Goal: Task Accomplishment & Management: Use online tool/utility

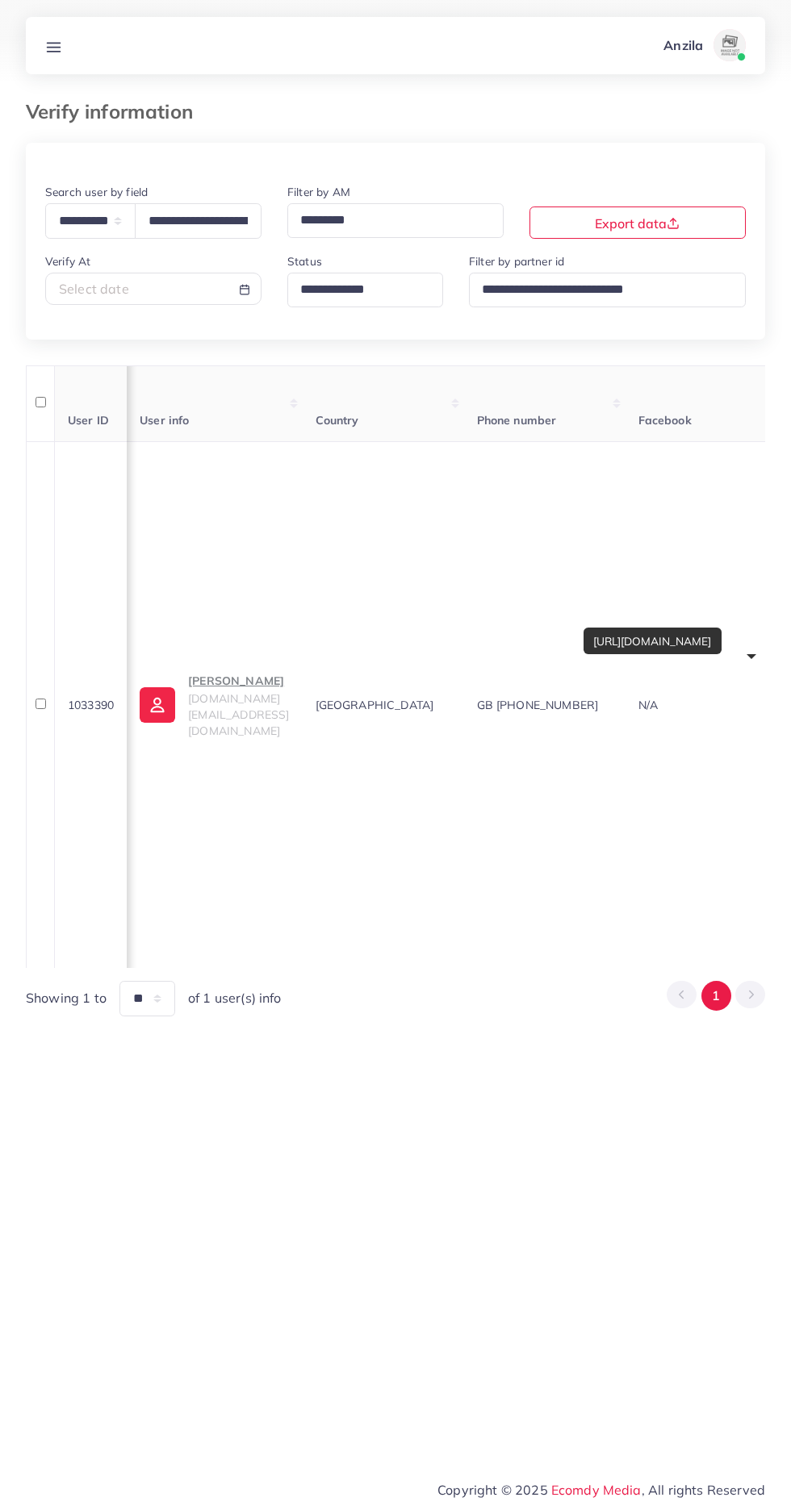
select select "*****"
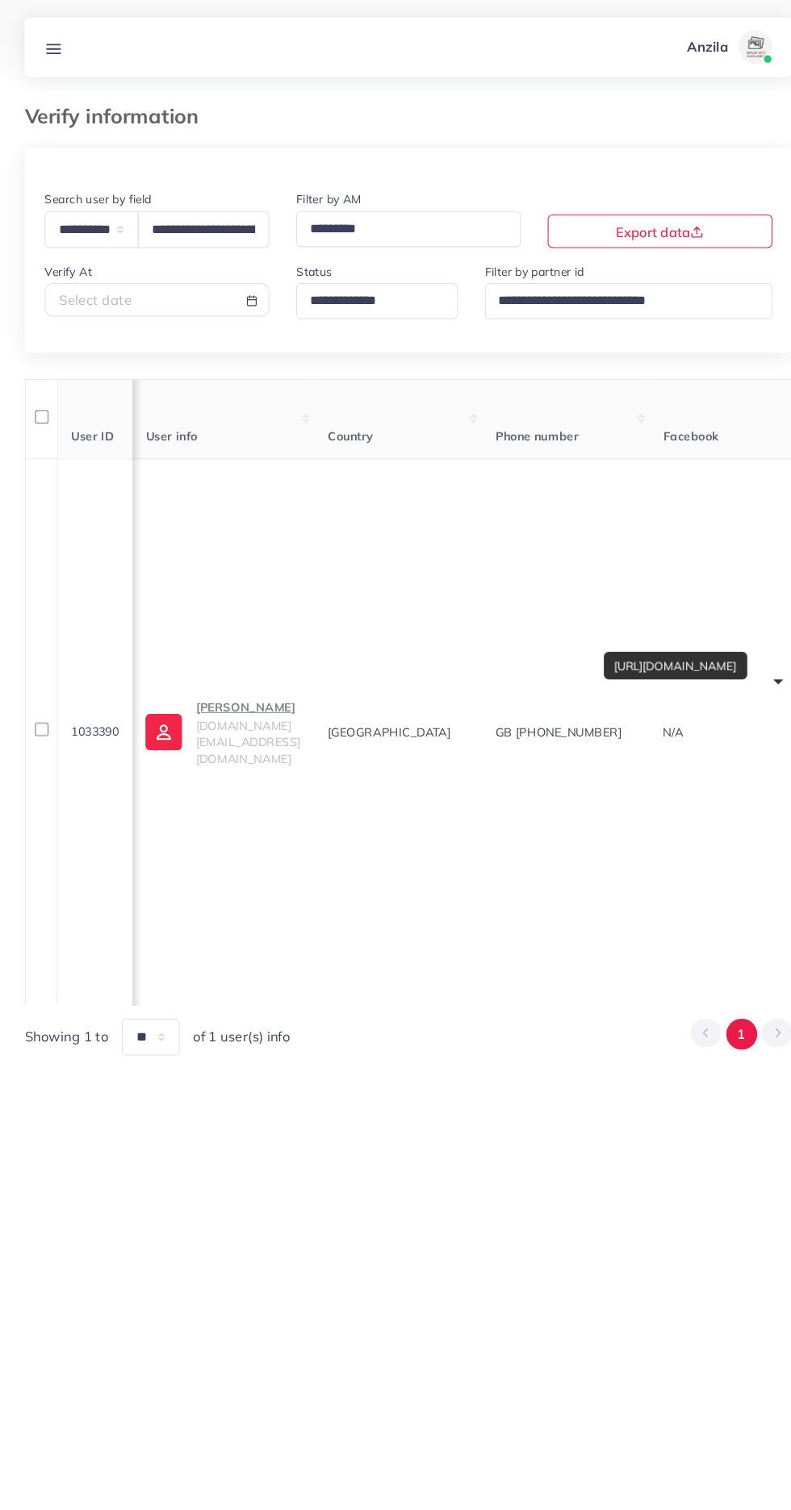
scroll to position [0, 465]
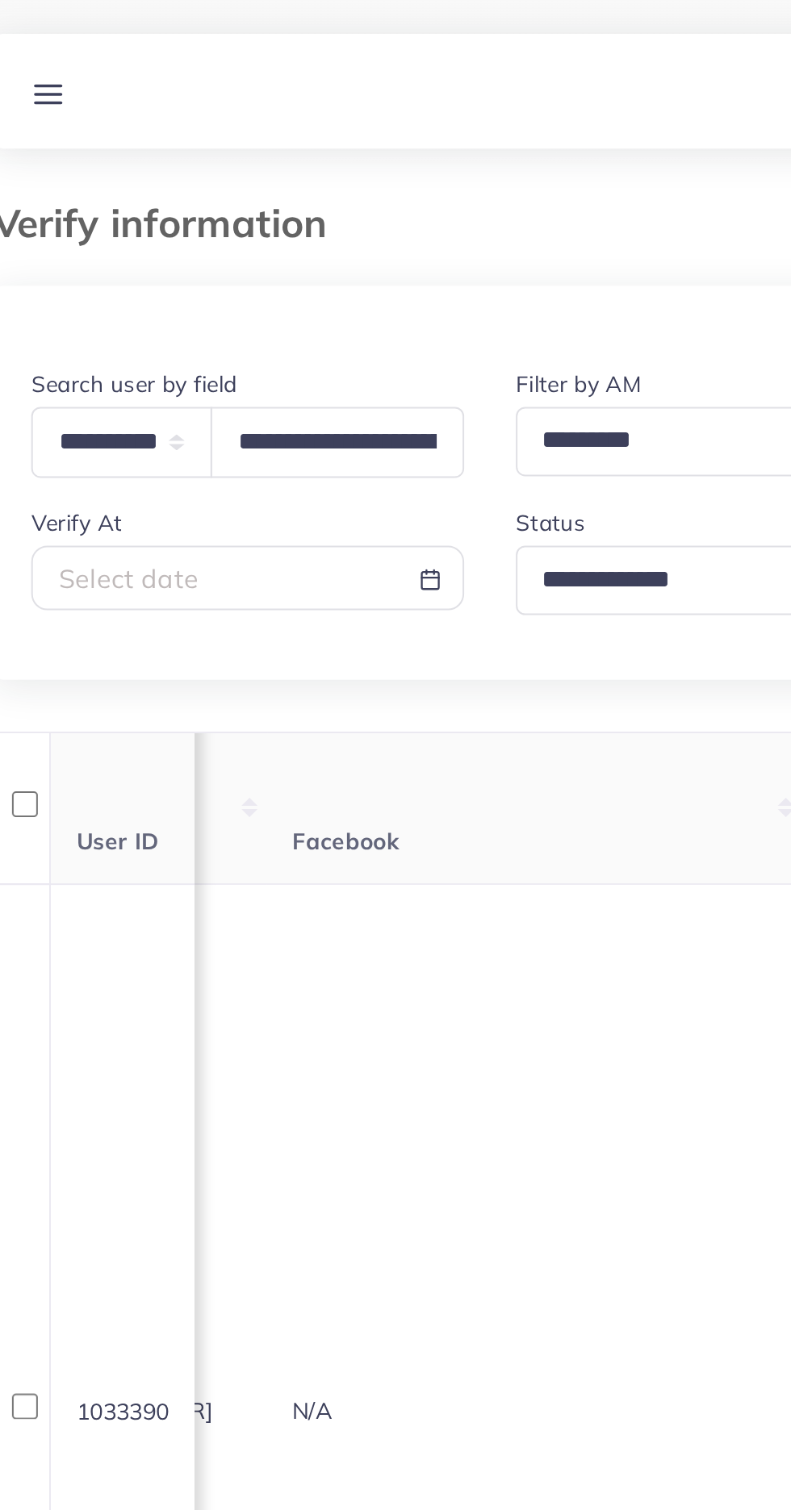
click at [51, 47] on line at bounding box center [54, 47] width 13 height 0
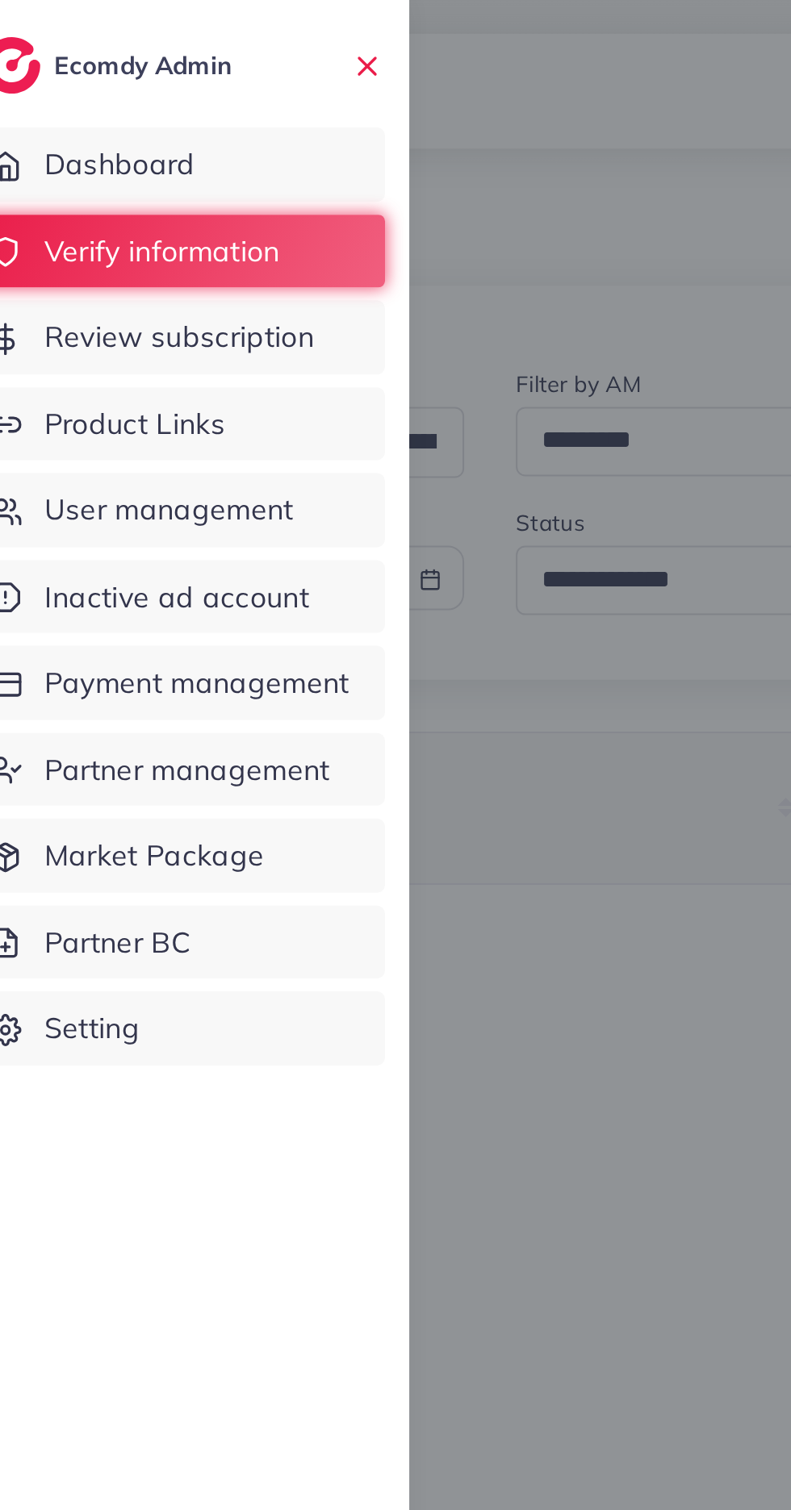
click at [92, 202] on span "Product Links" at bounding box center [97, 212] width 90 height 21
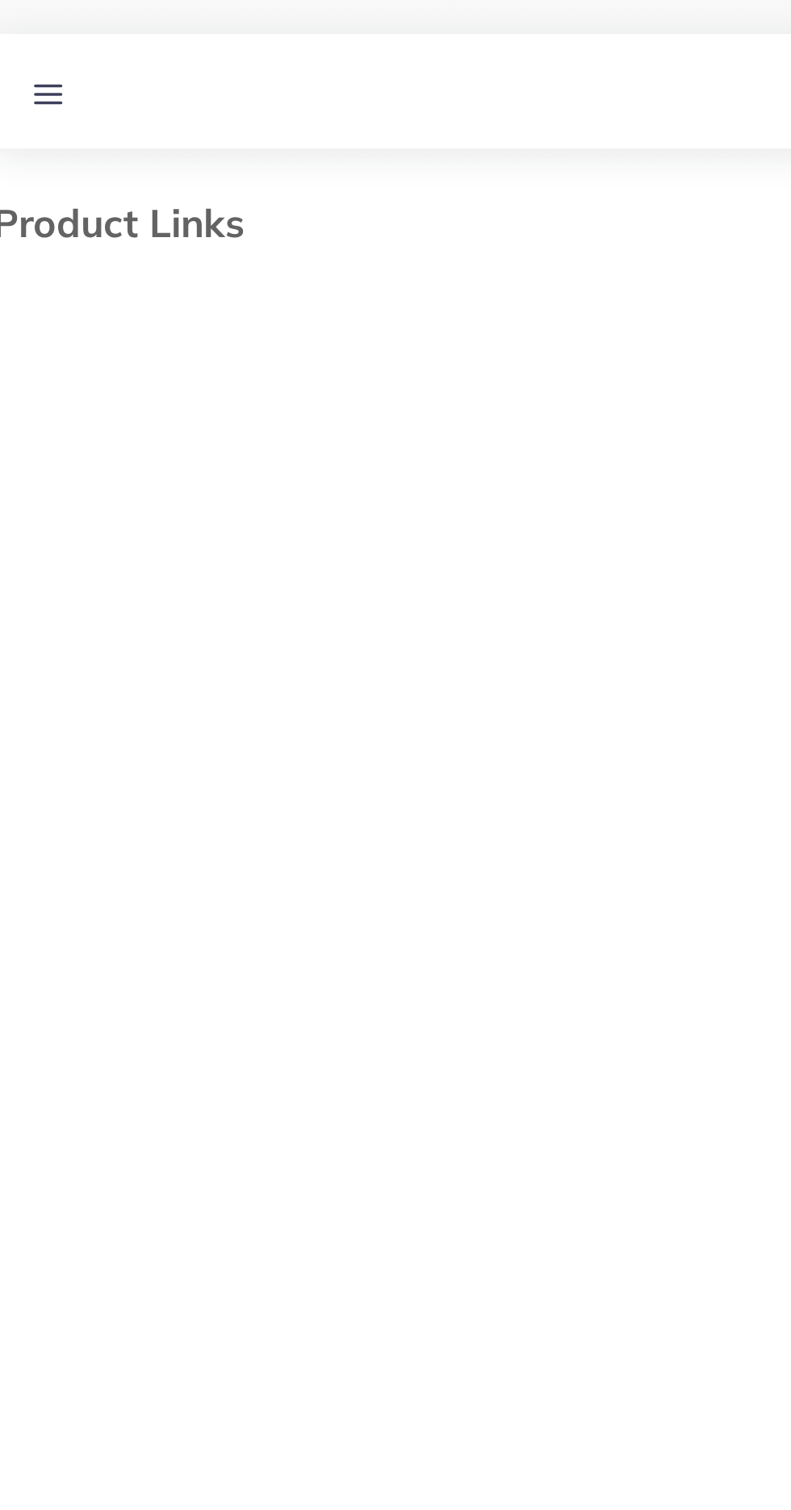
select select "*********"
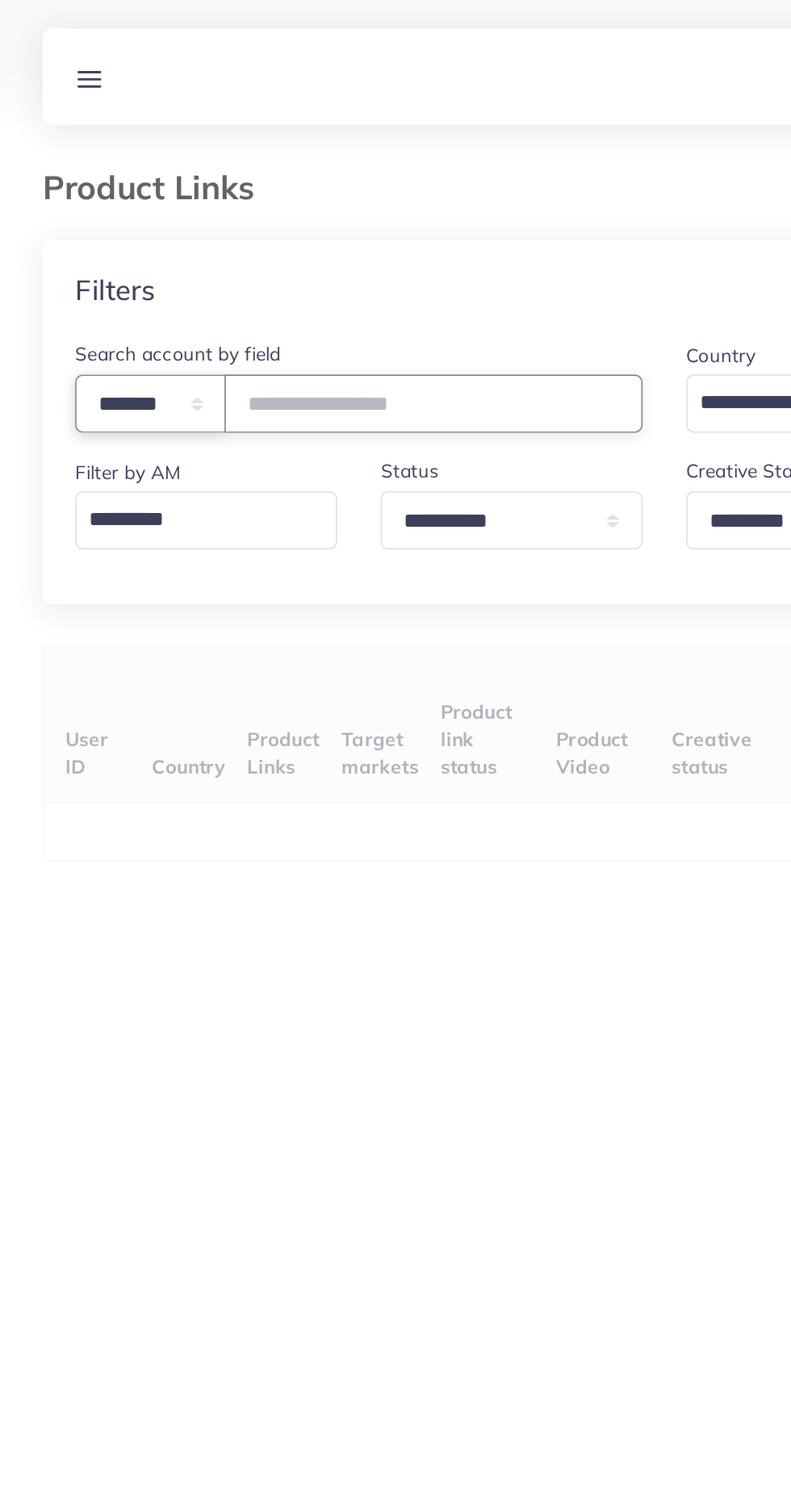
click at [77, 240] on select "**********" at bounding box center [90, 240] width 90 height 35
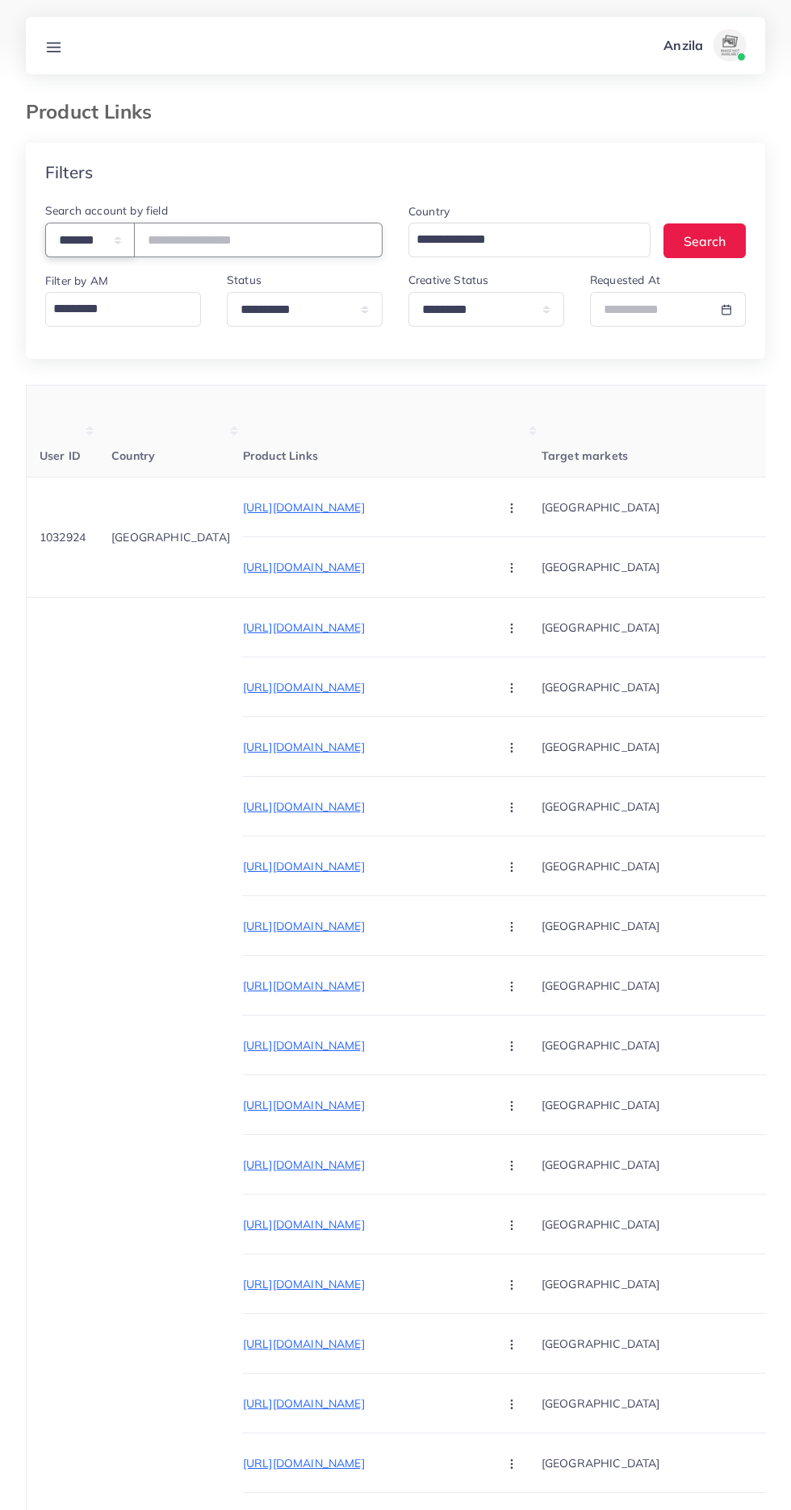
select select "*****"
click at [190, 236] on input "text" at bounding box center [258, 240] width 248 height 35
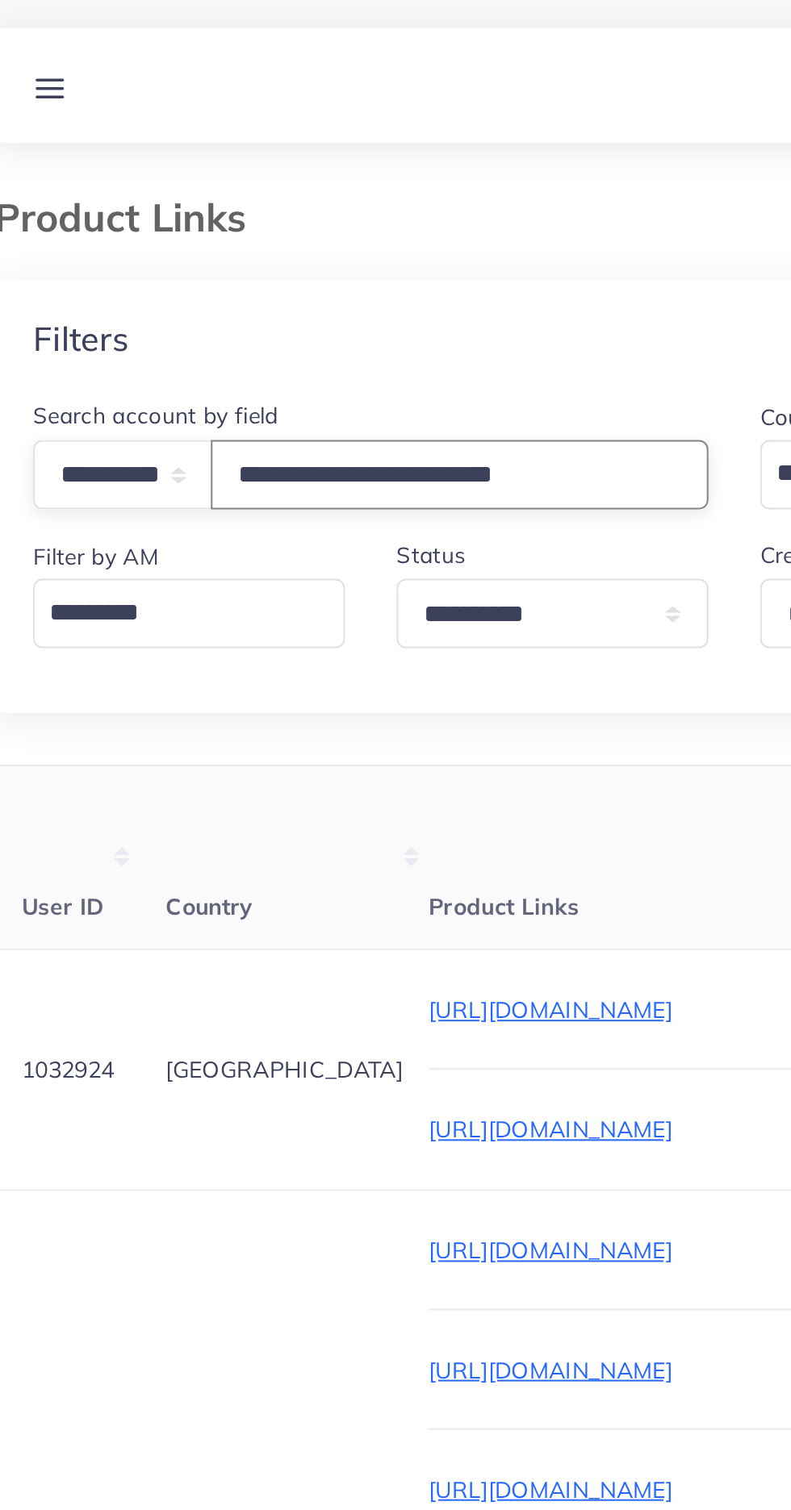
type input "**********"
click at [127, 166] on div "Filters" at bounding box center [395, 172] width 739 height 59
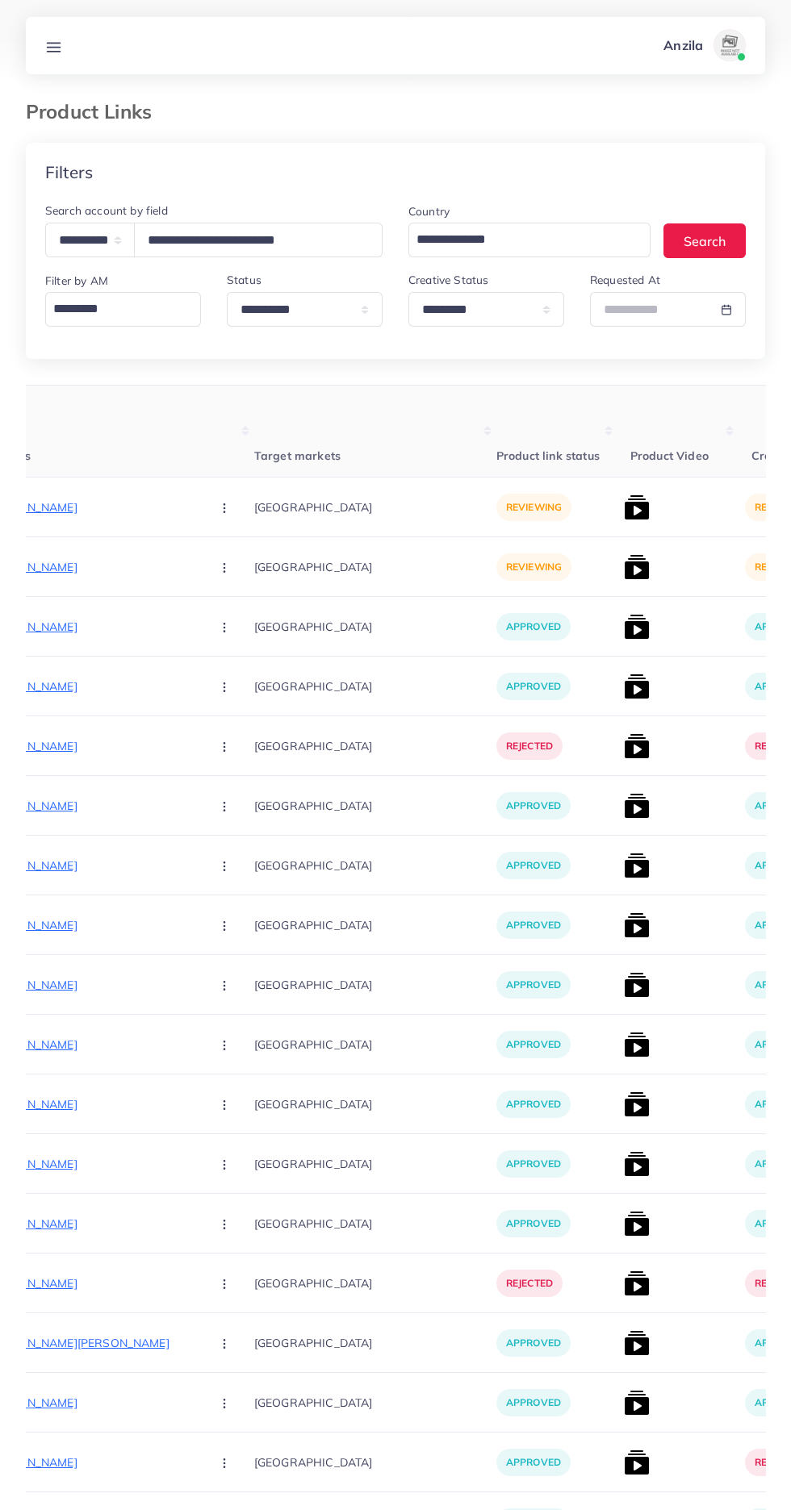
click at [76, 507] on p "https://thirteenc.online/products/marina-3pc-embroidered-shirt-with-organza-emb…" at bounding box center [77, 507] width 242 height 19
click at [80, 508] on p "https://thirteenc.online/products/marina-3pc-embroidered-shirt-with-organza-emb…" at bounding box center [77, 507] width 242 height 19
click at [223, 508] on circle "button" at bounding box center [223, 507] width 1 height 1
click at [232, 556] on span "Approve" at bounding box center [258, 557] width 53 height 16
click at [76, 559] on p "https://thirteenc.online/products/3-piece-unstitched-marina-suit-embroidered-su…" at bounding box center [77, 566] width 242 height 19
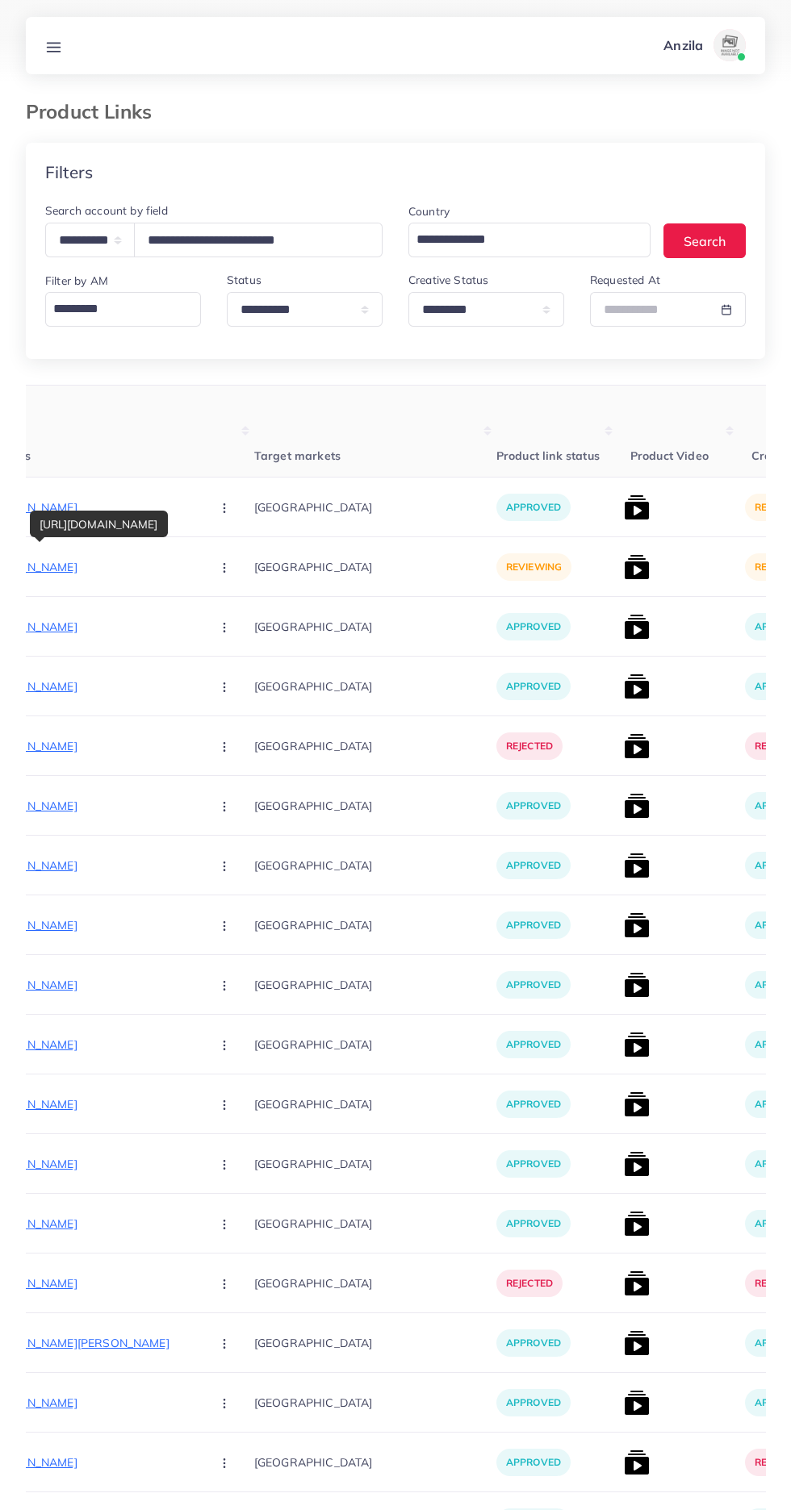
click at [86, 574] on p "https://thirteenc.online/products/3-piece-unstitched-marina-suit-embroidered-su…" at bounding box center [77, 566] width 242 height 19
click at [198, 566] on button "button" at bounding box center [226, 567] width 56 height 36
click at [215, 619] on icon at bounding box center [220, 617] width 11 height 11
click at [624, 570] on img at bounding box center [637, 567] width 26 height 26
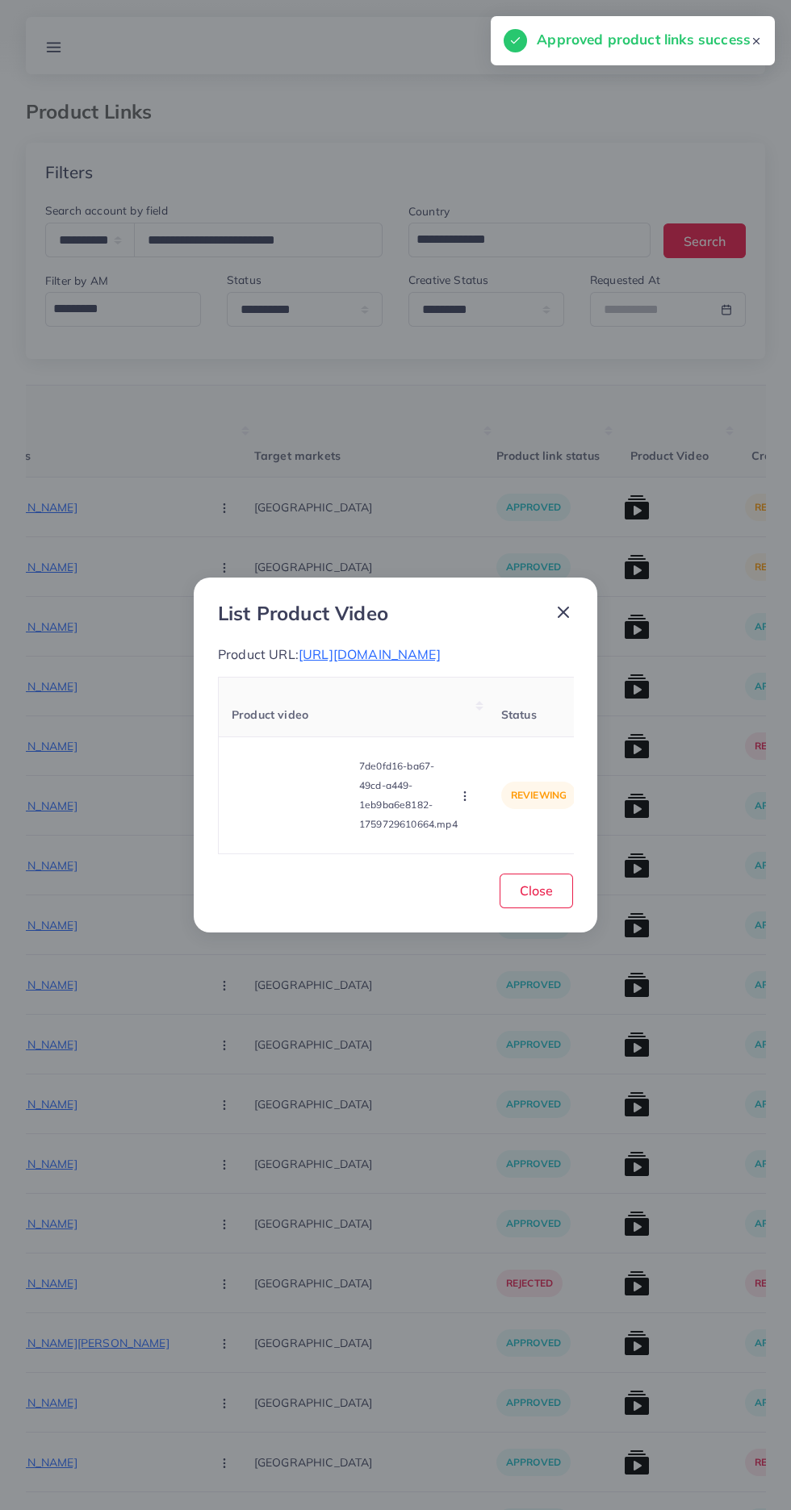
click at [275, 816] on video at bounding box center [292, 795] width 121 height 73
click at [273, 796] on div at bounding box center [292, 795] width 121 height 73
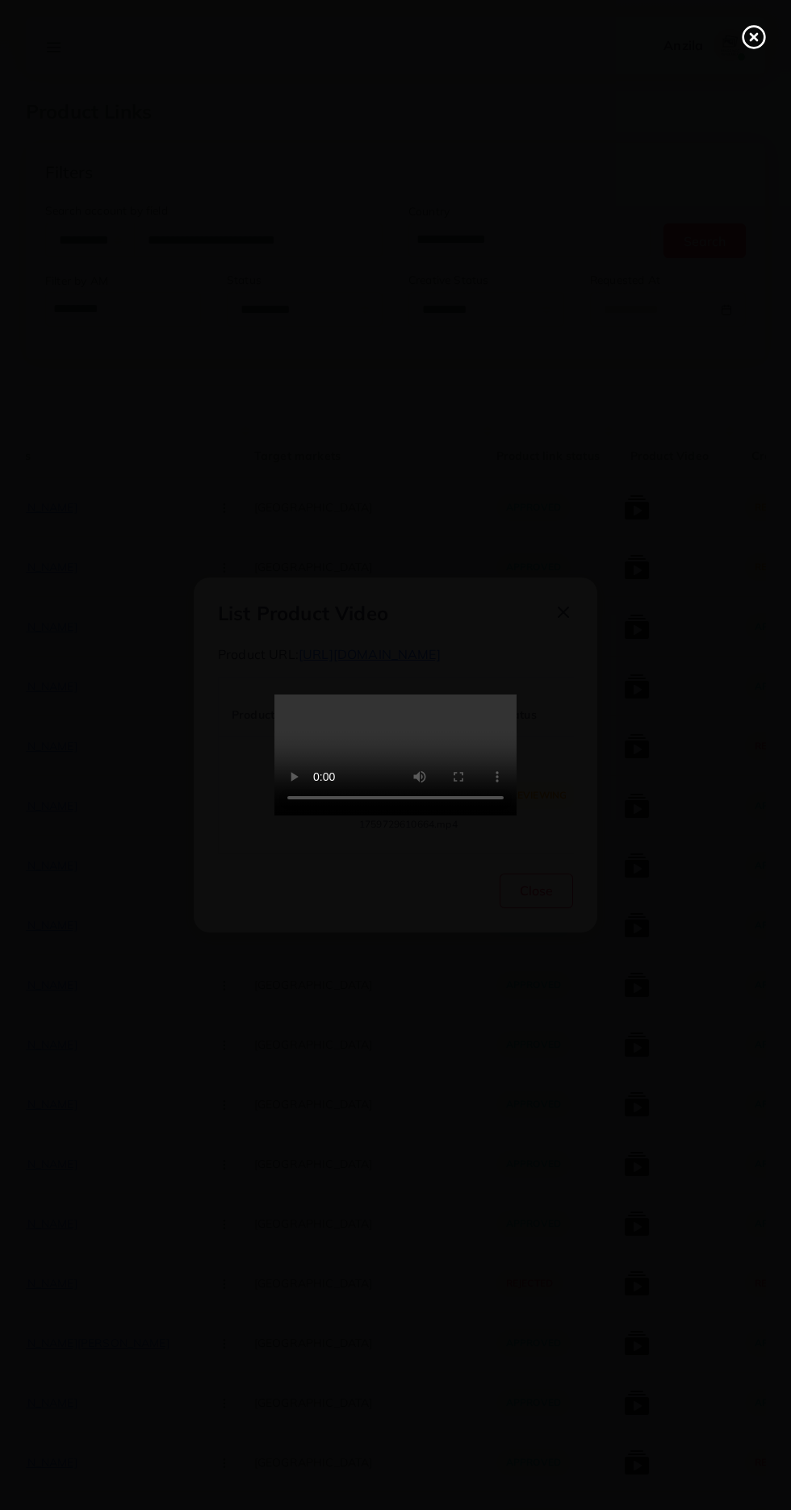
click at [753, 37] on line at bounding box center [753, 37] width 6 height 6
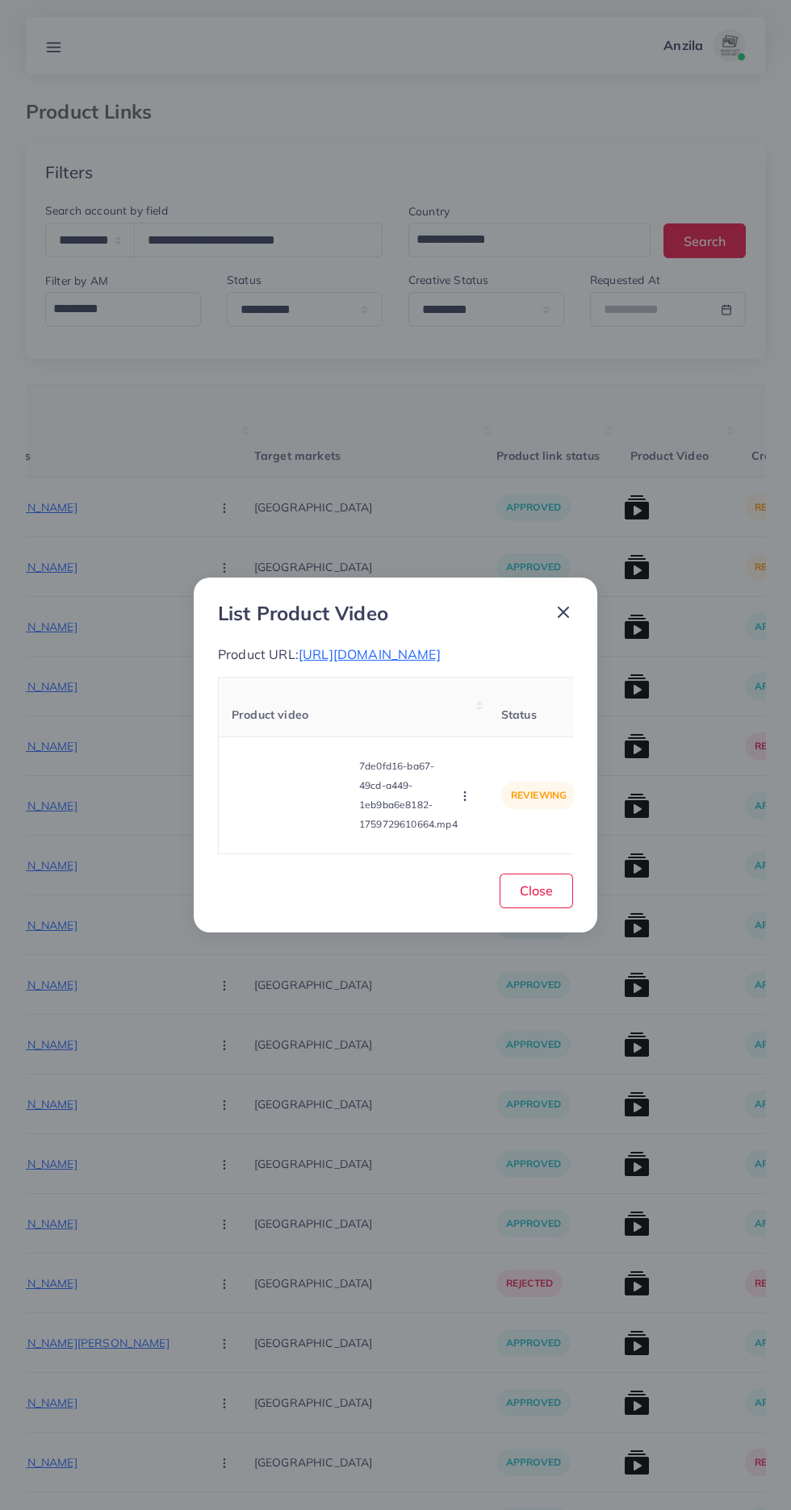
click at [465, 797] on circle "button" at bounding box center [464, 796] width 1 height 1
click at [482, 728] on link "Approve" at bounding box center [502, 720] width 127 height 35
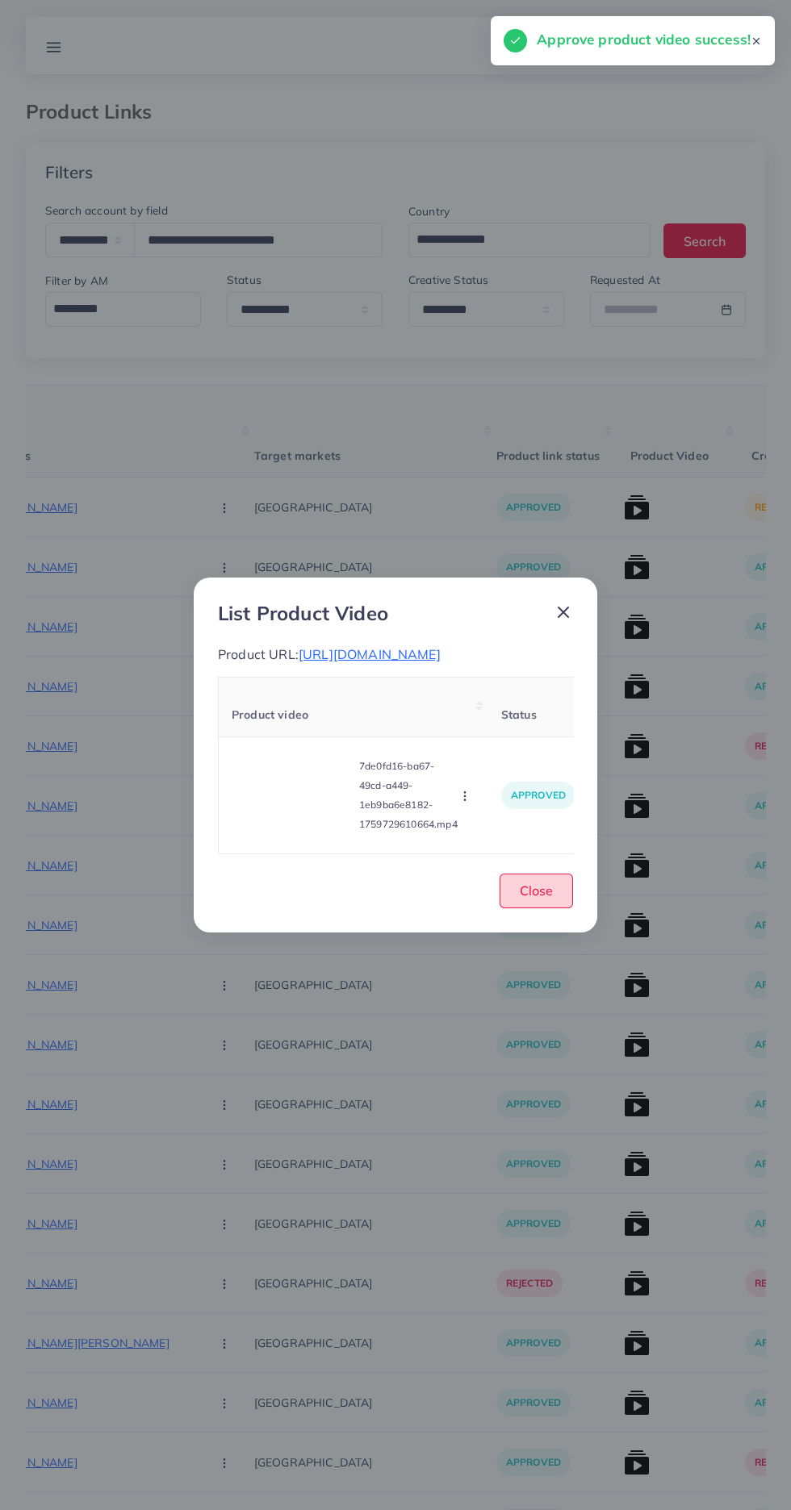
click at [558, 908] on button "Close" at bounding box center [535, 891] width 73 height 35
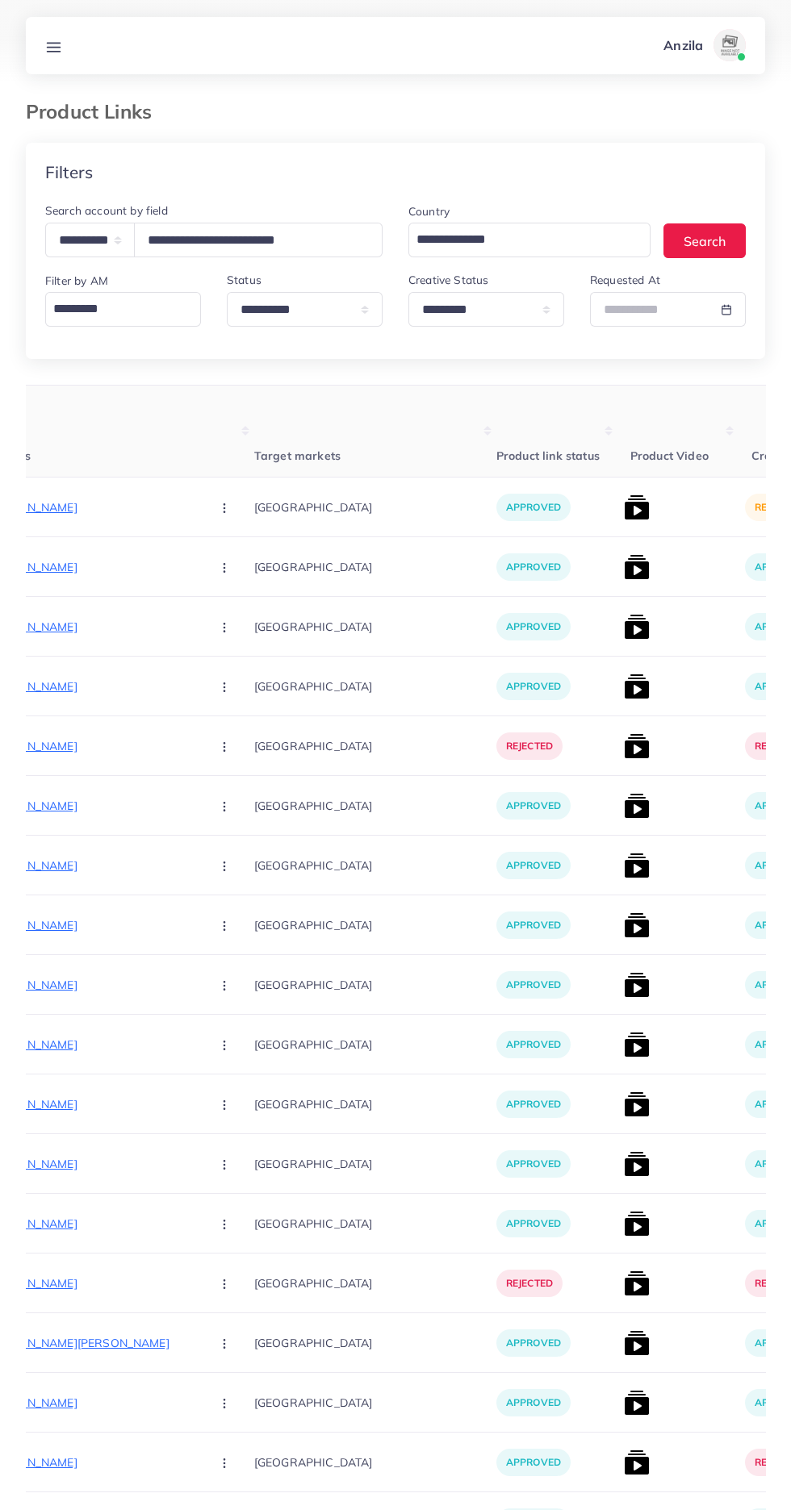
click at [624, 507] on img at bounding box center [637, 507] width 26 height 26
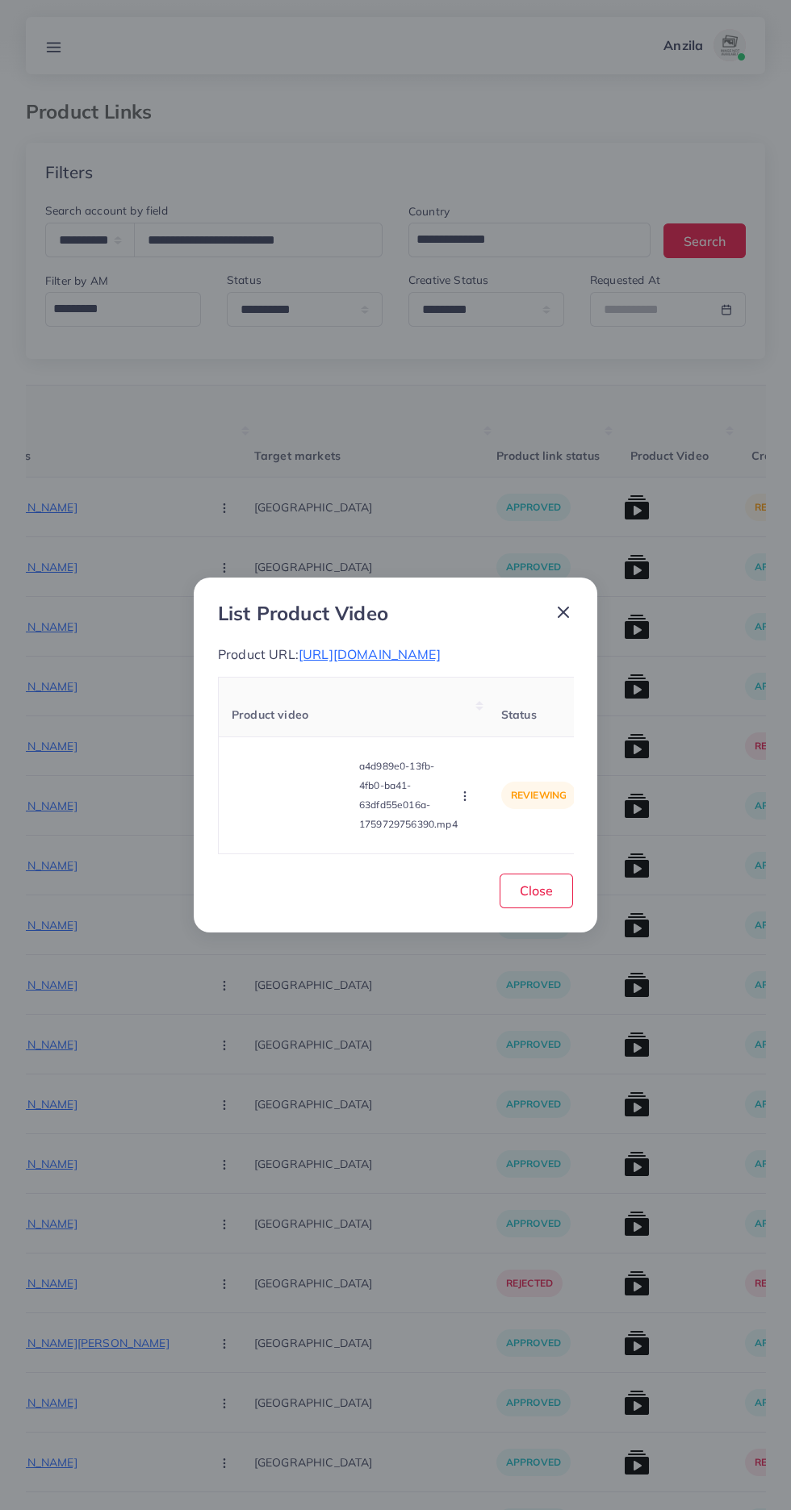
click at [265, 820] on video at bounding box center [292, 795] width 121 height 73
click at [303, 808] on icon at bounding box center [292, 795] width 26 height 26
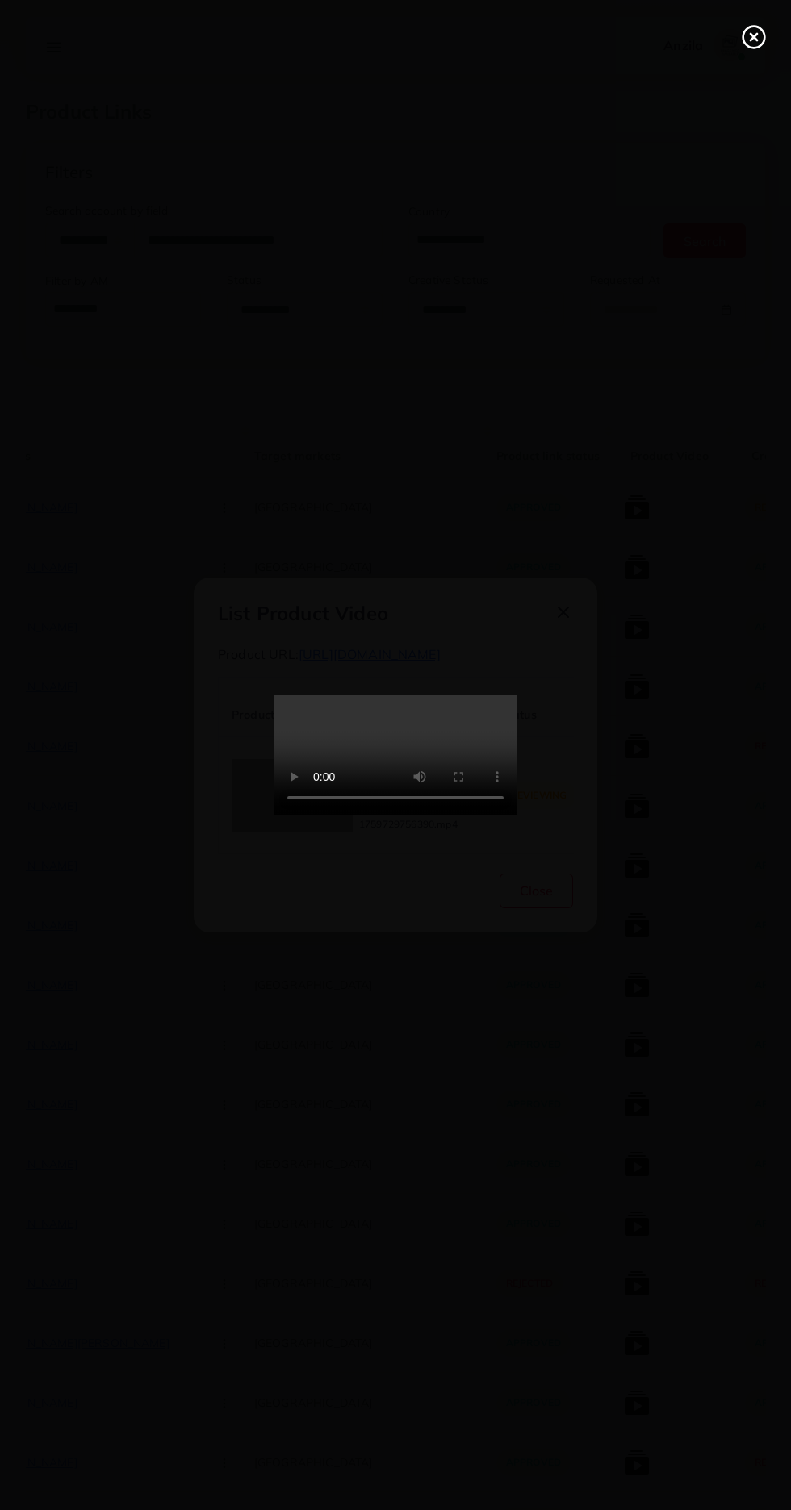
click at [747, 37] on icon at bounding box center [754, 37] width 26 height 26
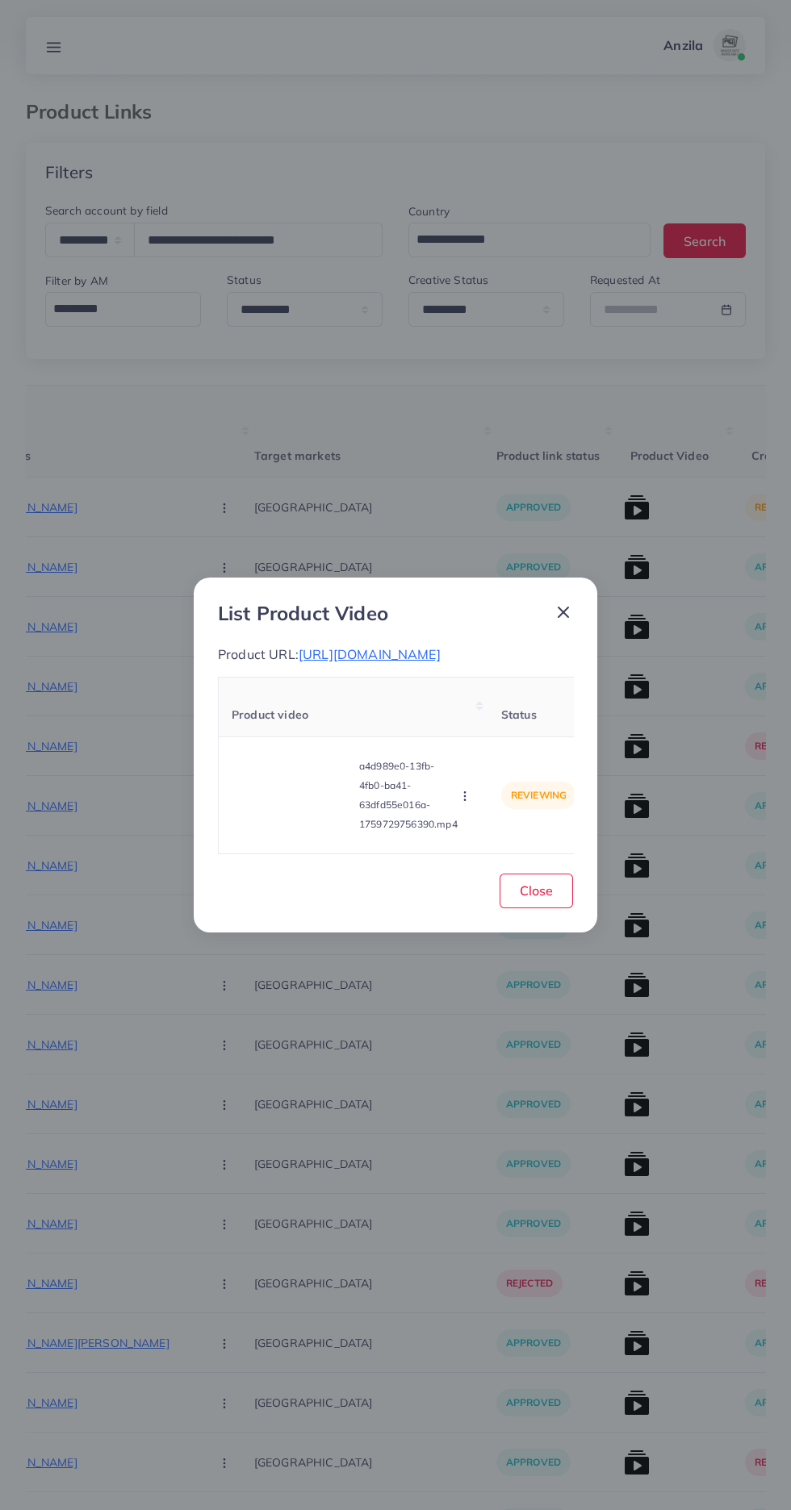
click at [335, 659] on span "https://thirteenc.online/products/marina-3pc-embroidered-shirt-with-organza-emb…" at bounding box center [369, 654] width 142 height 16
click at [465, 793] on circle "button" at bounding box center [464, 792] width 1 height 1
click at [480, 711] on link "Approve" at bounding box center [502, 720] width 127 height 35
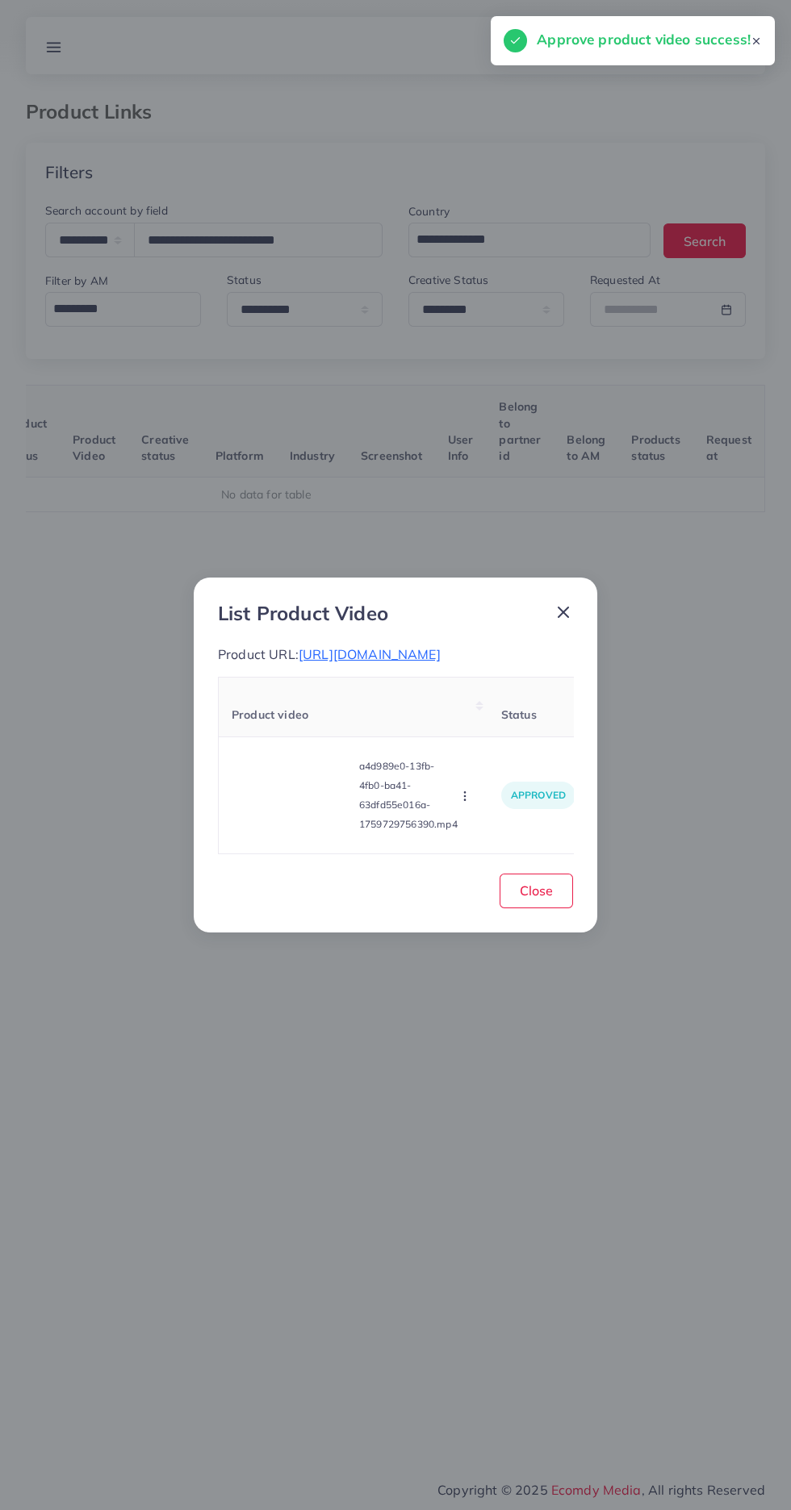
scroll to position [0, 252]
click at [569, 908] on button "Close" at bounding box center [535, 891] width 73 height 35
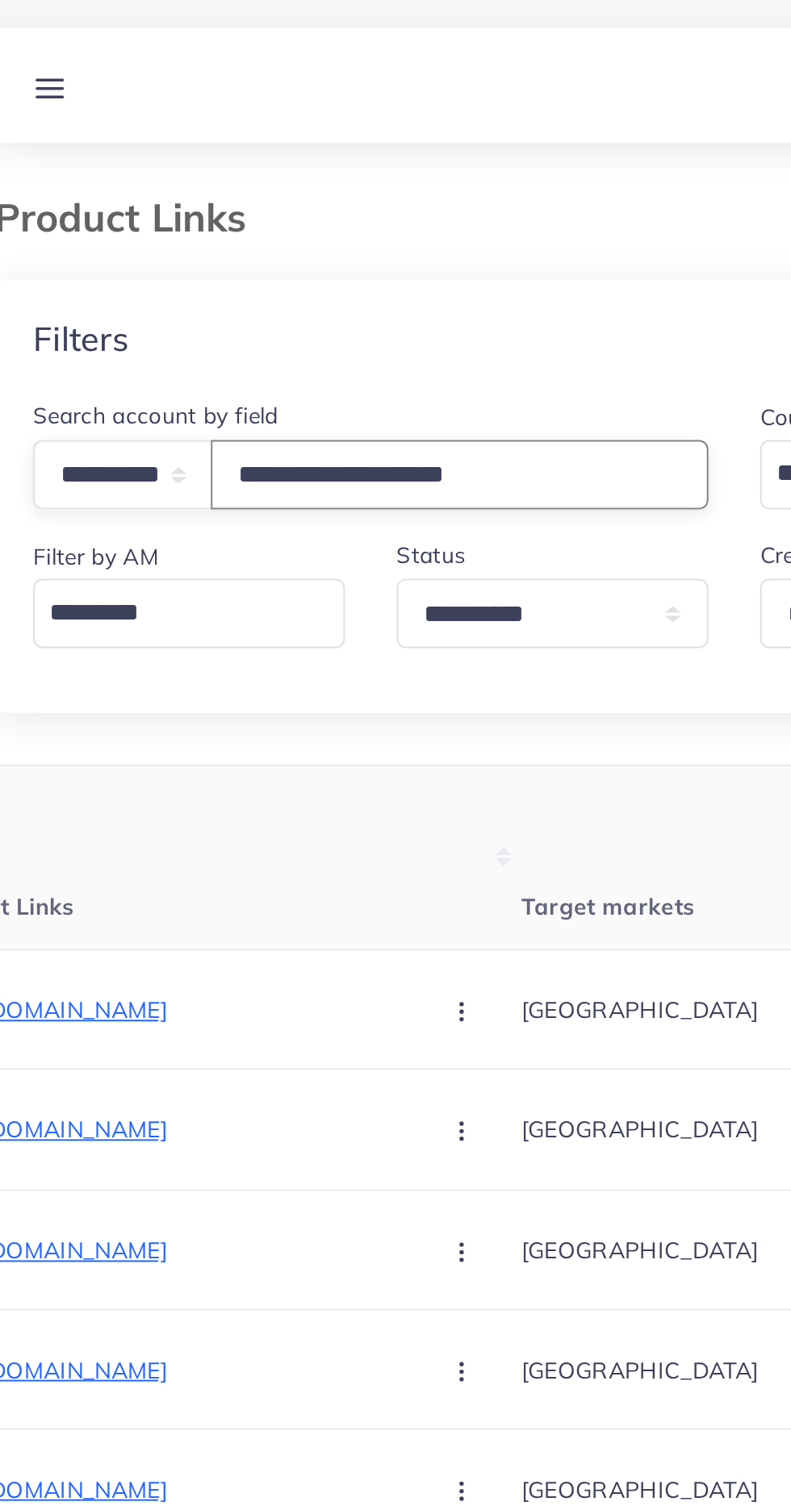
type input "**********"
click at [131, 169] on div "Filters" at bounding box center [395, 172] width 739 height 59
click at [140, 185] on div "Filters" at bounding box center [395, 172] width 739 height 59
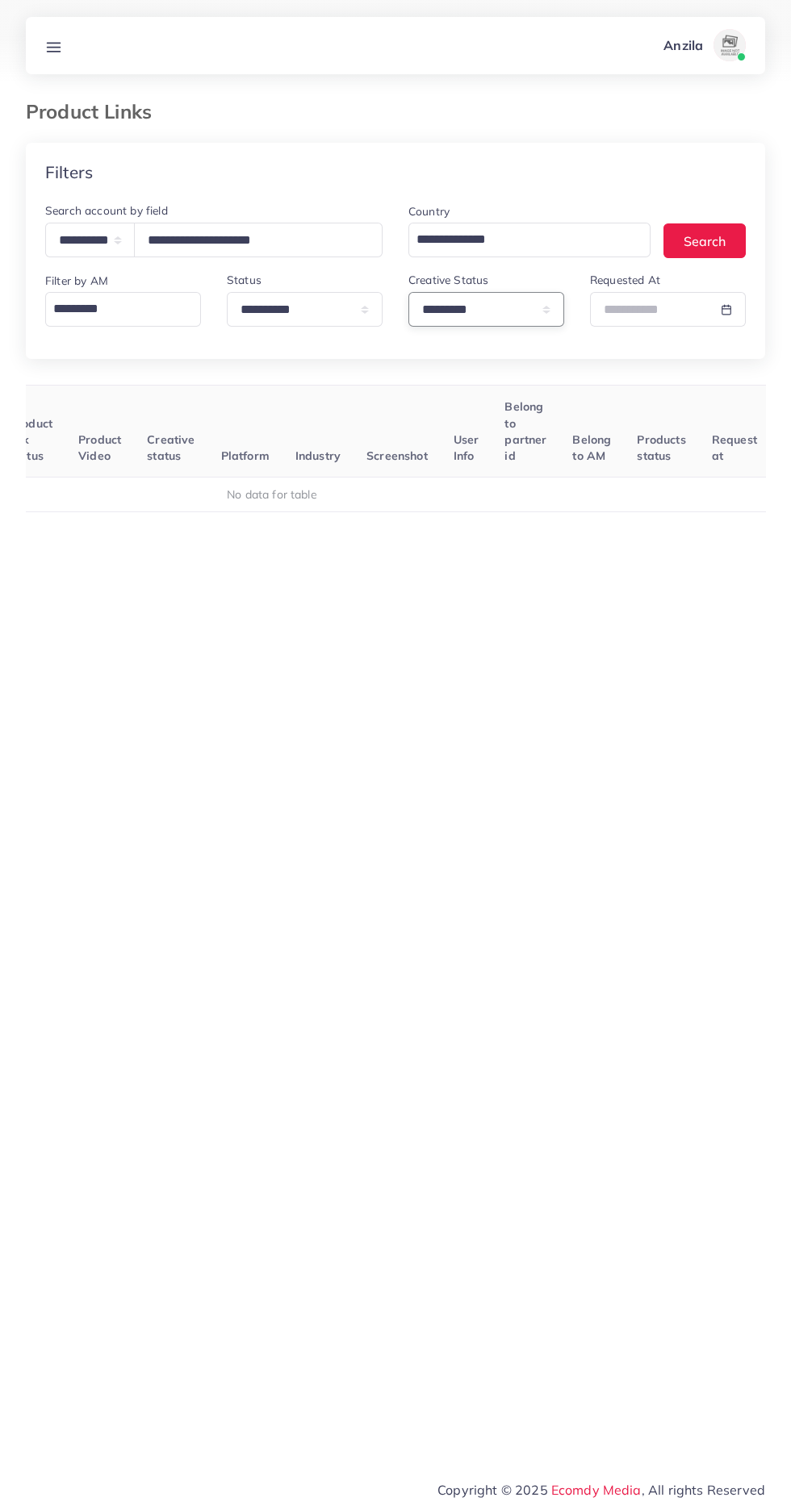
click at [444, 310] on select "**********" at bounding box center [486, 309] width 156 height 35
select select
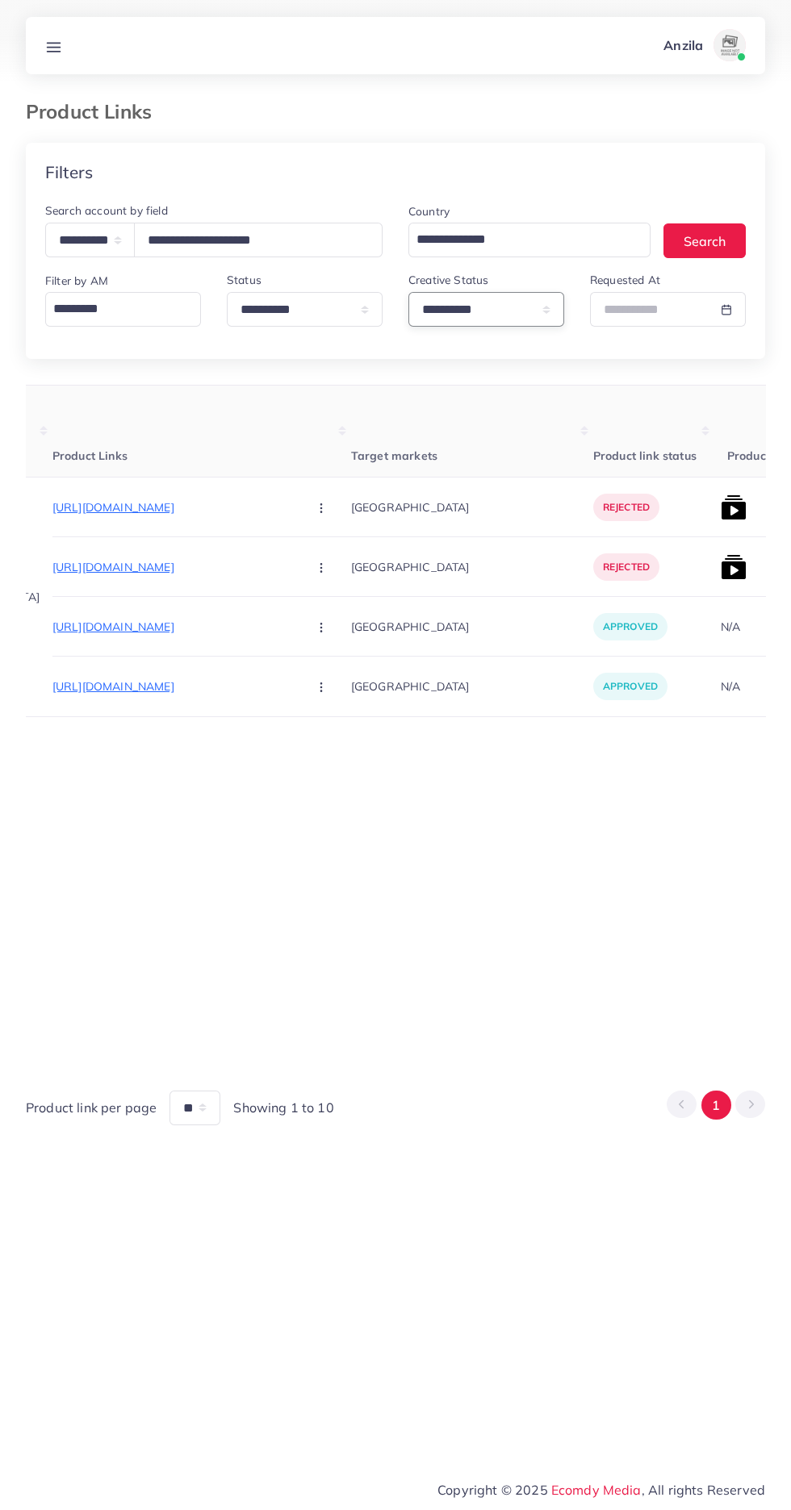
scroll to position [0, 277]
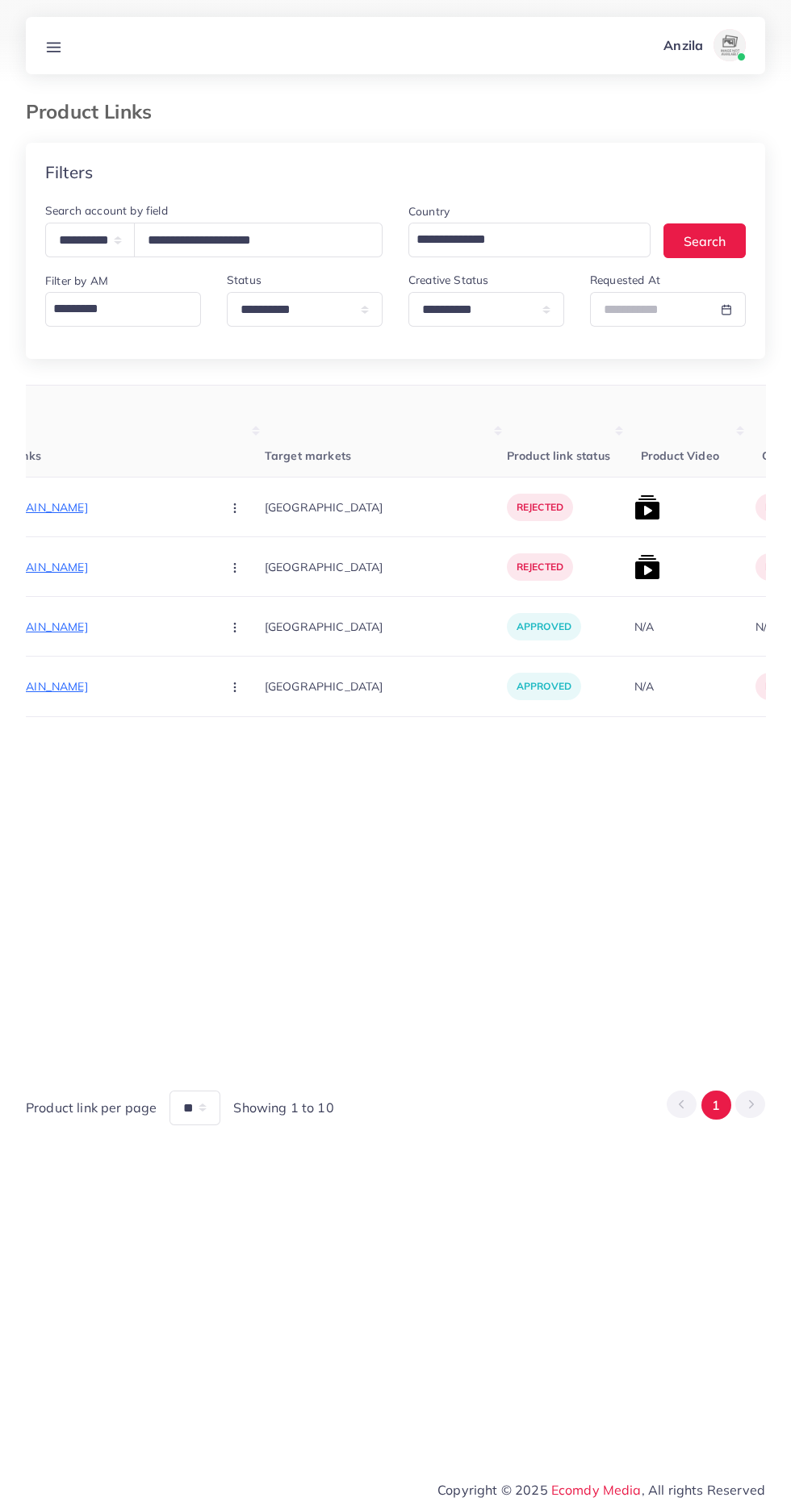
click at [87, 510] on p "https://nightwears.pk/collections/kids-winter-suits/" at bounding box center [87, 507] width 242 height 19
click at [168, 480] on div "https://nightwears.pk/collections/kids-winter-suits/" at bounding box center [99, 480] width 138 height 27
click at [208, 509] on button "button" at bounding box center [236, 507] width 56 height 36
click at [243, 555] on span "Approve" at bounding box center [269, 557] width 53 height 16
click at [47, 568] on p "https://nightwears.pk/collections/kids-winter-suits" at bounding box center [87, 566] width 242 height 19
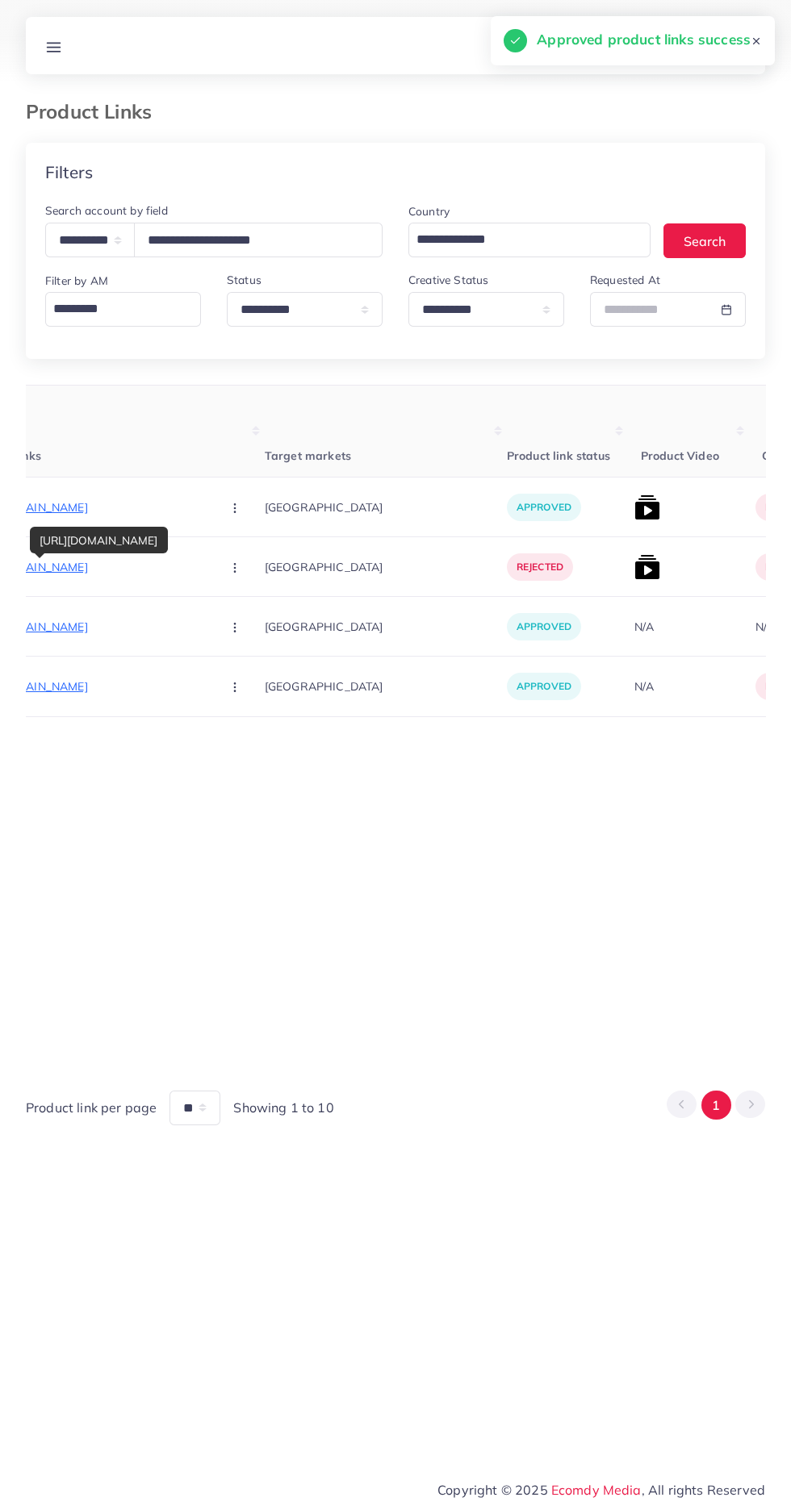
click at [234, 568] on circle "button" at bounding box center [234, 567] width 1 height 1
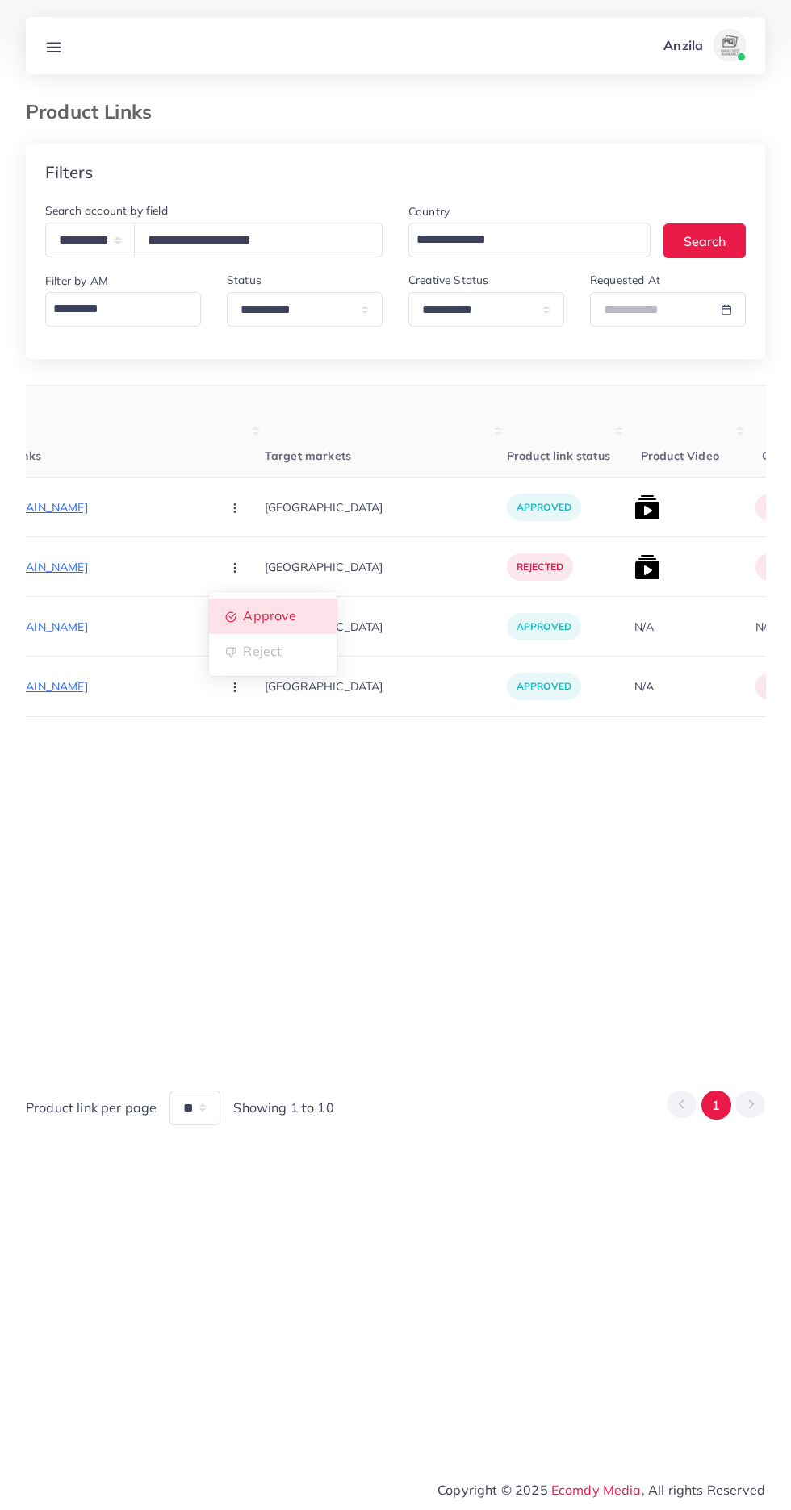
click at [243, 615] on span "Approve" at bounding box center [269, 616] width 53 height 16
click at [634, 518] on img at bounding box center [647, 507] width 26 height 26
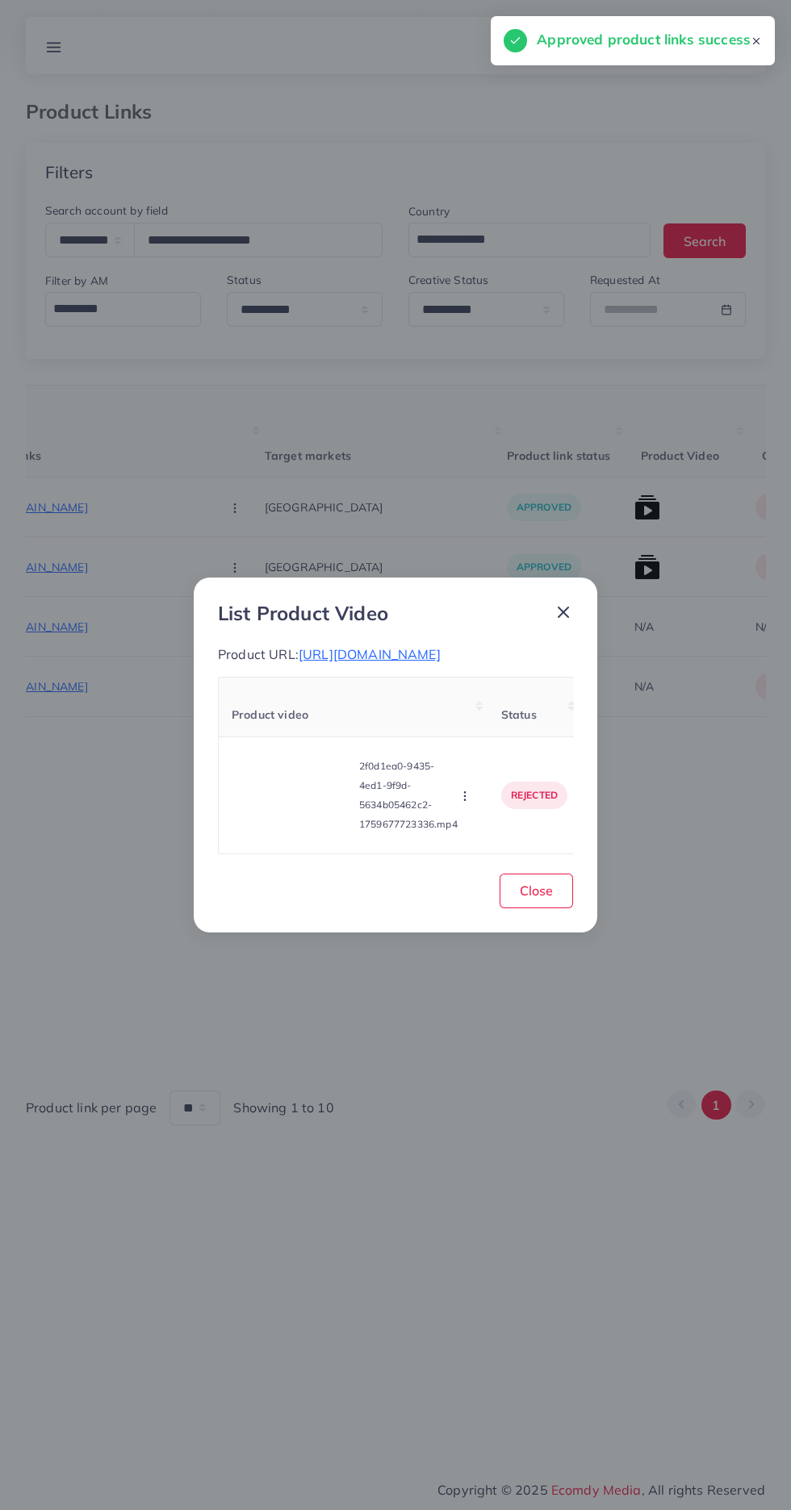
click at [262, 832] on video at bounding box center [292, 795] width 121 height 73
click at [270, 807] on div at bounding box center [292, 795] width 121 height 73
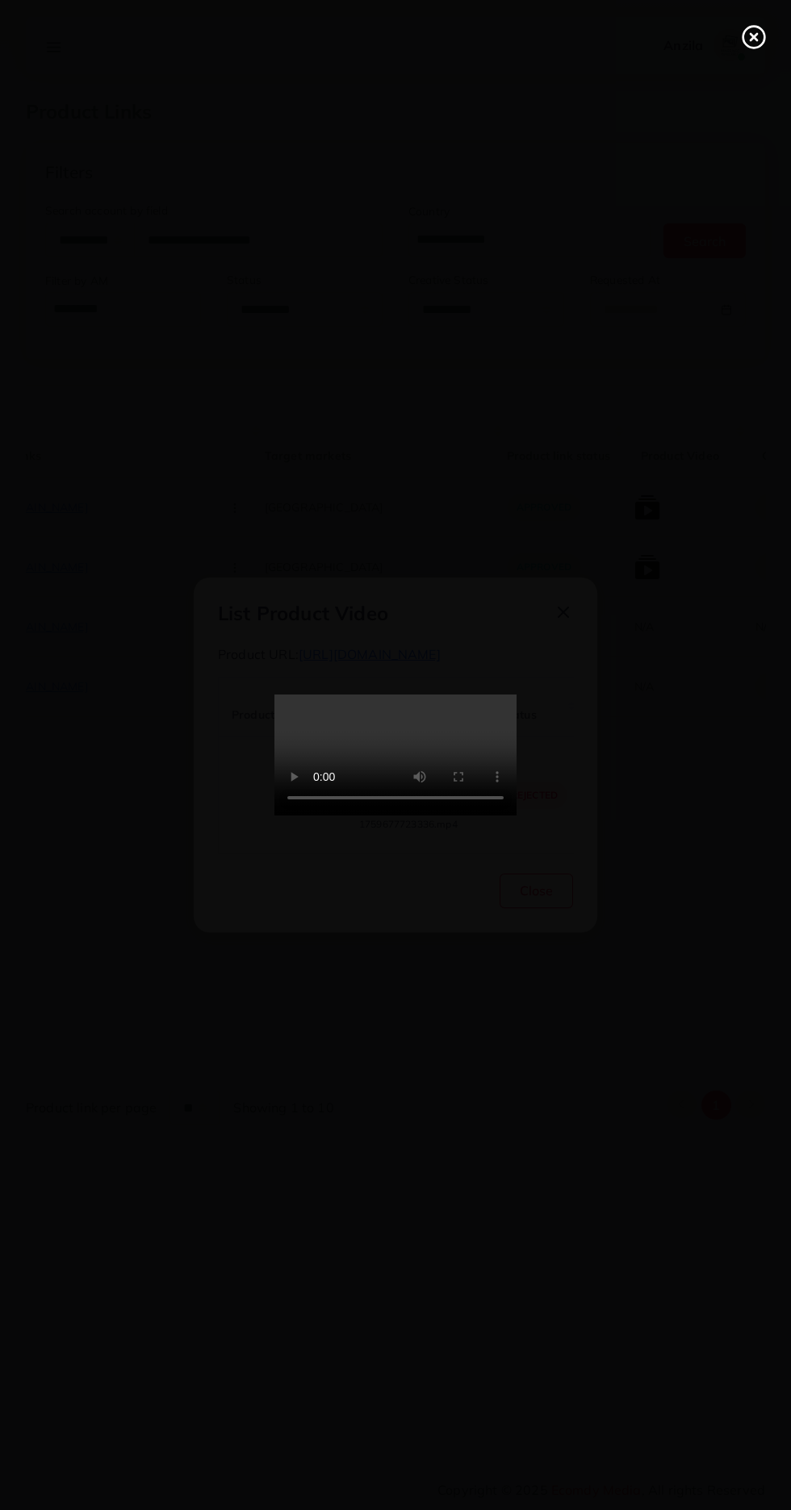
click at [748, 36] on icon at bounding box center [754, 37] width 26 height 26
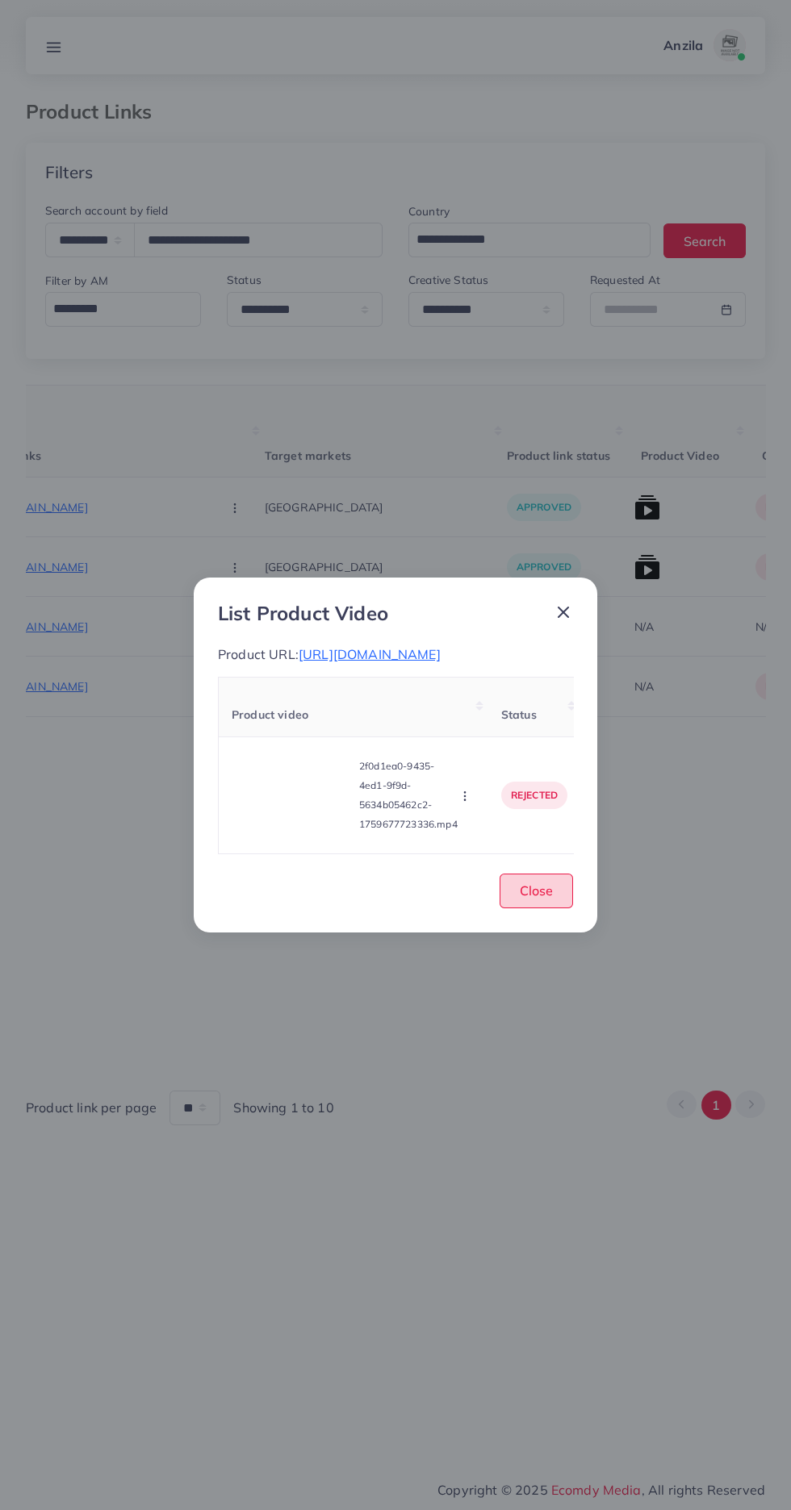
click at [536, 899] on span "Close" at bounding box center [535, 890] width 33 height 16
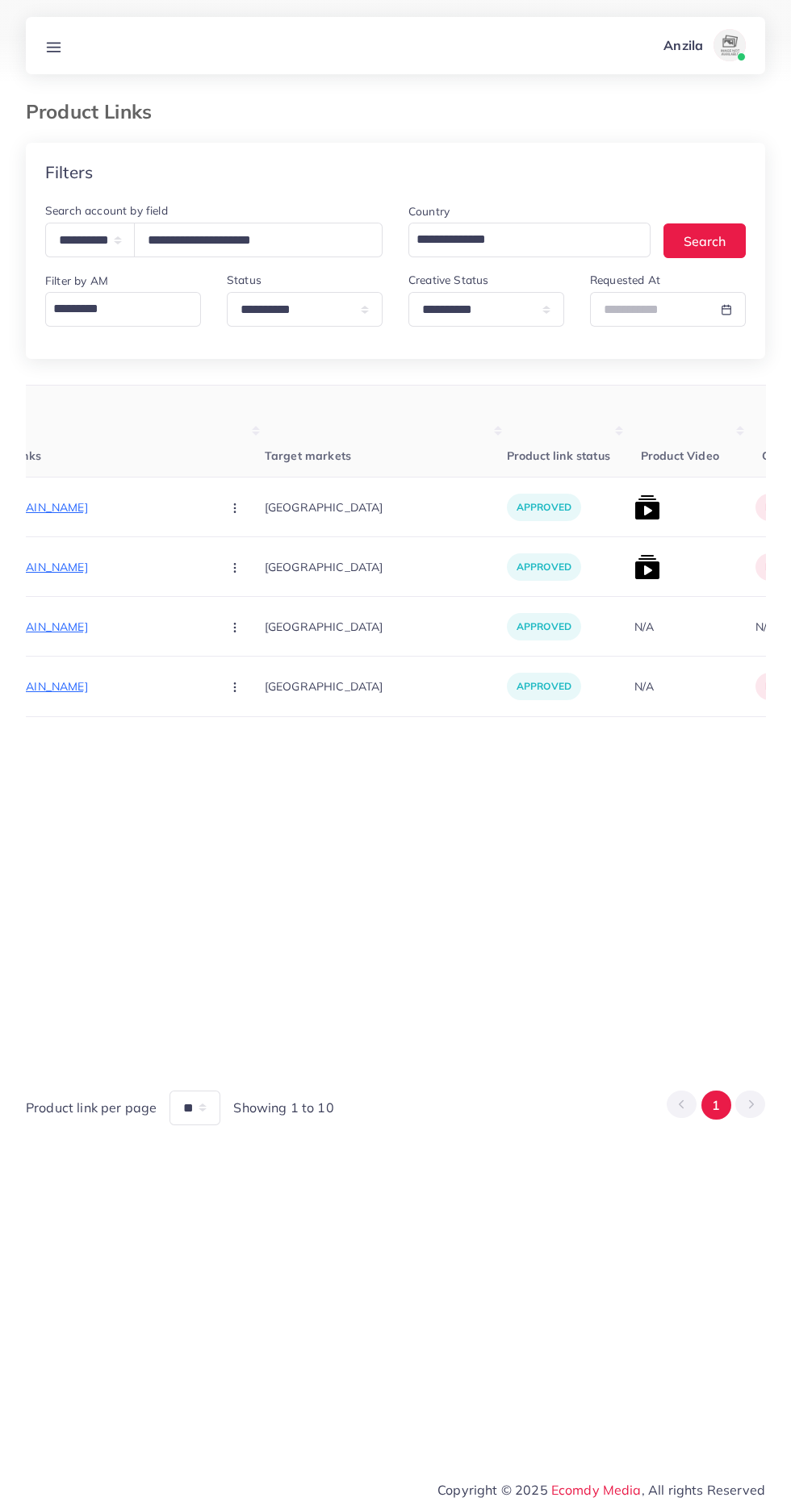
click at [634, 578] on img at bounding box center [647, 567] width 26 height 26
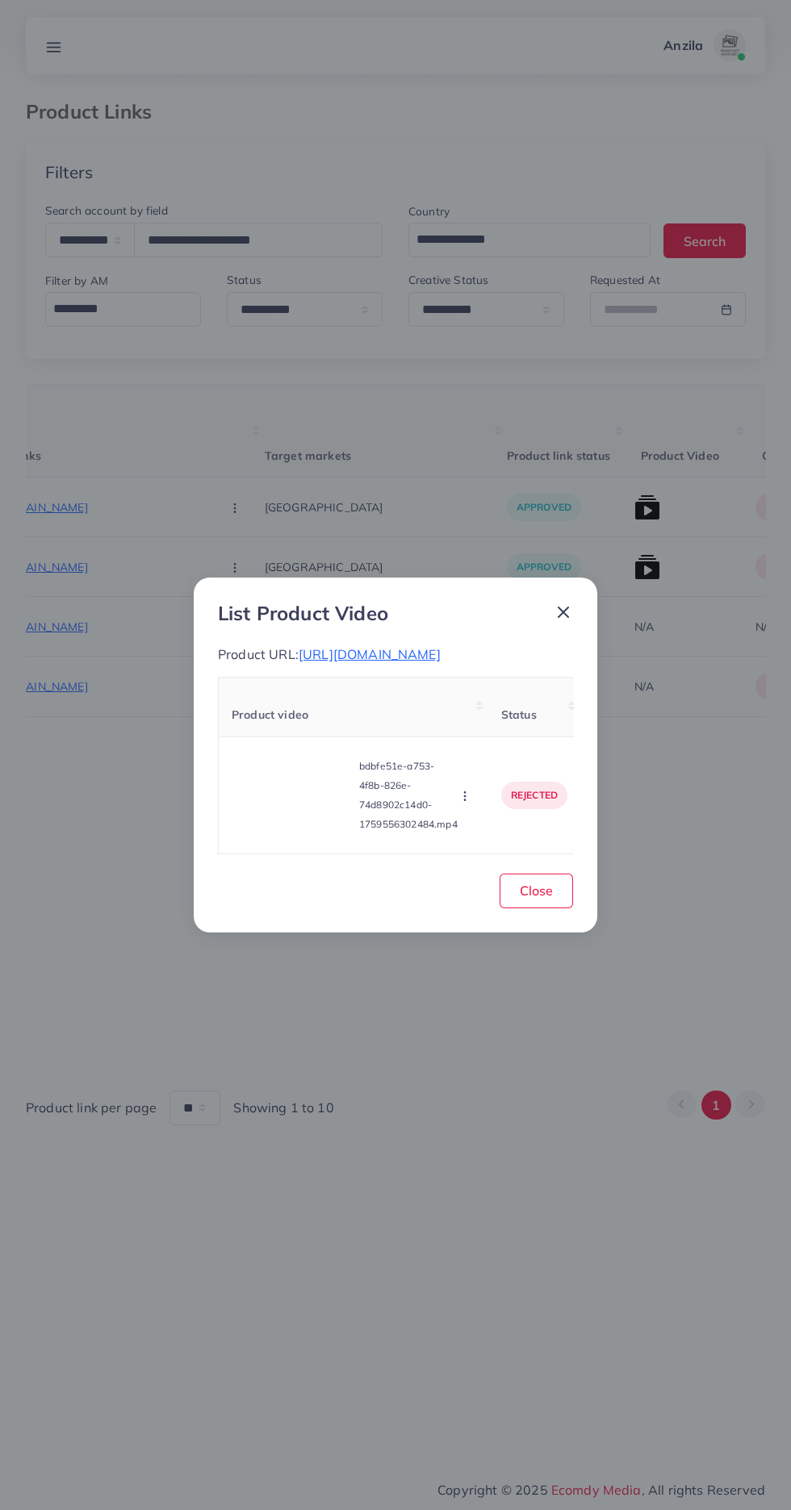
click at [271, 787] on video at bounding box center [292, 795] width 121 height 73
click at [286, 789] on div at bounding box center [292, 795] width 121 height 73
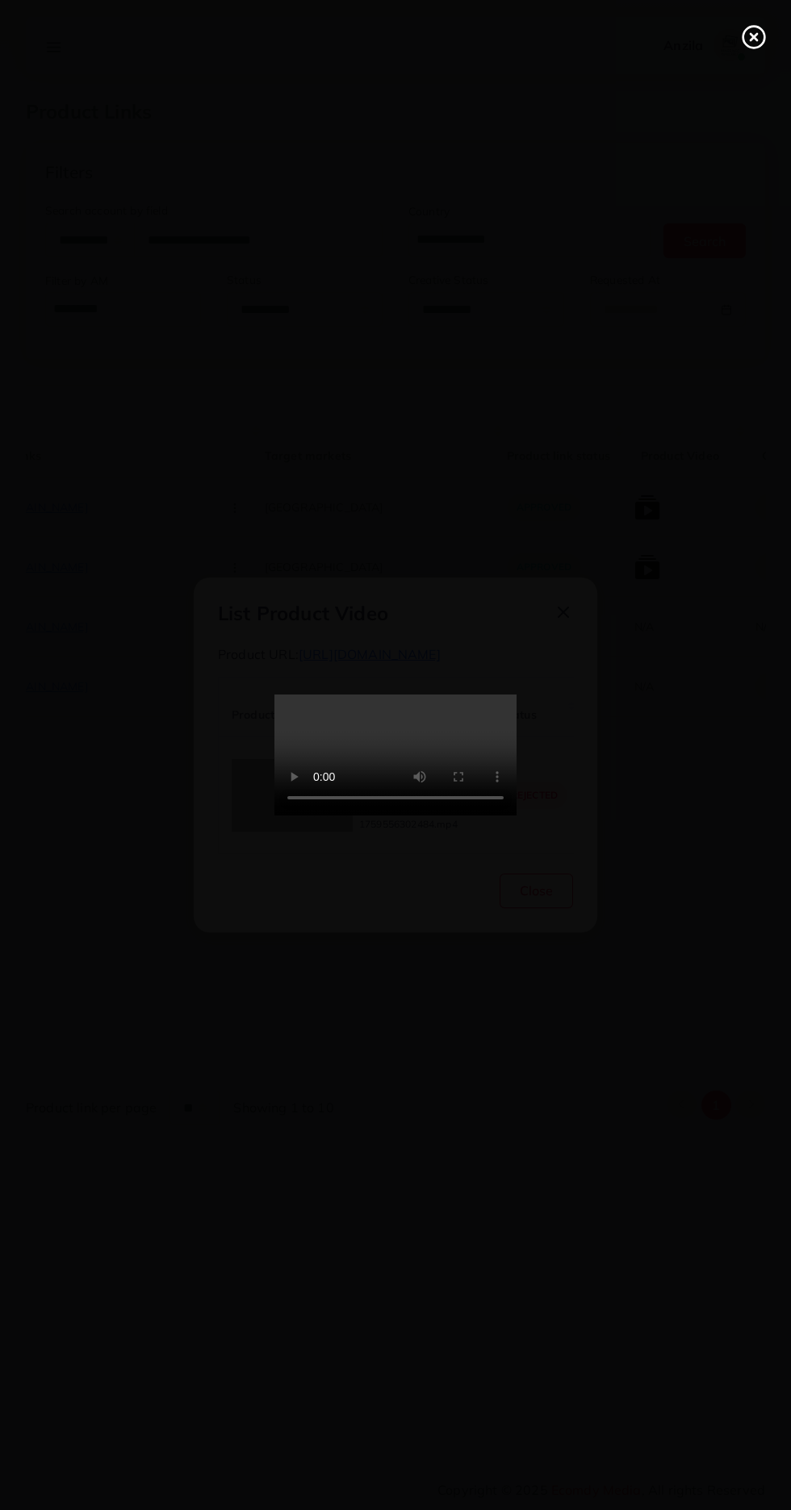
click at [753, 37] on line at bounding box center [753, 37] width 6 height 6
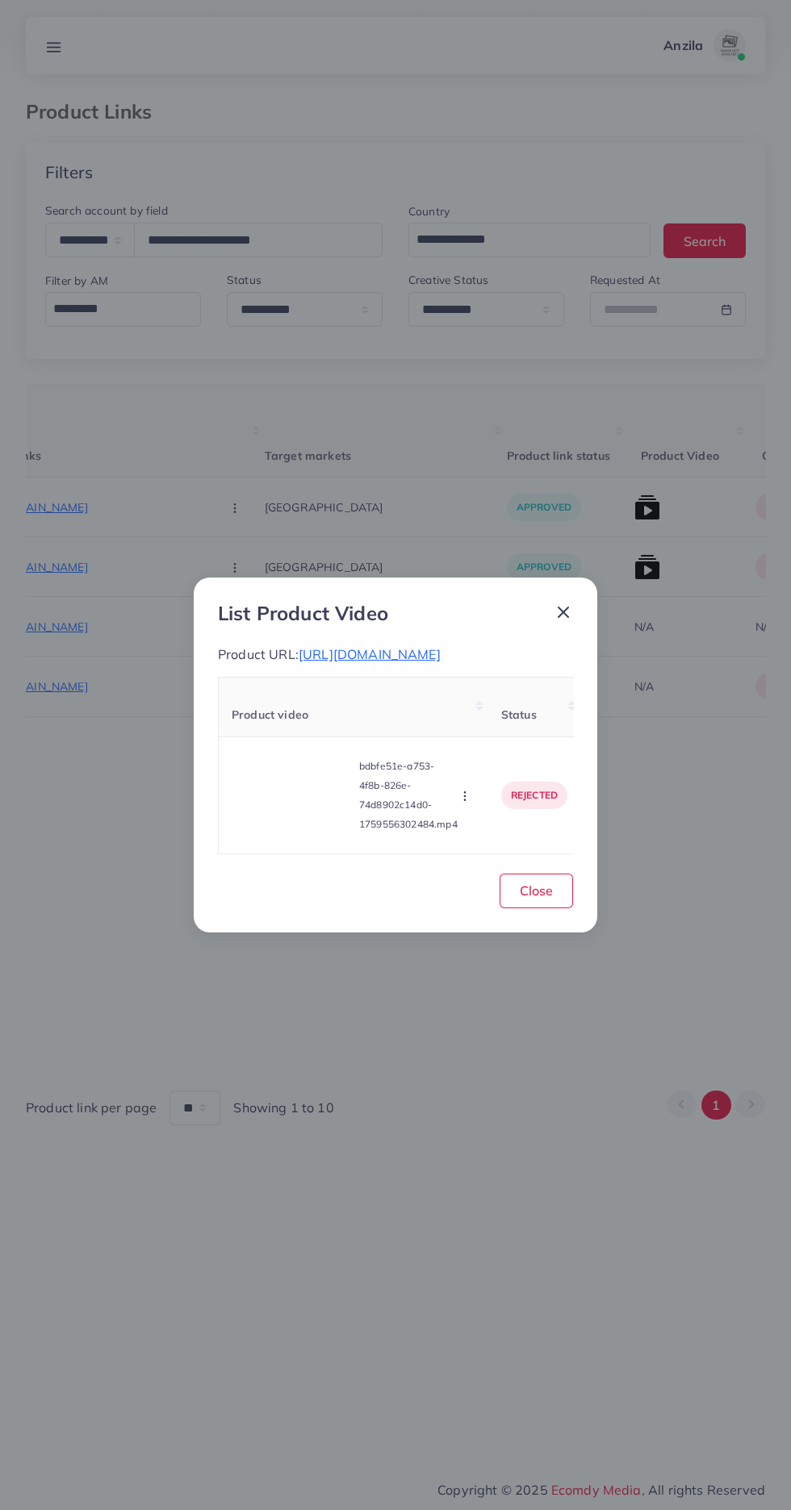
click at [321, 816] on video at bounding box center [292, 795] width 121 height 73
click at [317, 789] on div at bounding box center [292, 795] width 121 height 73
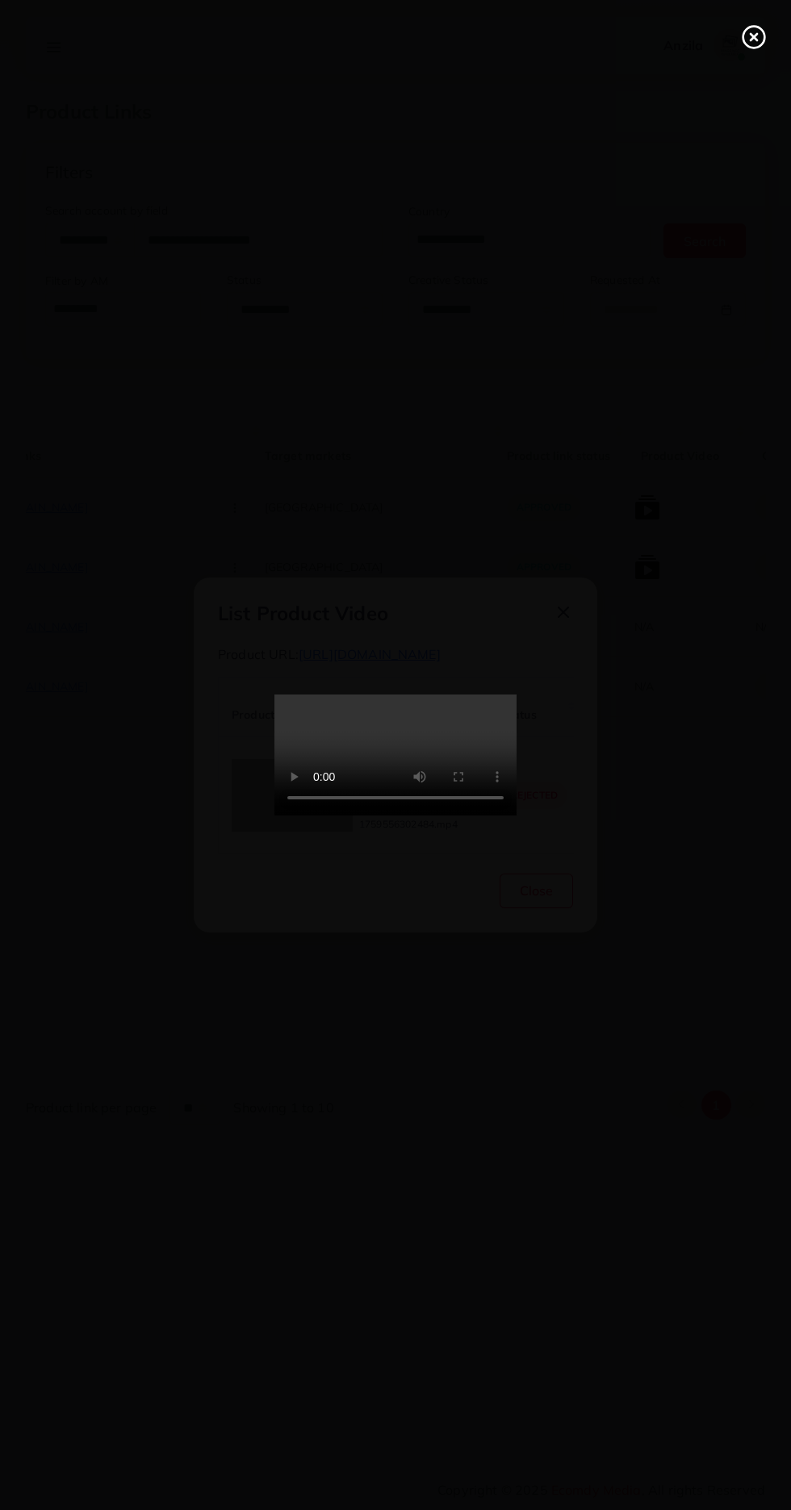
click at [747, 36] on icon at bounding box center [754, 37] width 26 height 26
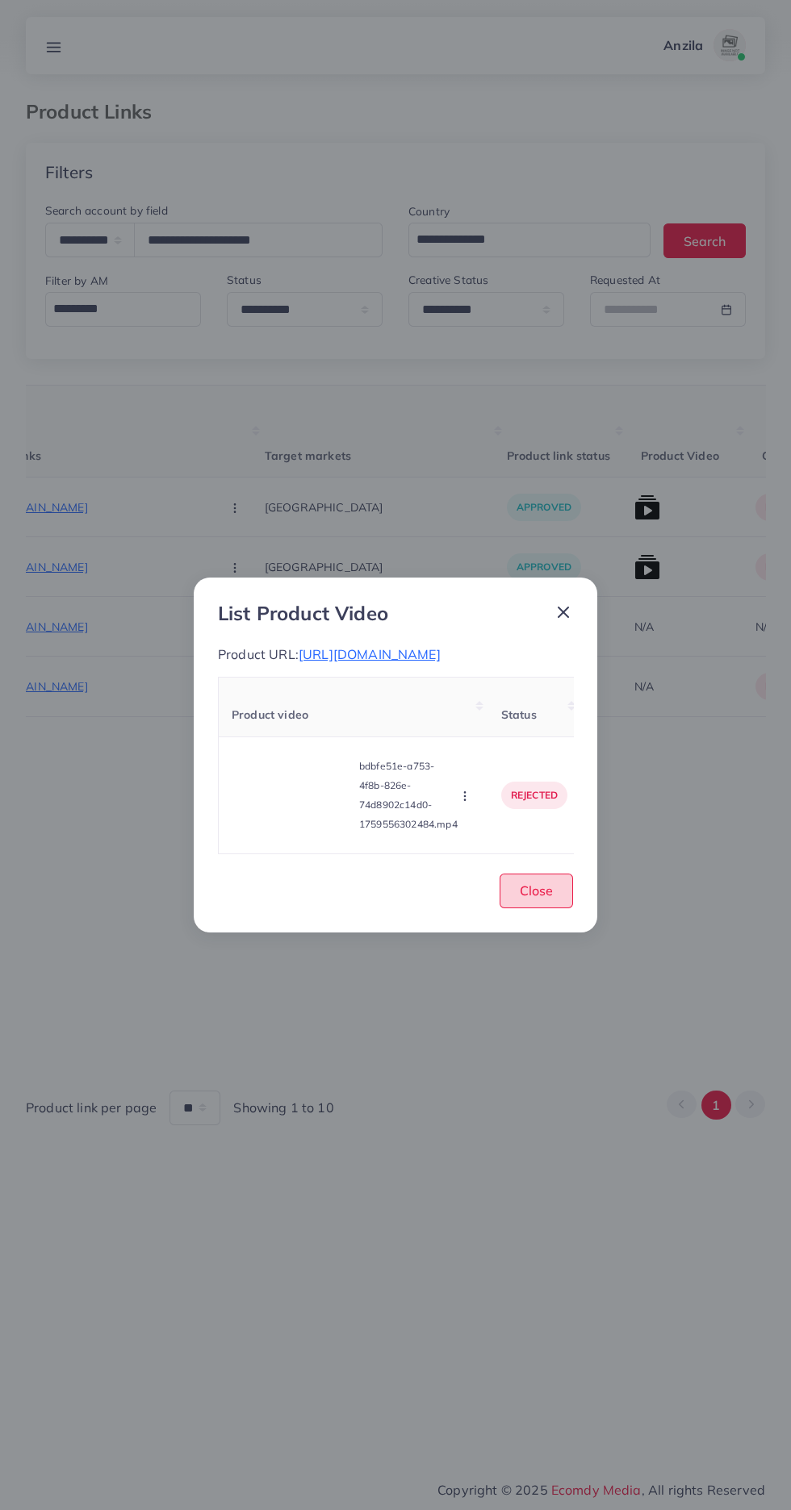
click at [536, 899] on span "Close" at bounding box center [535, 890] width 33 height 16
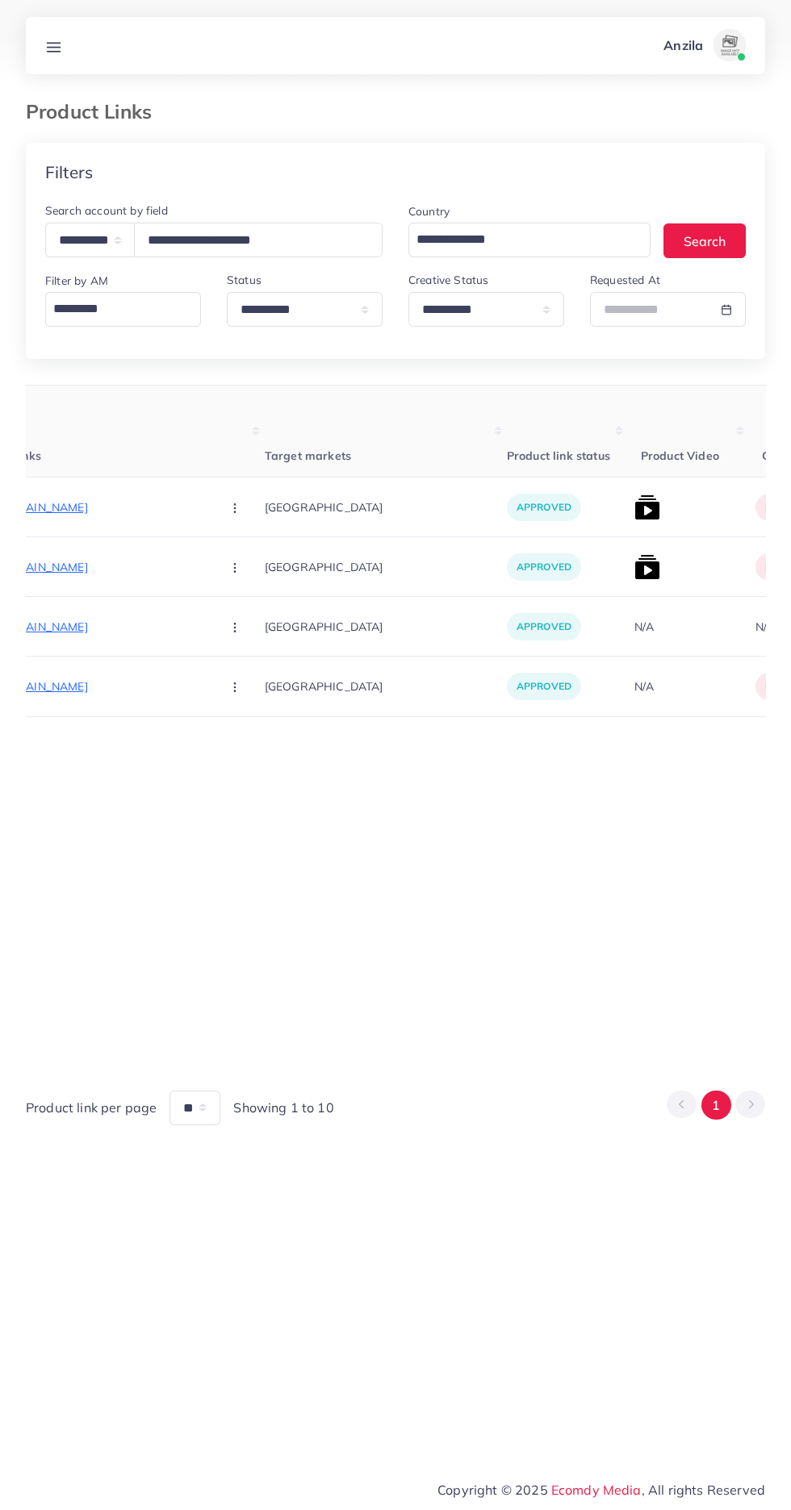
click at [53, 51] on line at bounding box center [54, 51] width 13 height 0
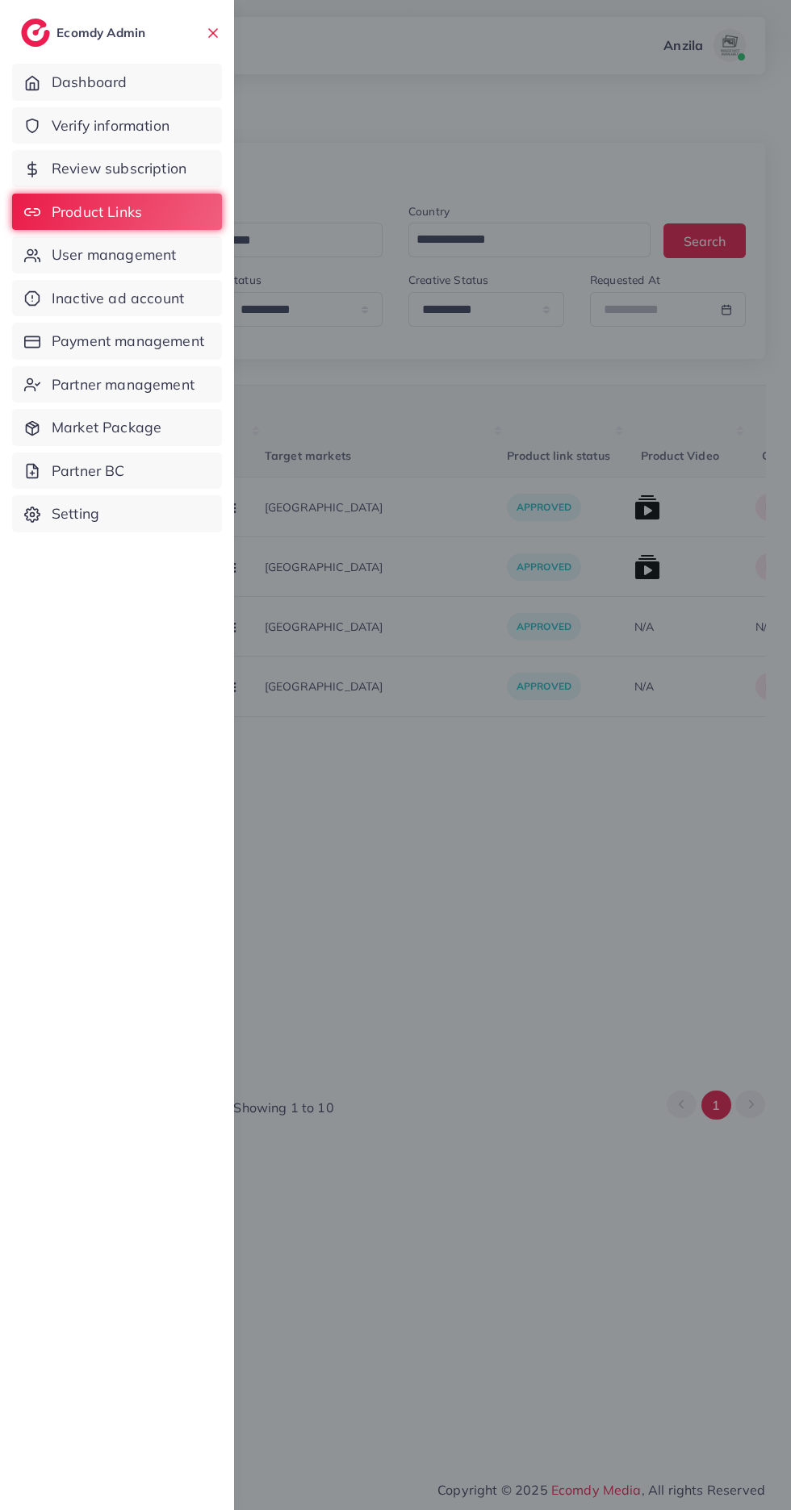
click at [70, 125] on span "Verify information" at bounding box center [111, 125] width 118 height 21
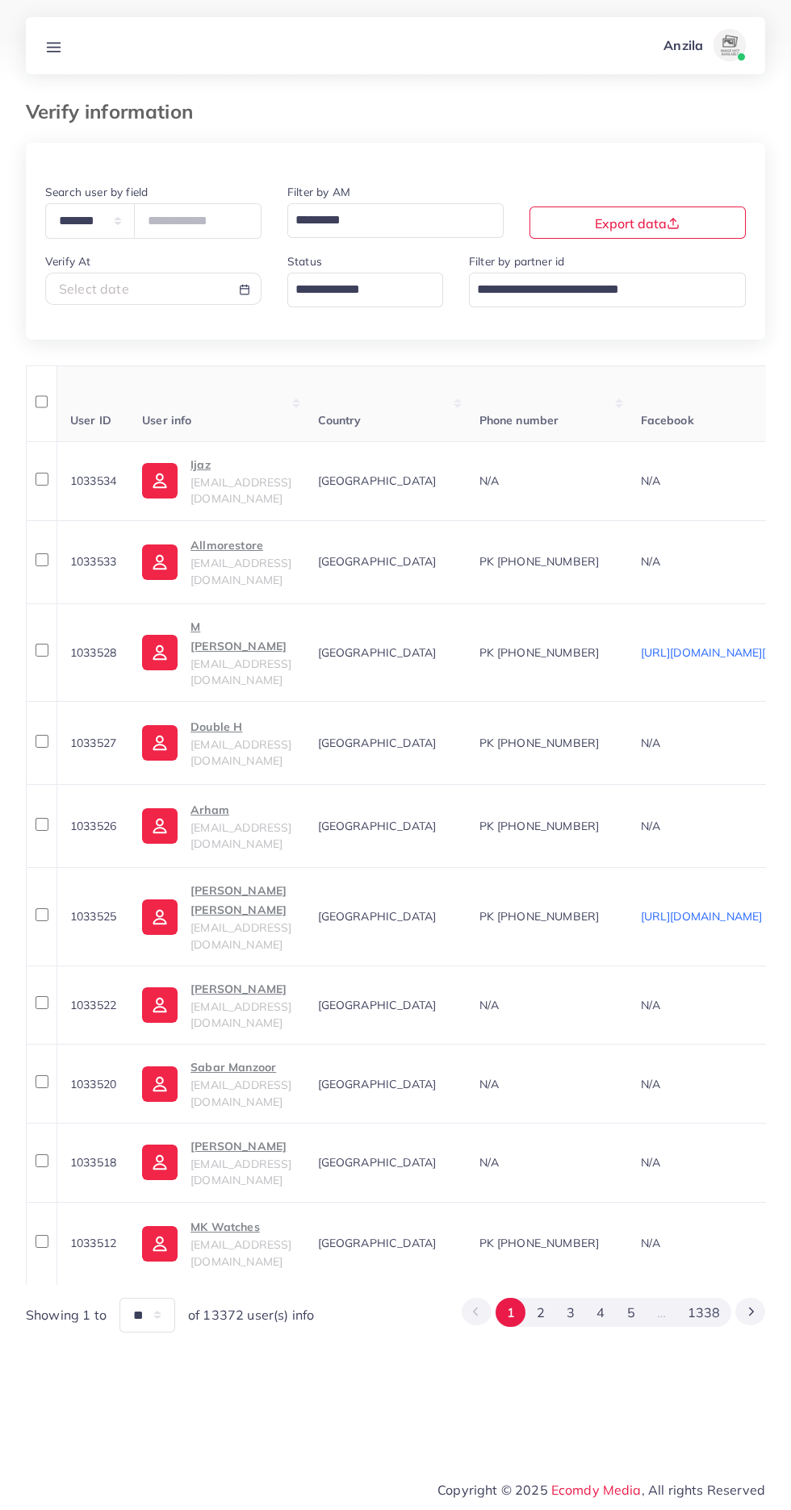
click at [299, 281] on input "Search for option" at bounding box center [356, 289] width 132 height 27
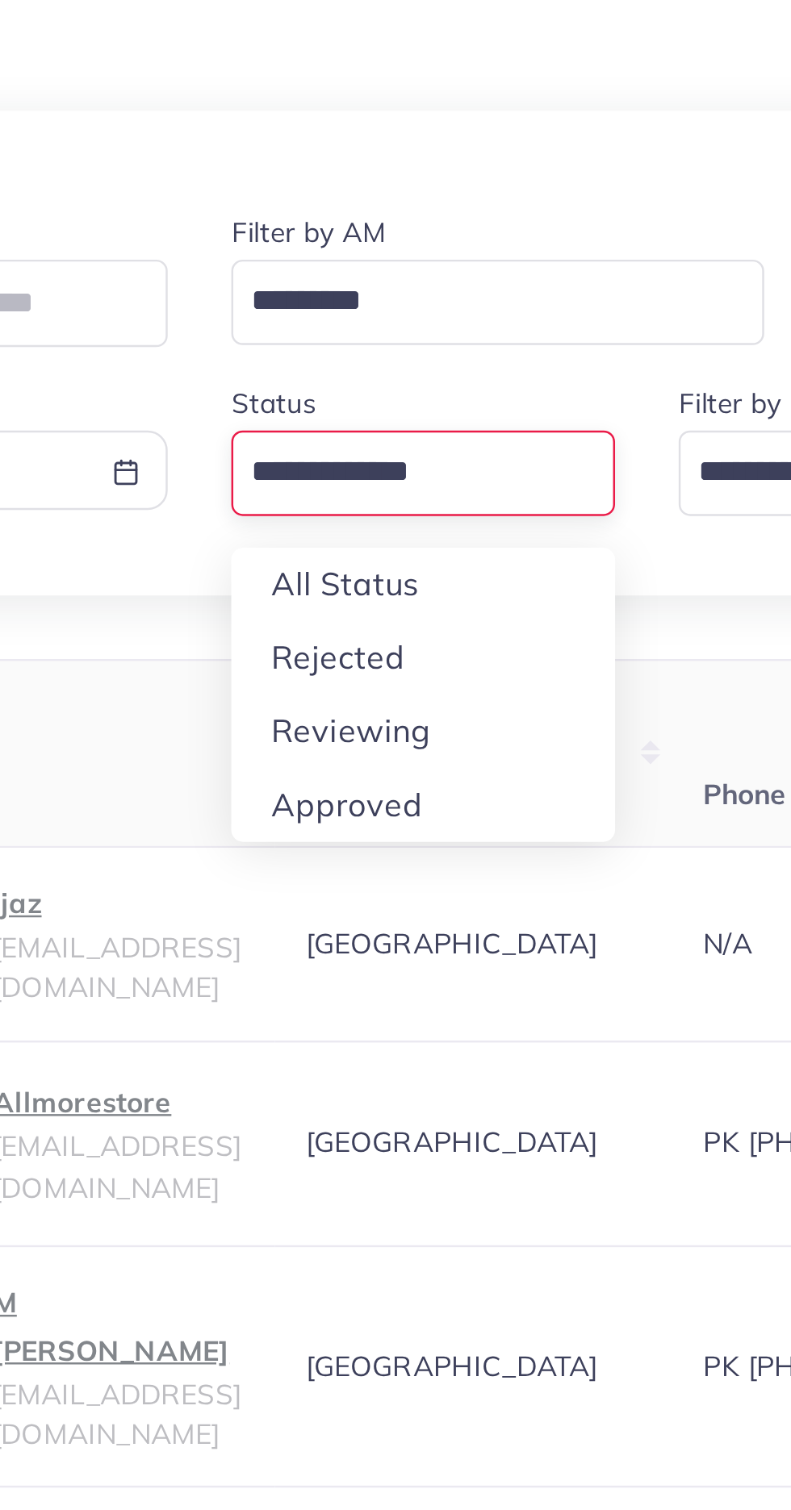
click at [304, 396] on div "**********" at bounding box center [395, 738] width 739 height 1190
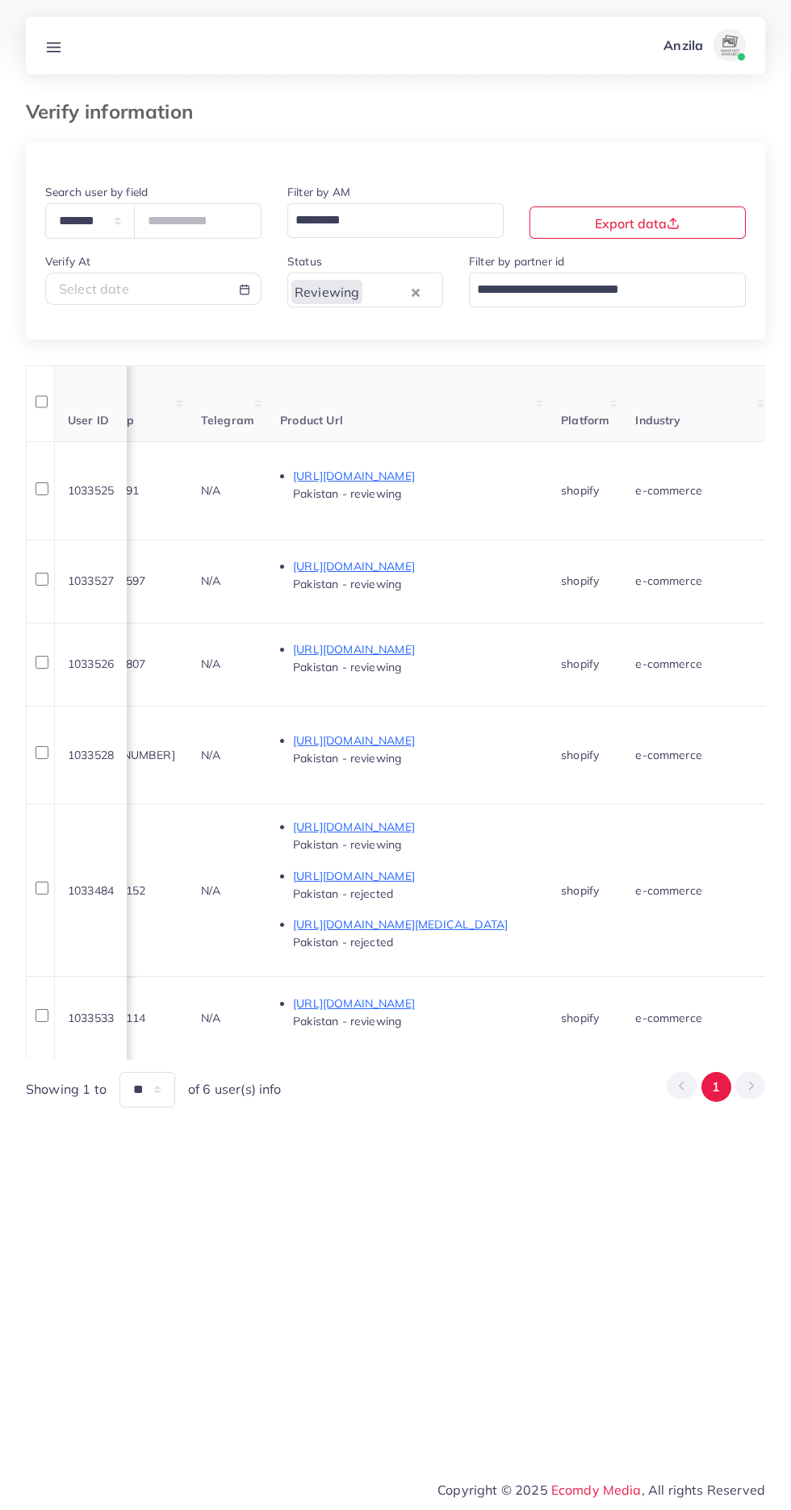
scroll to position [0, 841]
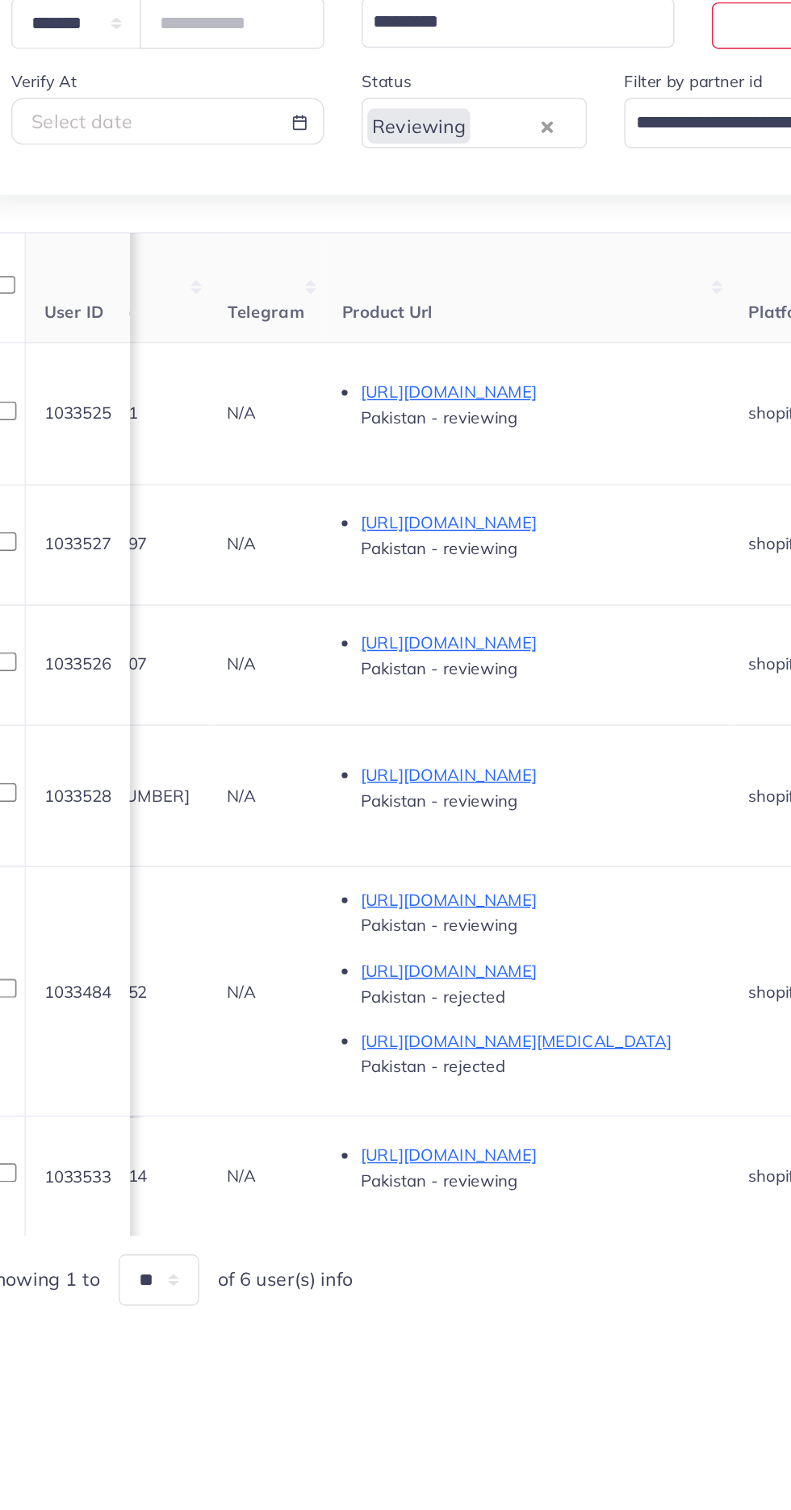
copy span "3120183591"
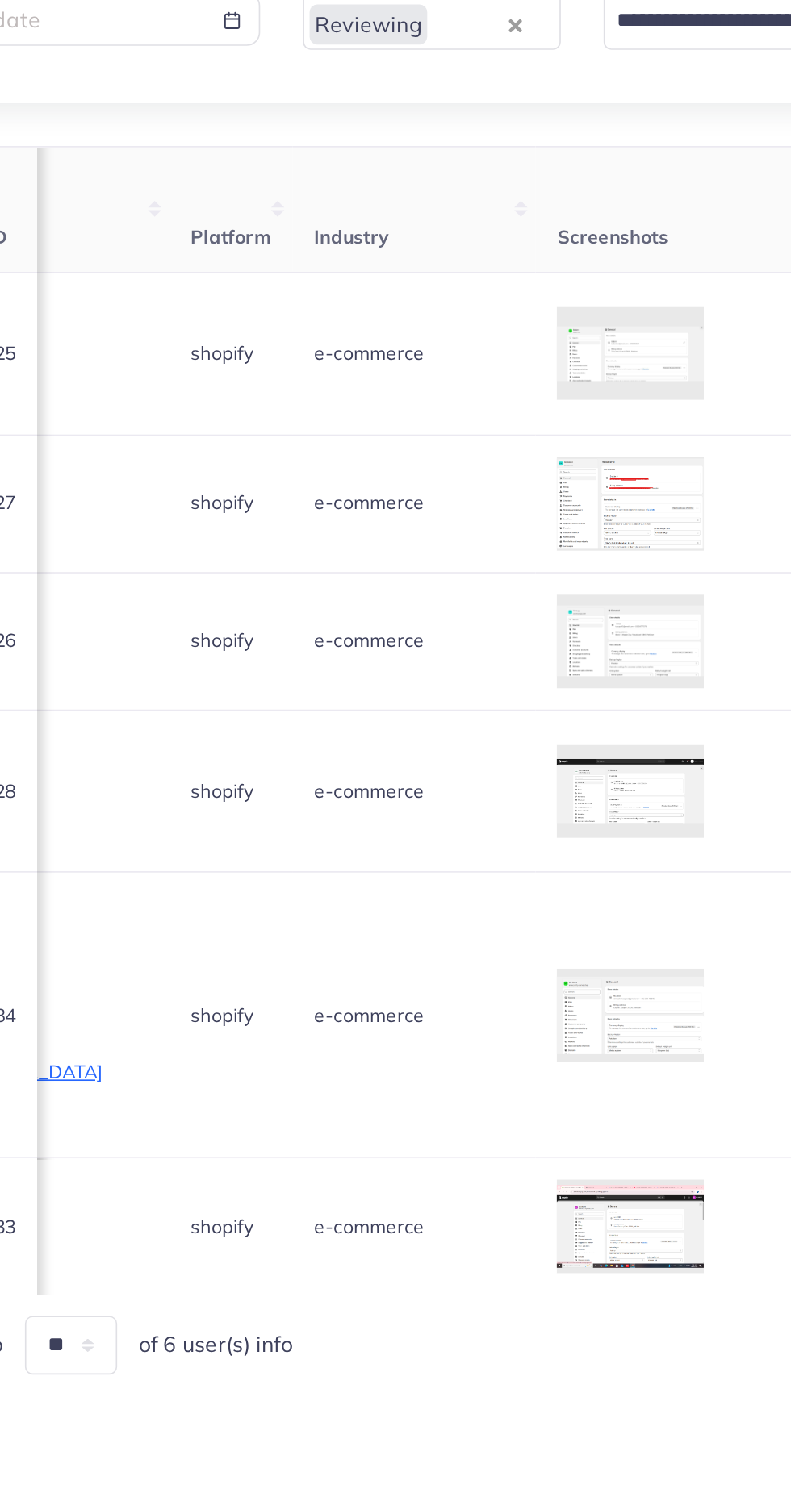
scroll to position [0, 1205]
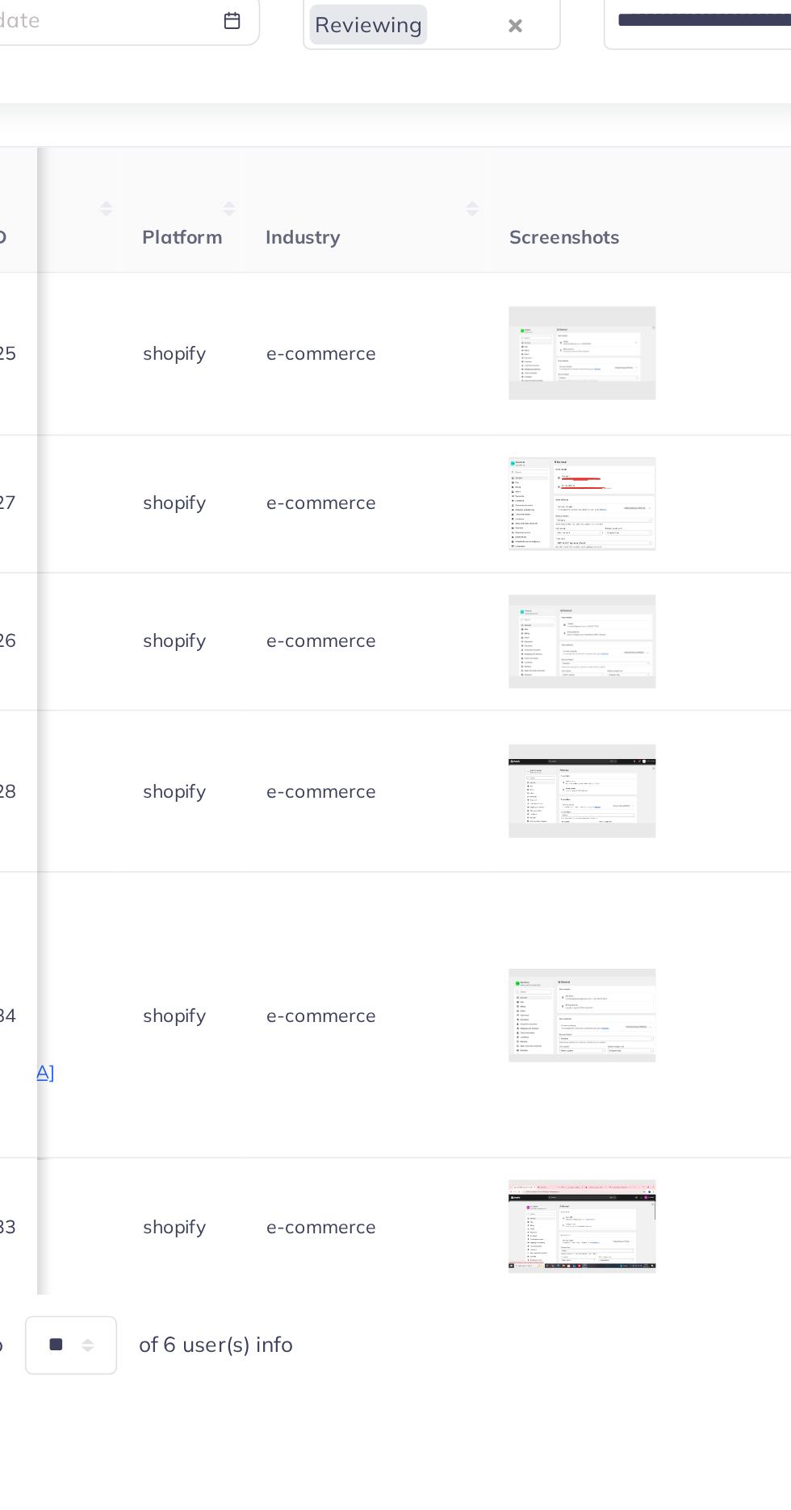
click at [0, 0] on div at bounding box center [0, 0] width 0 height 0
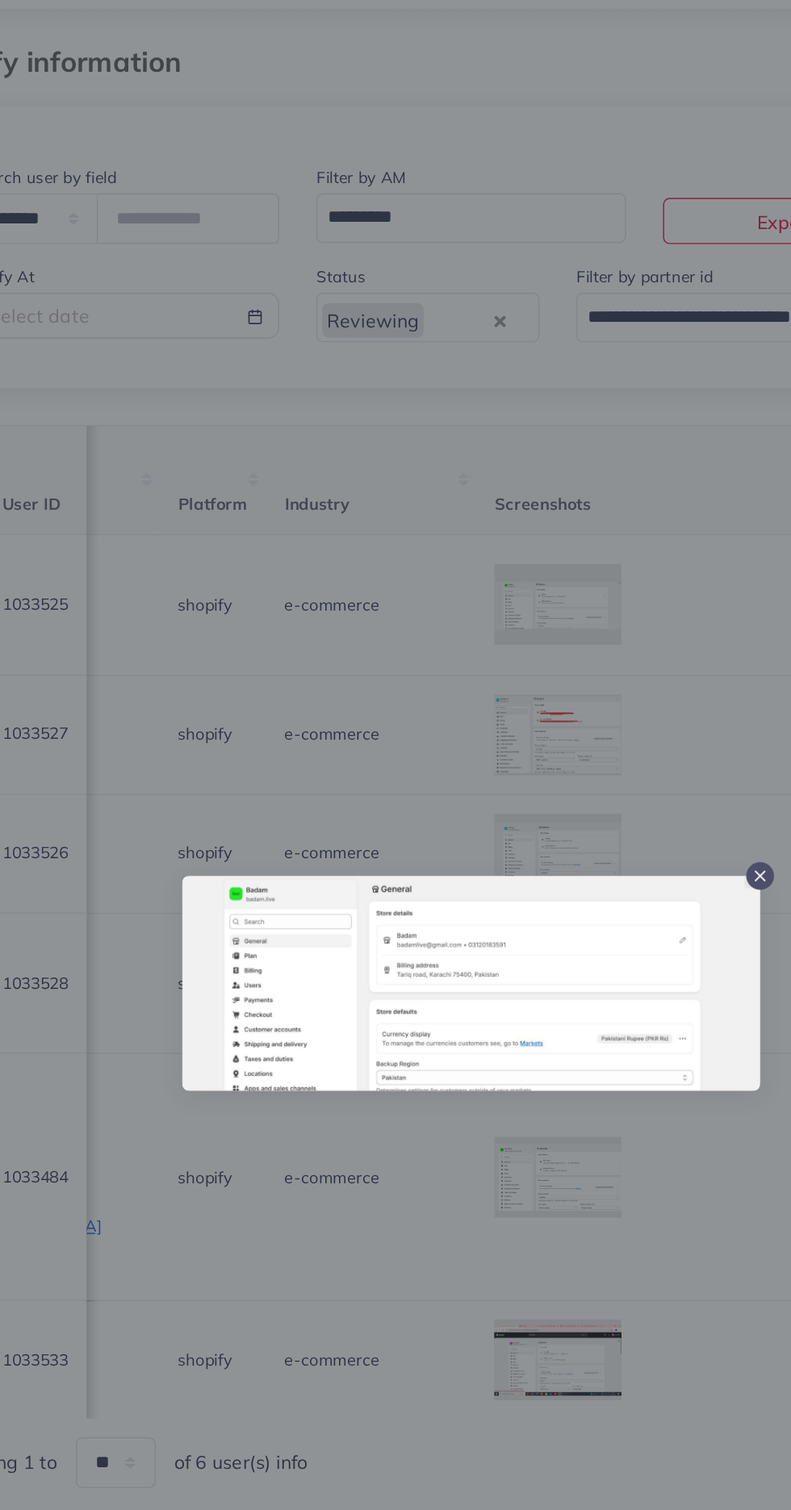
click at [409, 897] on div at bounding box center [395, 755] width 791 height 1510
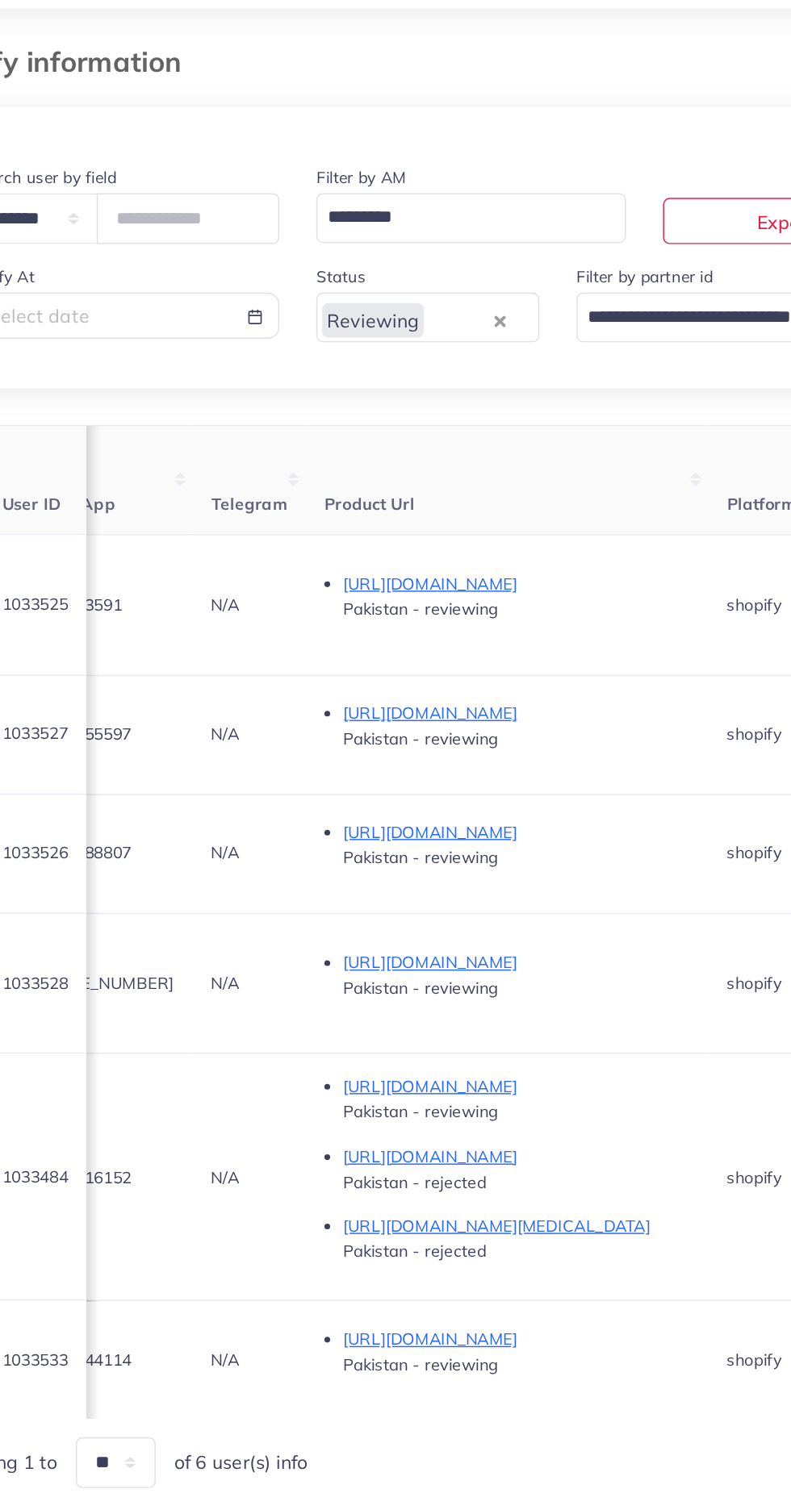
scroll to position [0, 0]
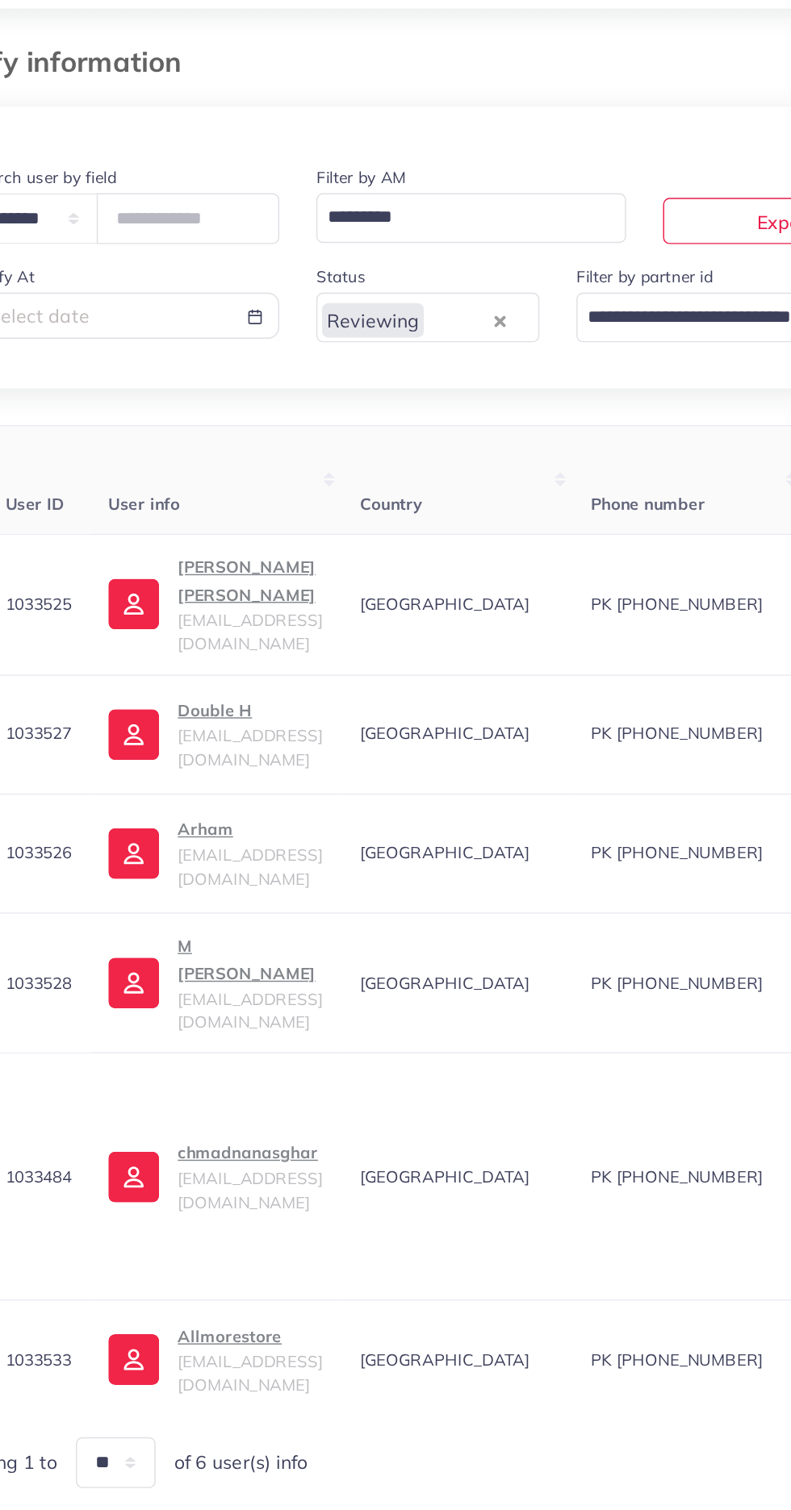
click at [232, 475] on p "Hammad abid hussain" at bounding box center [240, 474] width 101 height 39
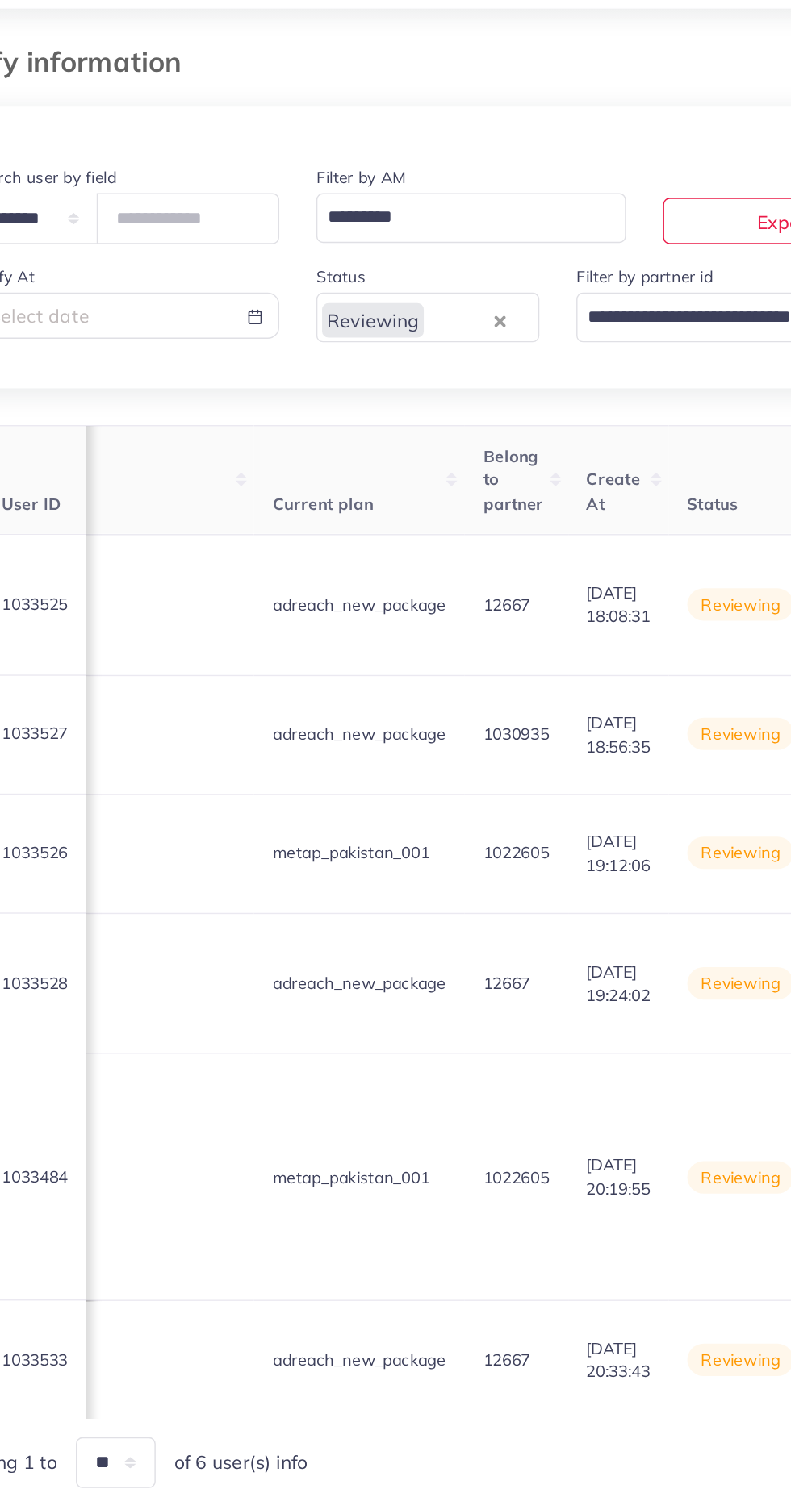
scroll to position [0, 1919]
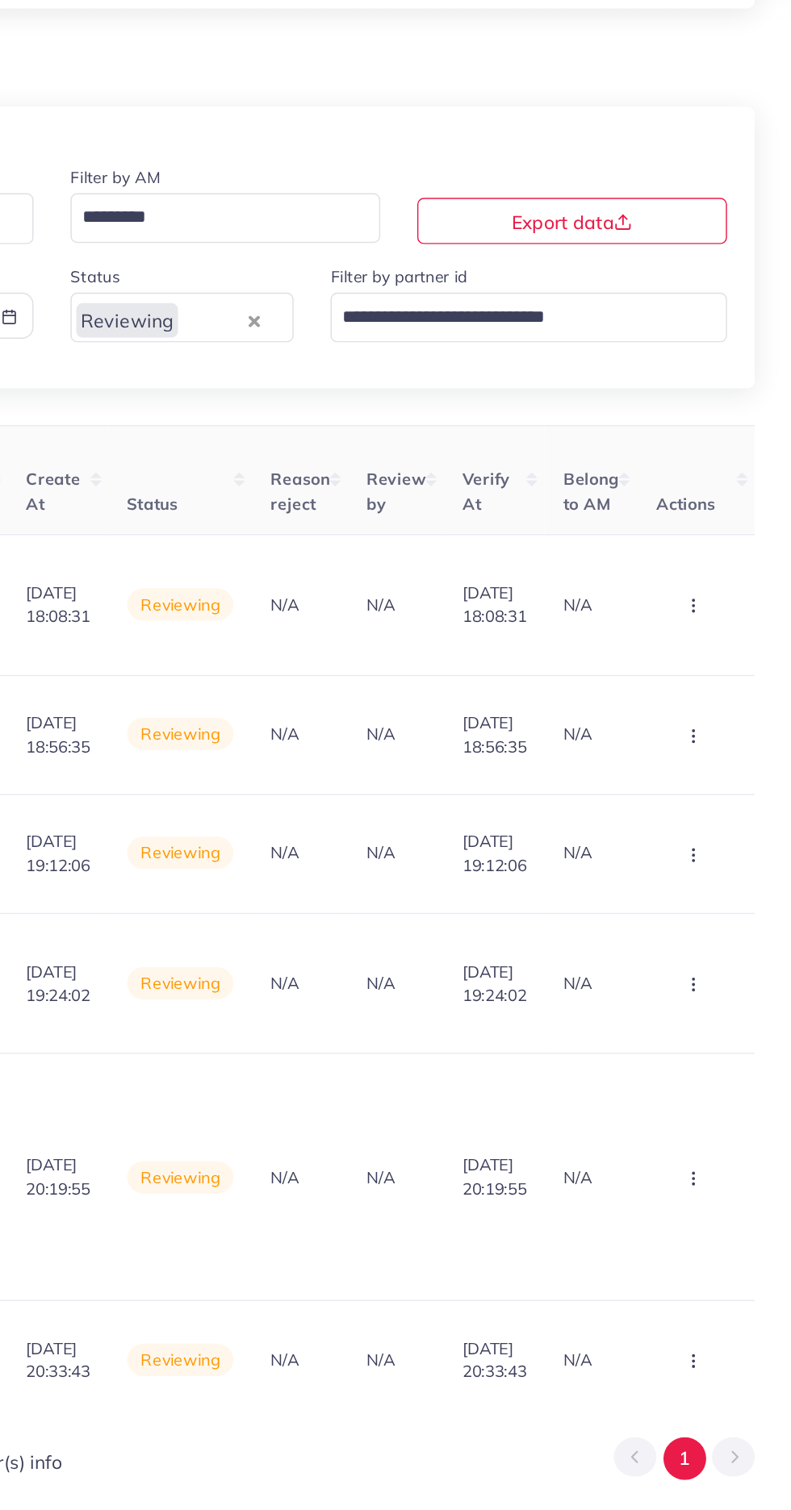
click at [722, 487] on circle "button" at bounding box center [722, 487] width 1 height 1
click at [718, 569] on link "Reject" at bounding box center [695, 575] width 127 height 35
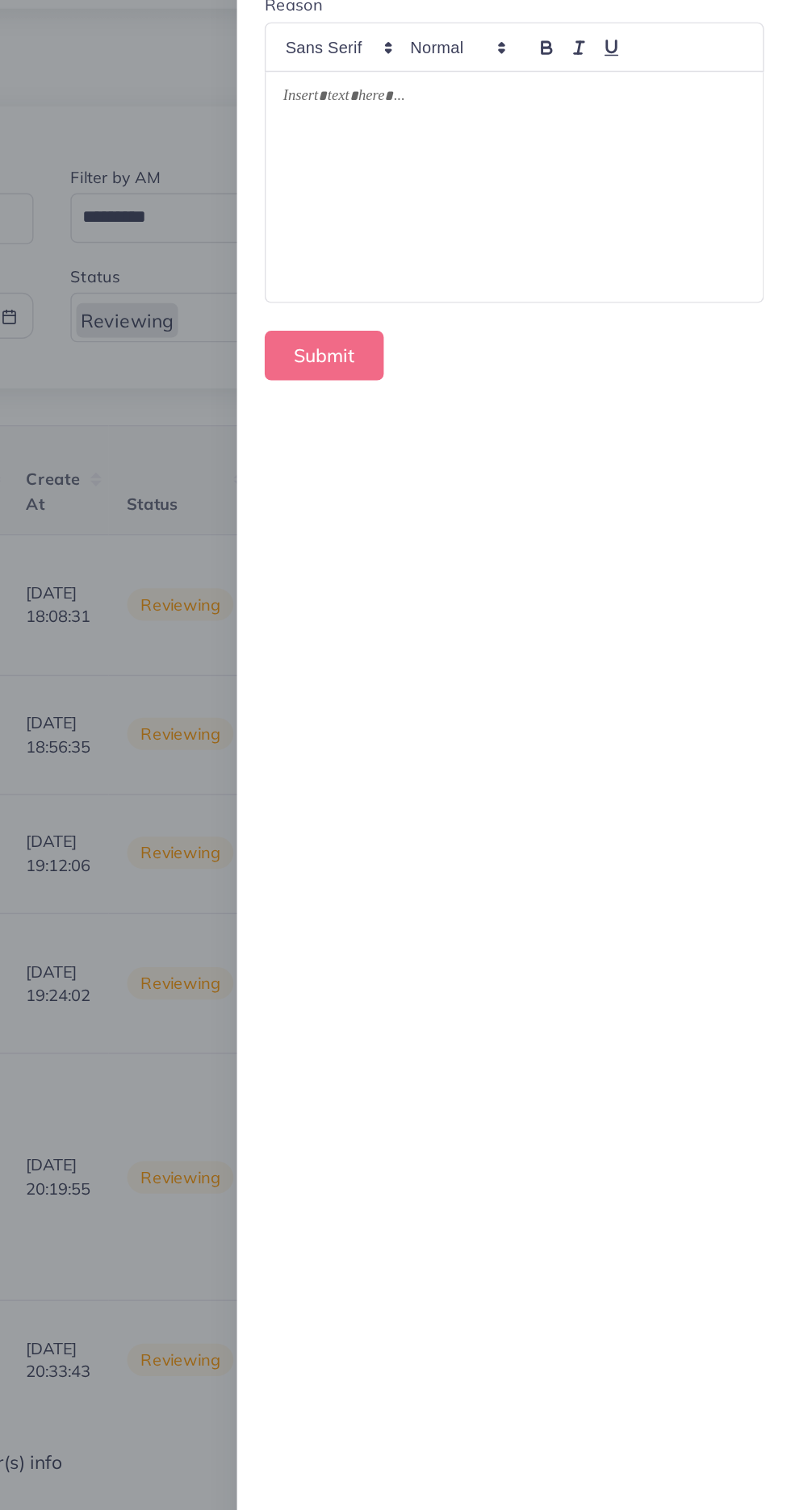
click at [514, 236] on div at bounding box center [596, 199] width 347 height 161
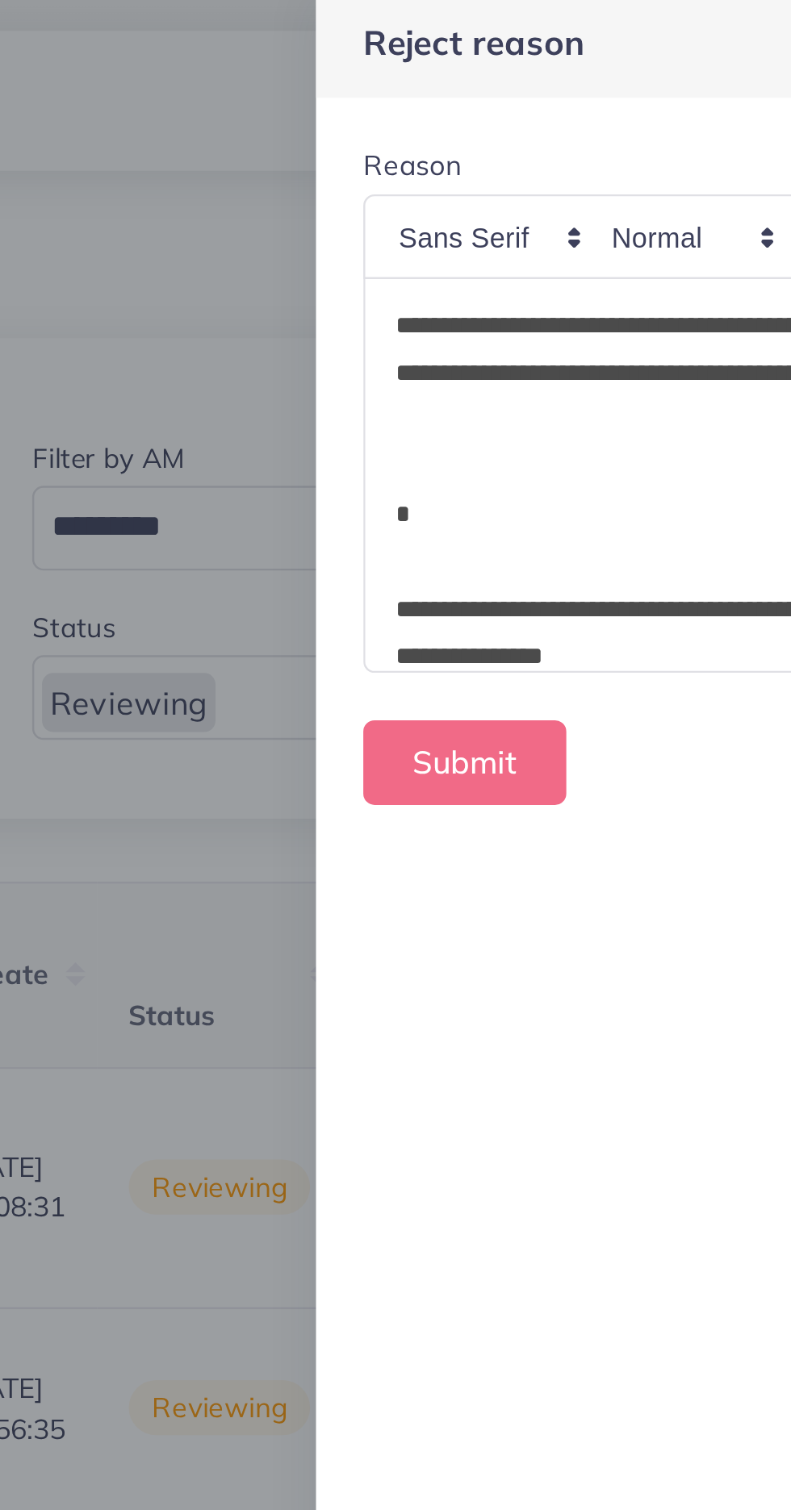
scroll to position [407, 0]
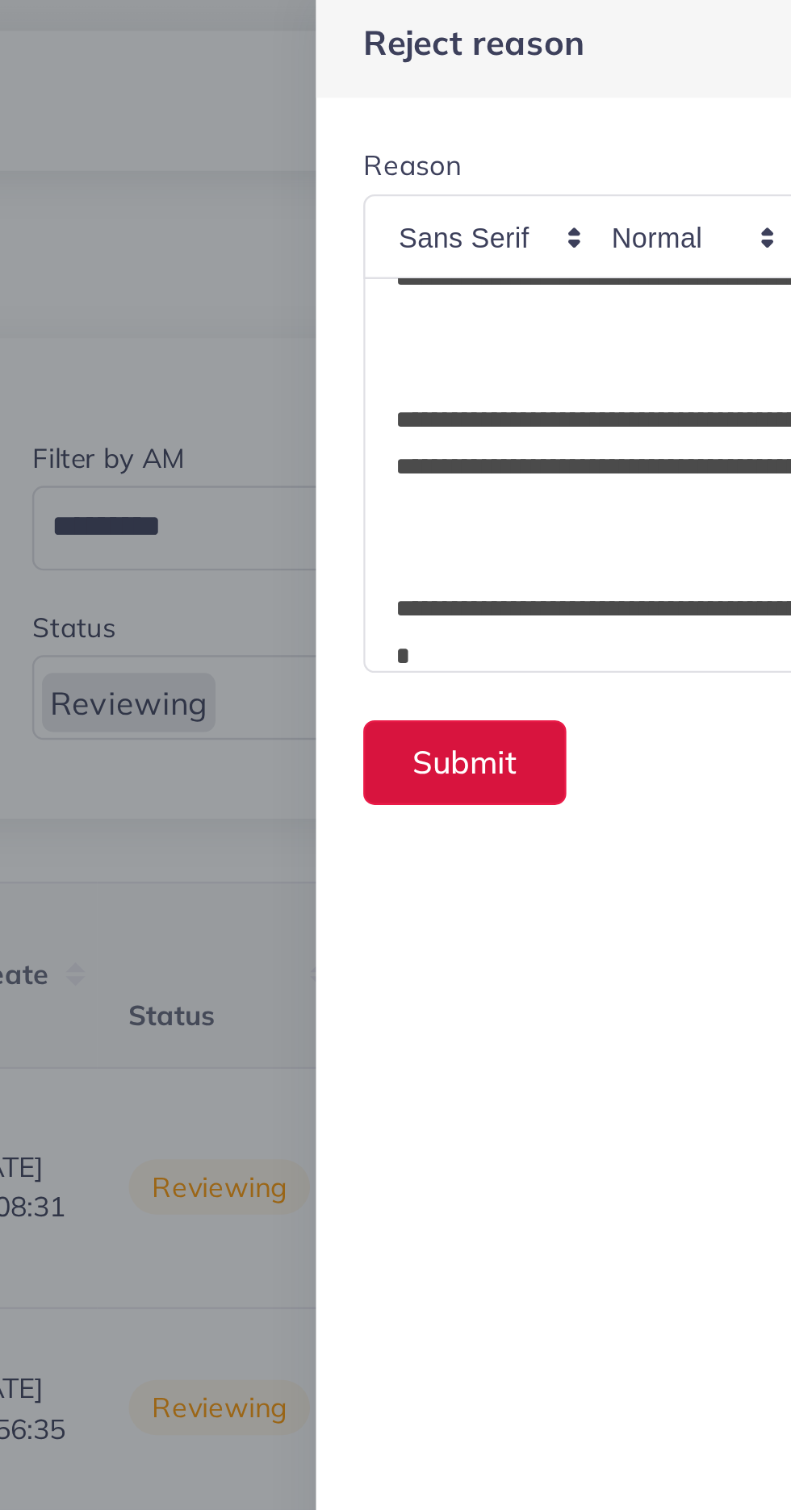
click at [445, 310] on button "Submit" at bounding box center [464, 316] width 83 height 35
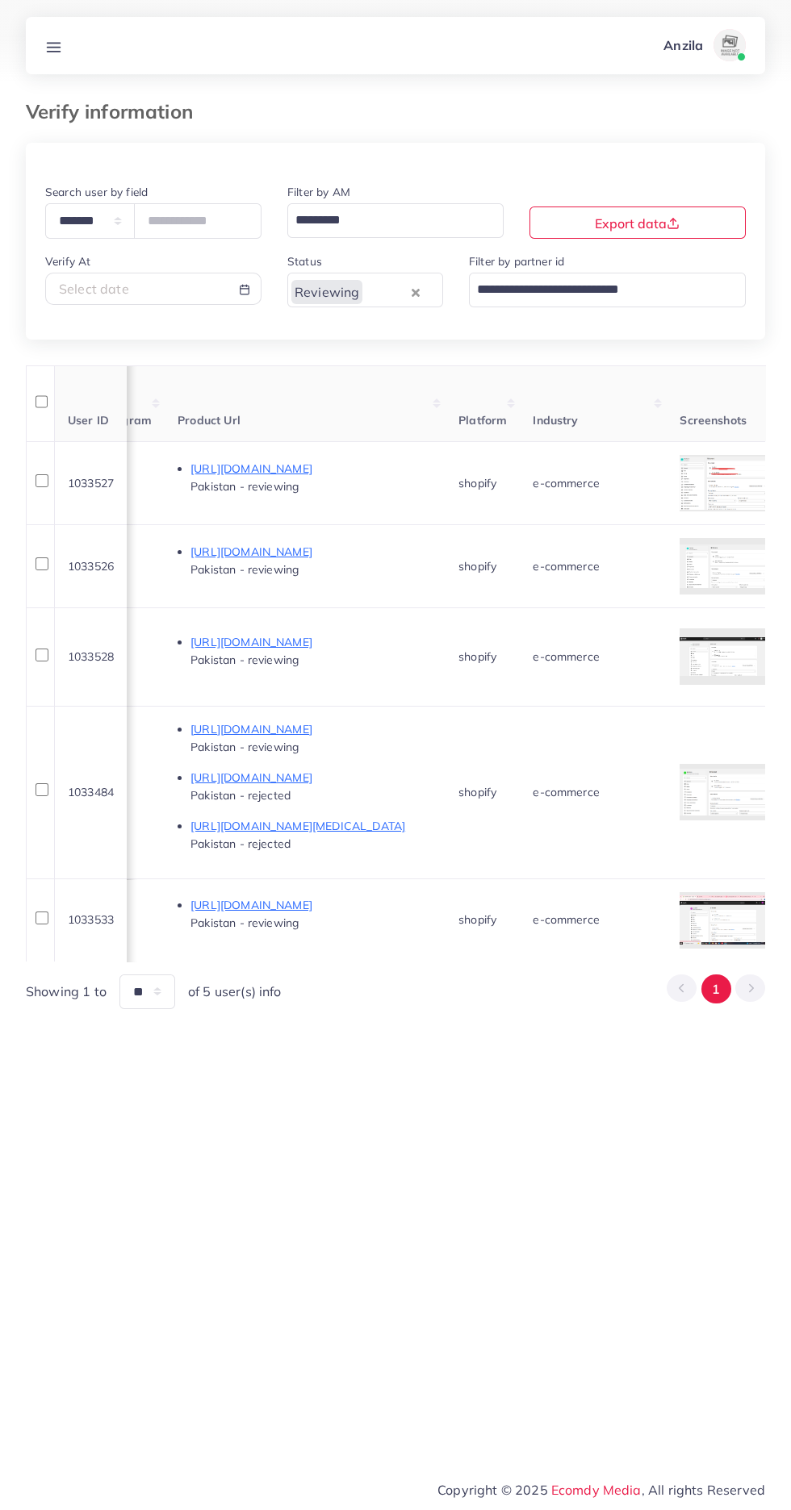
scroll to position [0, 970]
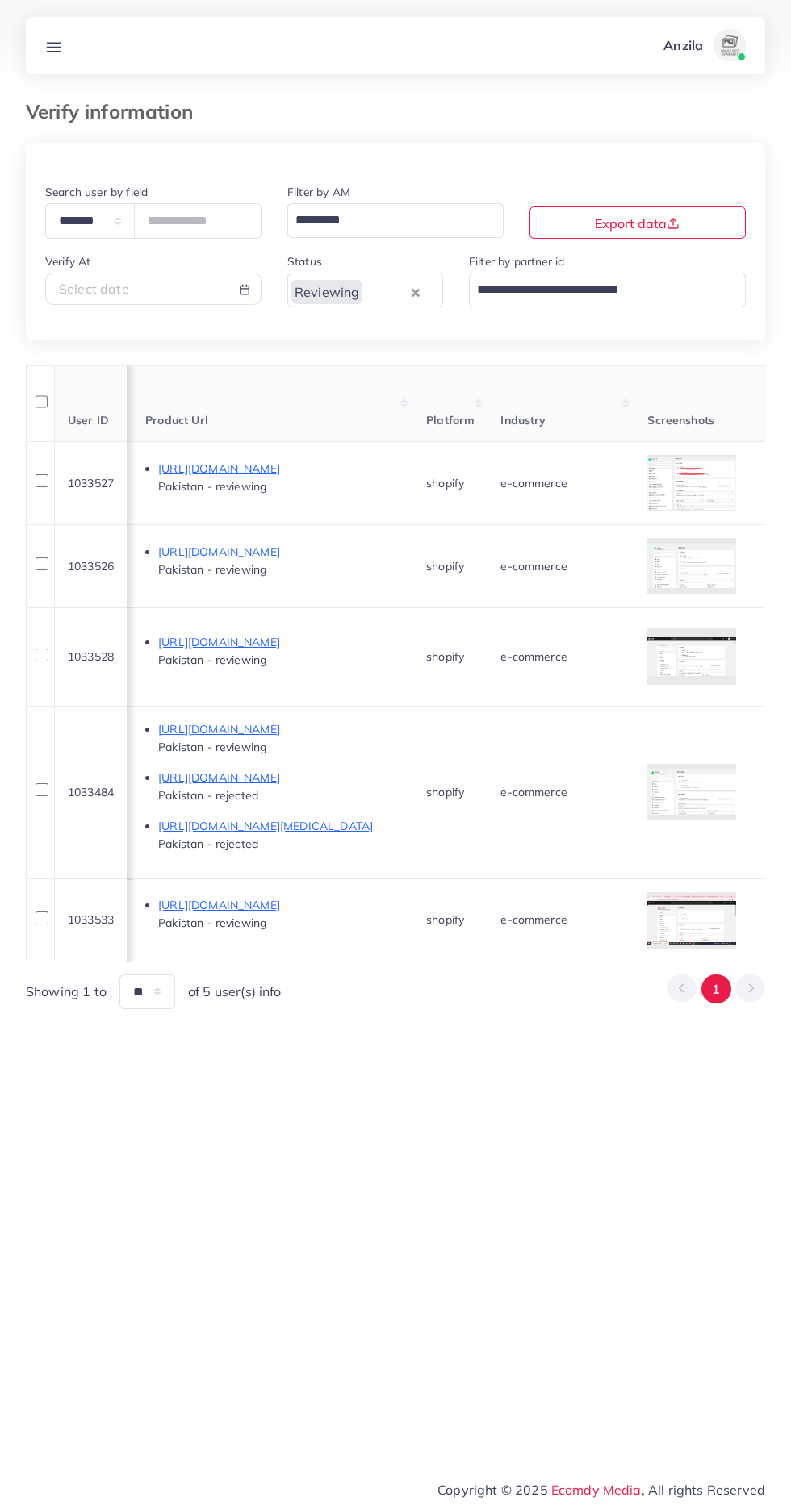
click at [0, 0] on div at bounding box center [0, 0] width 0 height 0
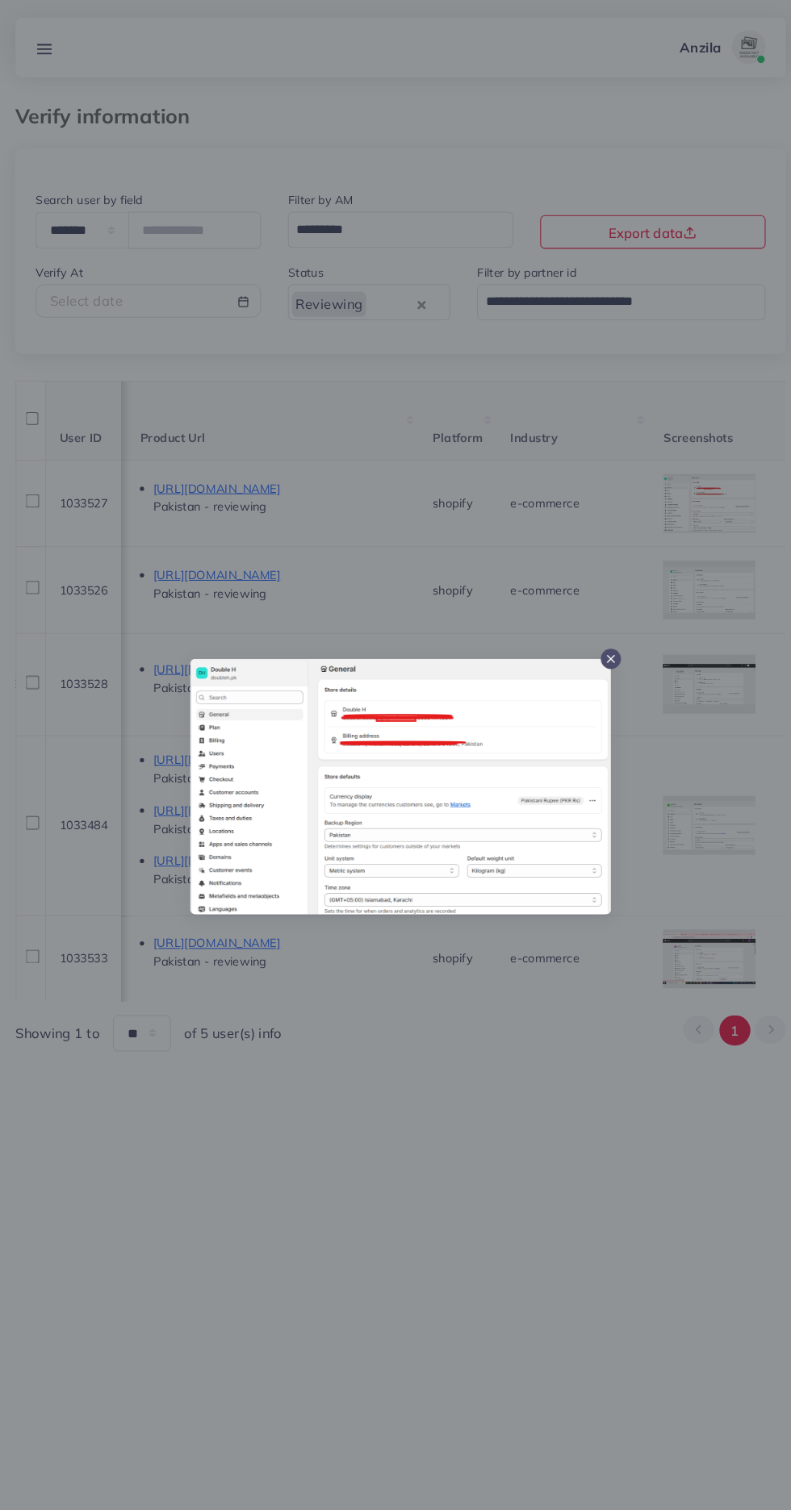
click at [453, 1161] on div at bounding box center [395, 755] width 791 height 1510
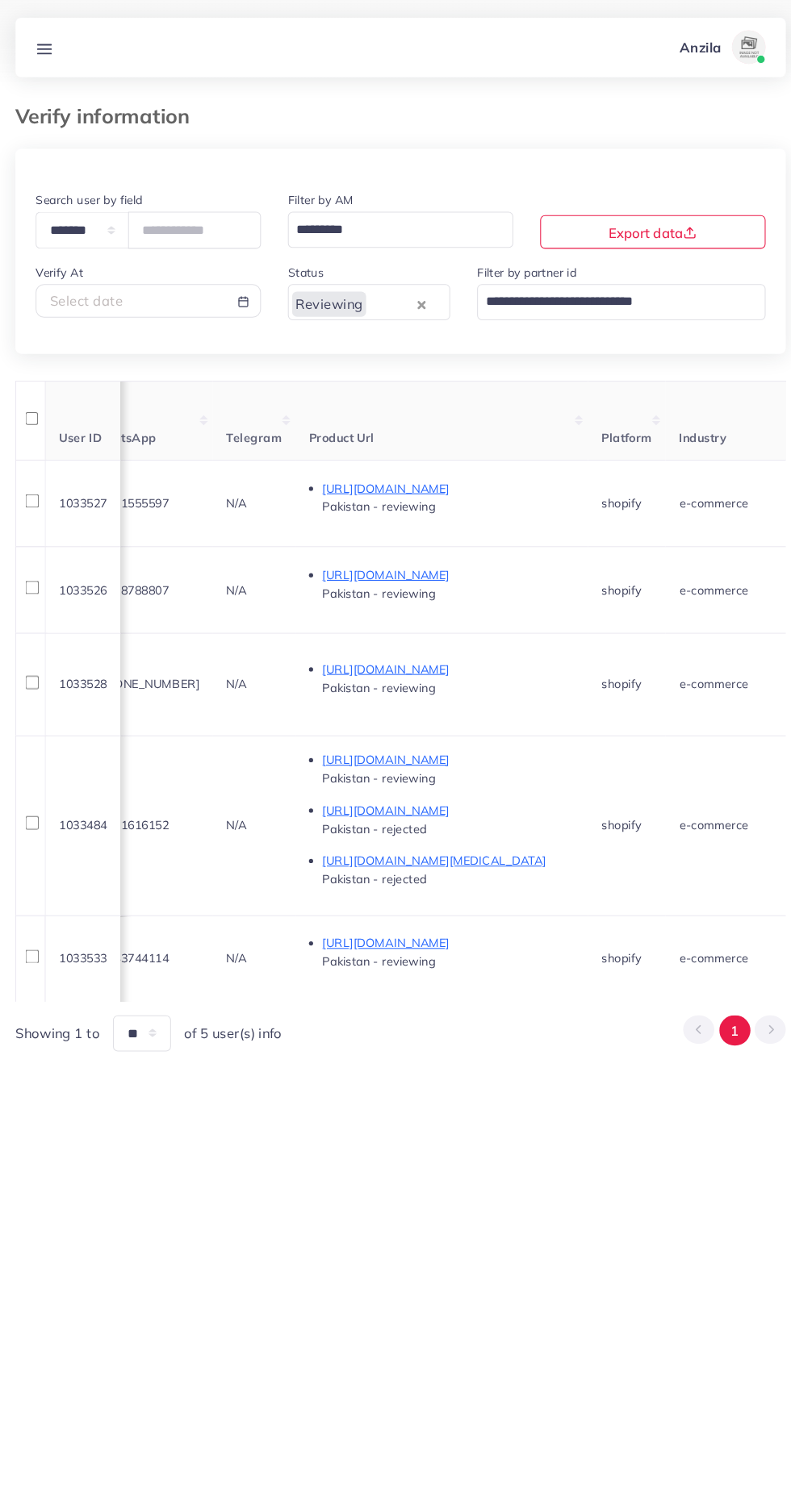
scroll to position [0, 756]
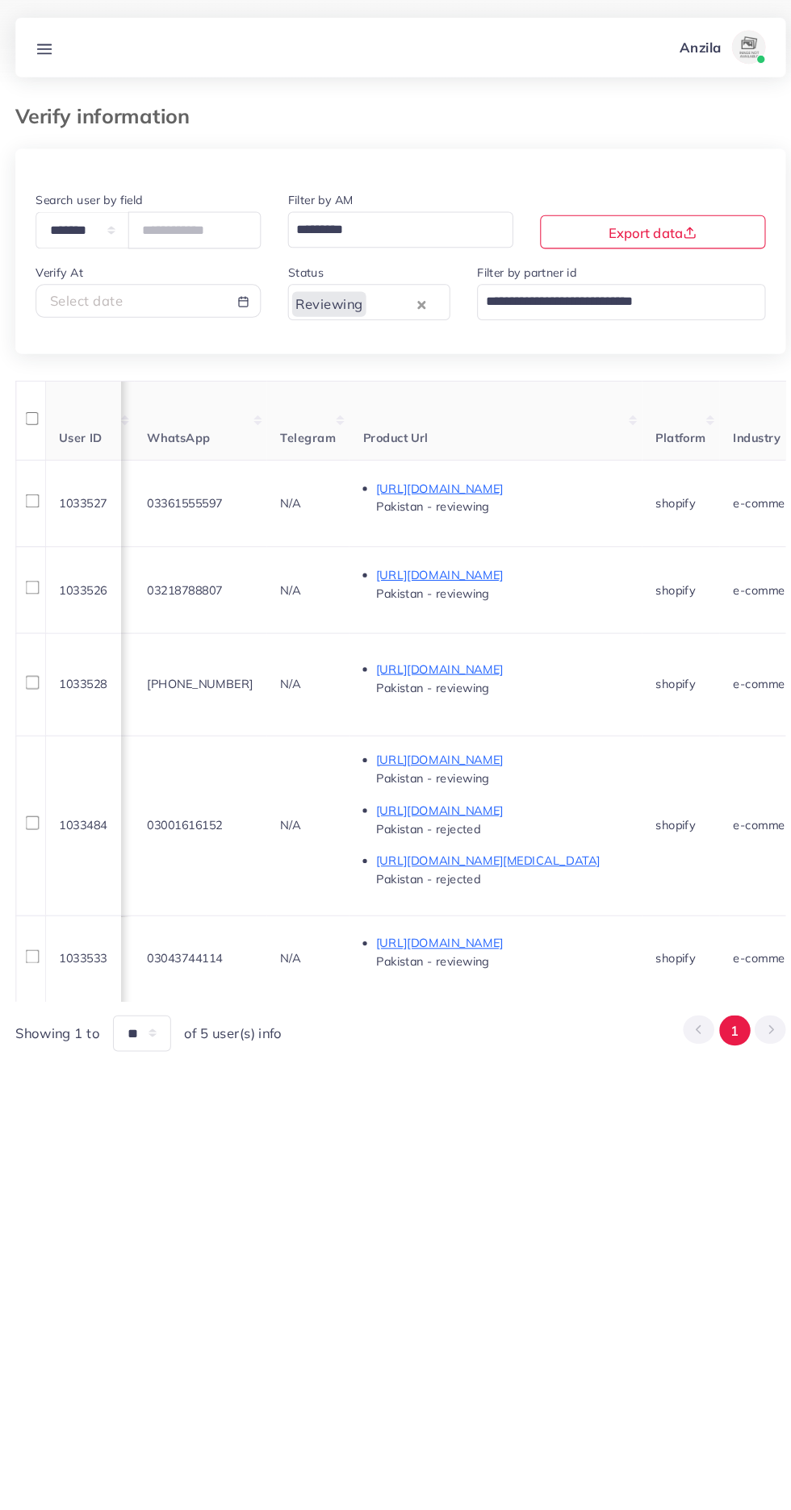
copy span "03361555597"
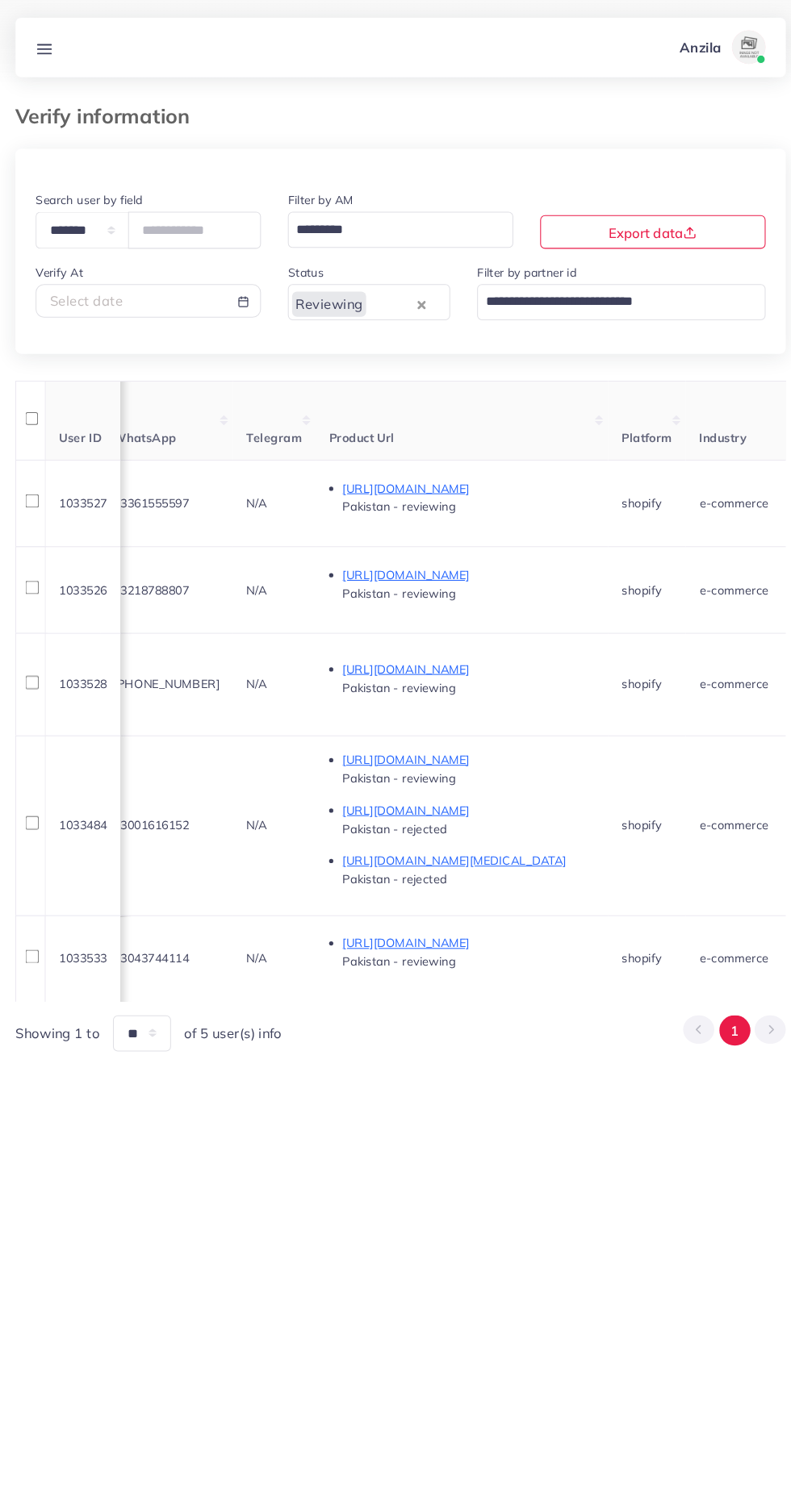
scroll to position [0, 797]
copy span "03361555597"
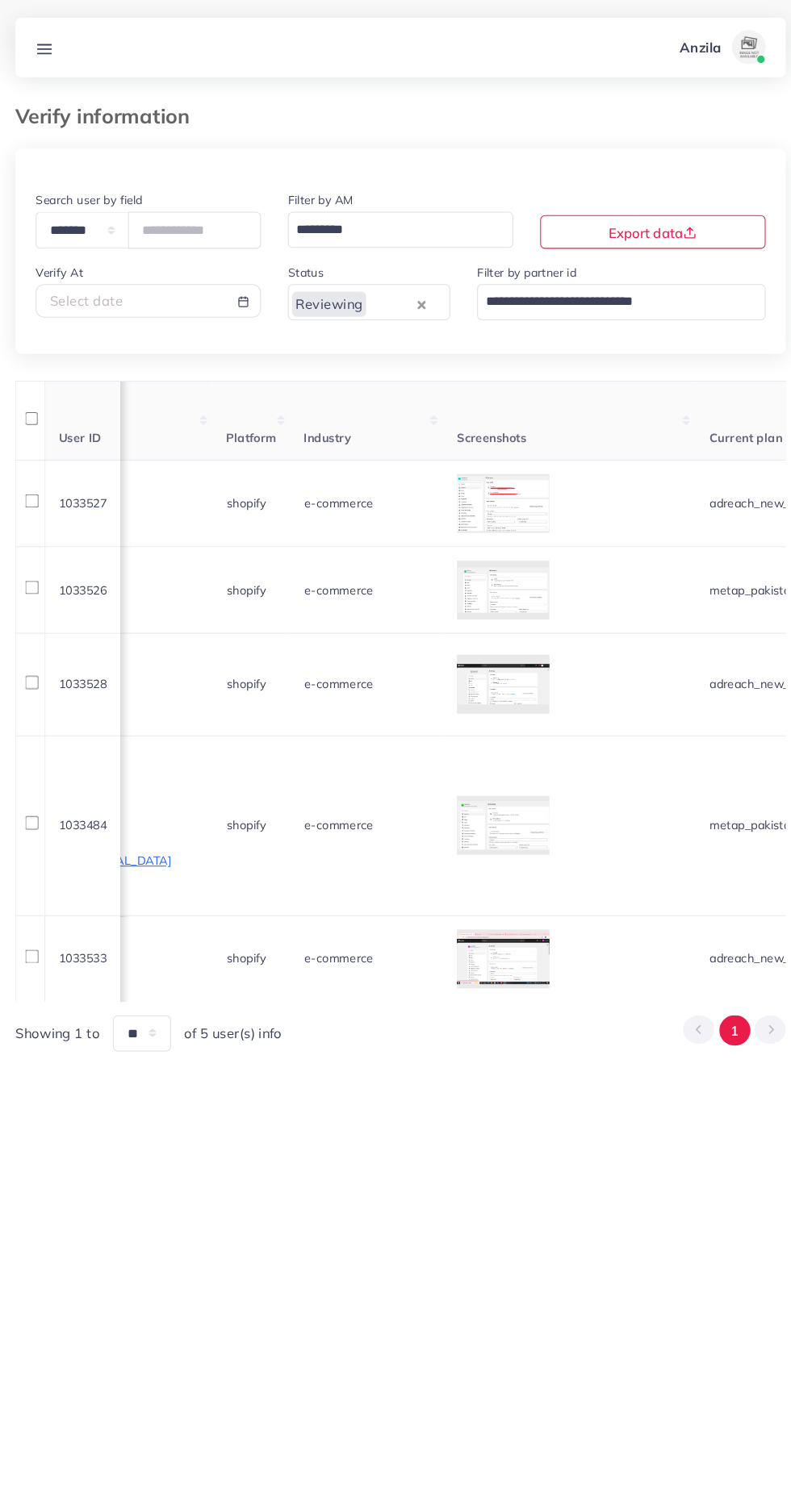
scroll to position [0, 1169]
click at [0, 0] on div at bounding box center [0, 0] width 0 height 0
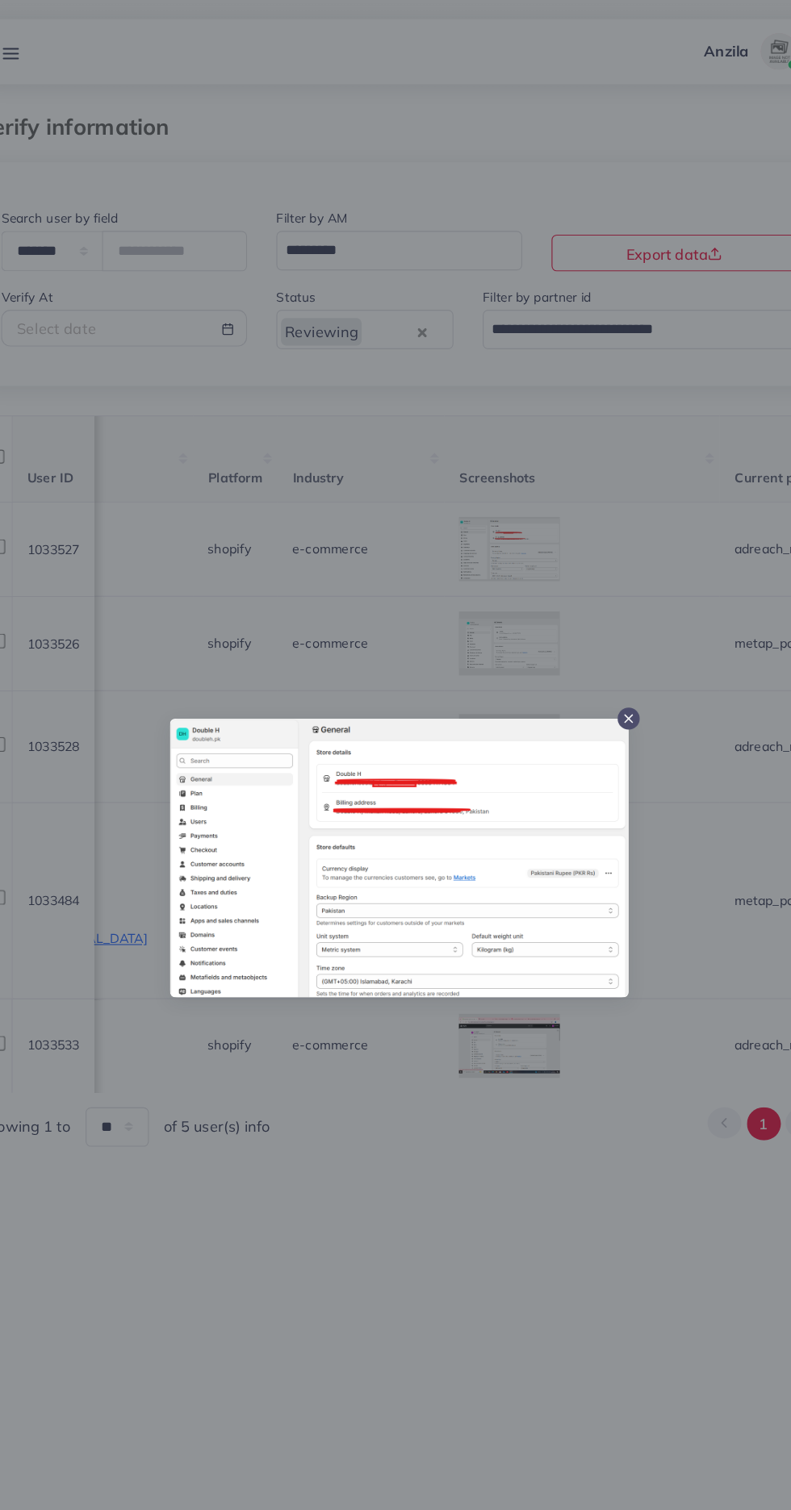
click at [468, 951] on div at bounding box center [395, 755] width 791 height 1510
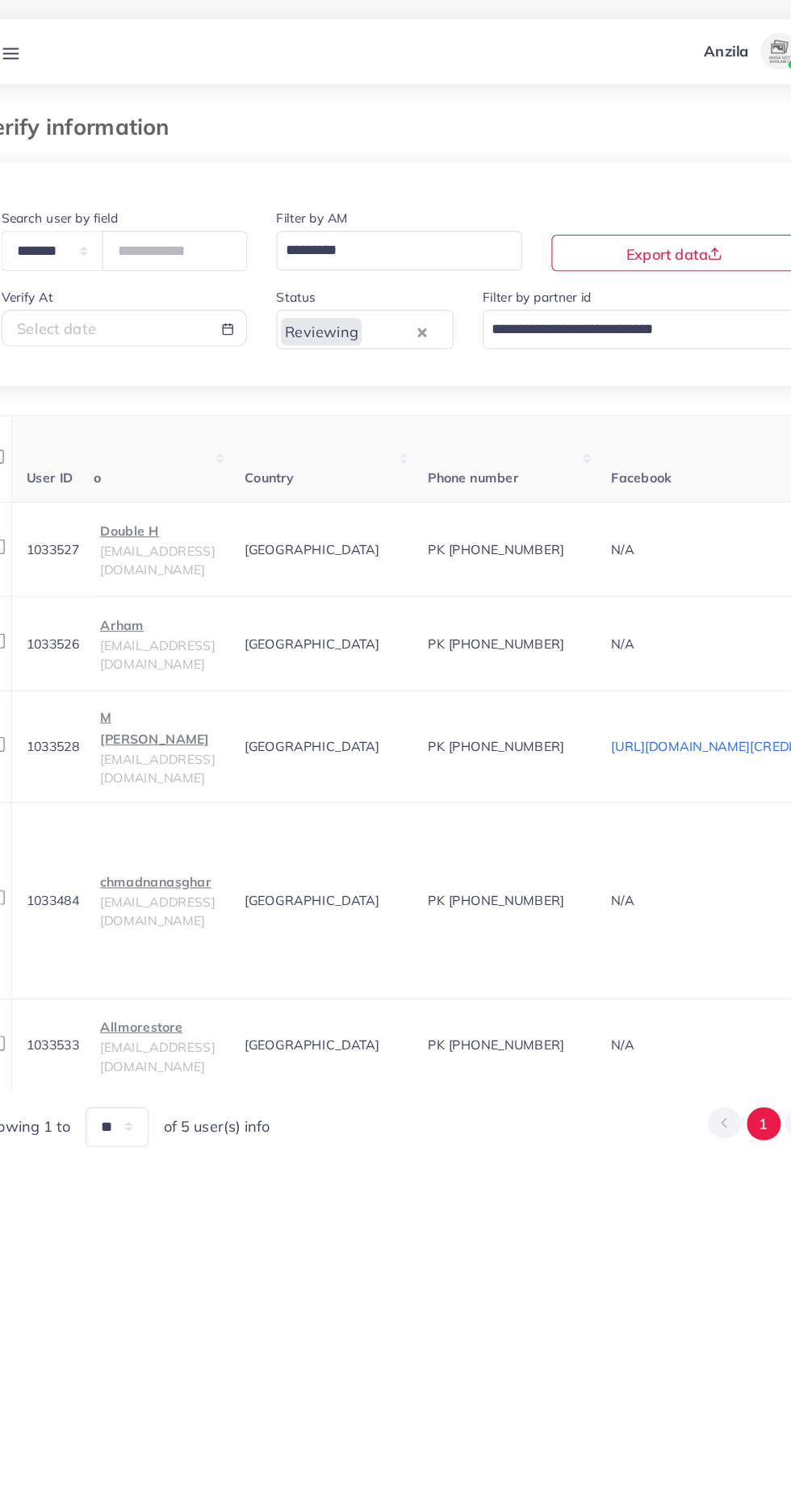
scroll to position [0, 0]
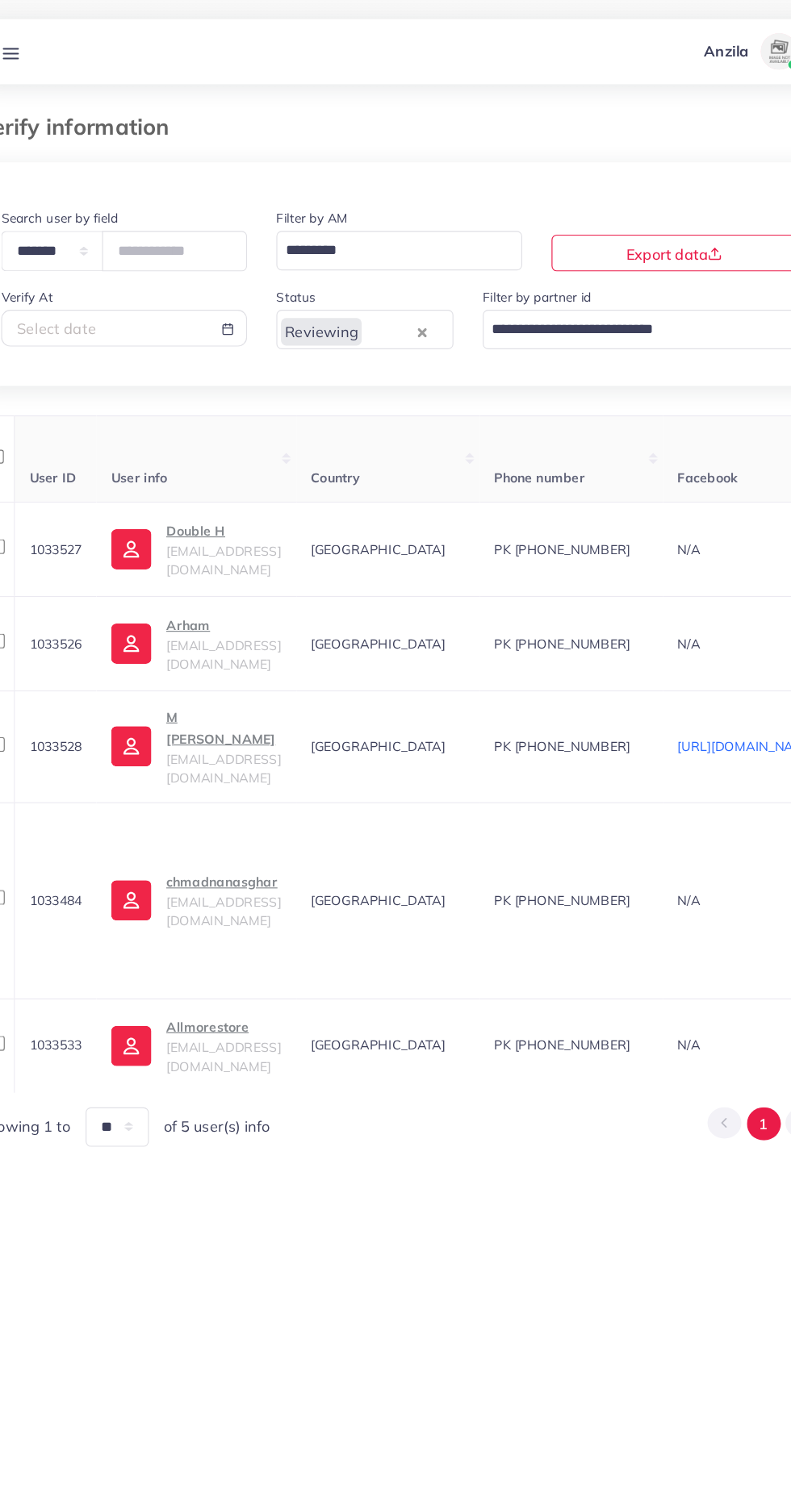
click at [232, 468] on p "Double H" at bounding box center [240, 466] width 101 height 19
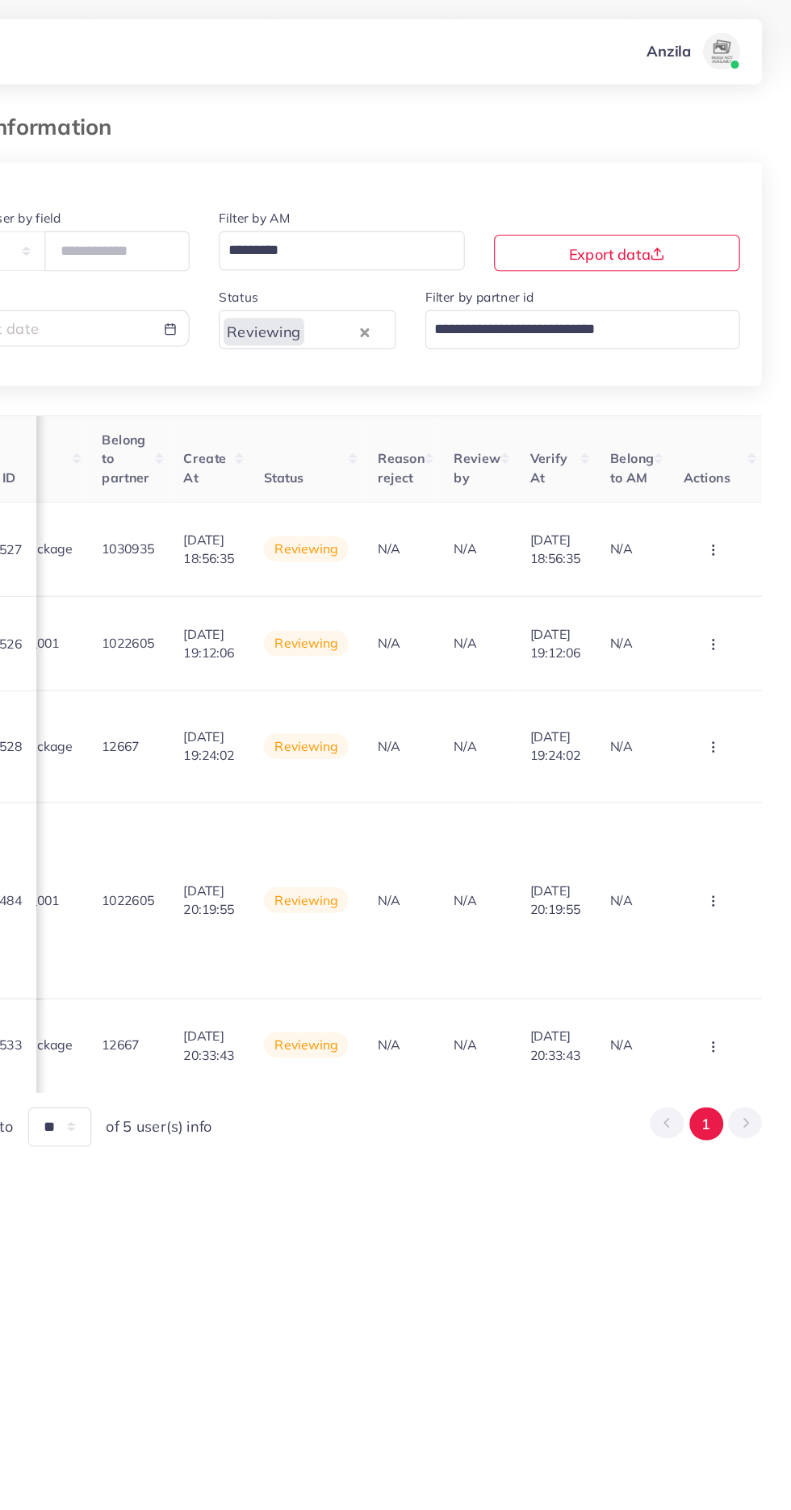
click at [722, 488] on circle "button" at bounding box center [722, 487] width 1 height 1
click at [682, 603] on span "Assign to AM" at bounding box center [690, 603] width 82 height 16
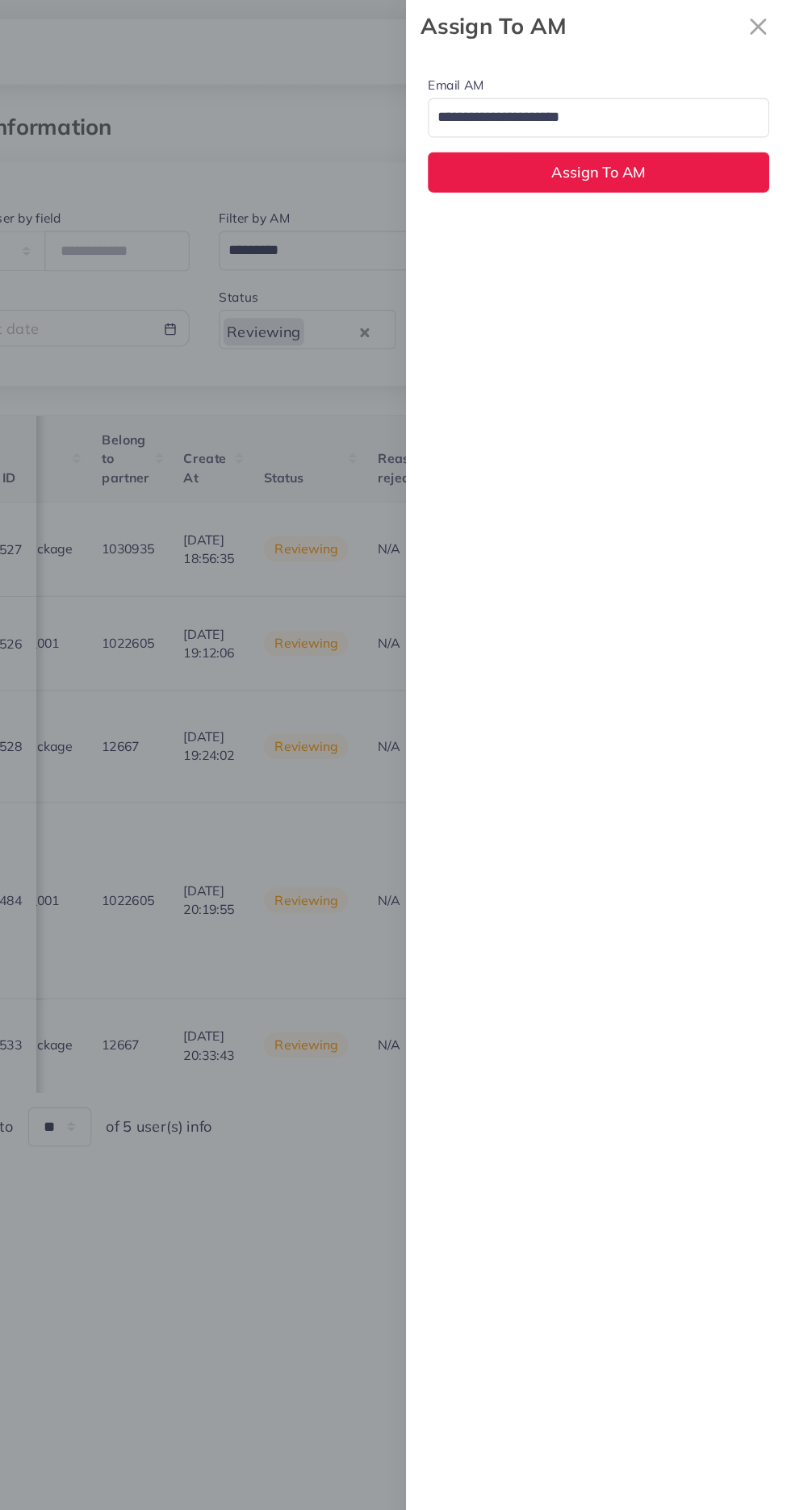
click at [373, 1025] on div at bounding box center [395, 755] width 791 height 1510
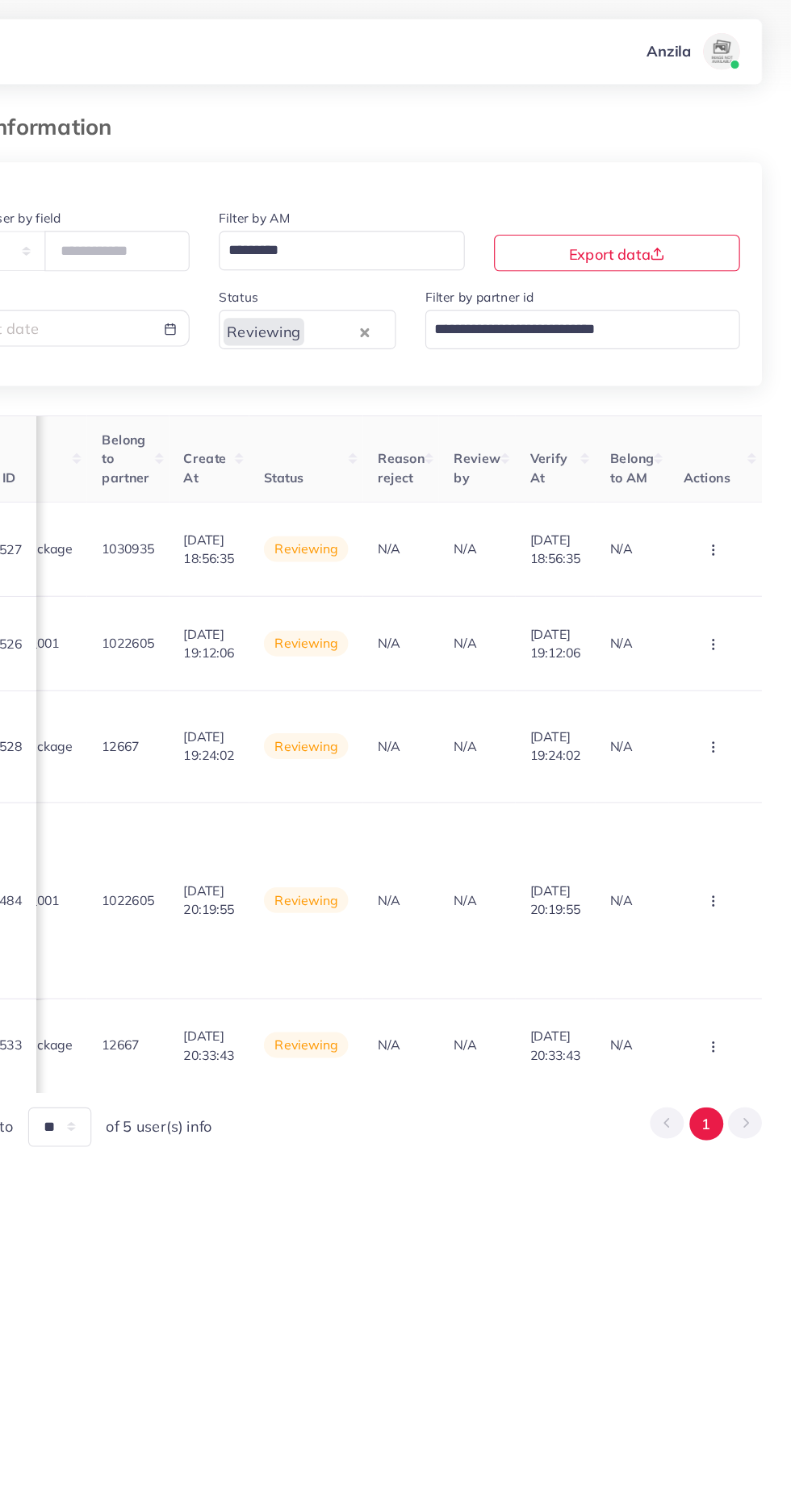
click at [722, 484] on circle "button" at bounding box center [722, 483] width 1 height 1
click at [690, 559] on link "Reject" at bounding box center [695, 567] width 127 height 35
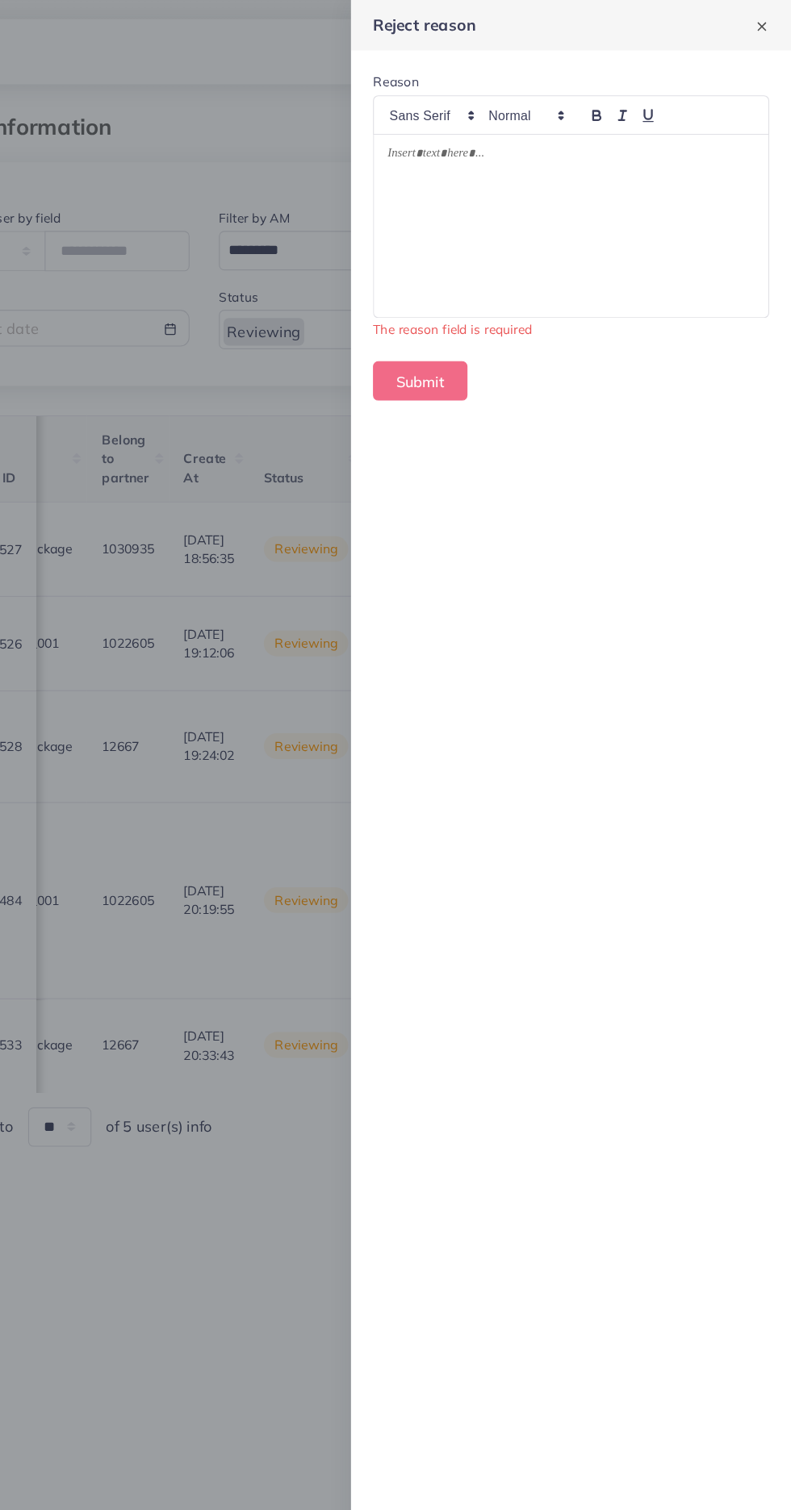
click at [488, 226] on div at bounding box center [596, 199] width 347 height 161
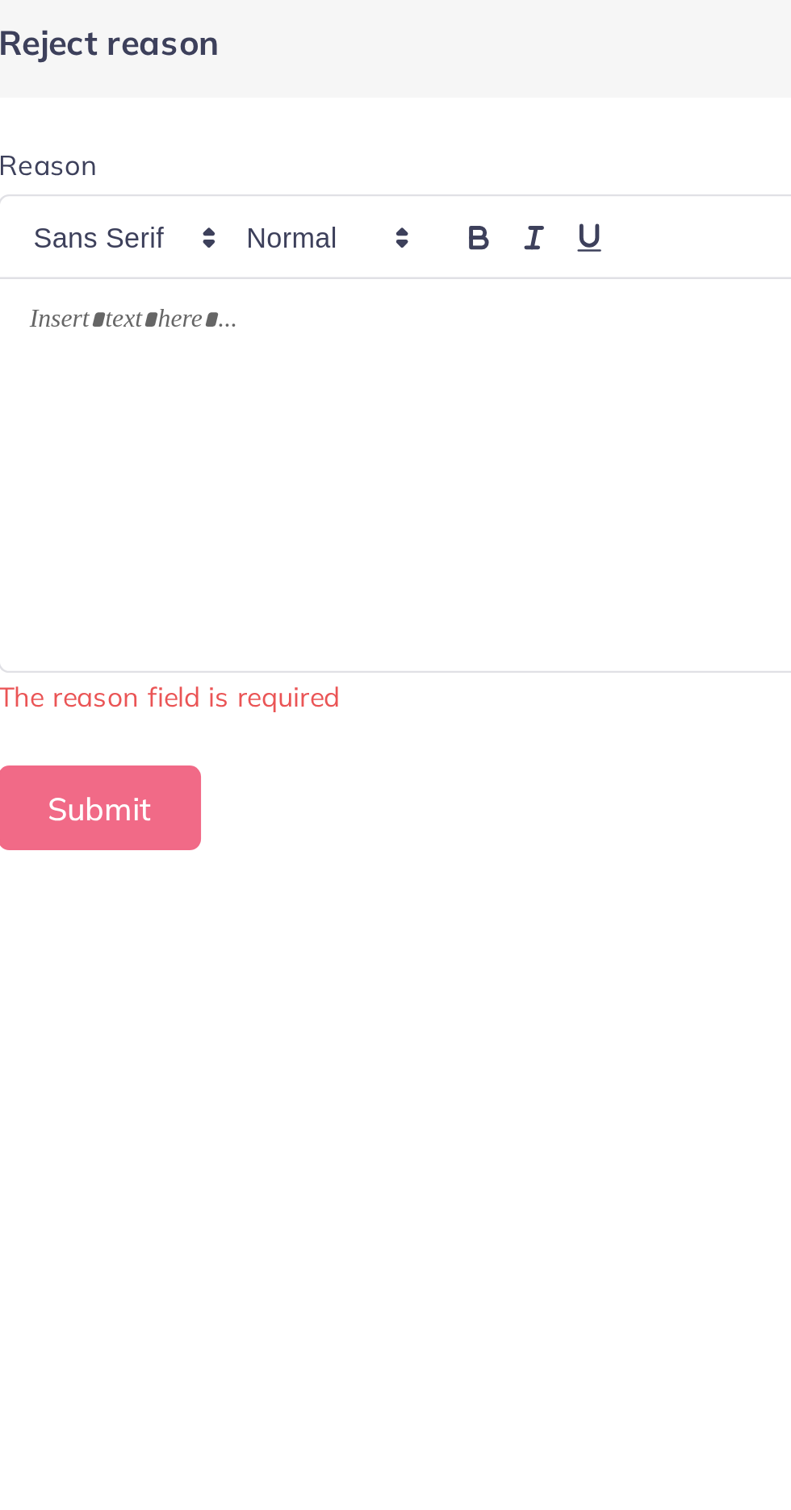
scroll to position [0, 0]
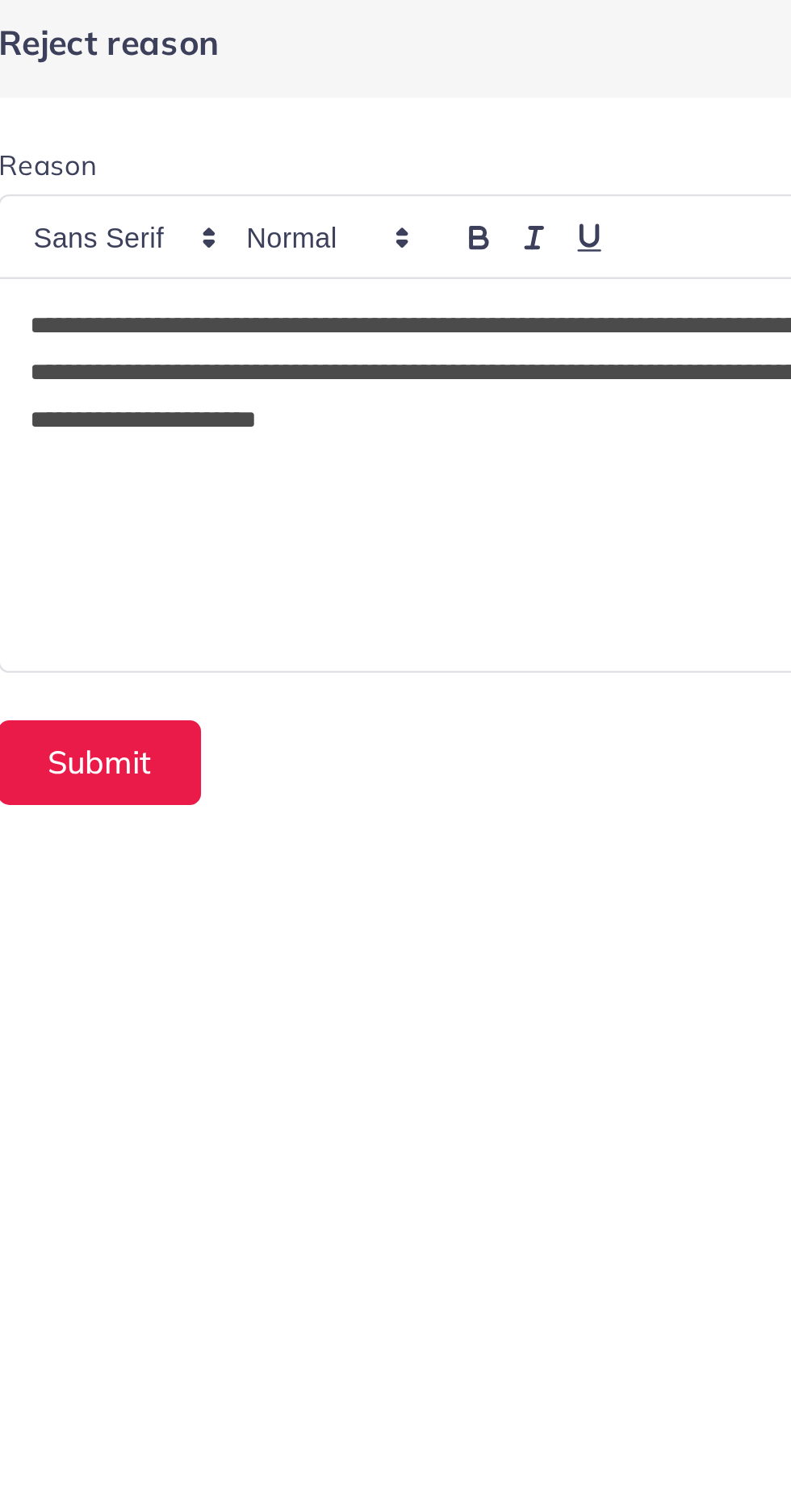
click at [515, 307] on div "Submit" at bounding box center [597, 316] width 348 height 35
click at [467, 315] on button "Submit" at bounding box center [464, 316] width 83 height 35
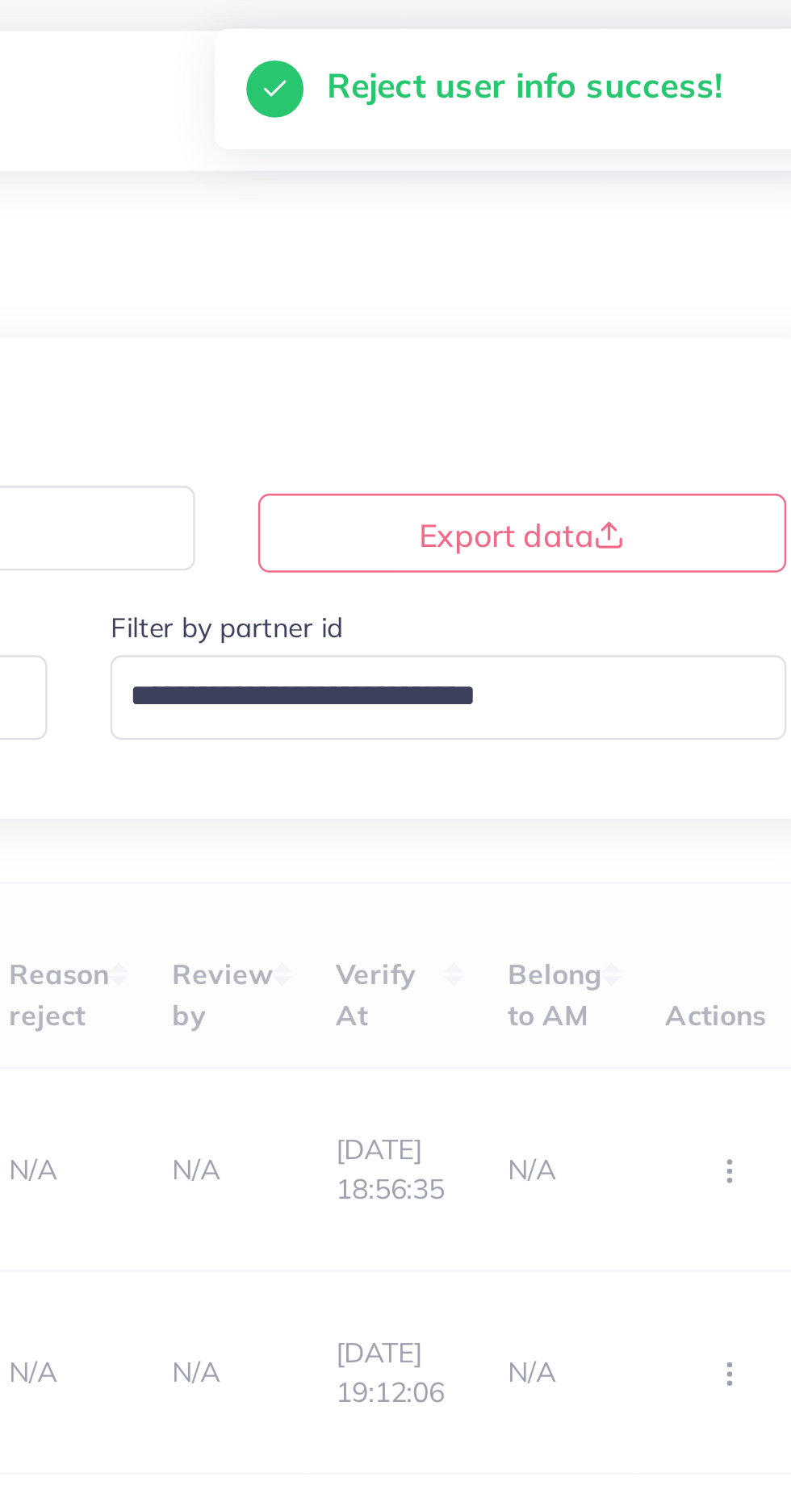
click at [485, 301] on input "Search for option" at bounding box center [597, 289] width 253 height 27
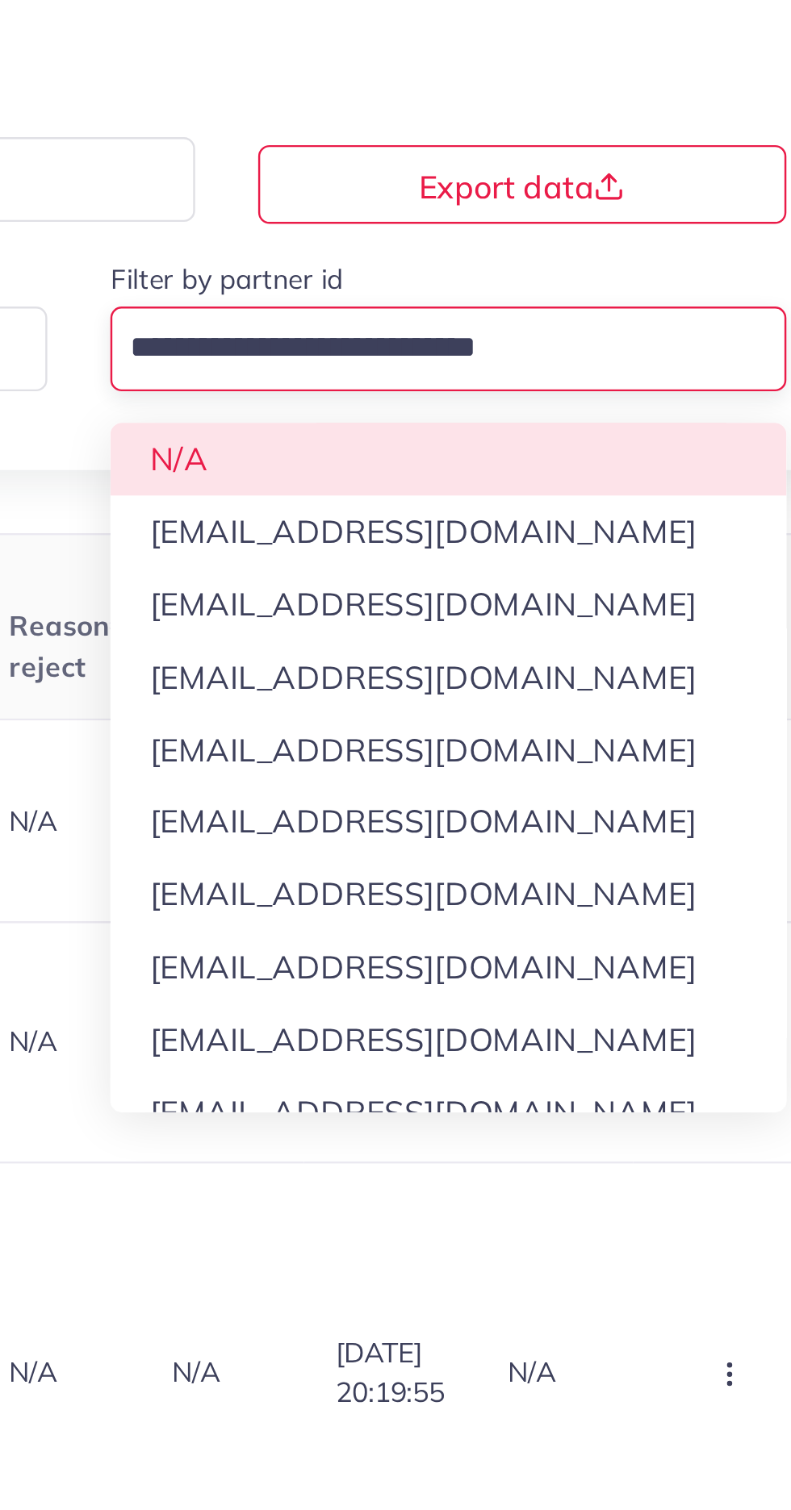
click at [474, 210] on input "Search for option" at bounding box center [386, 220] width 193 height 27
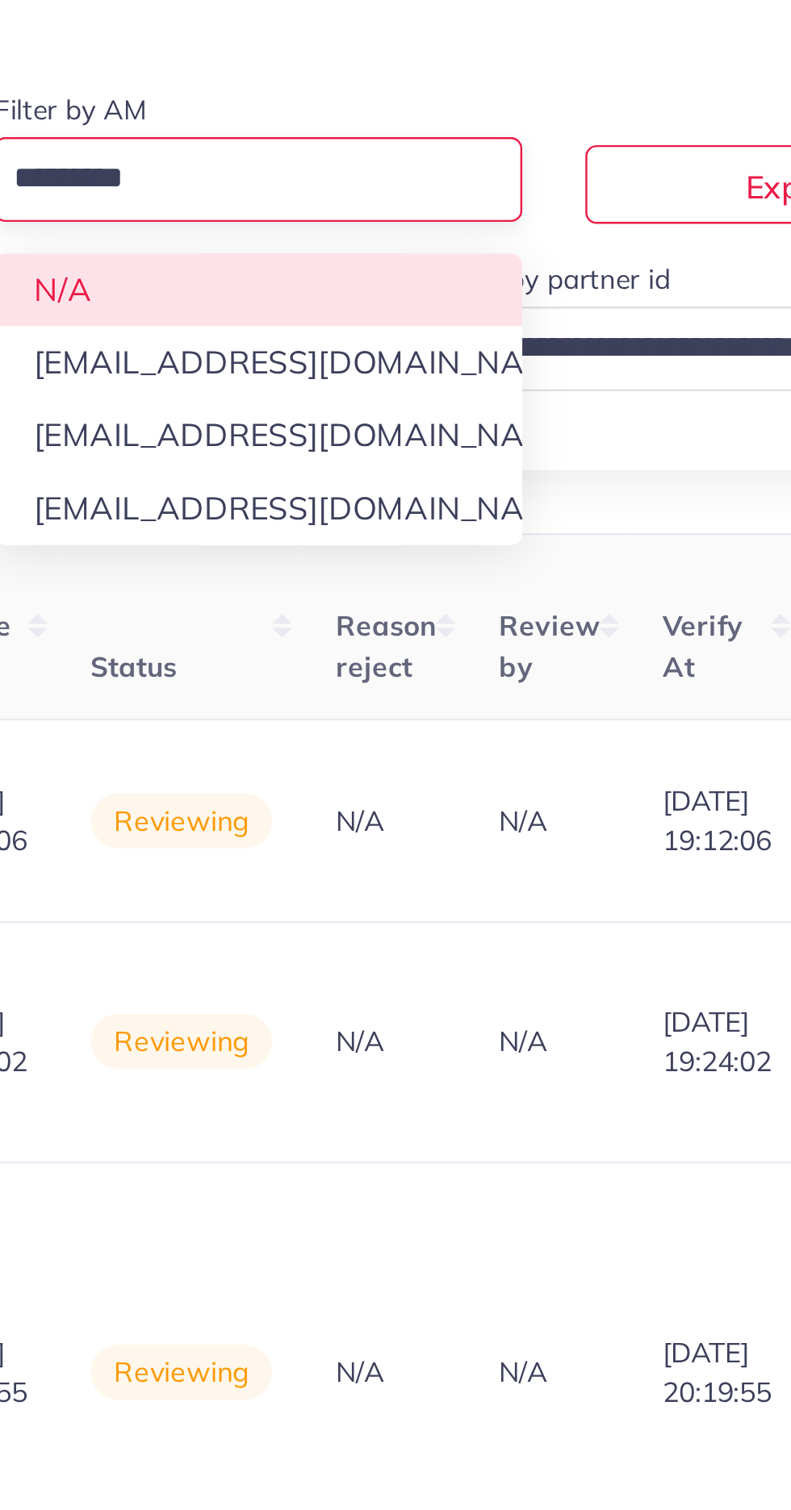
click at [337, 162] on div at bounding box center [395, 163] width 739 height 40
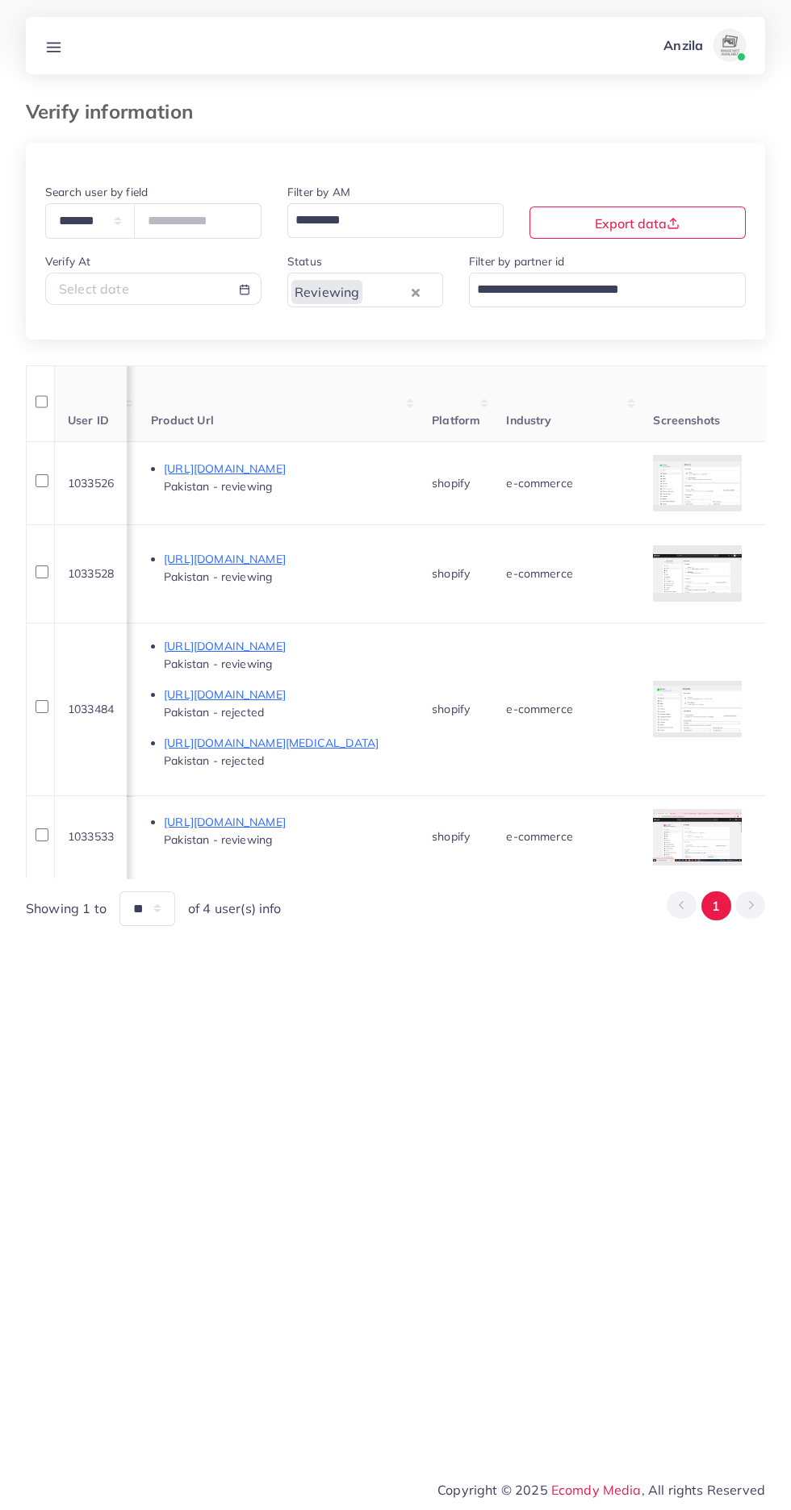
scroll to position [0, 961]
click at [0, 0] on div at bounding box center [0, 0] width 0 height 0
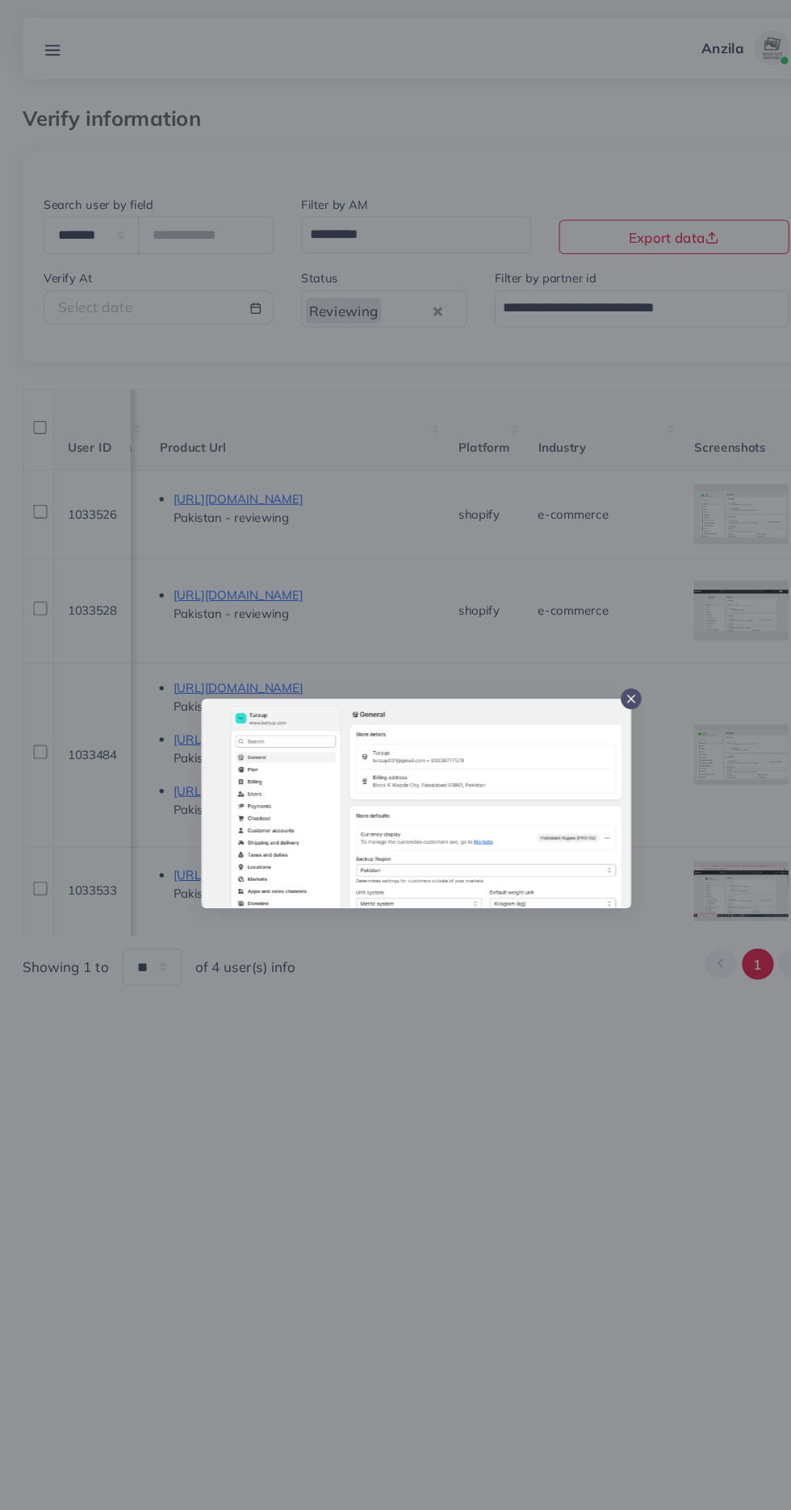
click at [443, 1174] on div at bounding box center [395, 755] width 791 height 1510
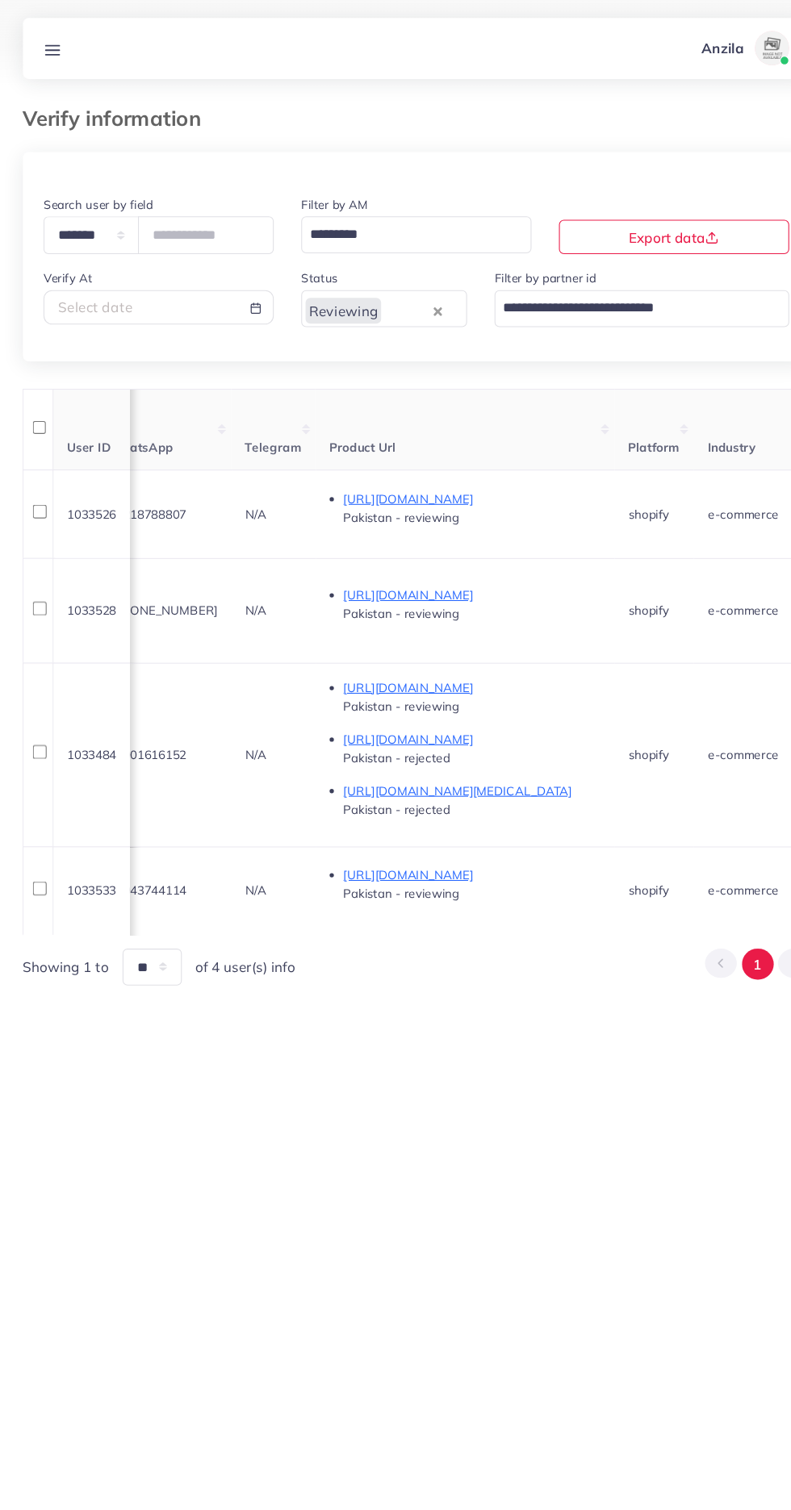
scroll to position [0, 737]
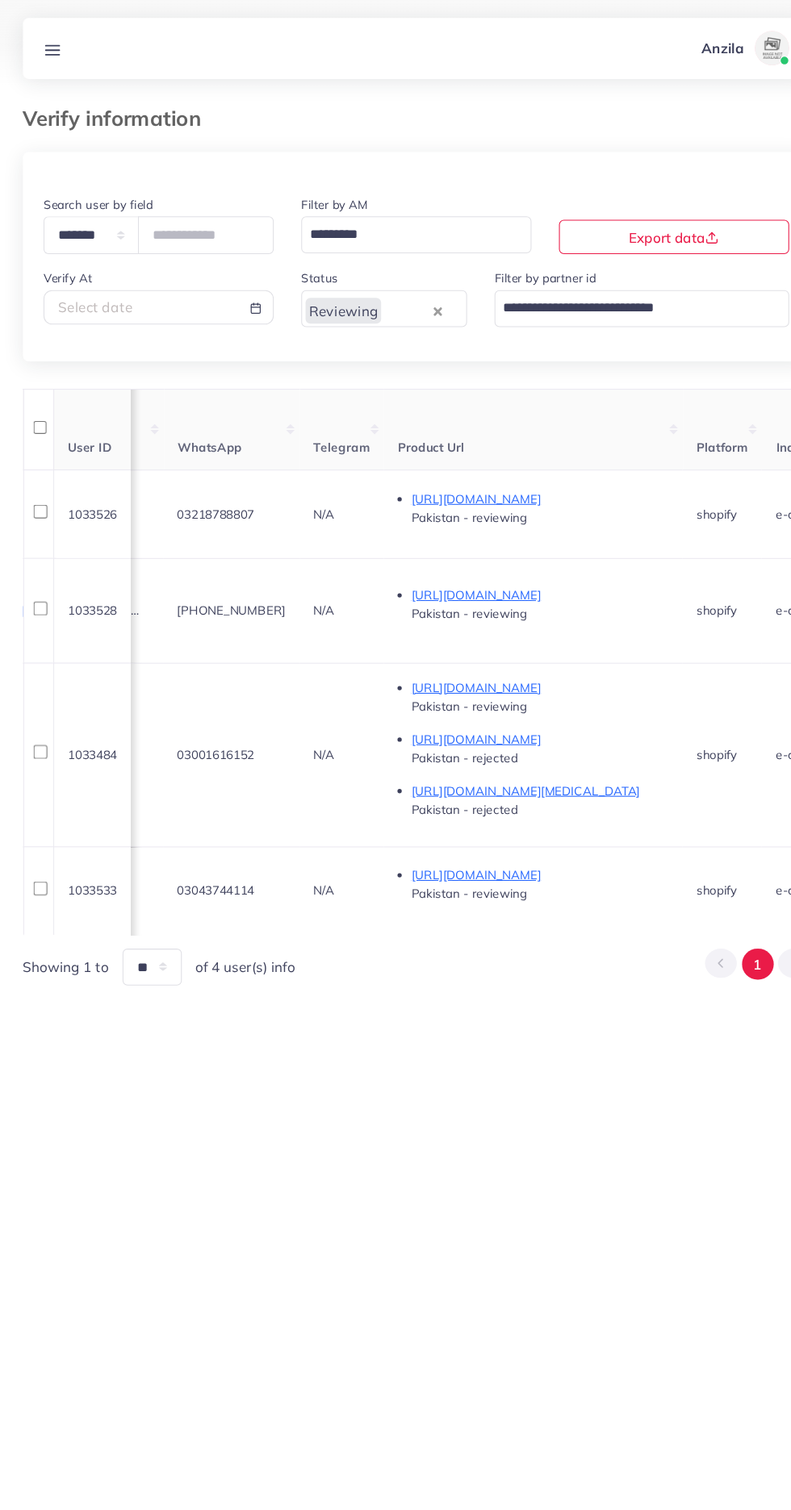
copy span "03218788807"
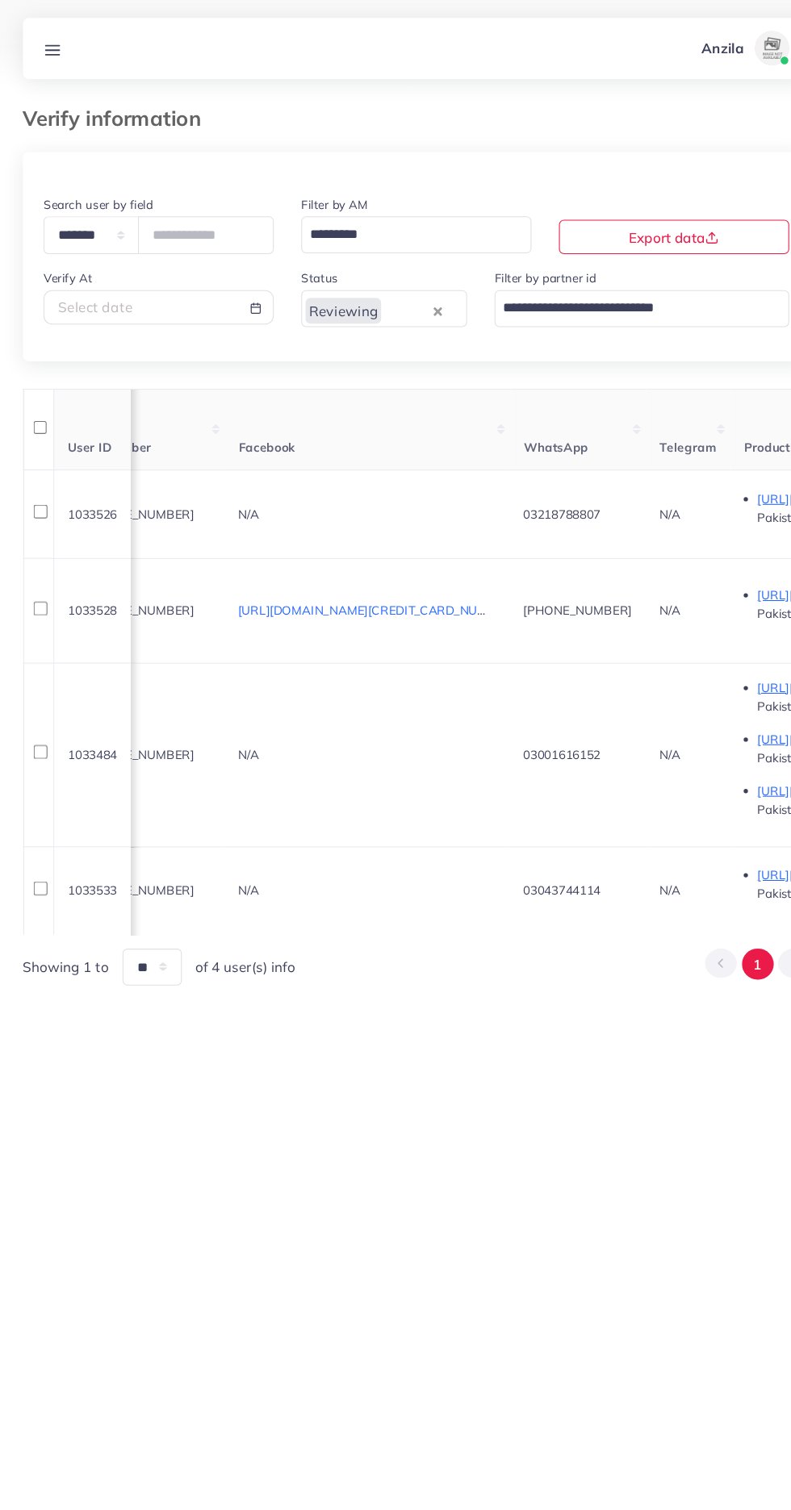
scroll to position [0, 0]
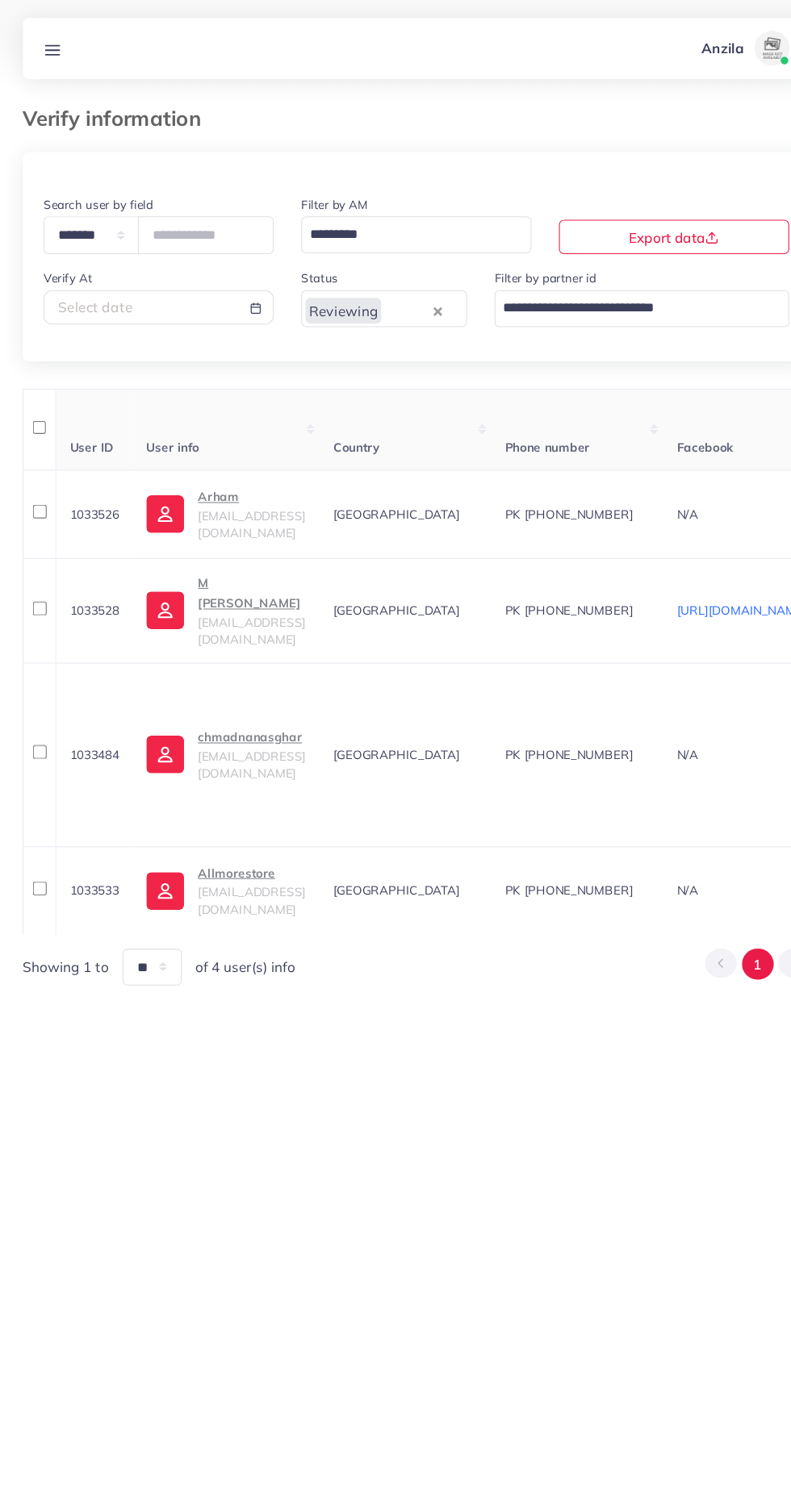
click at [222, 487] on span "turzuptiktokads@gmail.com" at bounding box center [240, 493] width 101 height 31
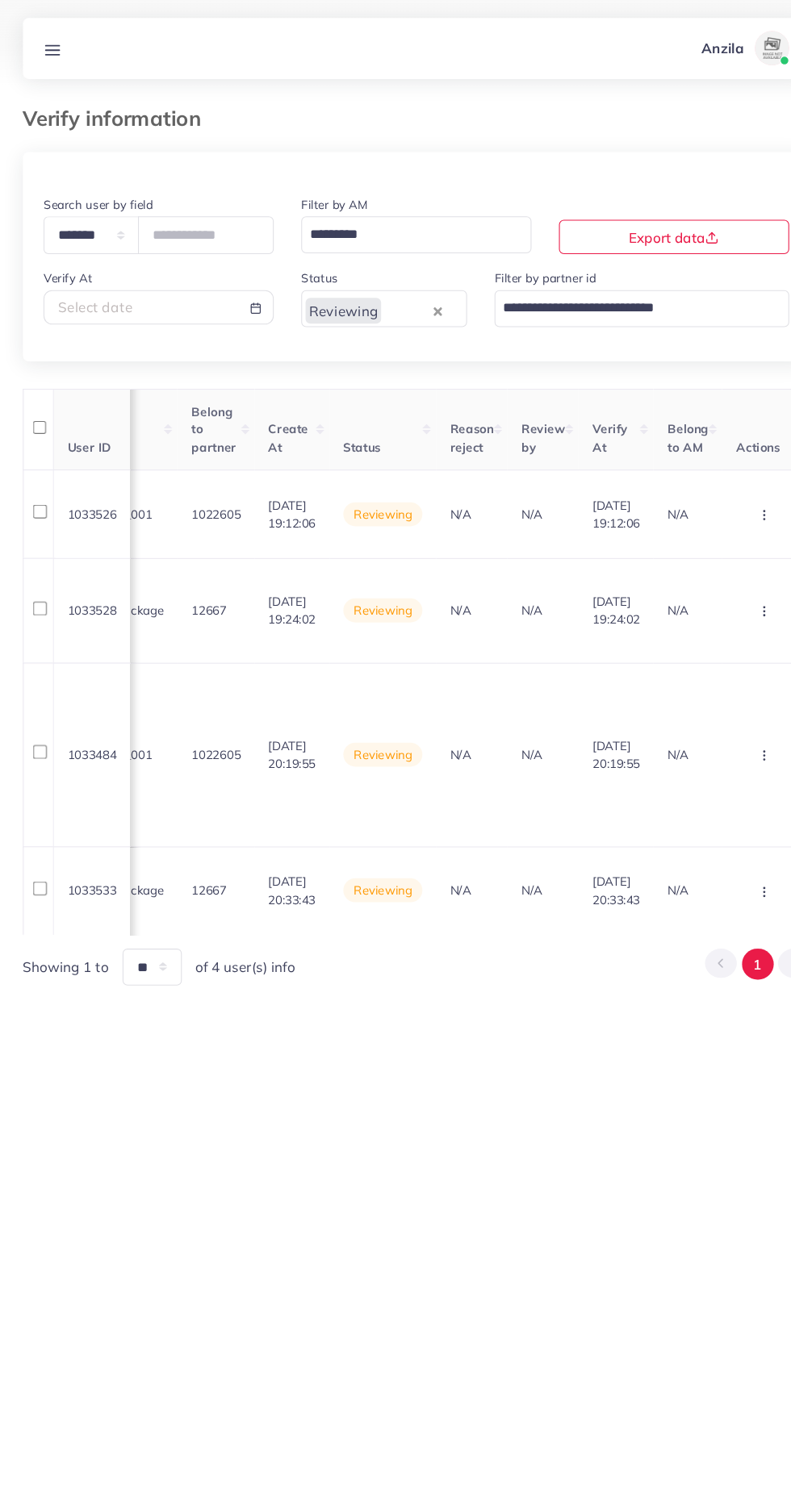
scroll to position [0, 1919]
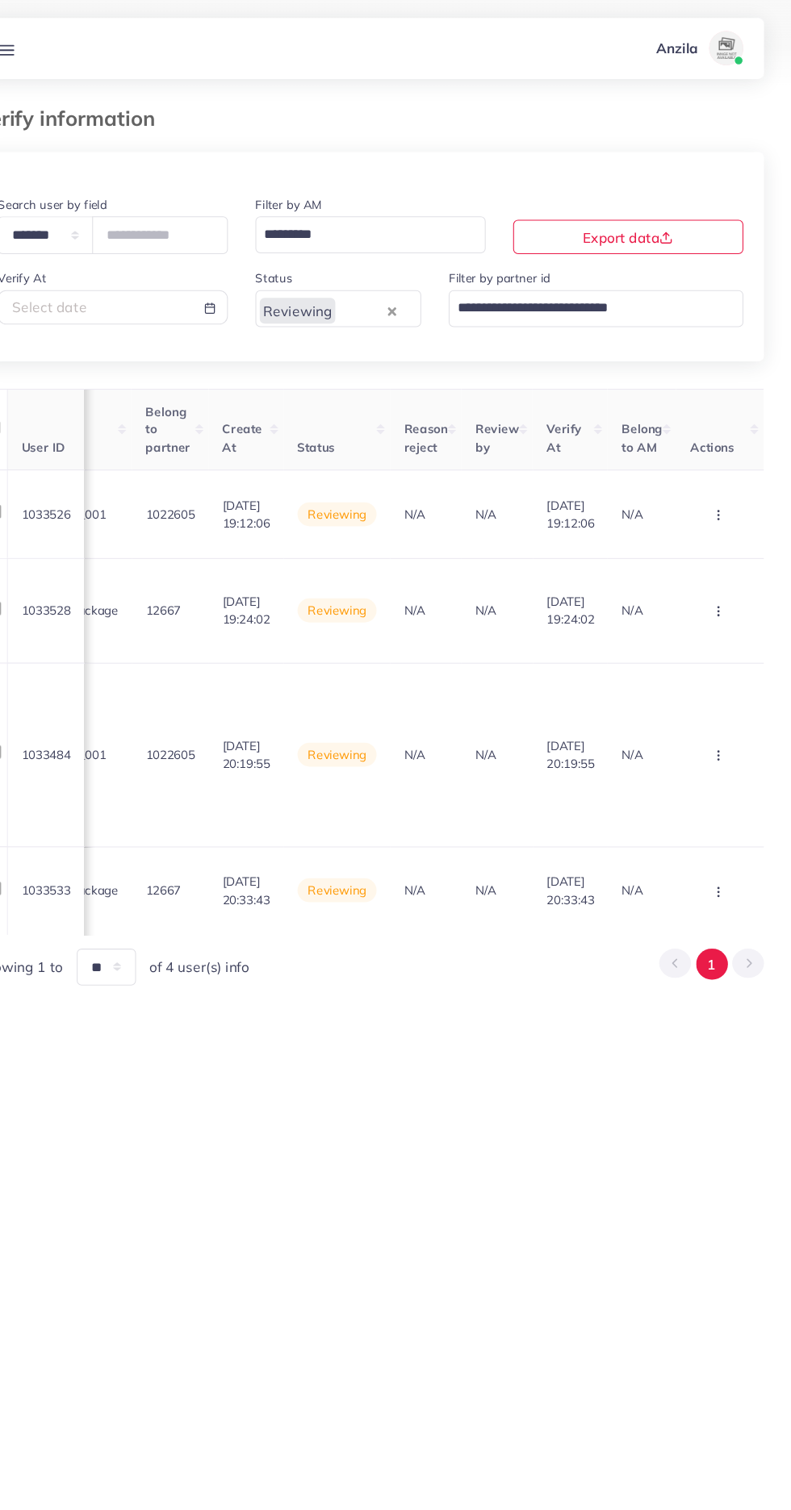
click at [722, 484] on circle "button" at bounding box center [722, 483] width 1 height 1
click at [699, 530] on span "Approve" at bounding box center [675, 532] width 53 height 16
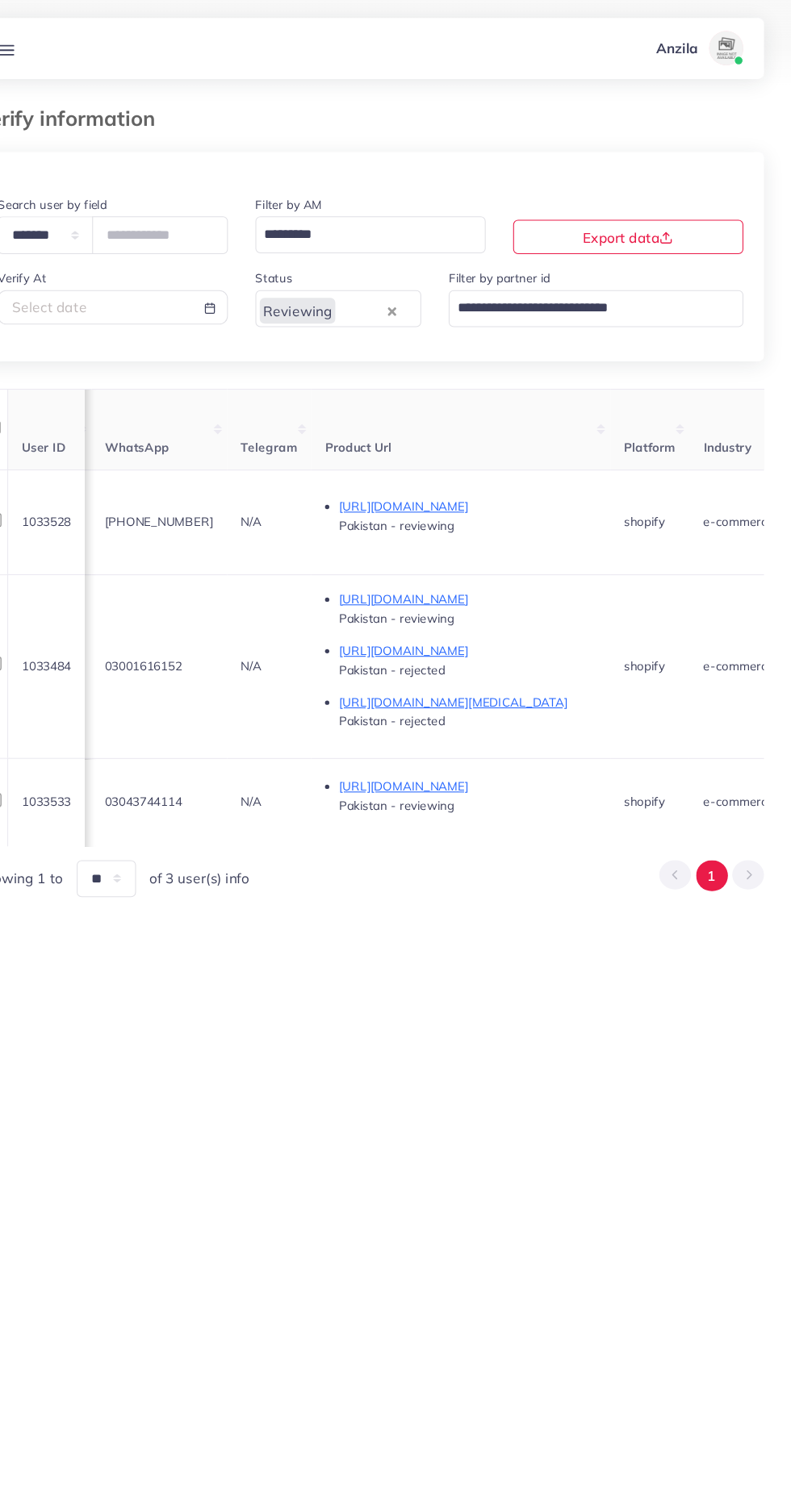
scroll to position [0, 750]
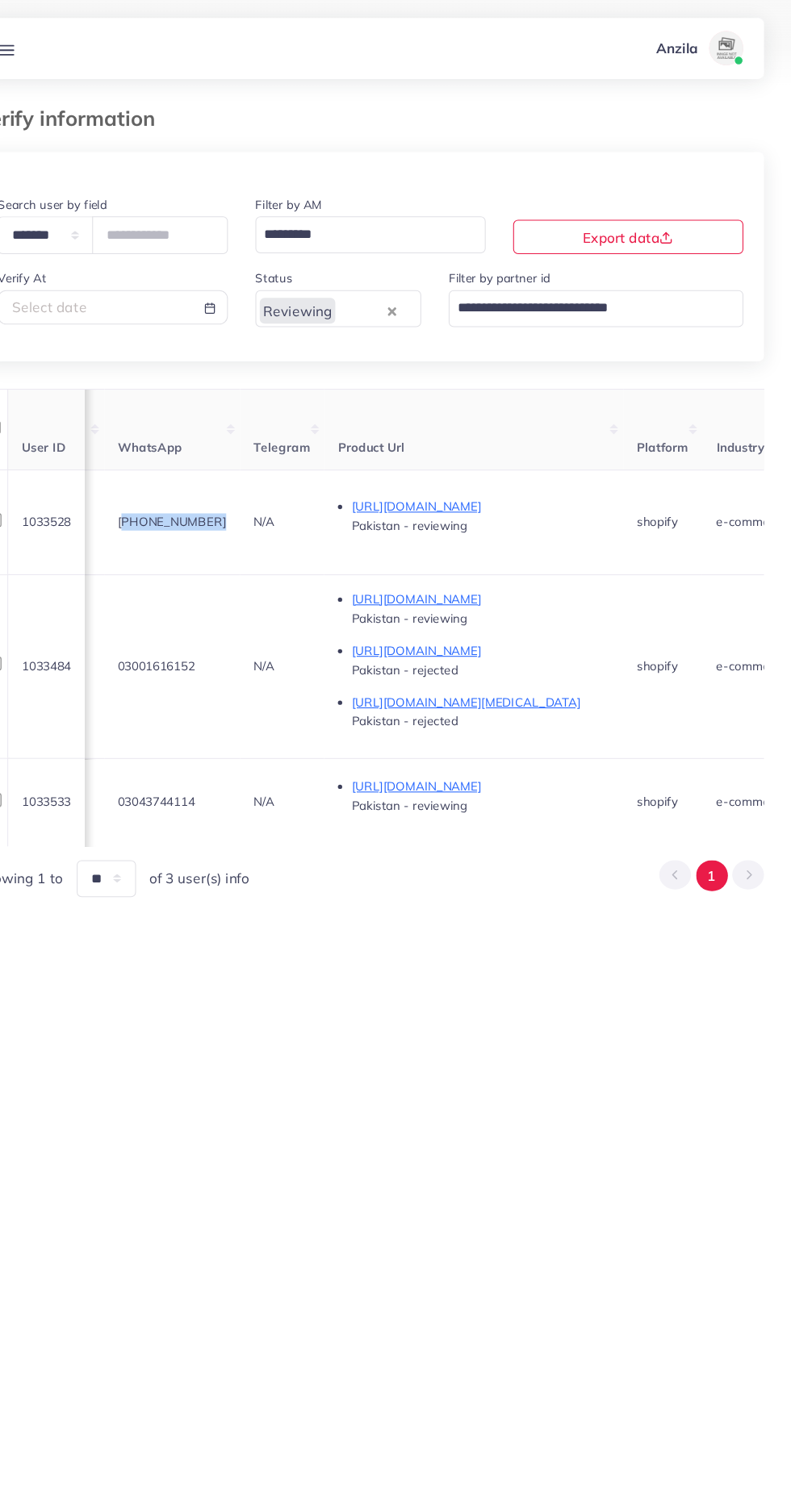
copy span "+923700812345"
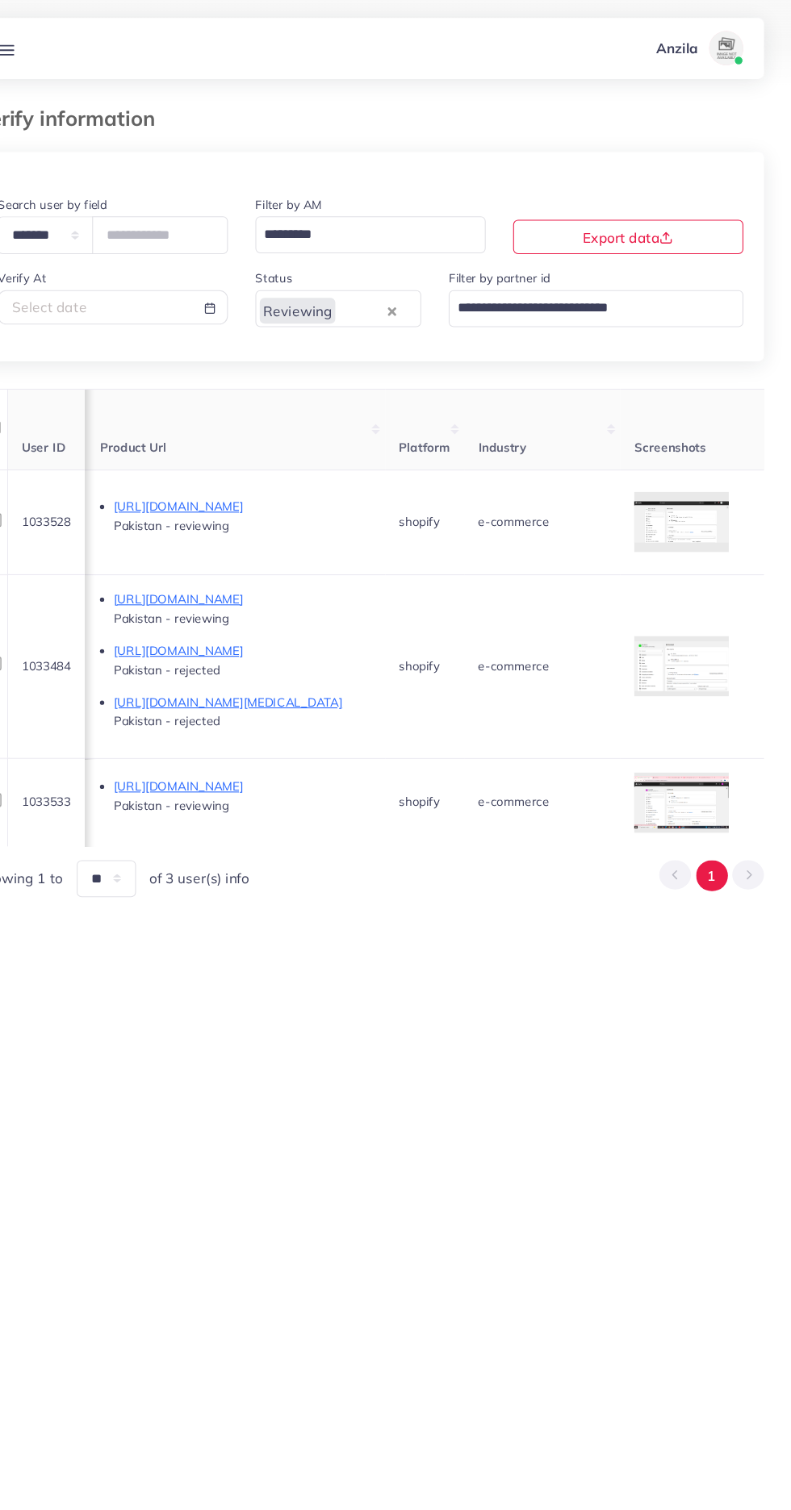
scroll to position [0, 980]
click at [0, 0] on div at bounding box center [0, 0] width 0 height 0
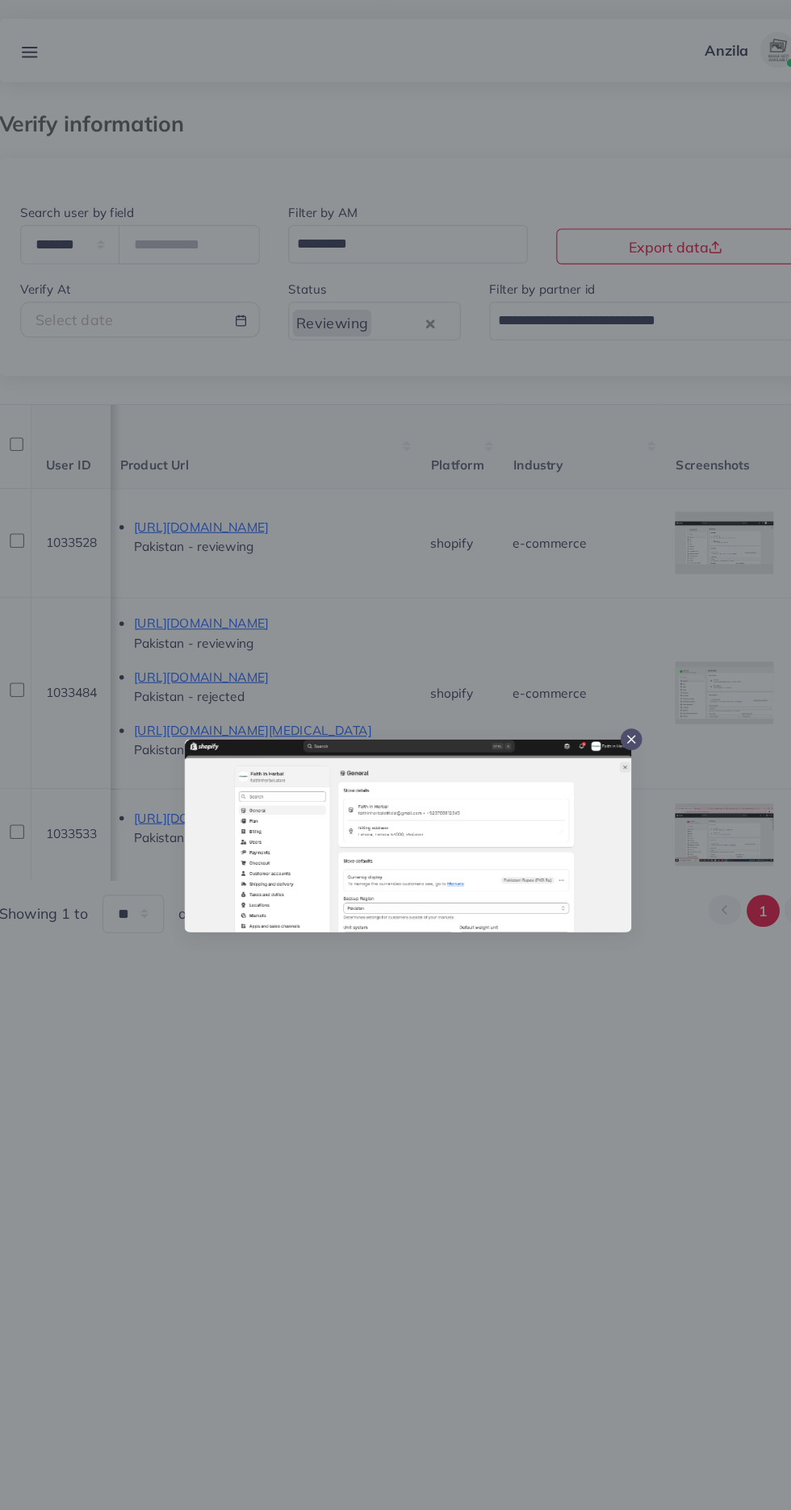
click at [415, 948] on div at bounding box center [395, 755] width 791 height 1510
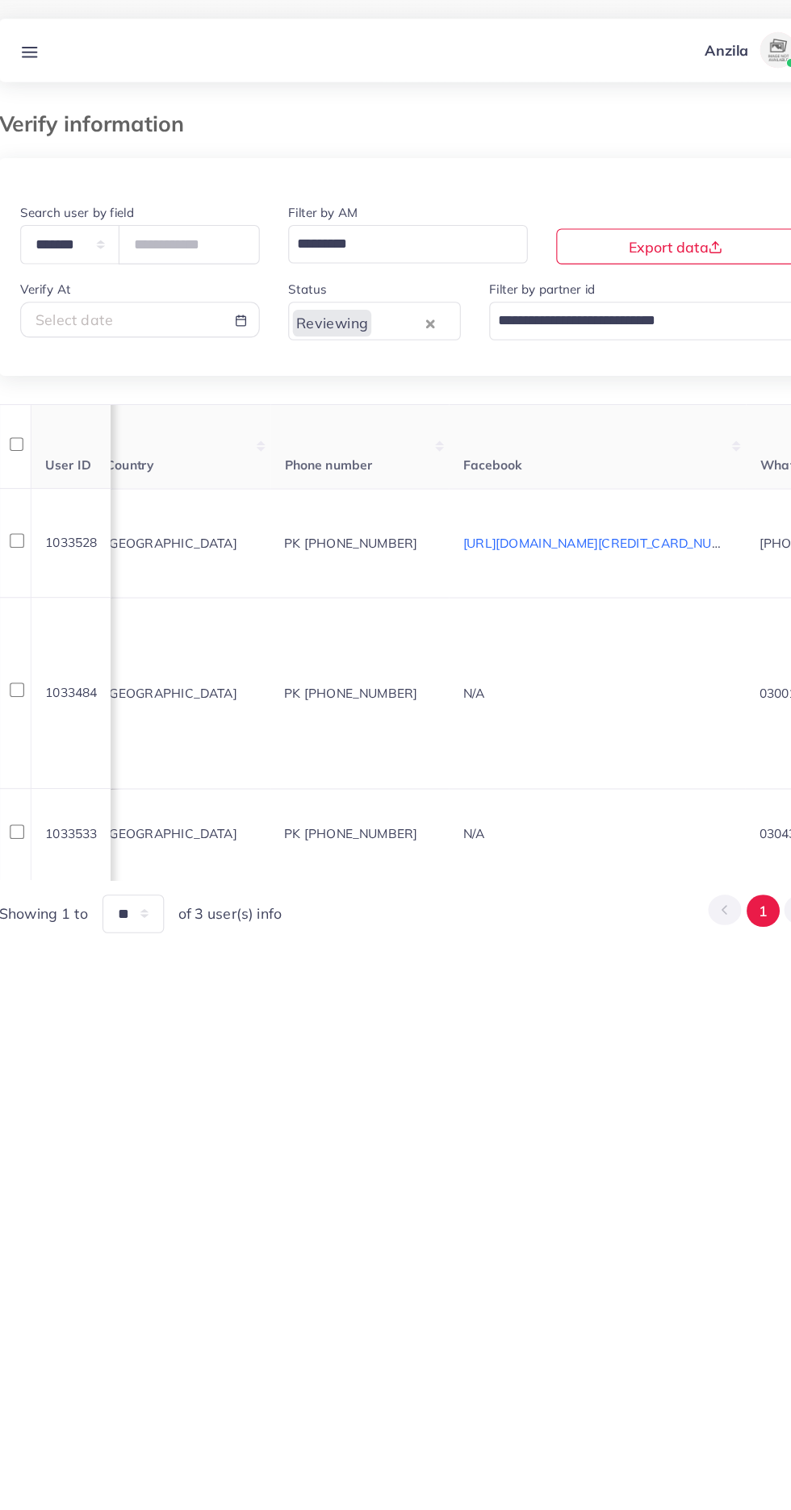
scroll to position [0, 0]
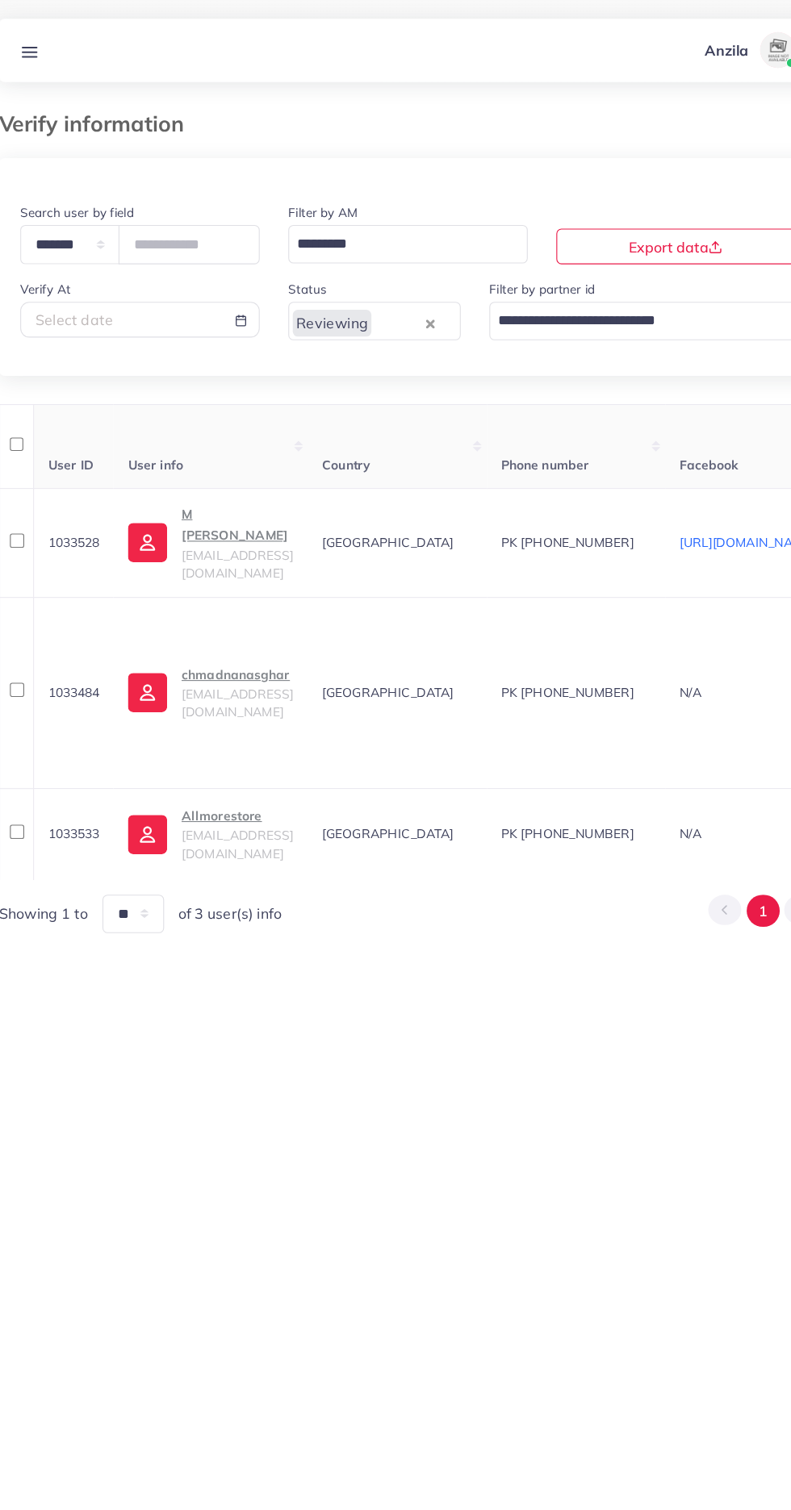
click at [210, 482] on p "M IQBAL MAJID" at bounding box center [240, 474] width 101 height 39
click at [54, 35] on link at bounding box center [54, 45] width 30 height 20
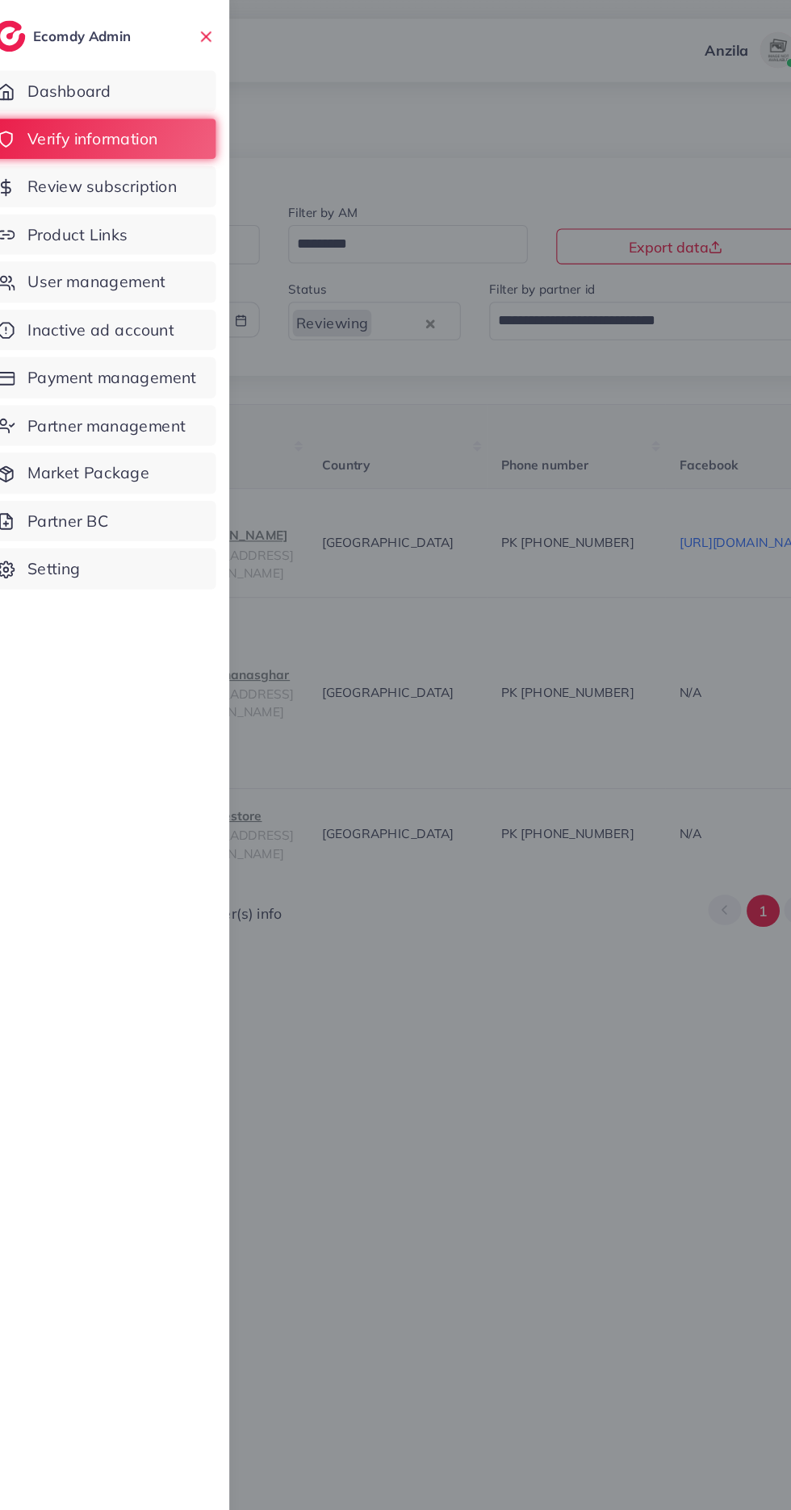
click at [90, 211] on span "Product Links" at bounding box center [97, 212] width 90 height 21
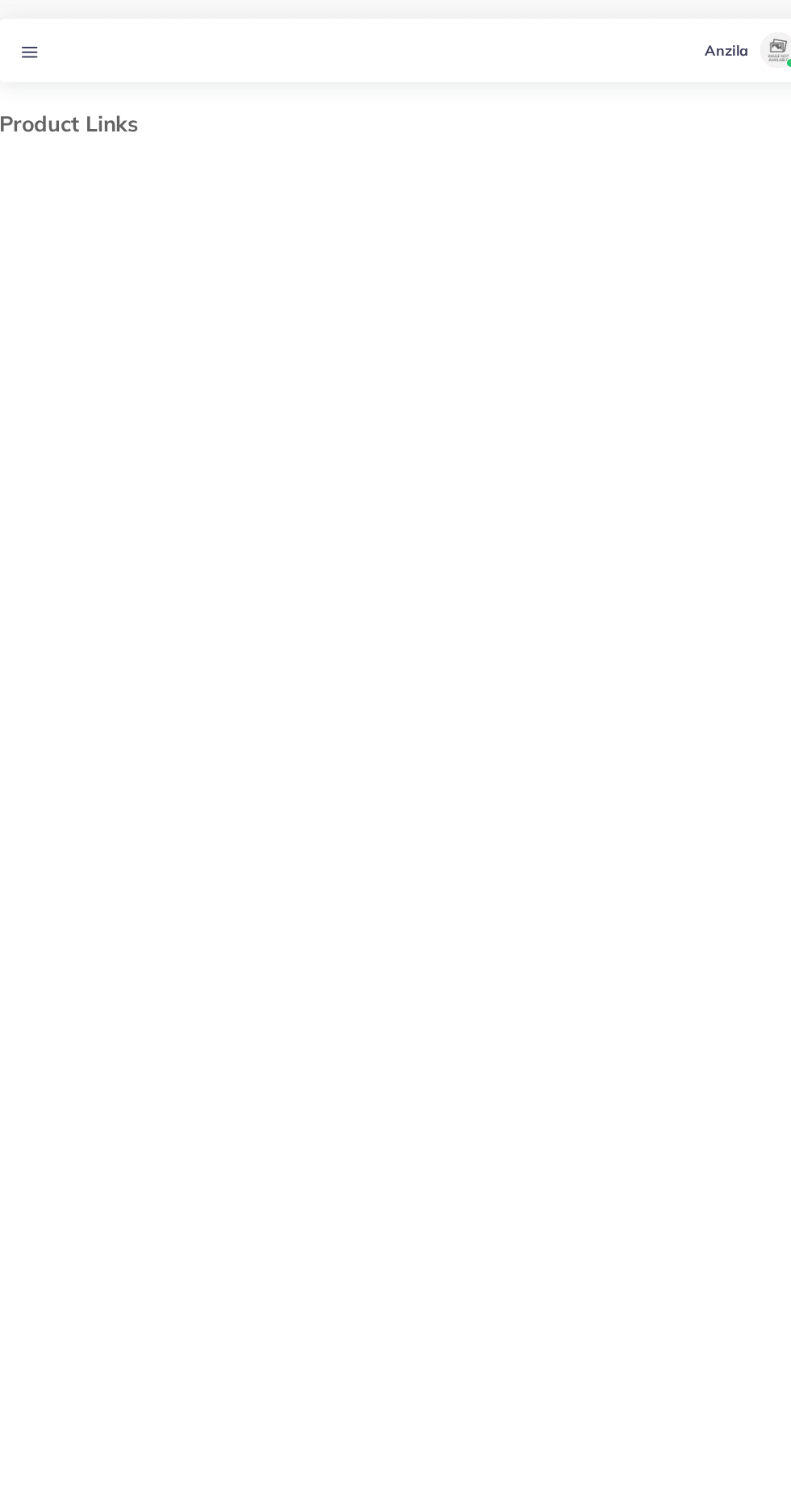
select select "*********"
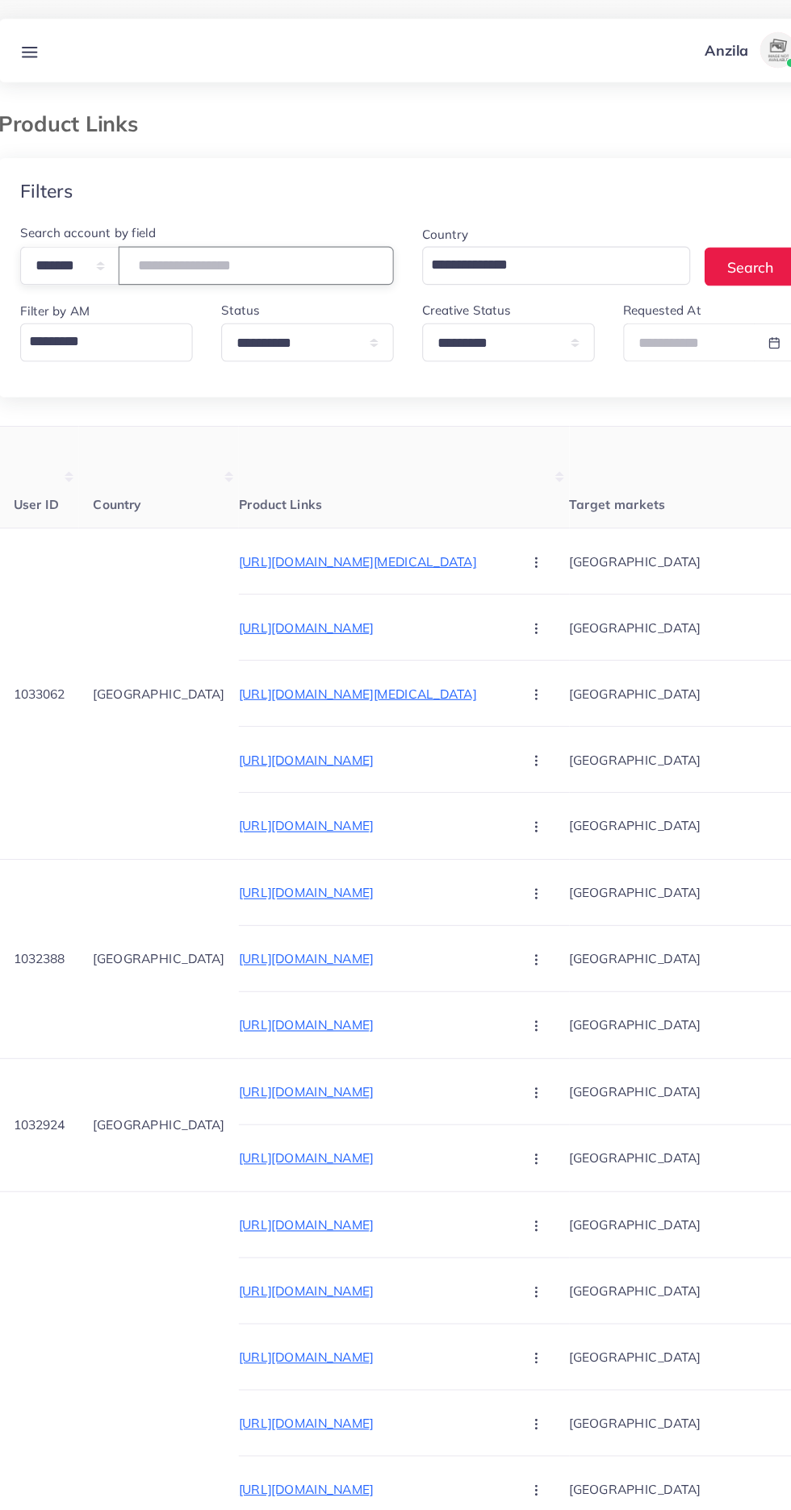
click at [207, 239] on input "number" at bounding box center [258, 240] width 248 height 35
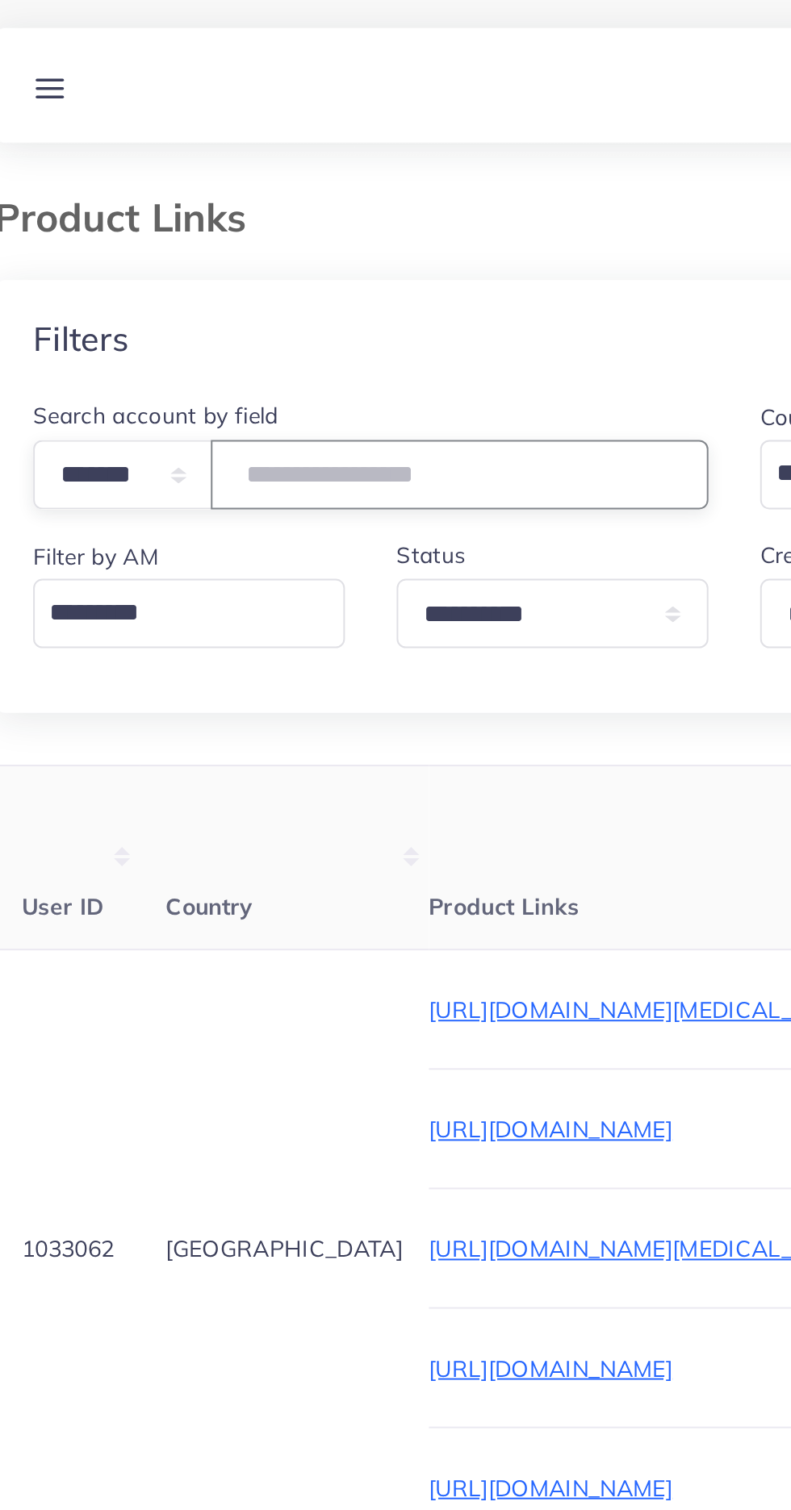
type input "*******"
click at [131, 172] on div "Filters" at bounding box center [395, 172] width 739 height 59
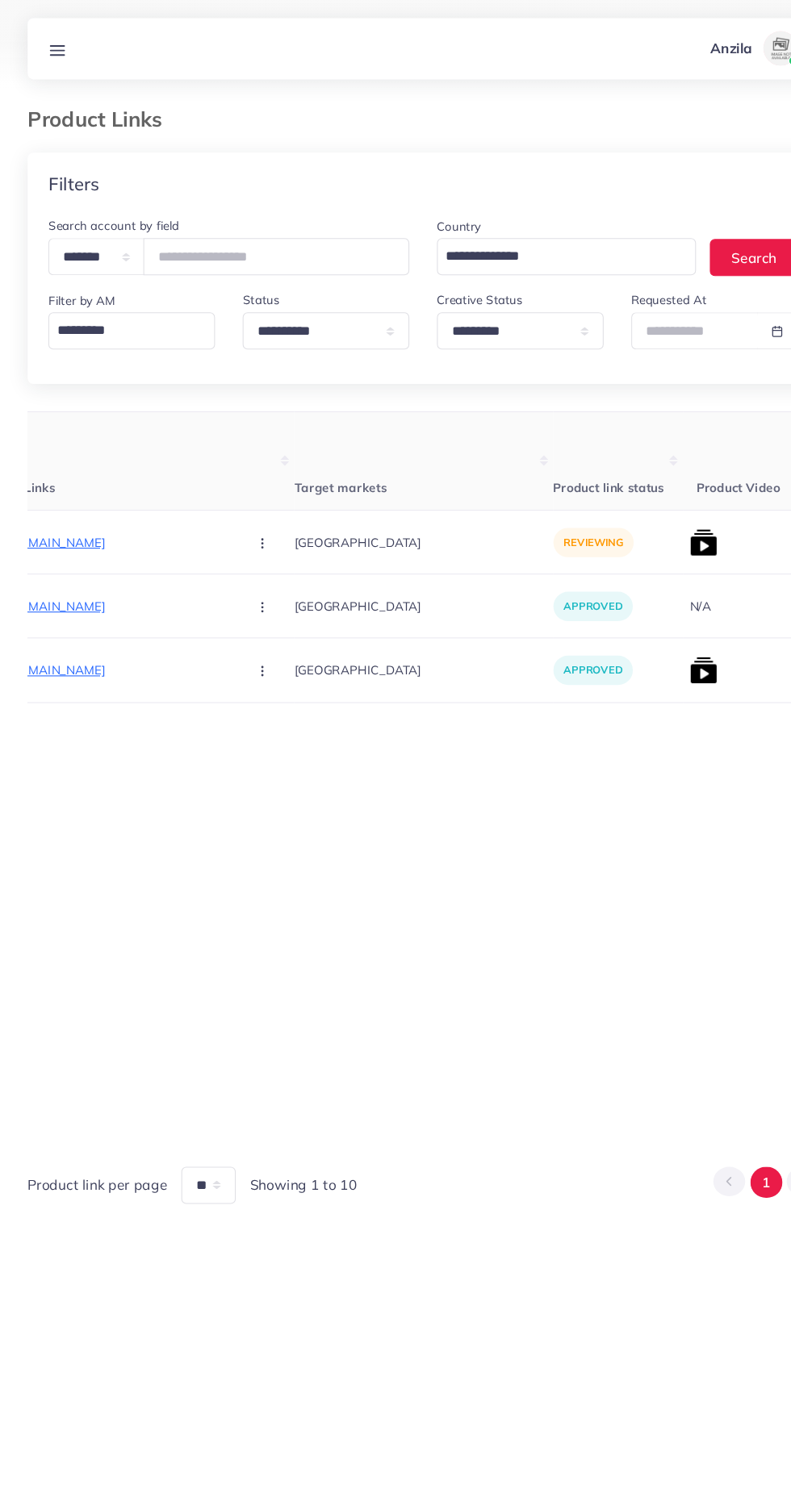
scroll to position [0, 282]
click at [98, 512] on p "https://styleden.shop/products/zipper-wallet-1" at bounding box center [82, 507] width 242 height 19
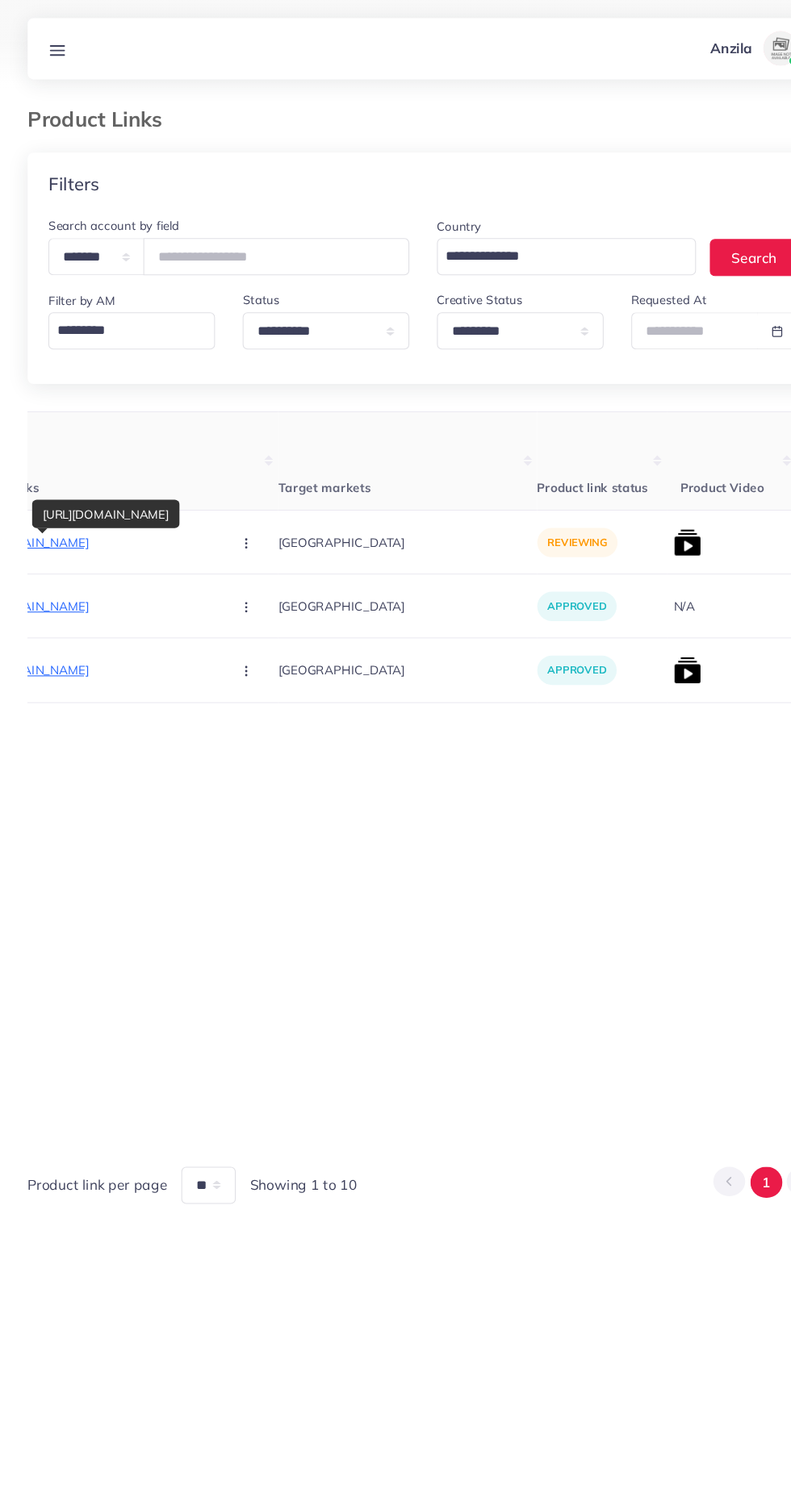
click at [62, 487] on div "https://styleden.shop/products/zipper-wallet-1" at bounding box center [99, 480] width 138 height 27
click at [83, 509] on p "https://styleden.shop/products/zipper-wallet-1" at bounding box center [82, 507] width 242 height 19
click at [127, 508] on p "https://styleden.shop/products/zipper-wallet-1" at bounding box center [82, 507] width 242 height 19
click at [223, 503] on icon "button" at bounding box center [229, 508] width 13 height 13
click at [238, 549] on span "Approve" at bounding box center [264, 557] width 53 height 16
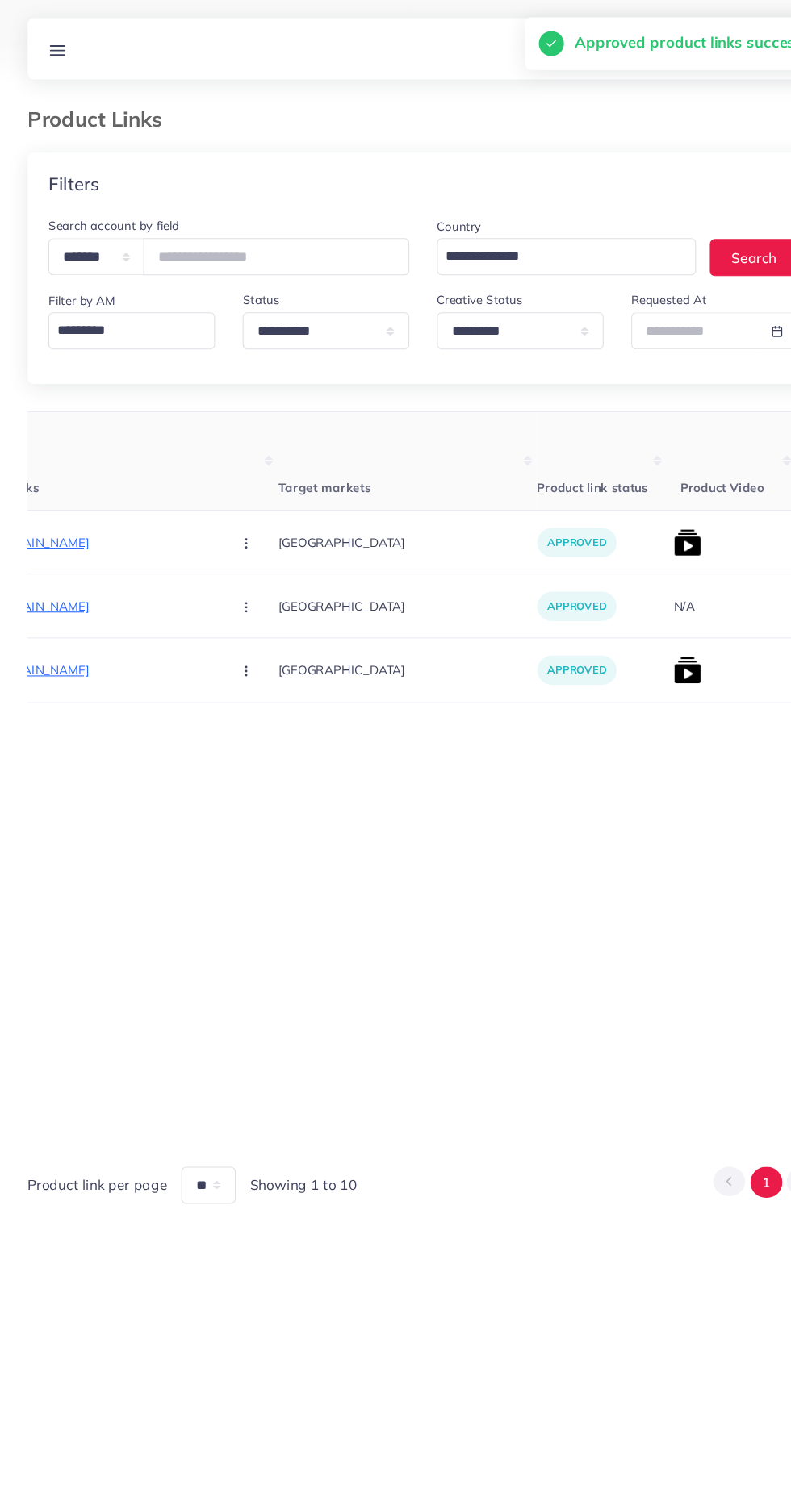
click at [629, 508] on img at bounding box center [642, 507] width 26 height 26
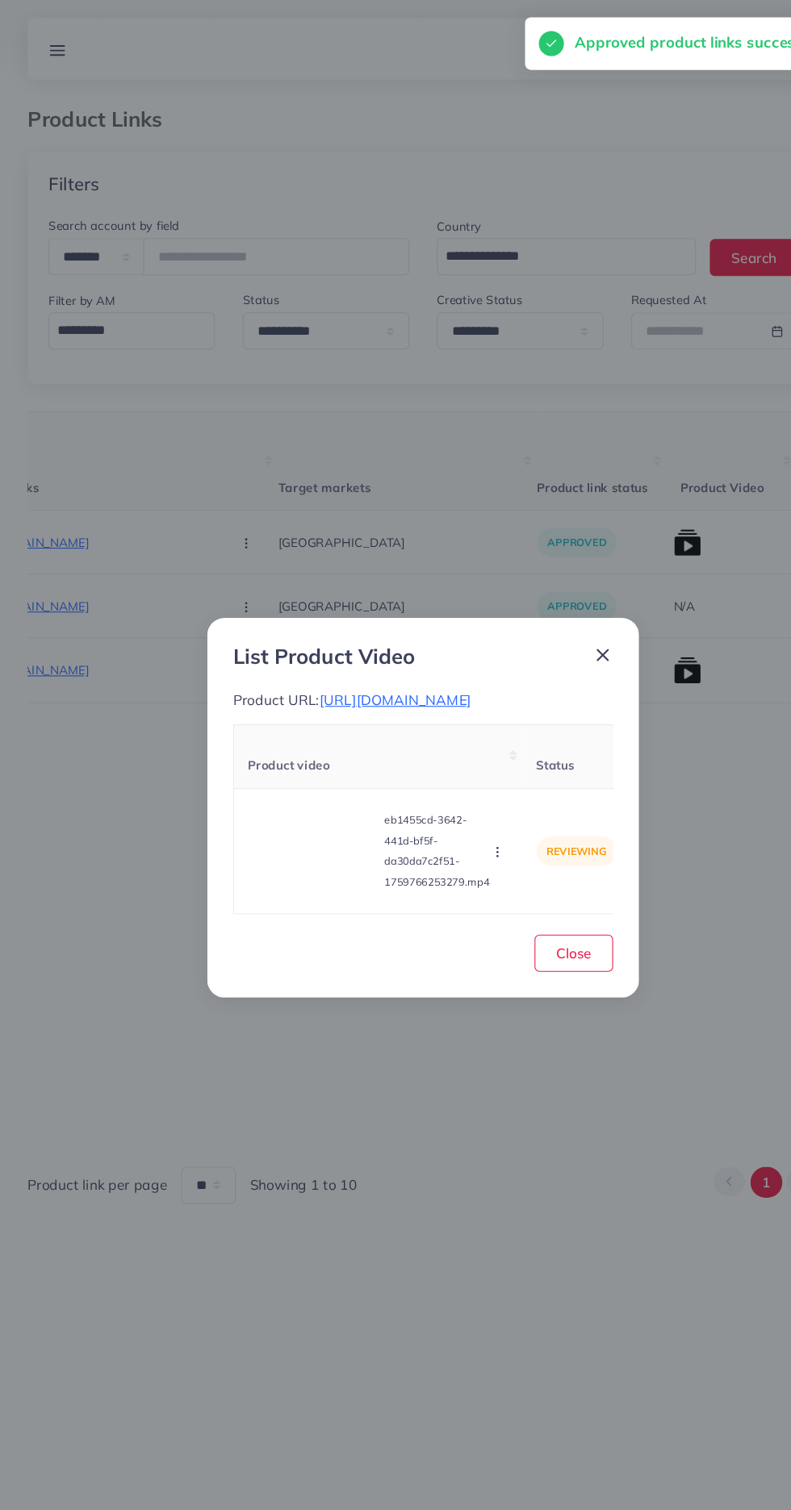
click at [280, 828] on video at bounding box center [292, 795] width 121 height 73
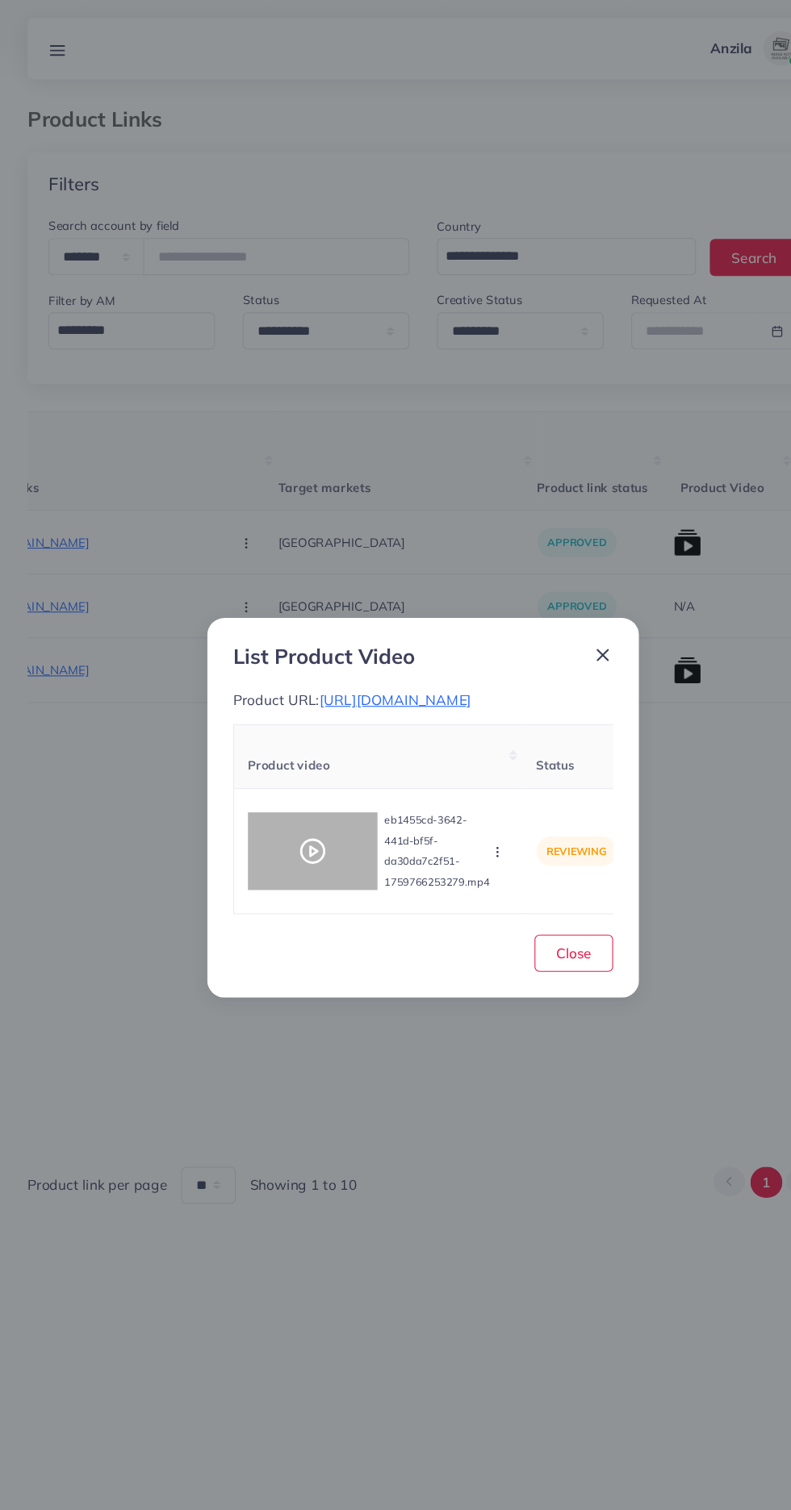
click at [290, 799] on polygon at bounding box center [293, 795] width 6 height 9
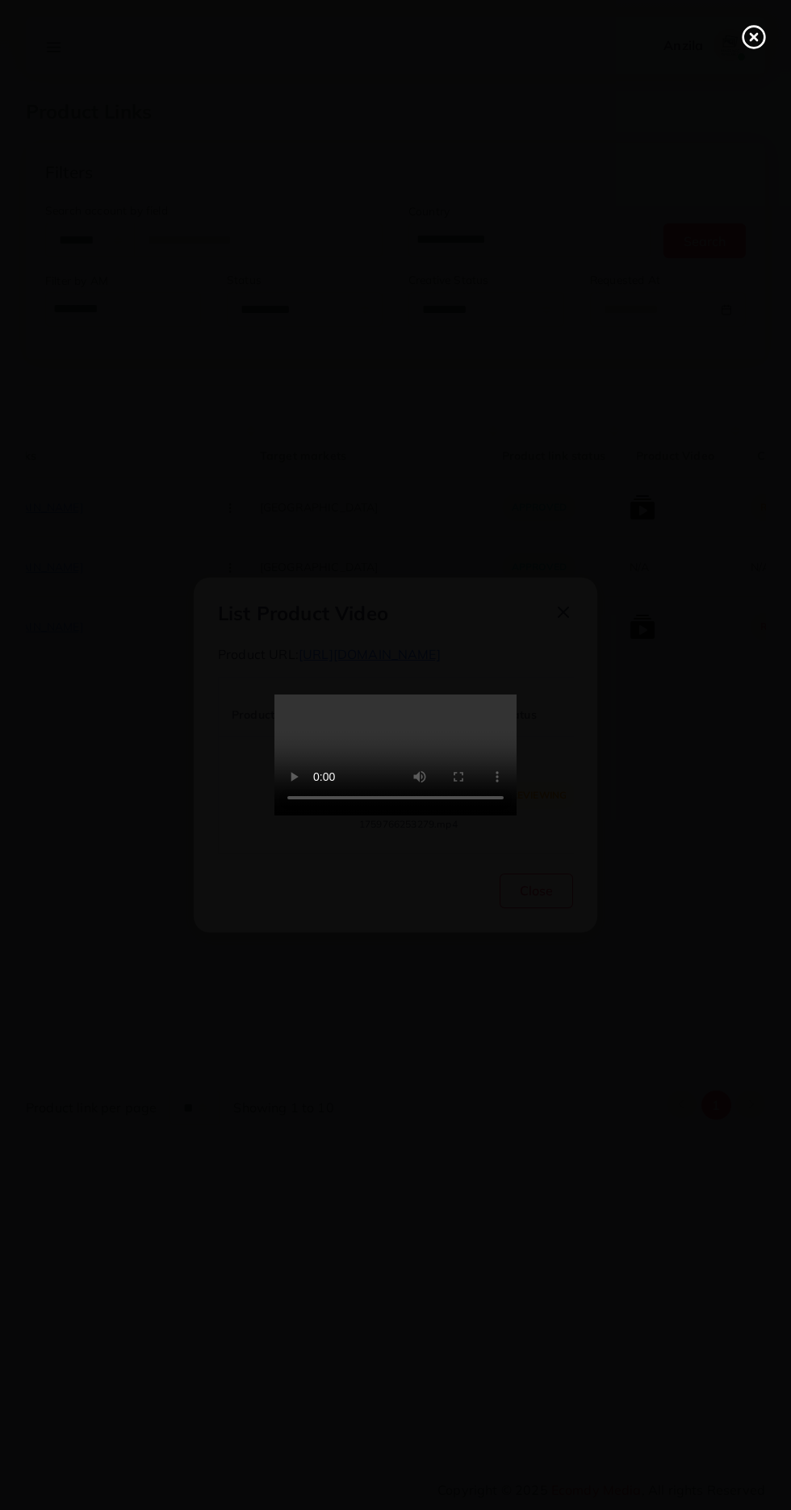
click at [753, 37] on line at bounding box center [753, 37] width 6 height 6
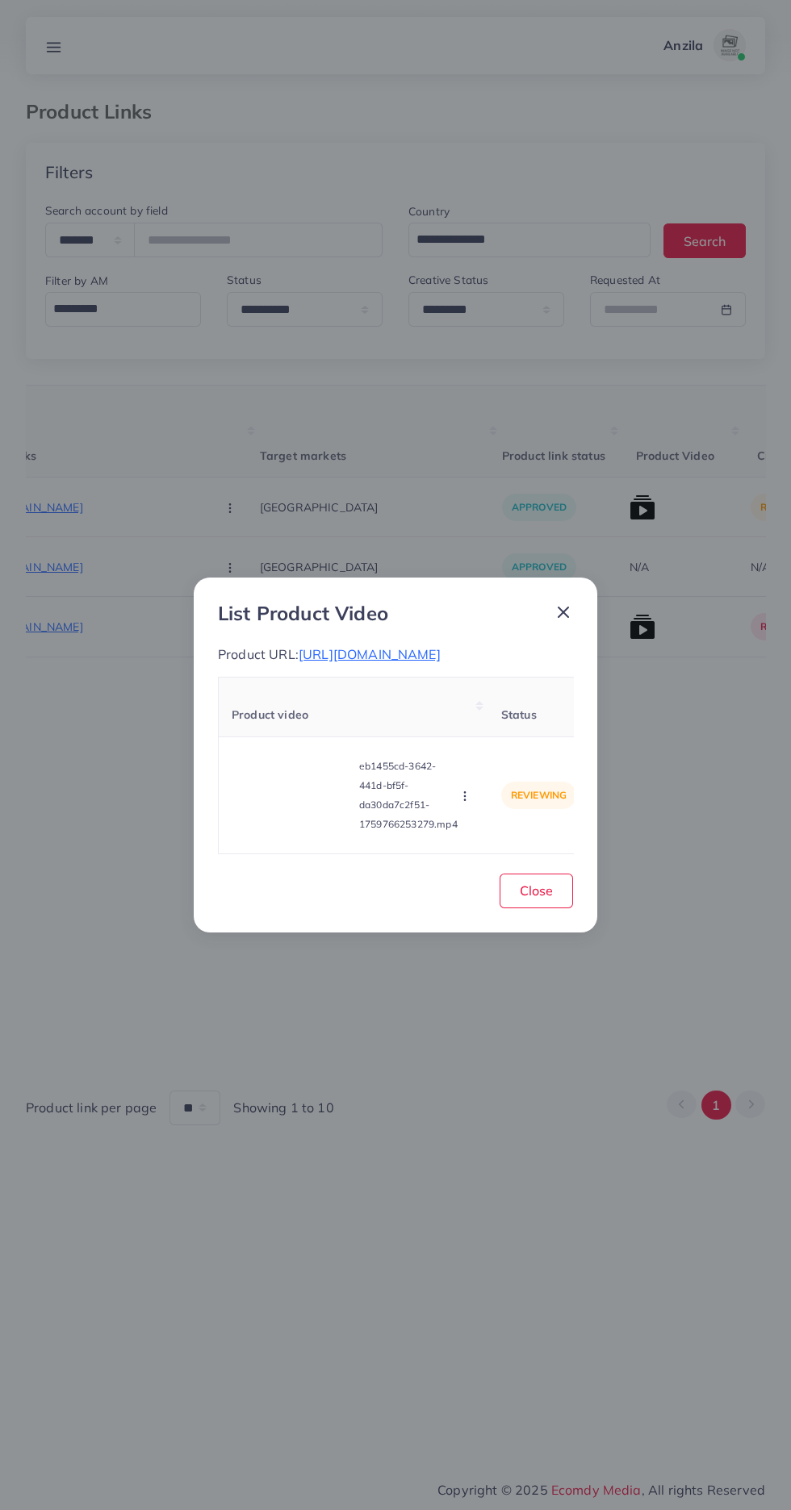
click at [463, 803] on icon "button" at bounding box center [464, 796] width 13 height 13
click at [460, 722] on link "Approve" at bounding box center [502, 720] width 127 height 35
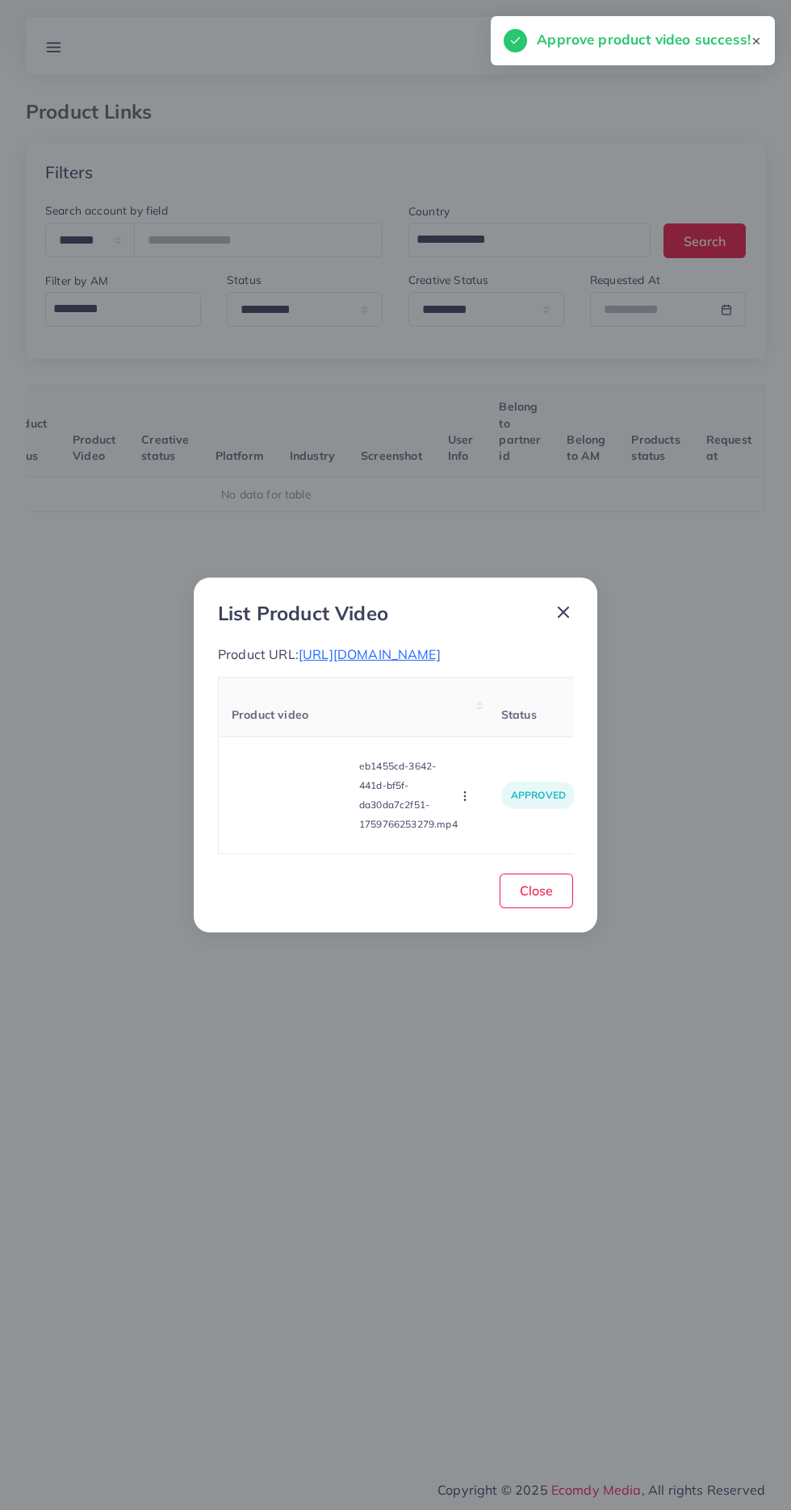
scroll to position [0, 252]
click at [542, 899] on span "Close" at bounding box center [535, 890] width 33 height 16
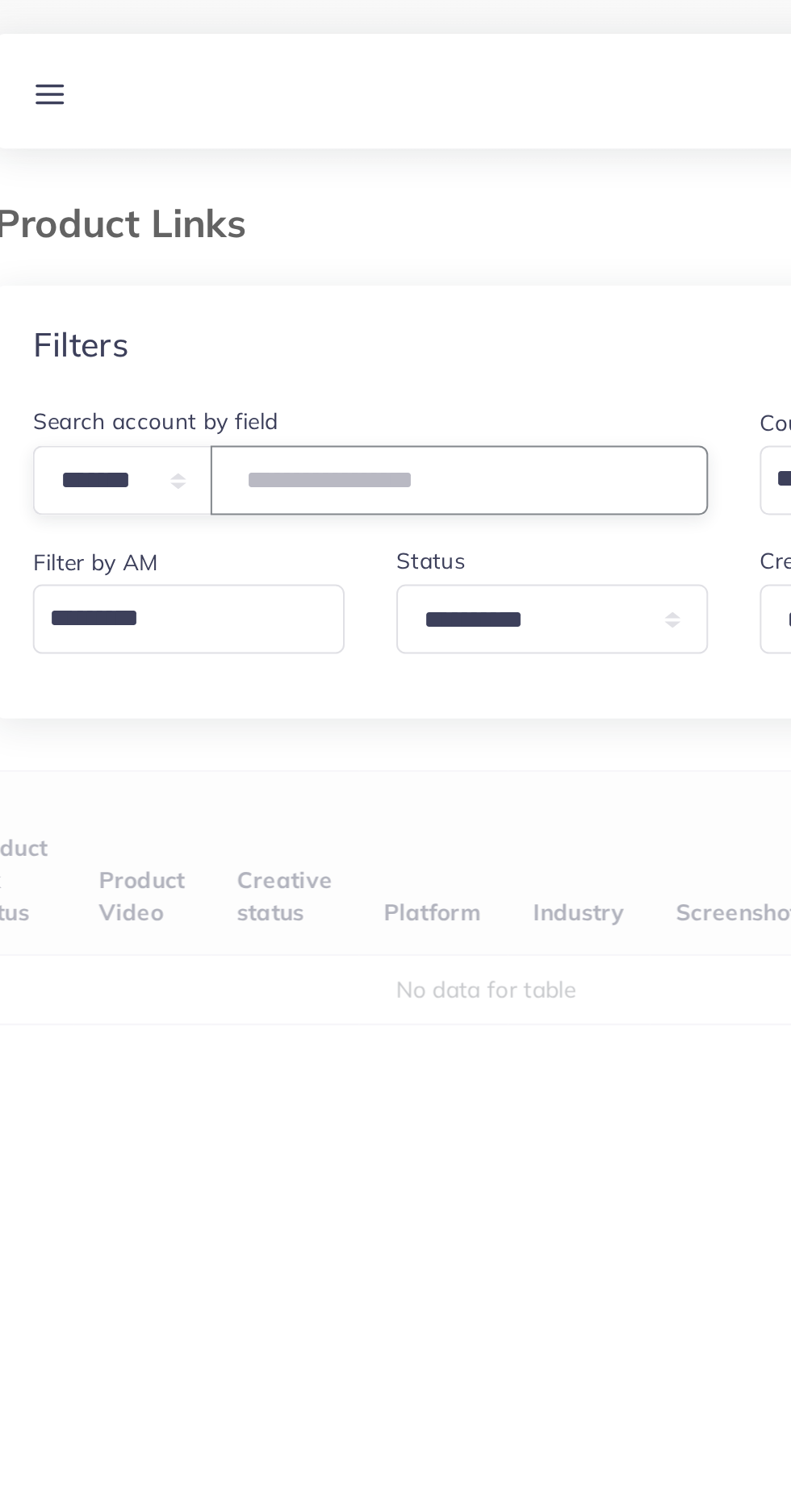
click at [211, 235] on input "number" at bounding box center [258, 240] width 248 height 35
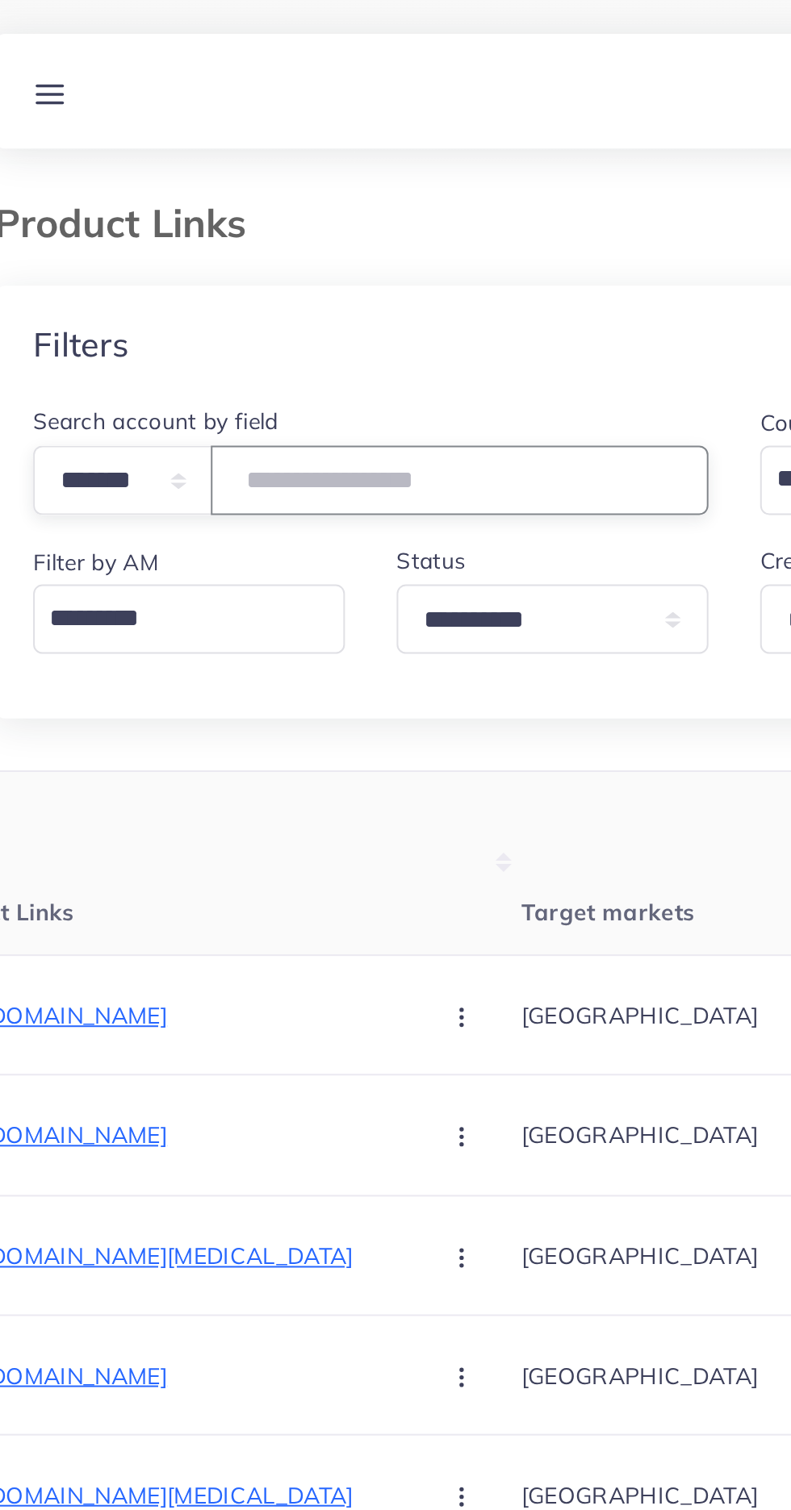
click at [203, 240] on input "number" at bounding box center [258, 240] width 248 height 35
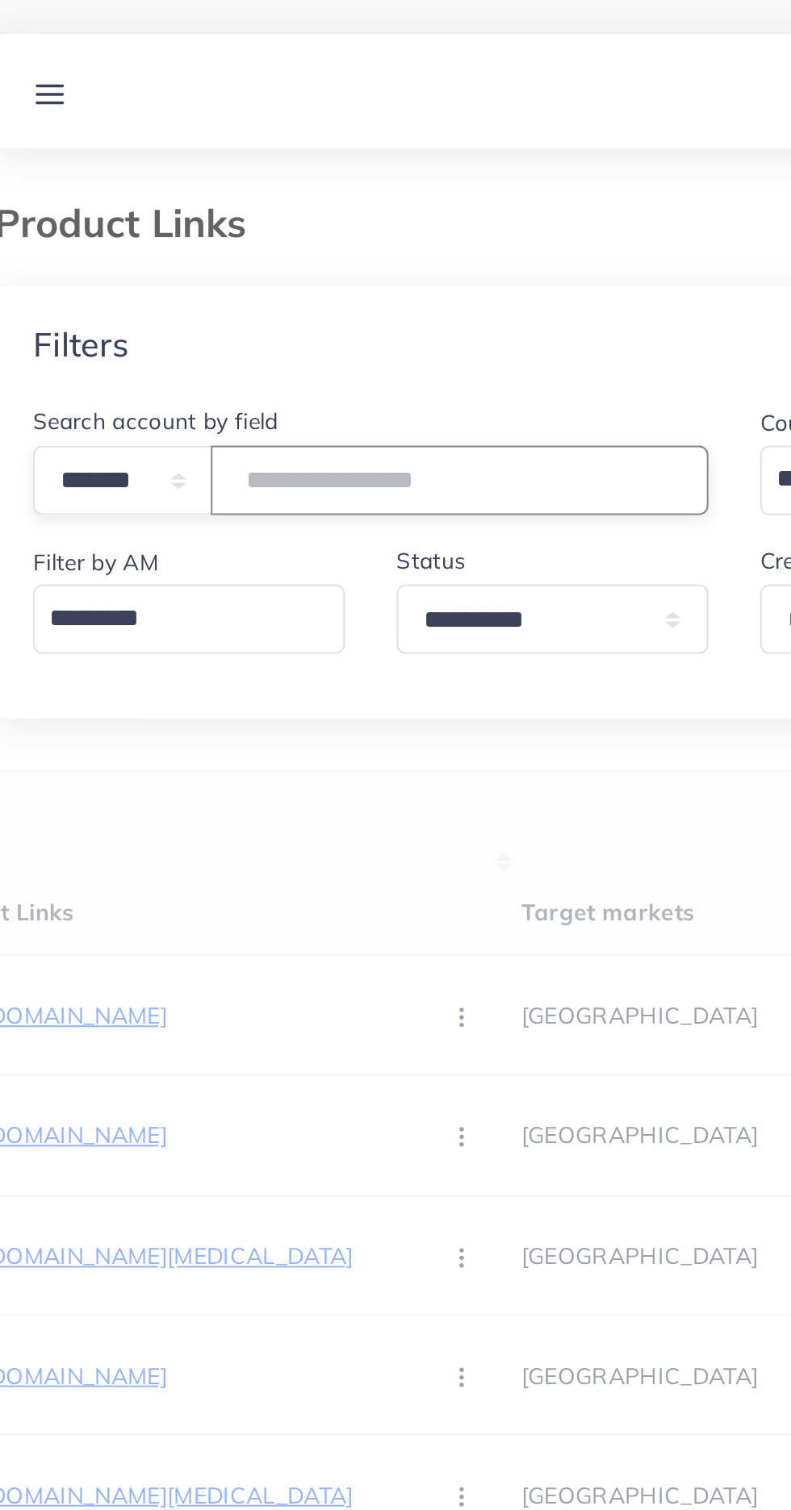
click at [208, 235] on input "*****" at bounding box center [258, 240] width 248 height 35
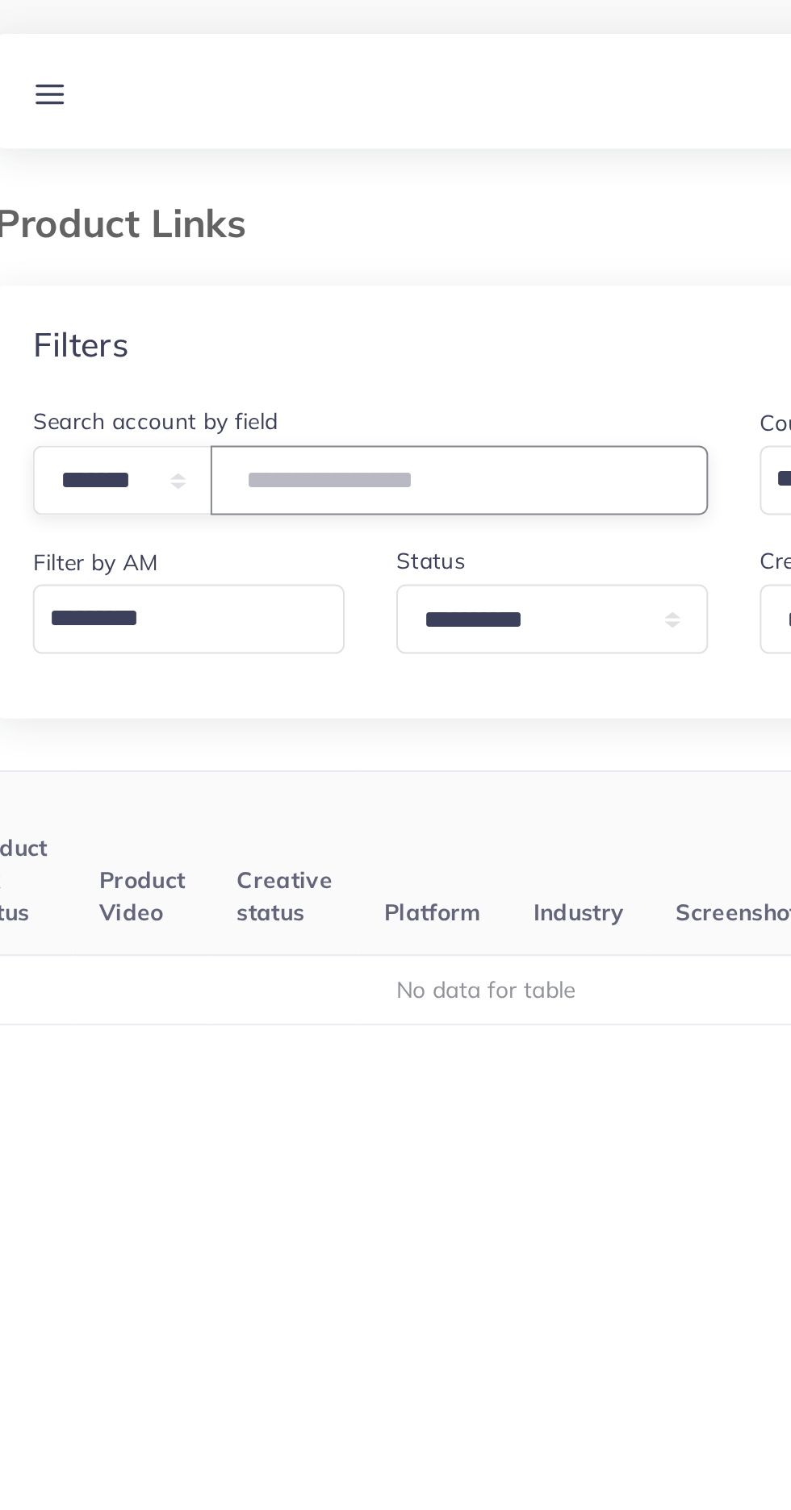
type input "*******"
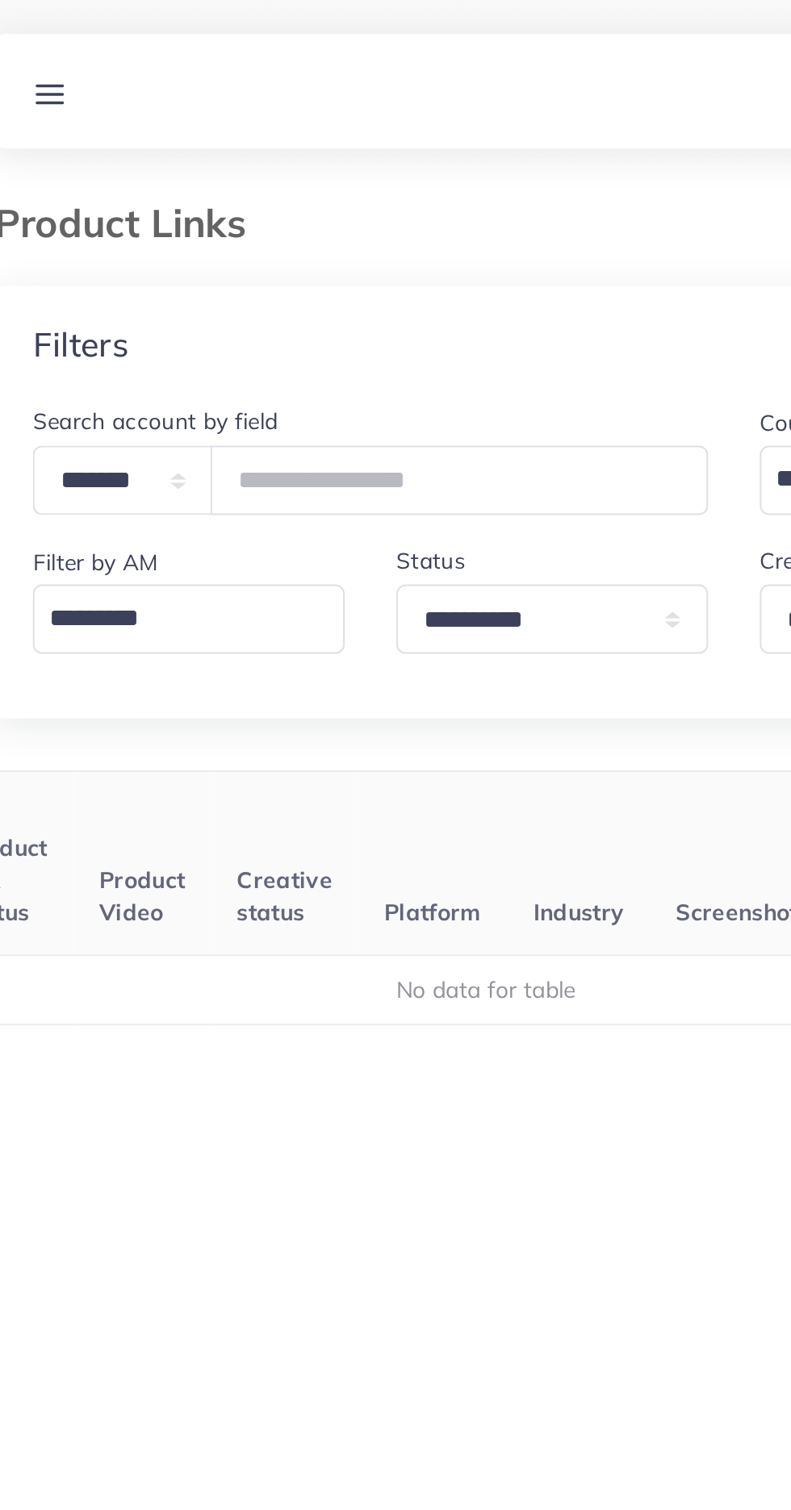
click at [177, 141] on div "Product Links" at bounding box center [395, 121] width 765 height 43
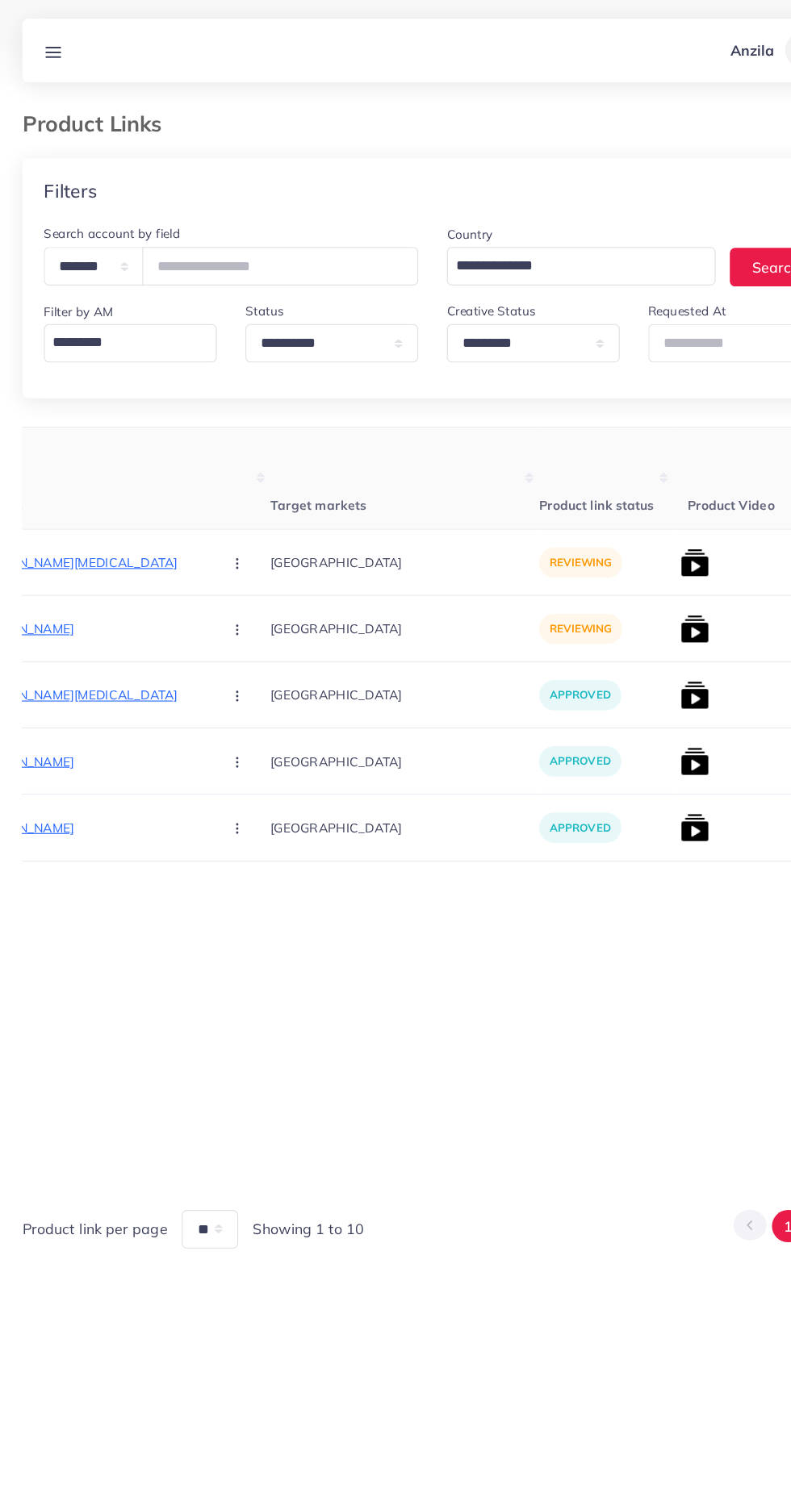
scroll to position [0, 312]
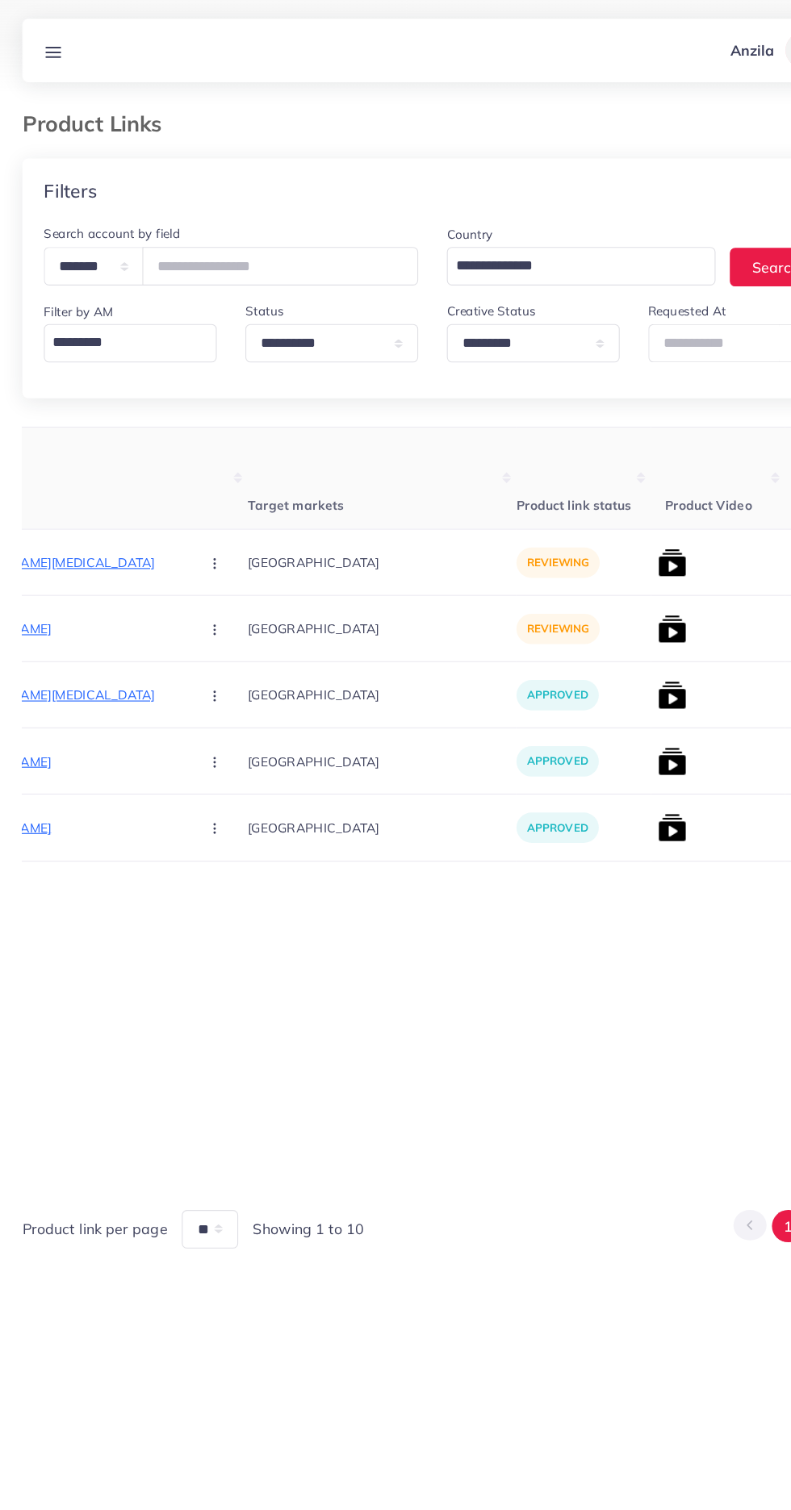
click at [59, 507] on p "https://allgadgets.store/products/electric-portable-grinder-for-coffee-and-masa…" at bounding box center [52, 507] width 242 height 19
click at [198, 508] on circle "button" at bounding box center [198, 507] width 1 height 1
click at [207, 564] on span "Approve" at bounding box center [233, 557] width 53 height 16
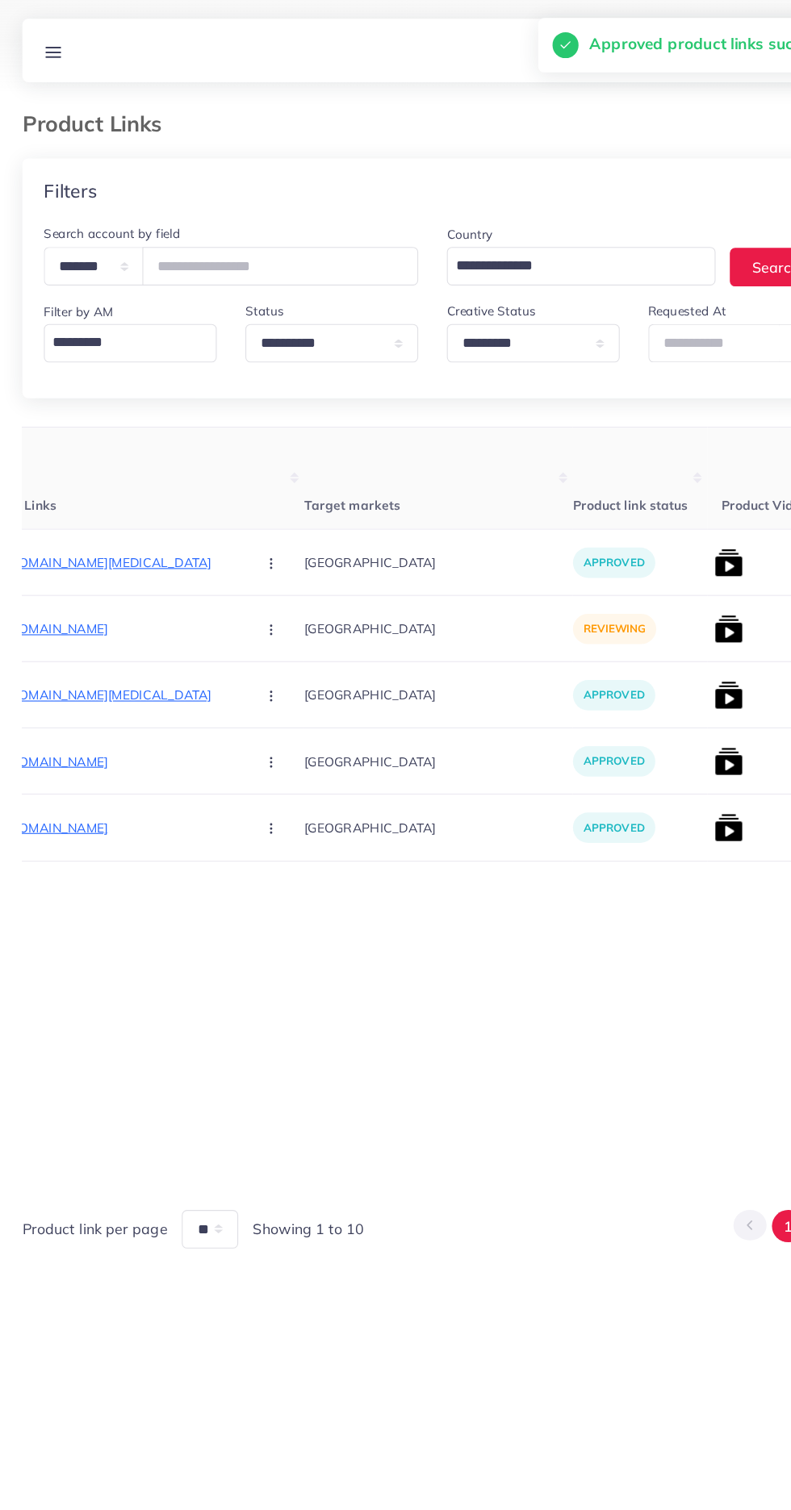
scroll to position [0, 251]
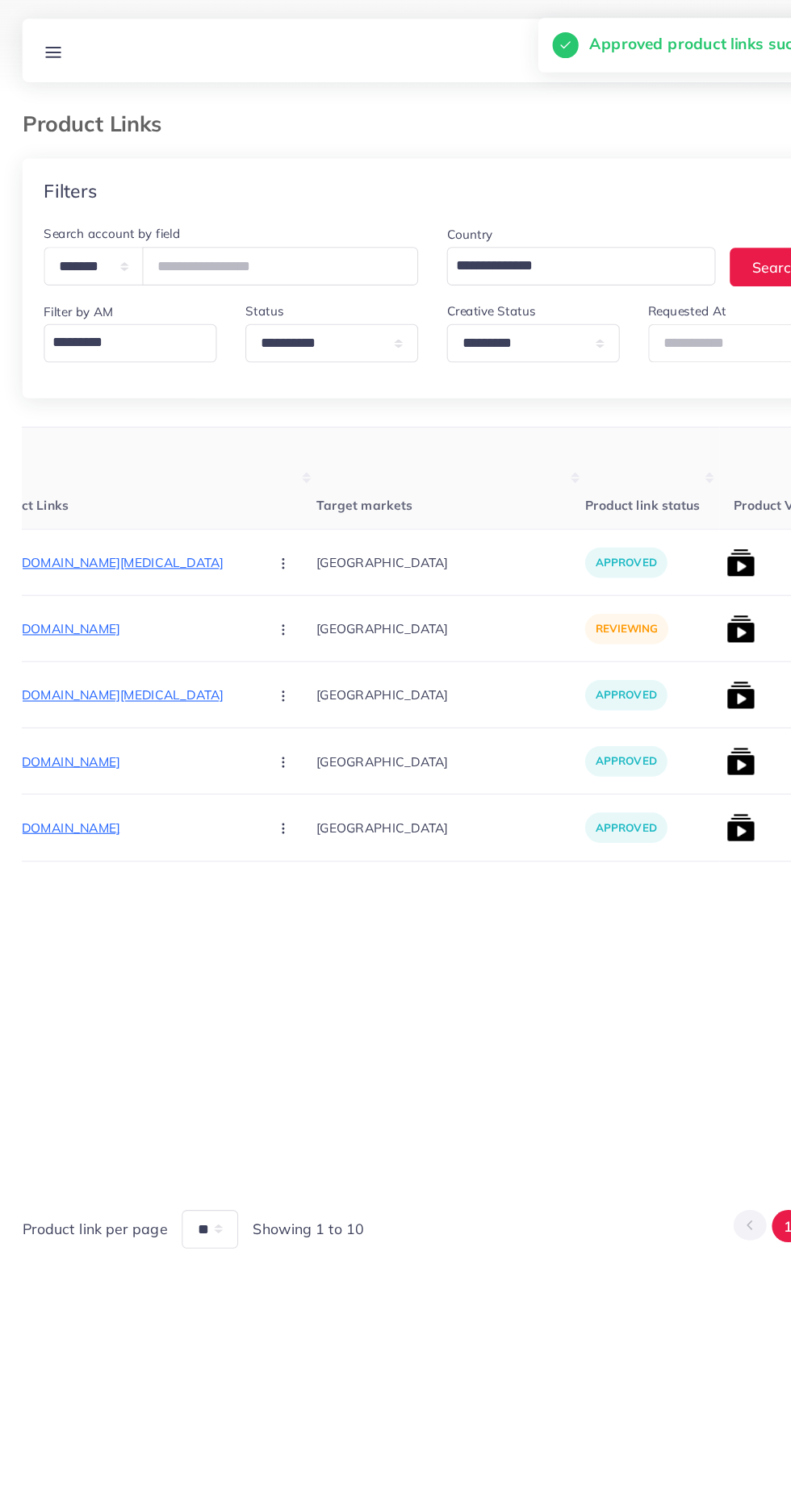
click at [101, 561] on p "https://allgadgets.store/collections/home-improvement/products/raf-multi-functi…" at bounding box center [113, 566] width 242 height 19
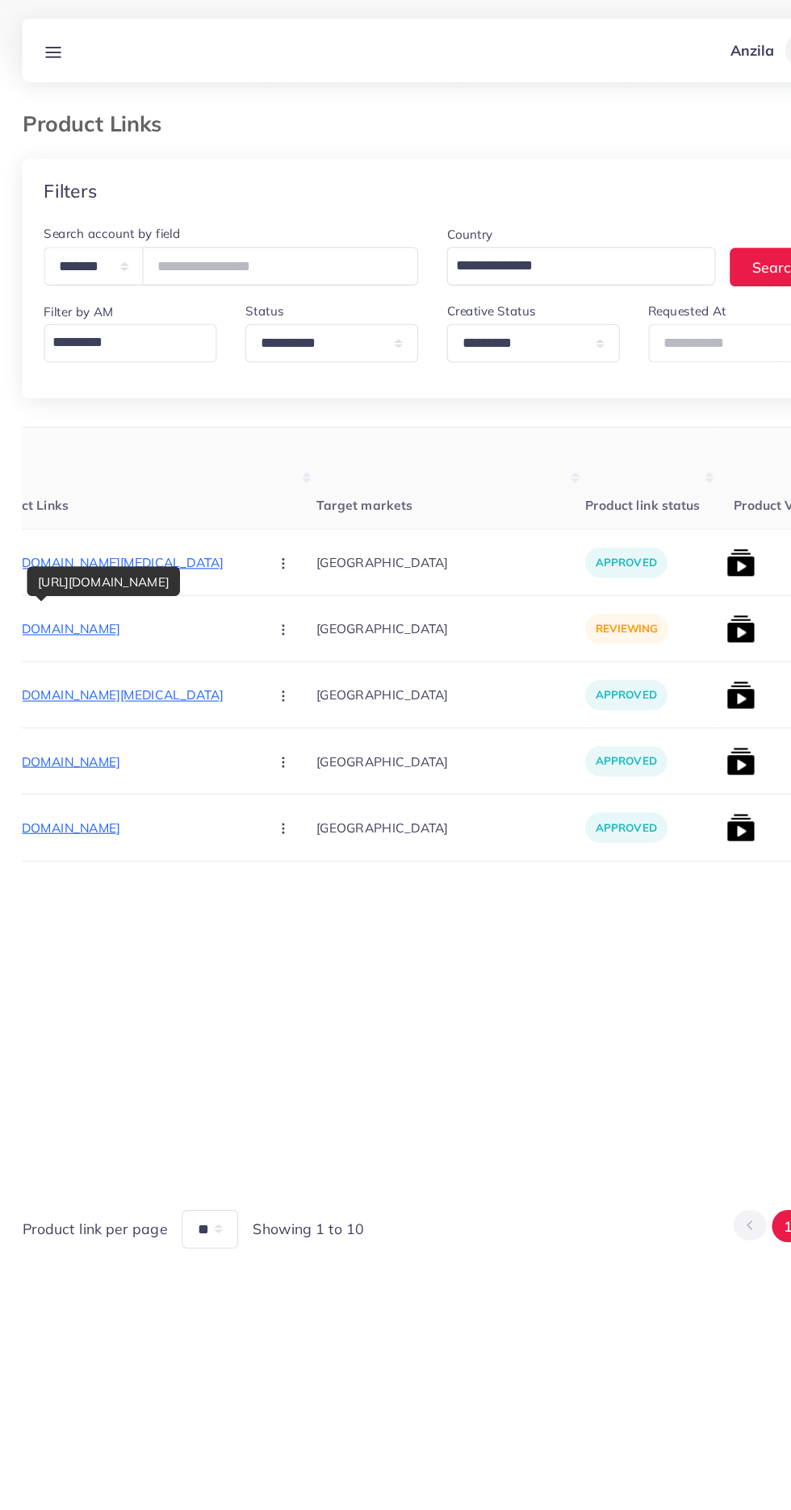
click at [260, 568] on circle "button" at bounding box center [260, 567] width 1 height 1
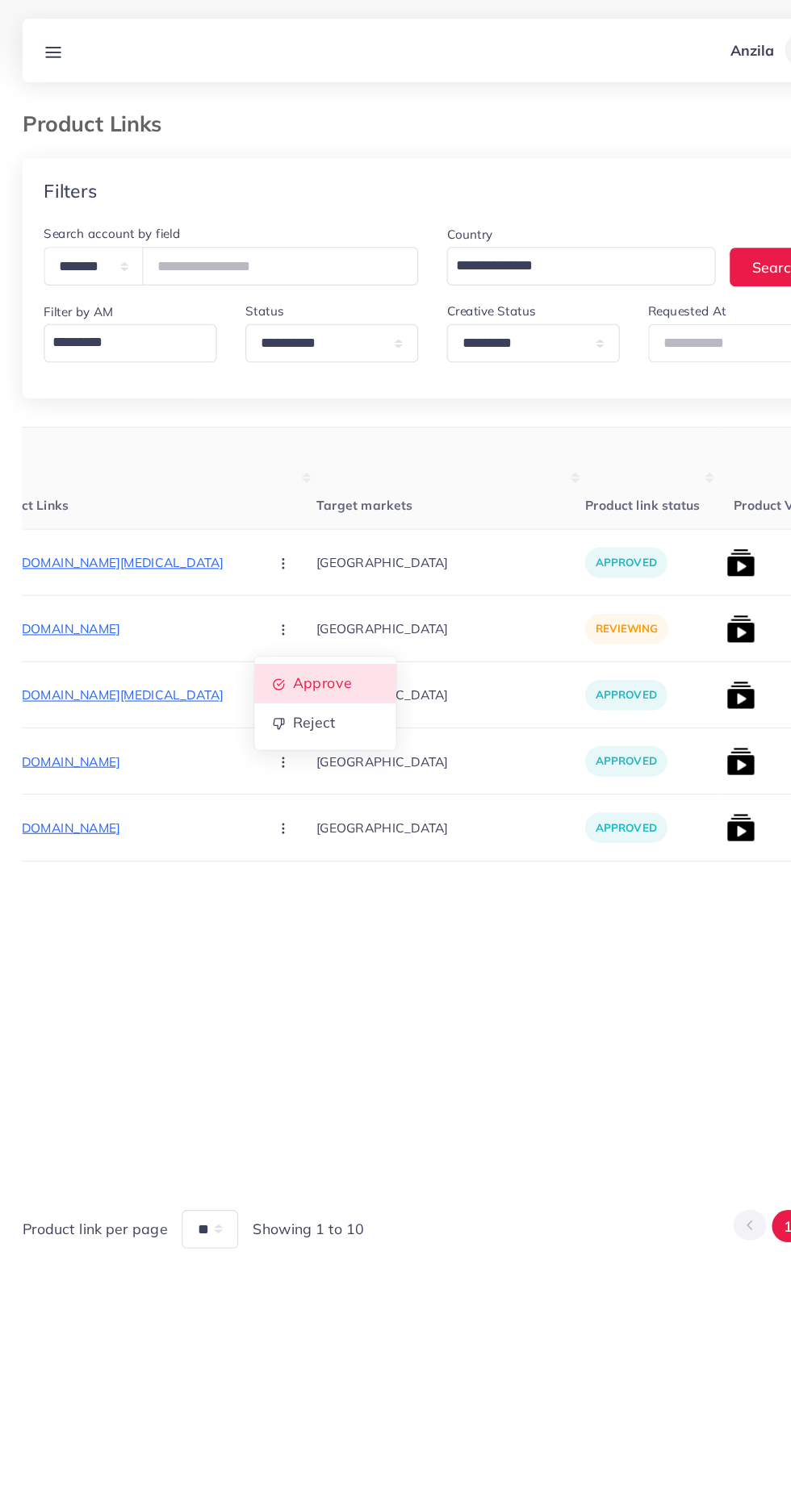
click at [269, 613] on span "Approve" at bounding box center [295, 616] width 53 height 16
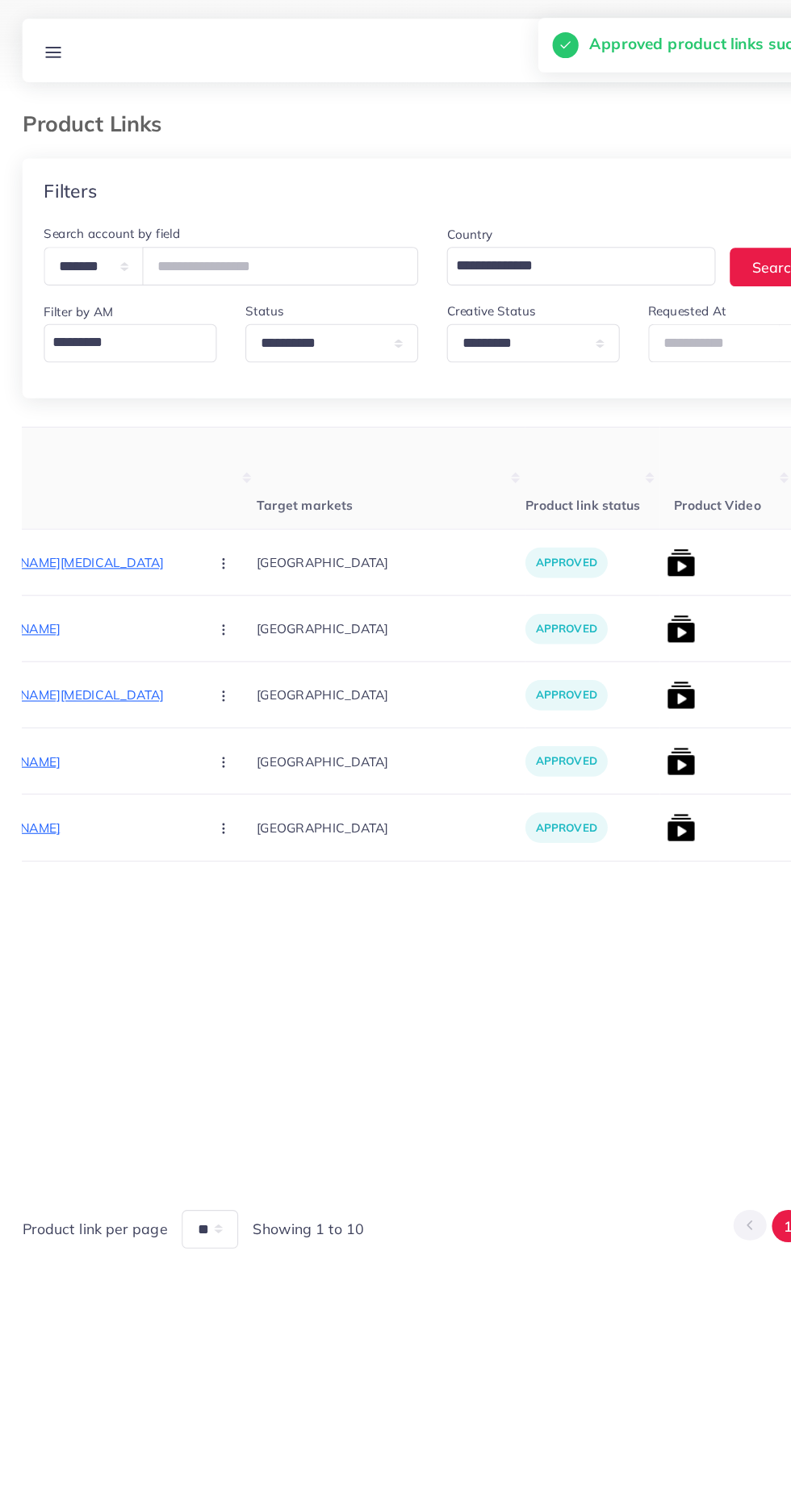
scroll to position [0, 340]
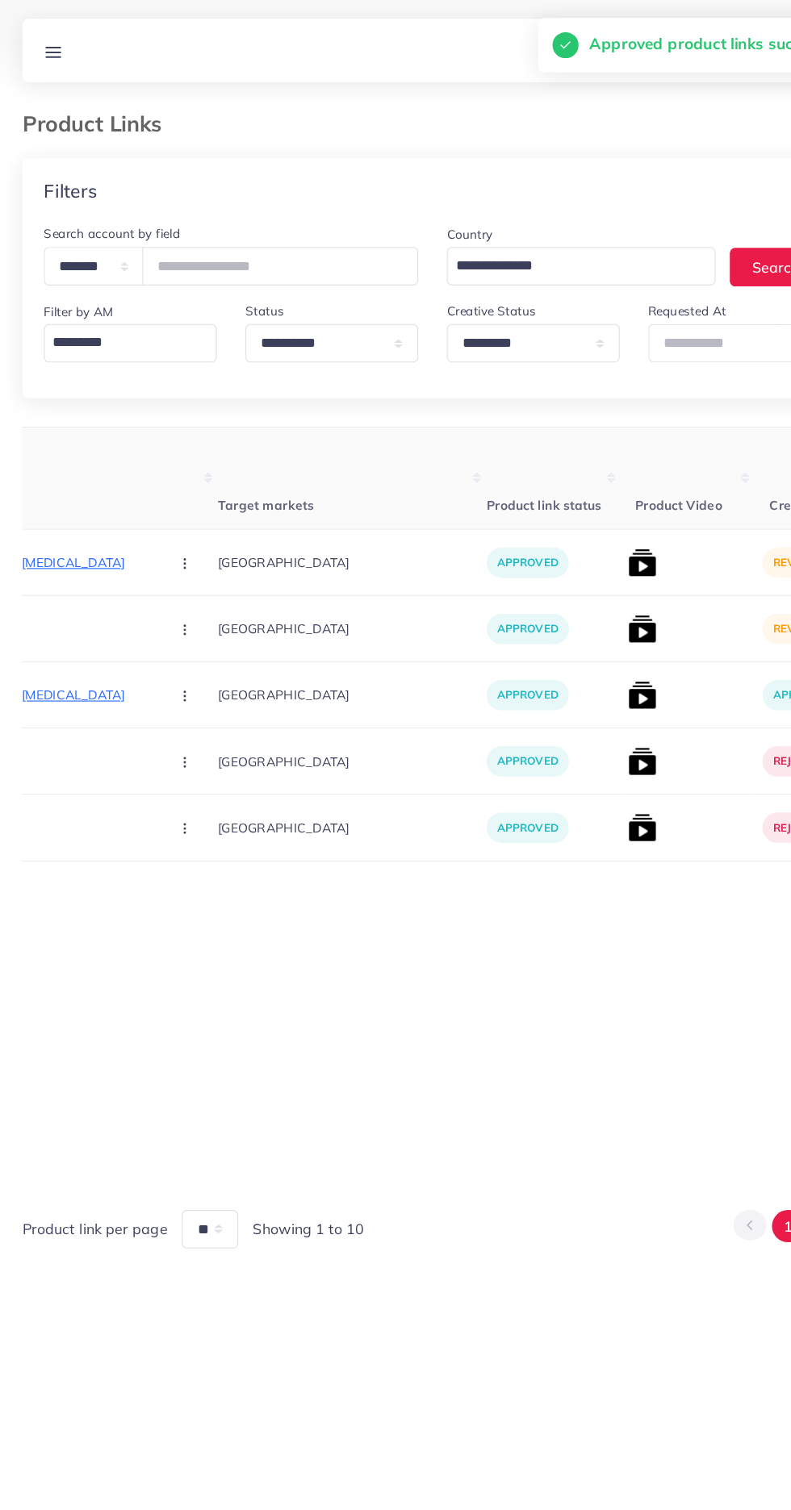
click at [571, 520] on img at bounding box center [584, 507] width 26 height 26
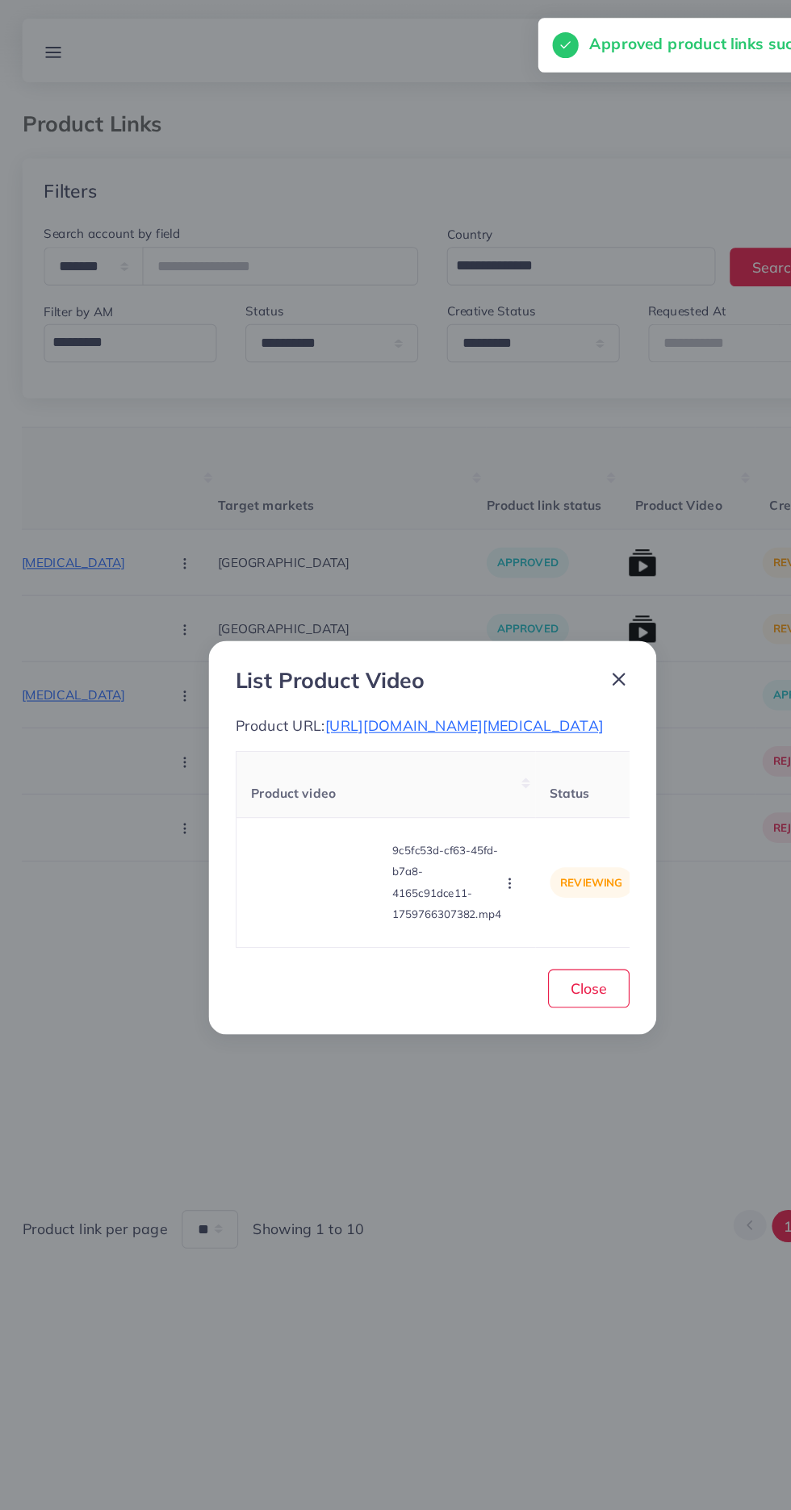
click at [280, 781] on video at bounding box center [292, 795] width 121 height 73
click at [294, 806] on circle at bounding box center [293, 795] width 22 height 22
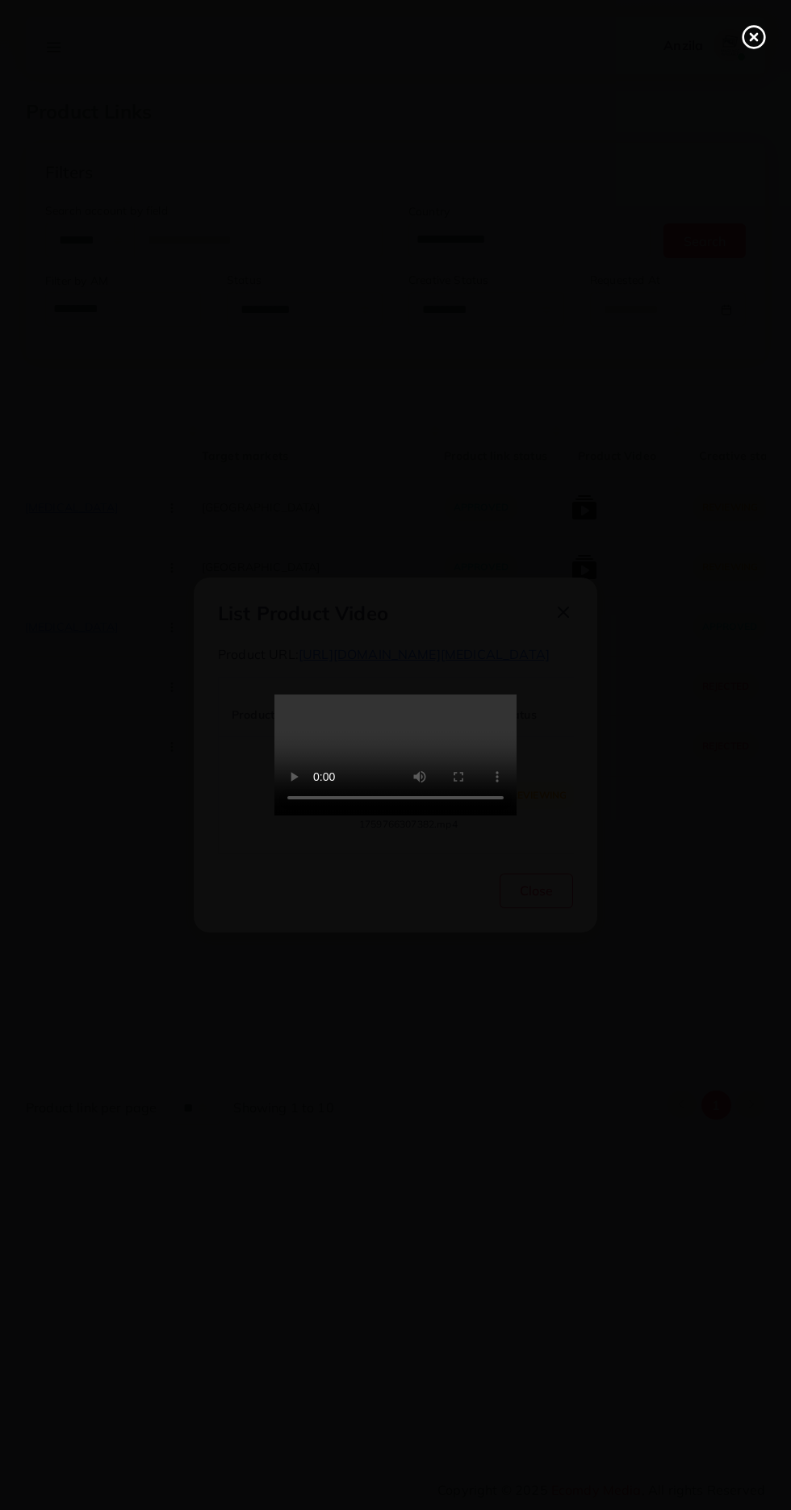
click at [743, 48] on icon at bounding box center [754, 37] width 26 height 26
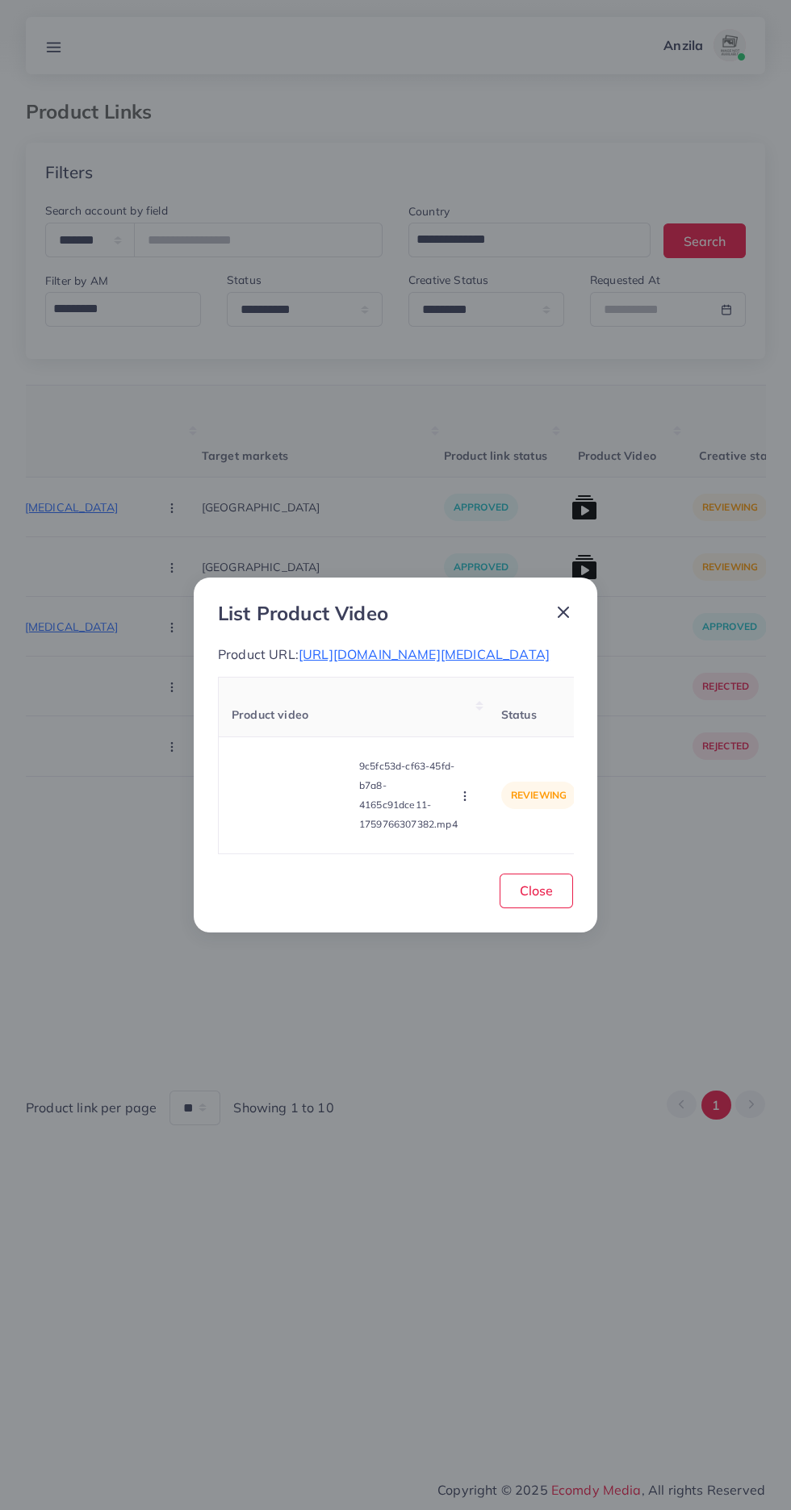
click at [475, 798] on button "button" at bounding box center [466, 795] width 18 height 16
click at [494, 728] on span "Approve" at bounding box center [499, 720] width 53 height 16
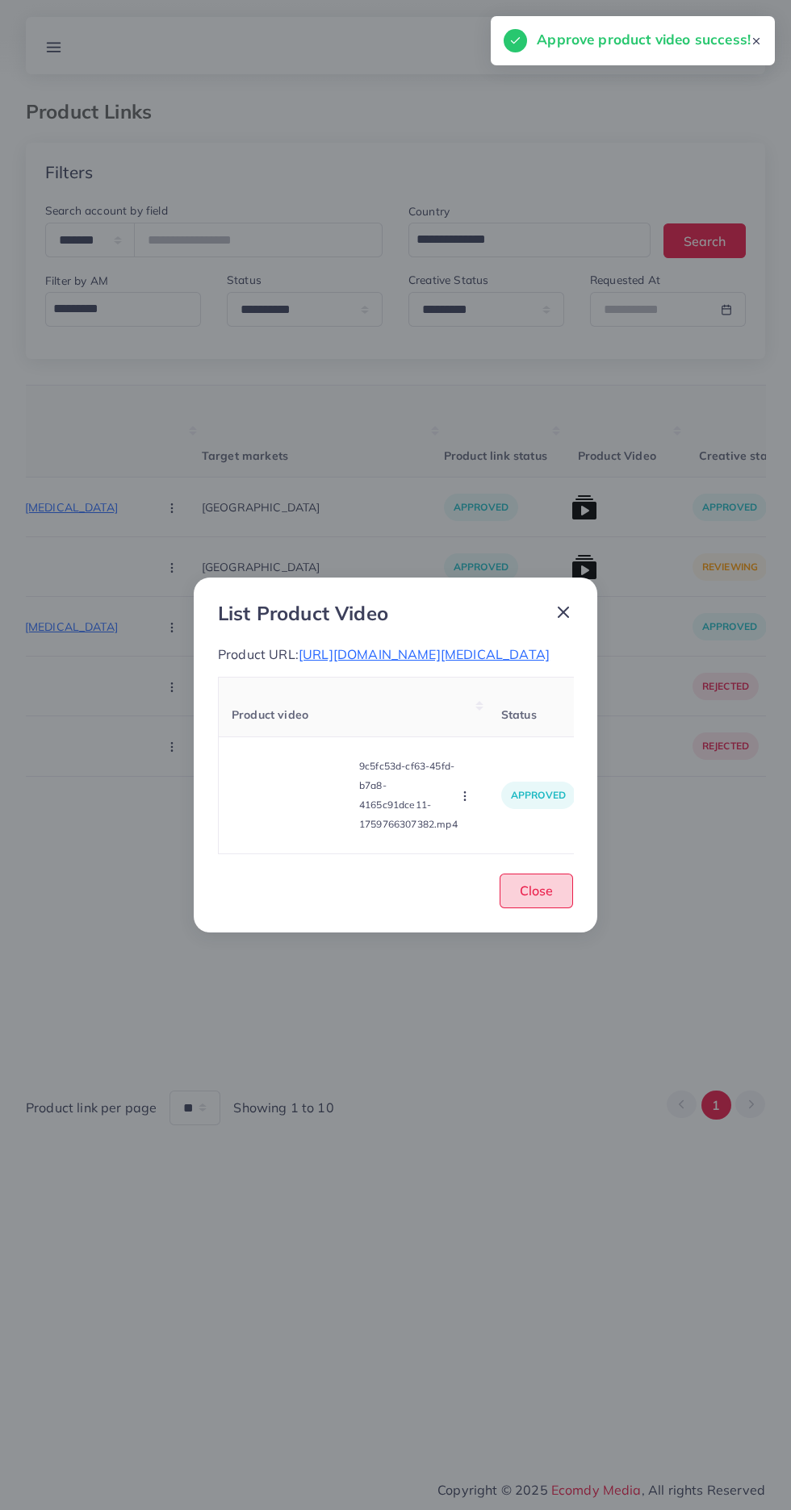
click at [554, 900] on button "Close" at bounding box center [535, 891] width 73 height 35
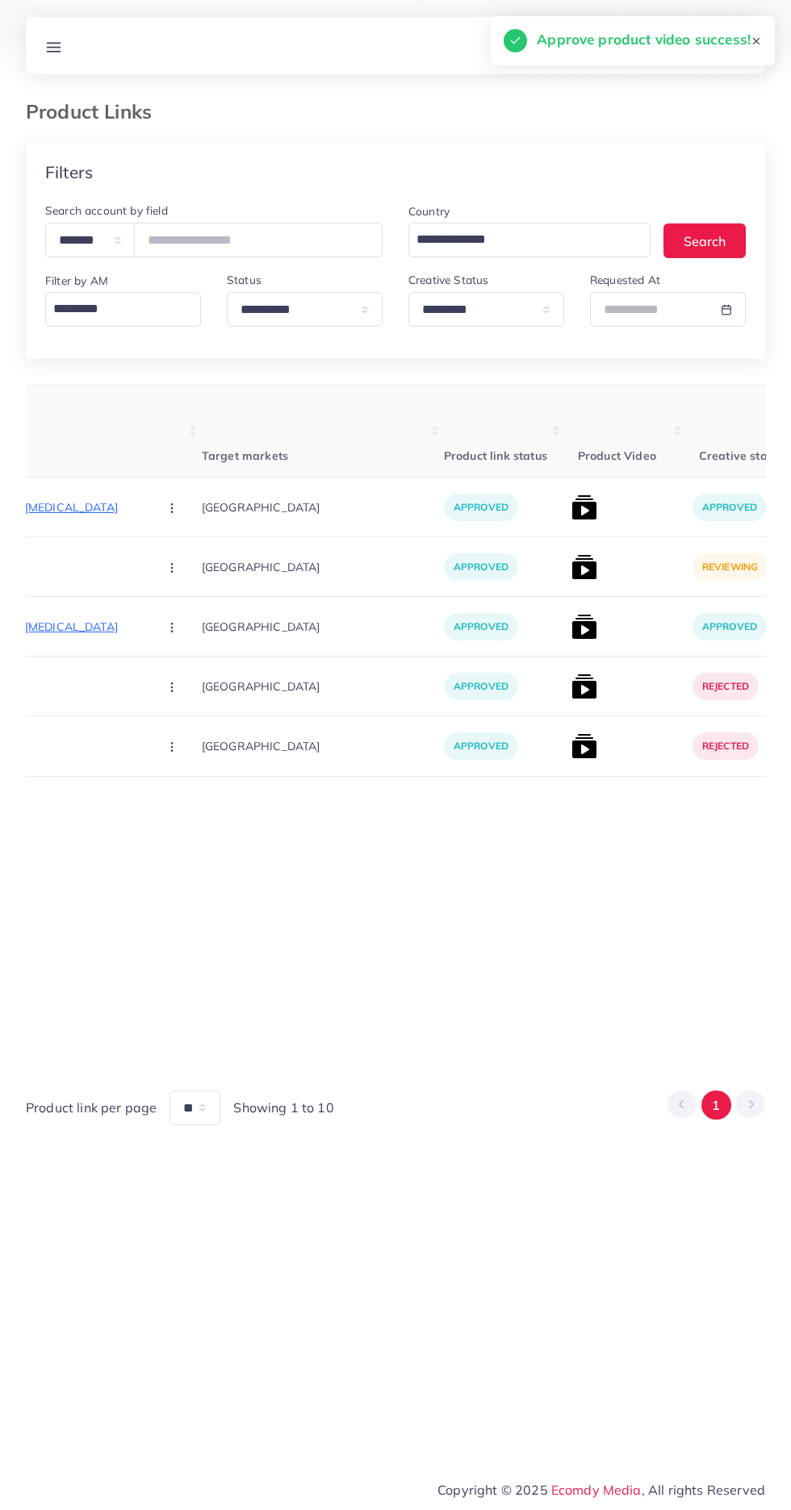
click at [571, 567] on img at bounding box center [584, 567] width 26 height 26
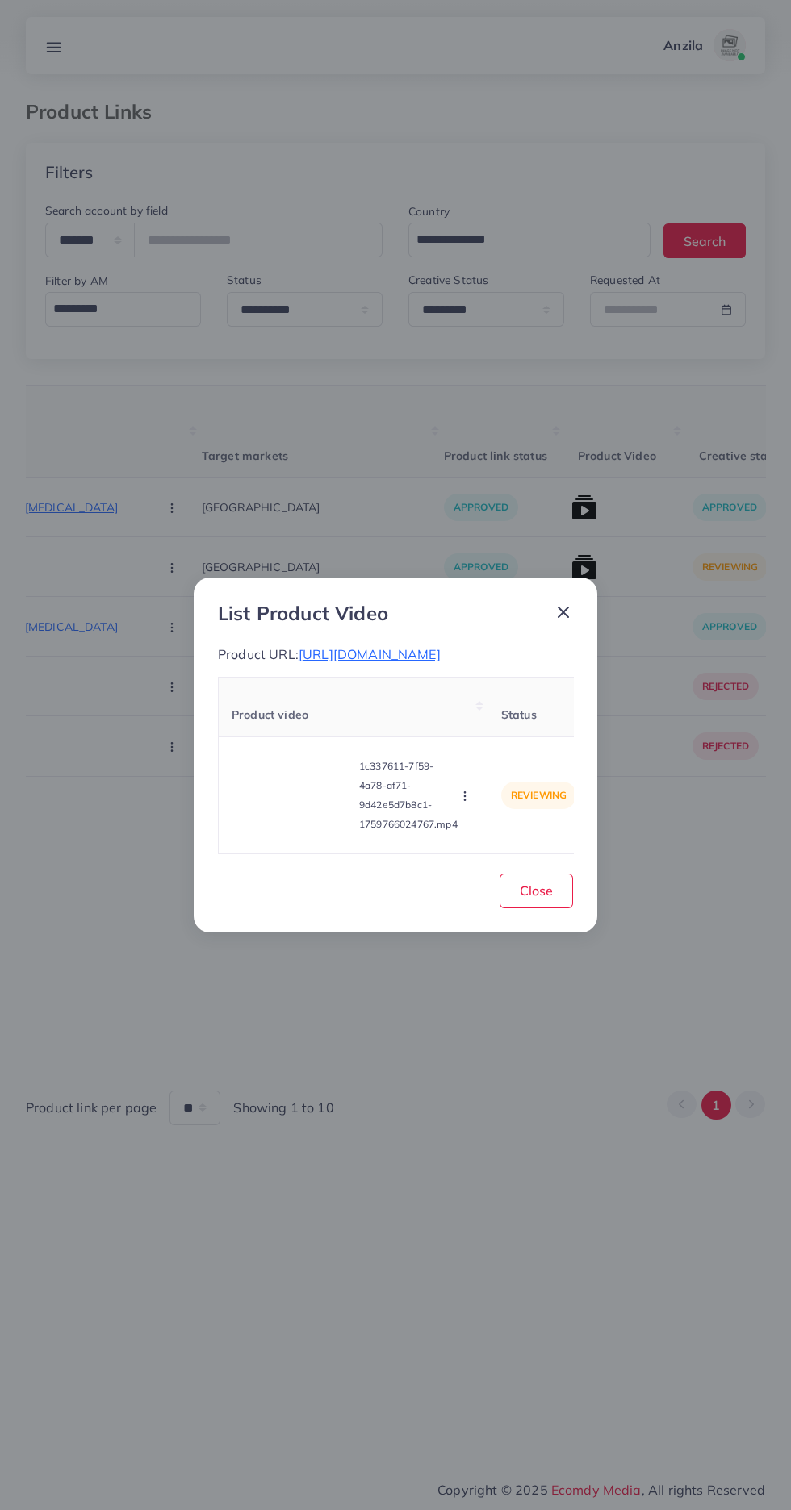
click at [268, 827] on video at bounding box center [292, 795] width 121 height 73
click at [273, 813] on div at bounding box center [292, 795] width 121 height 73
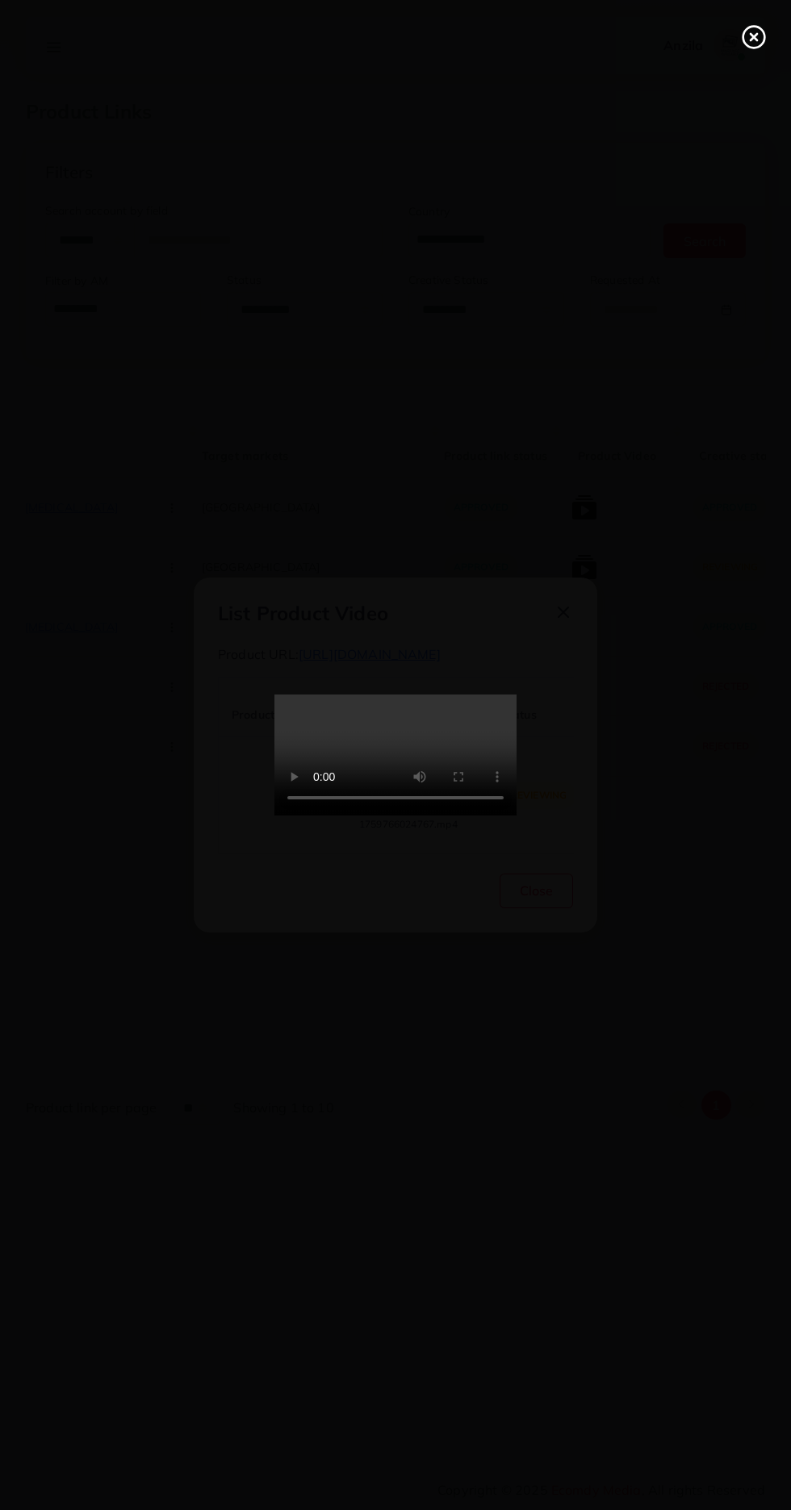
click at [750, 31] on icon at bounding box center [754, 37] width 26 height 26
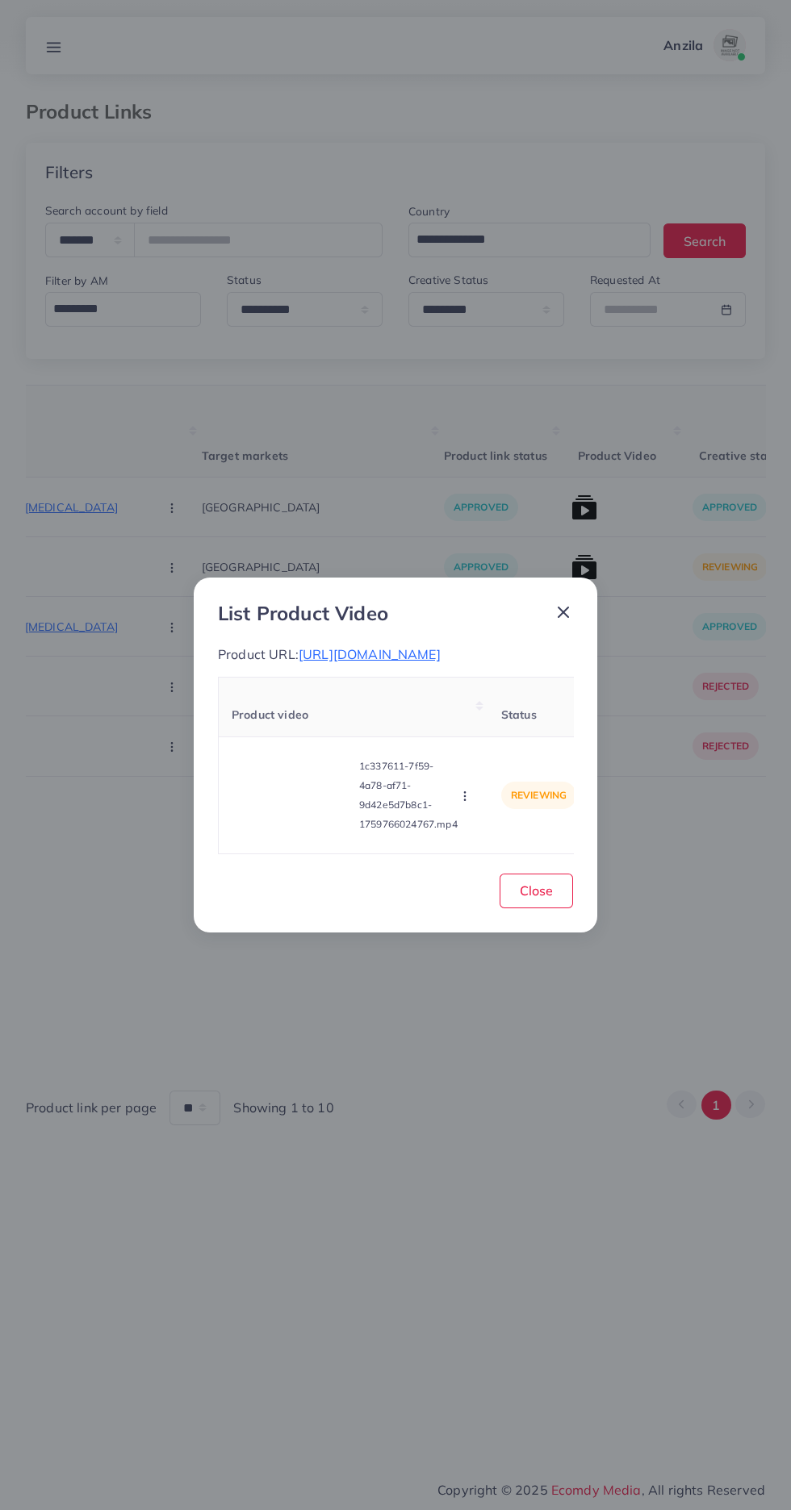
click at [467, 803] on icon "button" at bounding box center [464, 796] width 13 height 13
click at [486, 728] on span "Approve" at bounding box center [499, 720] width 53 height 16
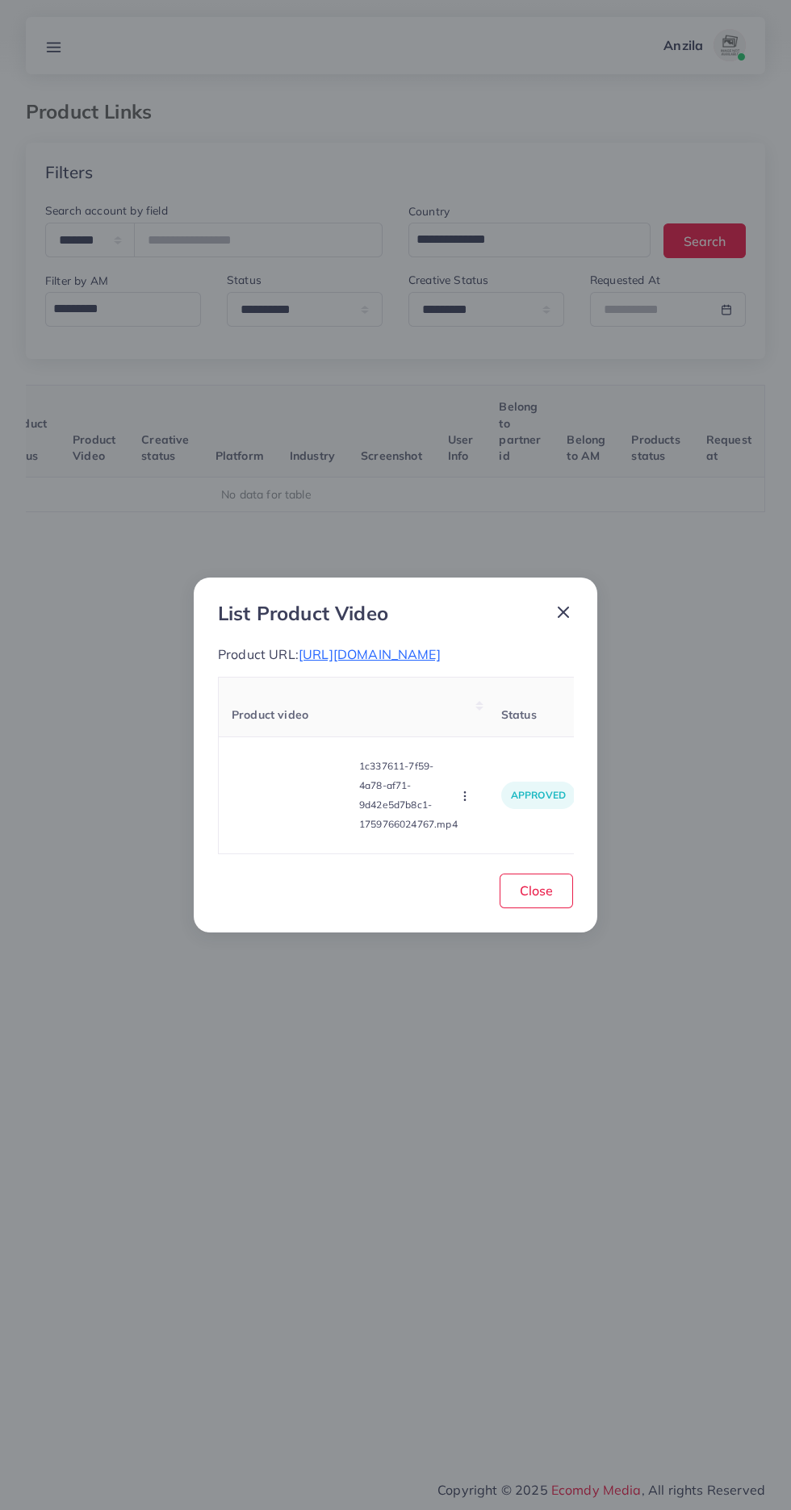
scroll to position [0, 252]
click at [484, 853] on td "1c337611-7f59-4a78-af71-9d42e5d7b8c1-1759766024767.mp4 Approve Reject" at bounding box center [353, 794] width 269 height 117
click at [536, 899] on span "Close" at bounding box center [535, 890] width 33 height 16
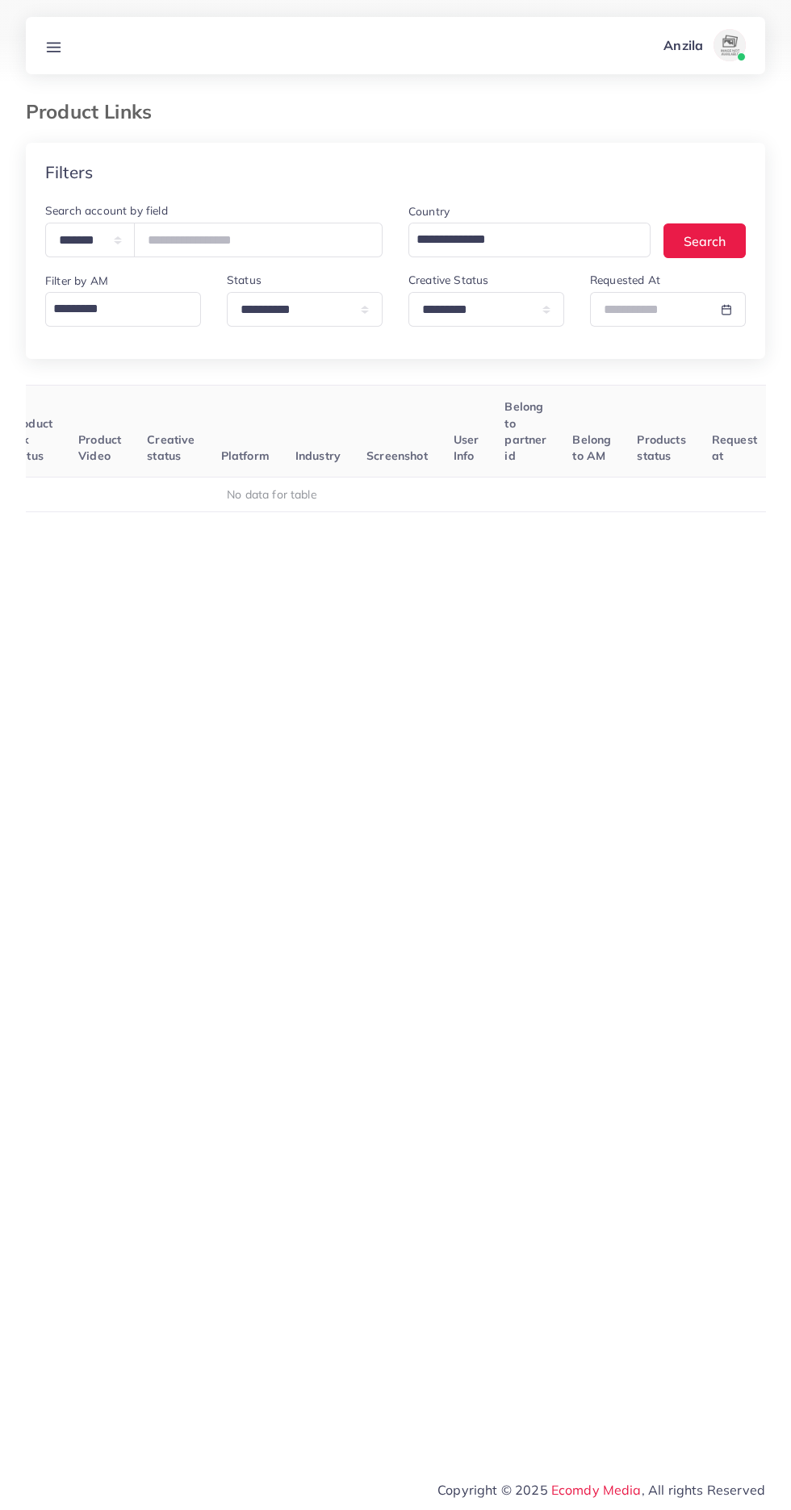
scroll to position [0, 251]
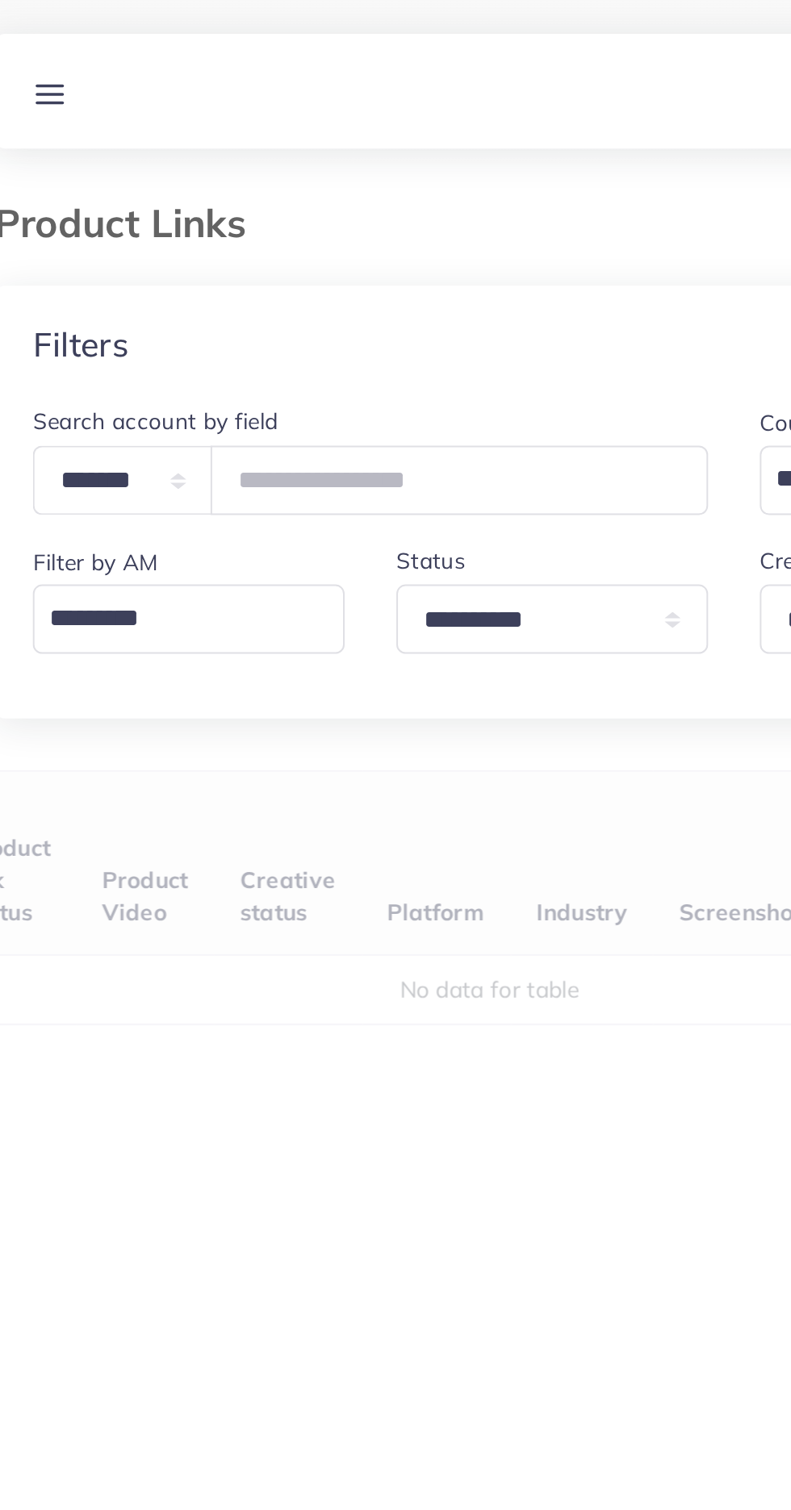
click at [274, 419] on div "User ID Country Product Links Target markets Product link status Product Video …" at bounding box center [395, 724] width 739 height 679
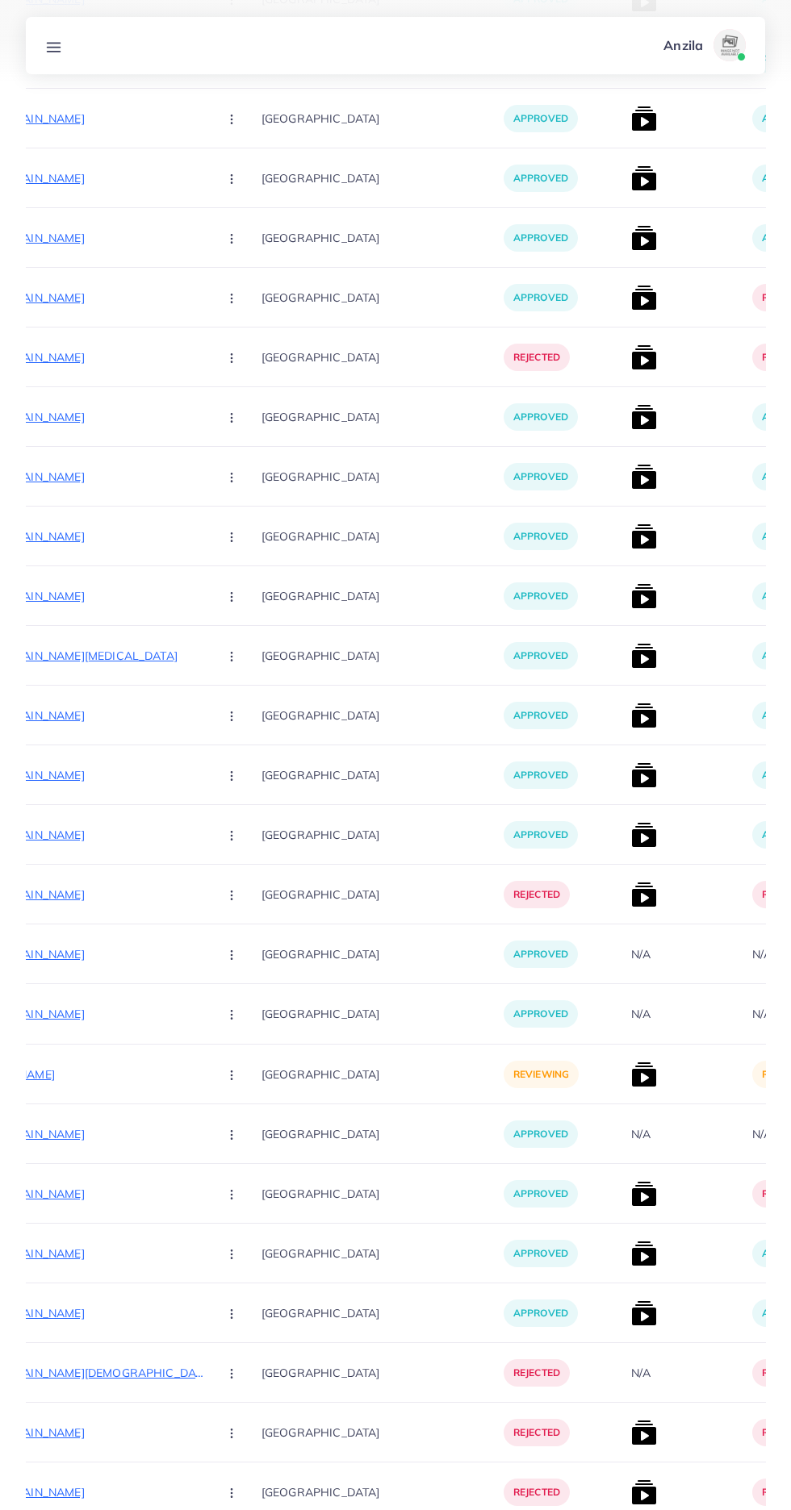
scroll to position [3440, 0]
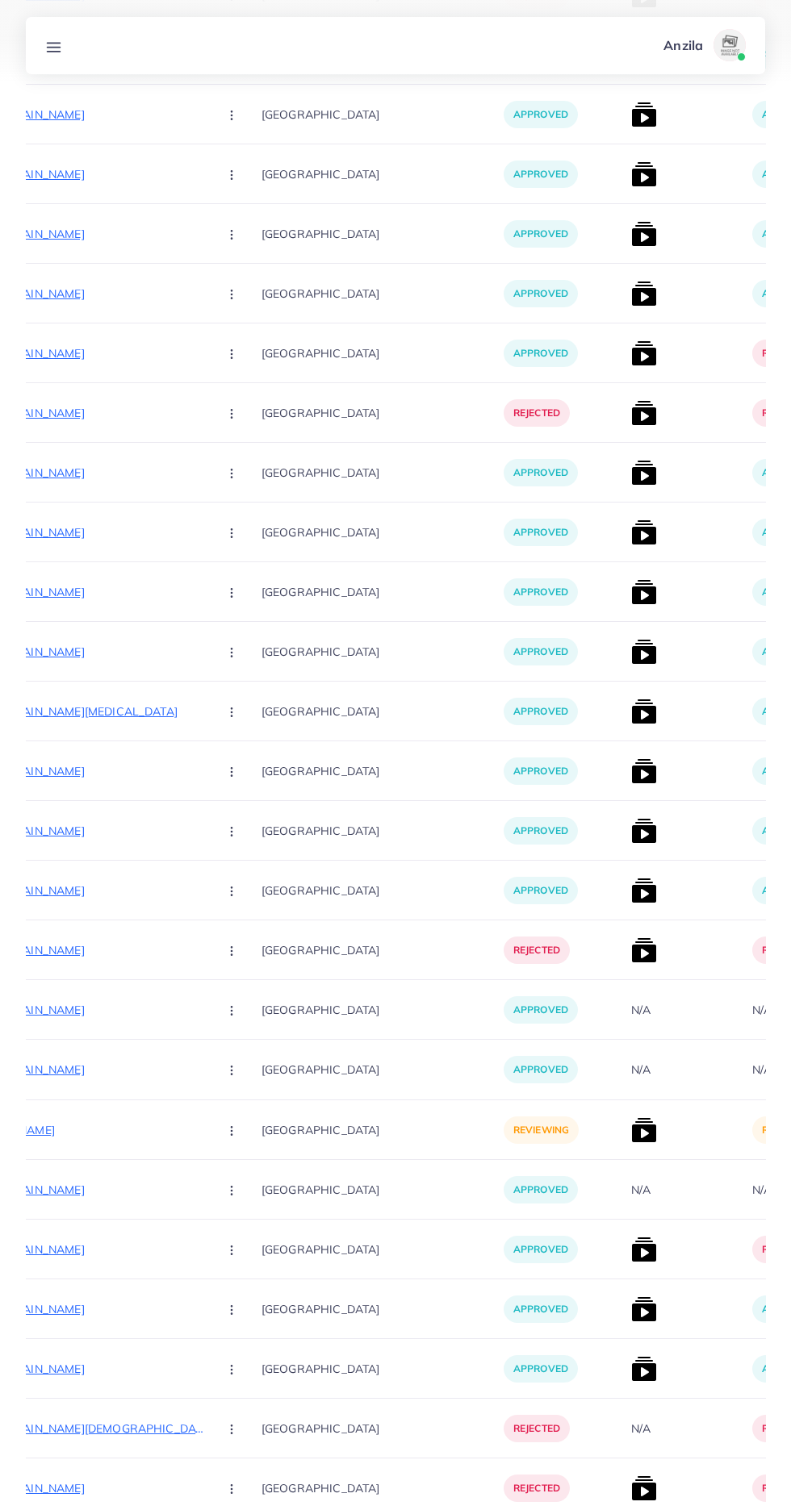
click at [53, 47] on line at bounding box center [54, 47] width 13 height 0
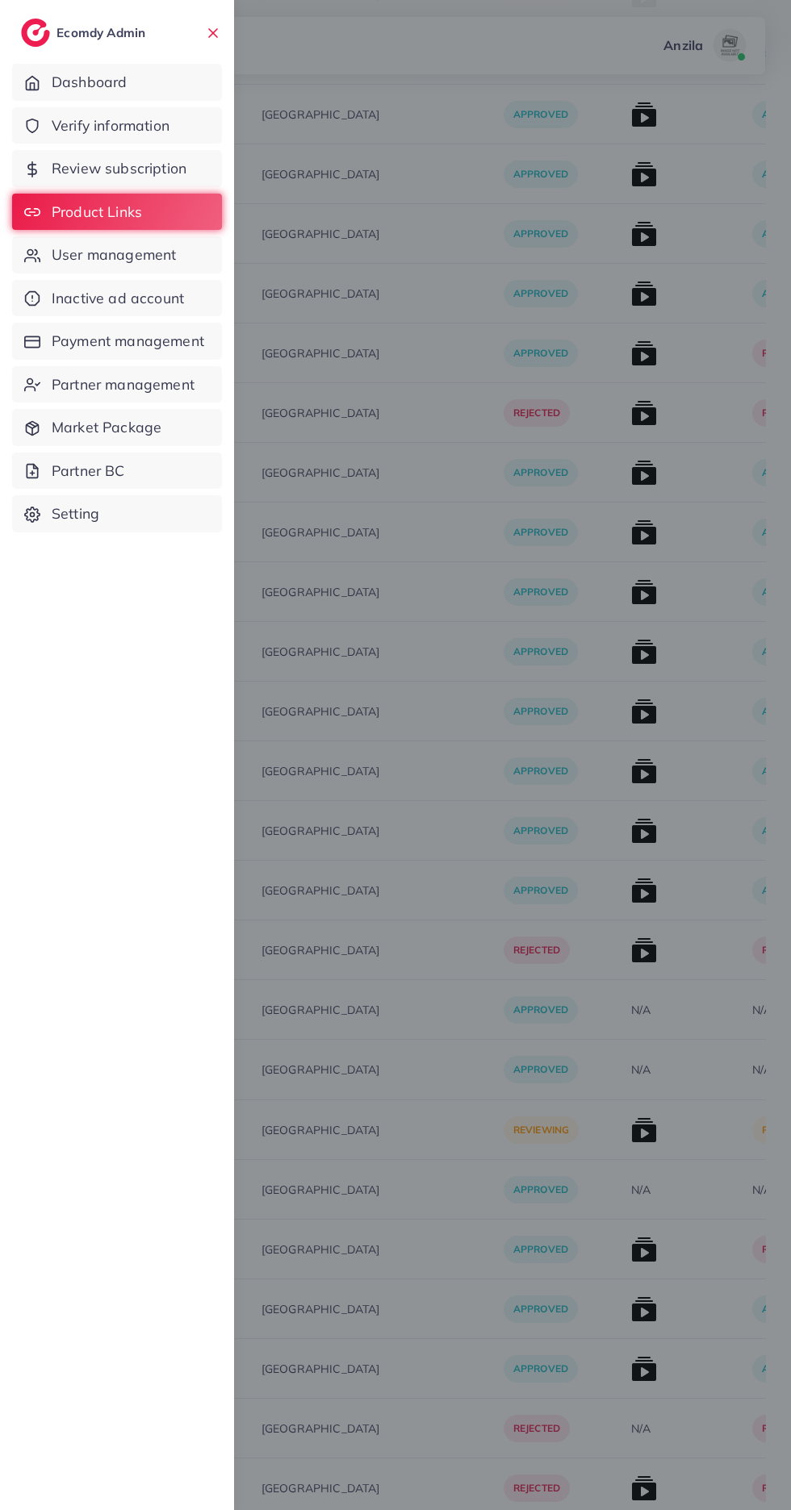
click at [67, 120] on span "Verify information" at bounding box center [111, 125] width 118 height 21
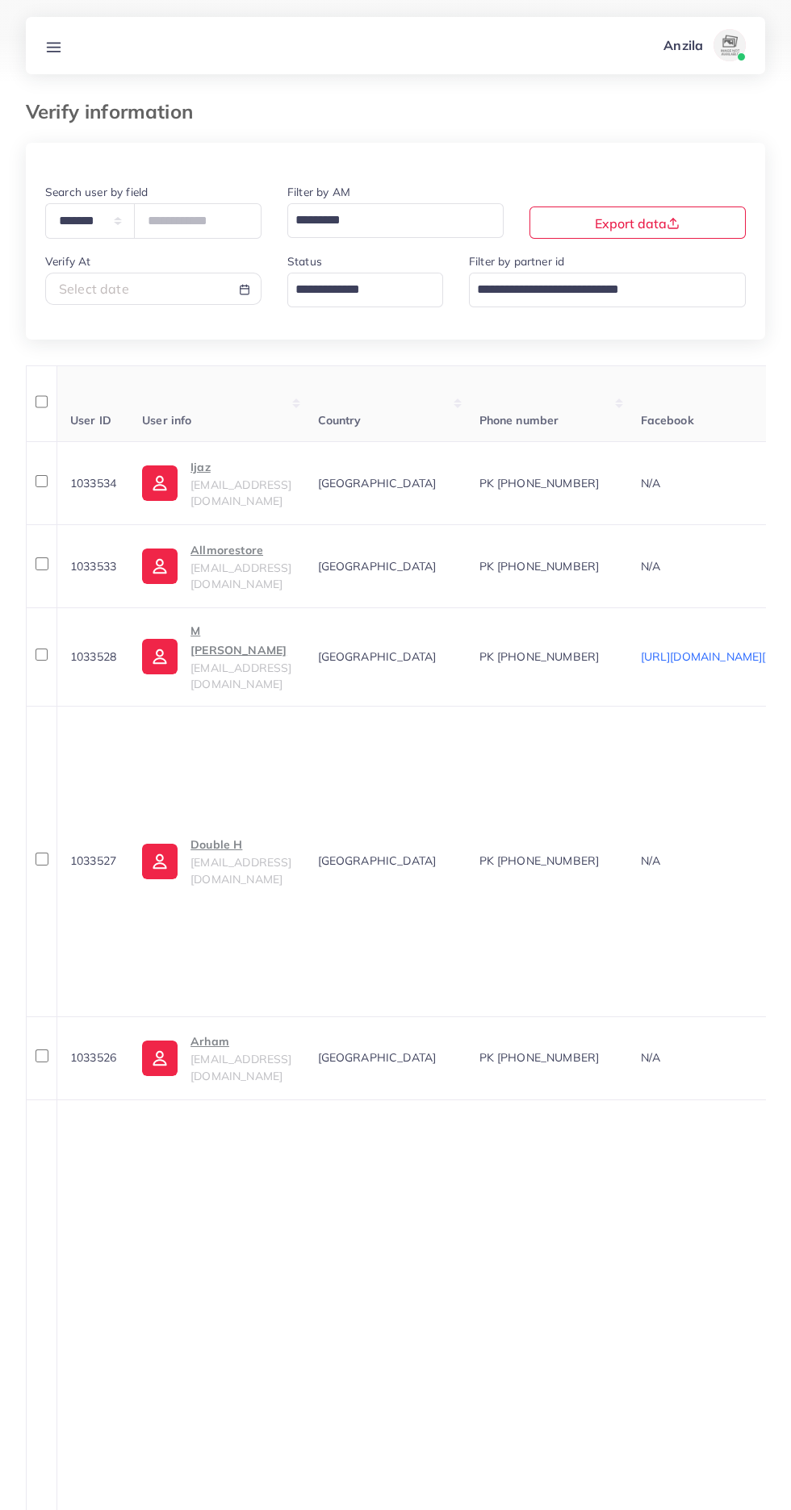
click at [373, 295] on input "Search for option" at bounding box center [356, 289] width 132 height 27
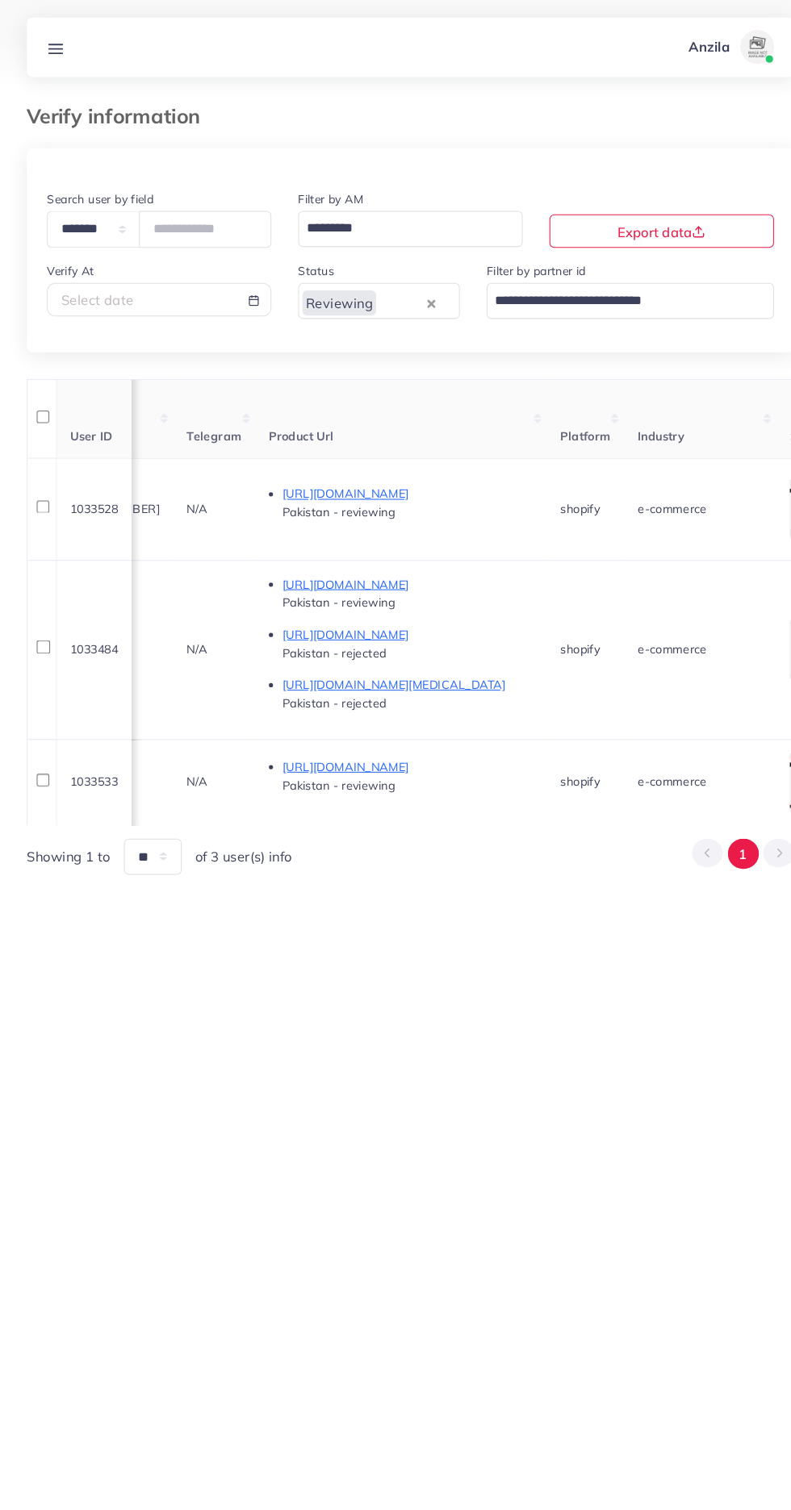
scroll to position [0, 856]
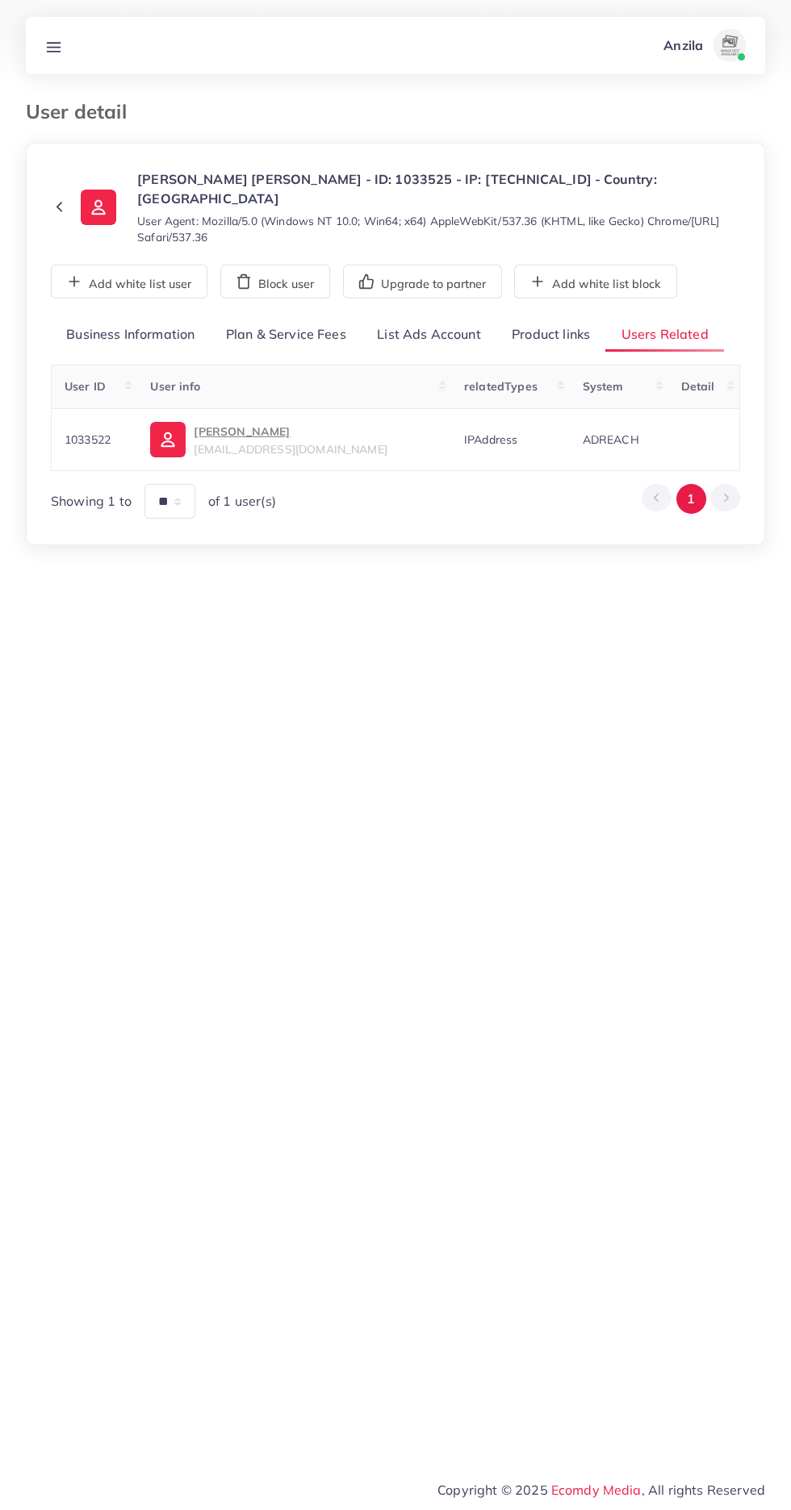
click at [538, 326] on link "Product links" at bounding box center [550, 335] width 109 height 35
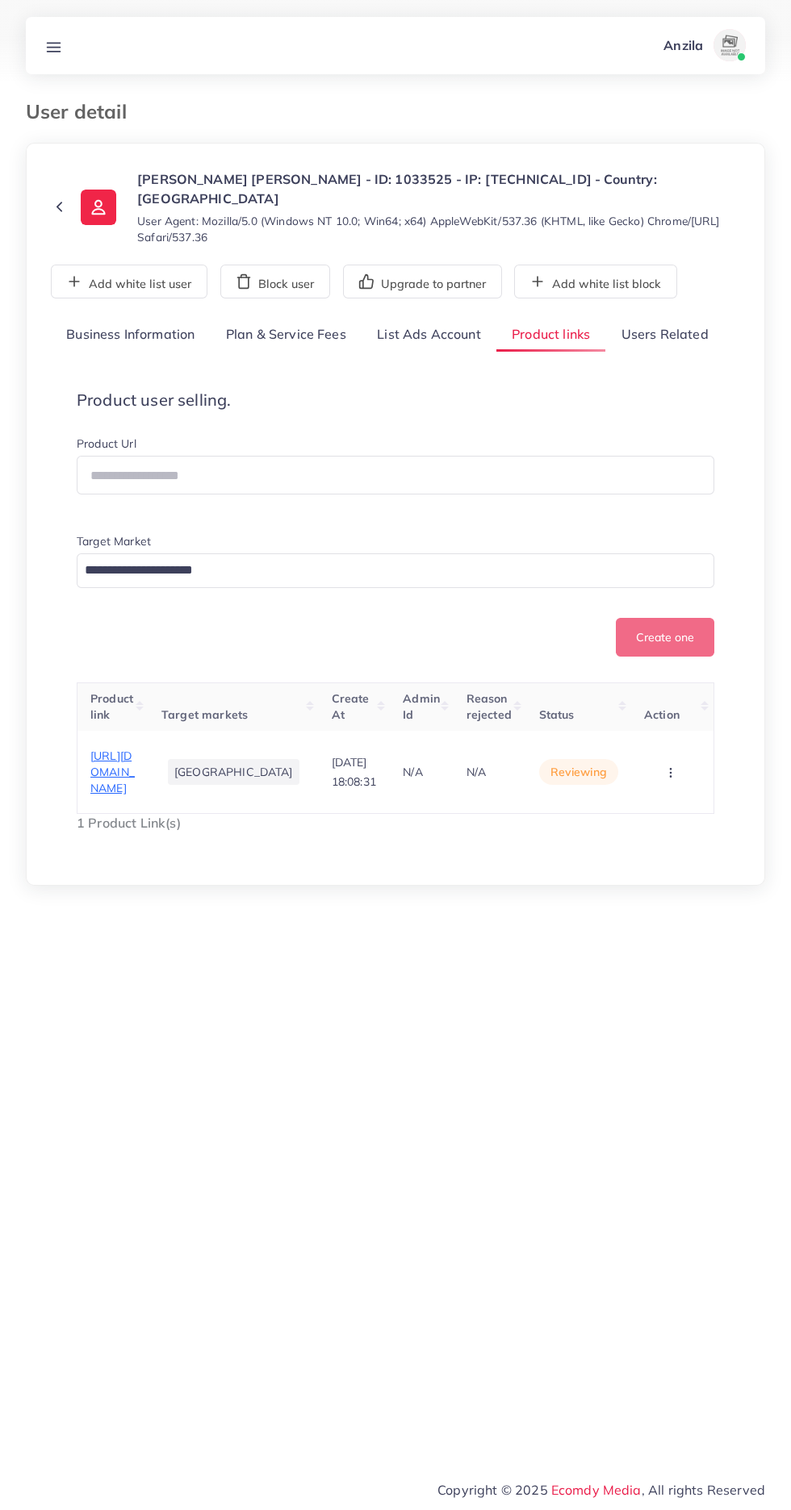
click at [678, 328] on link "Users Related" at bounding box center [664, 335] width 118 height 35
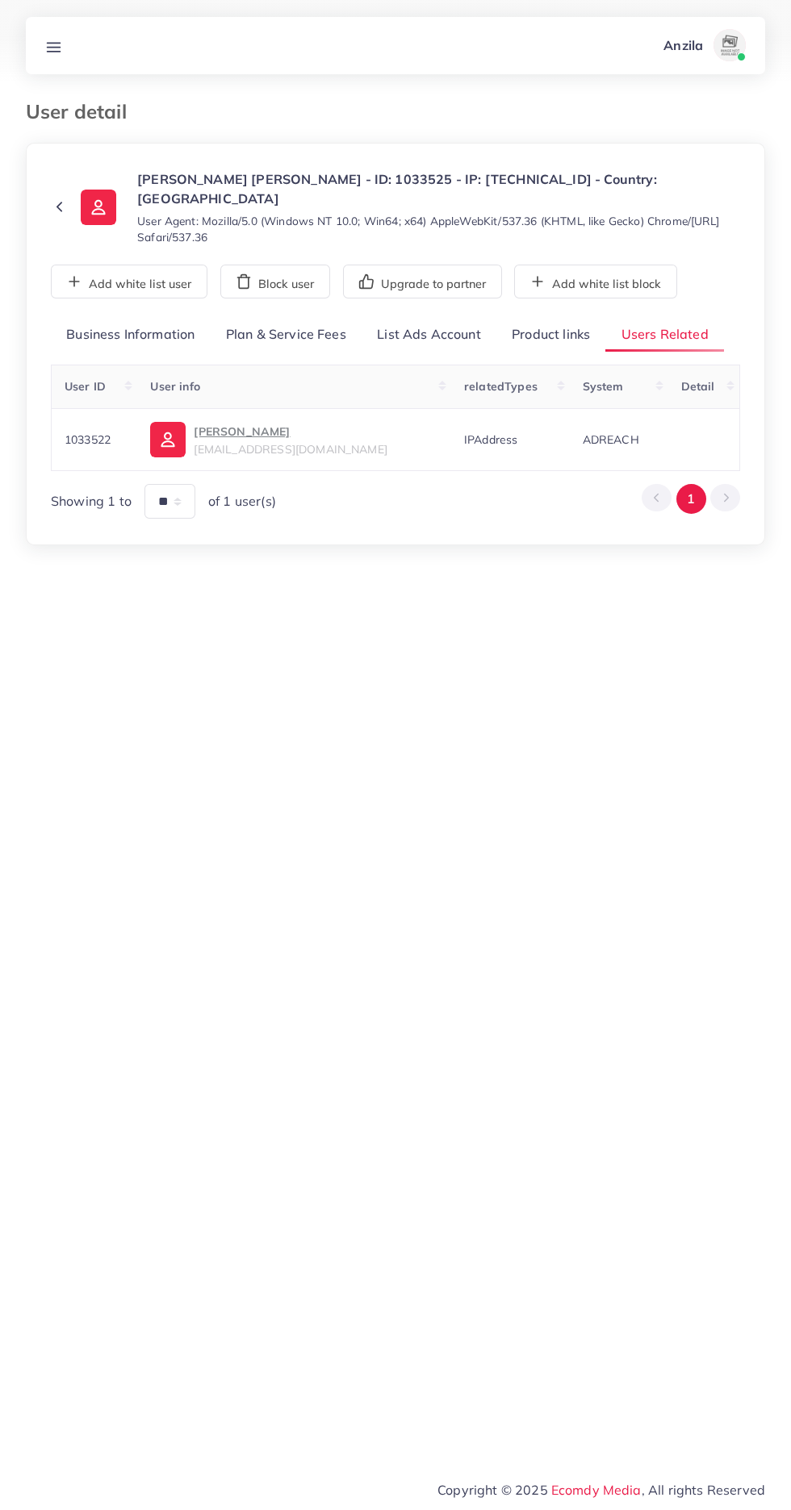
click at [223, 429] on p "[PERSON_NAME]" at bounding box center [290, 431] width 193 height 19
click at [563, 354] on div "**********" at bounding box center [395, 419] width 689 height 202
click at [562, 334] on link "Product links" at bounding box center [550, 335] width 109 height 35
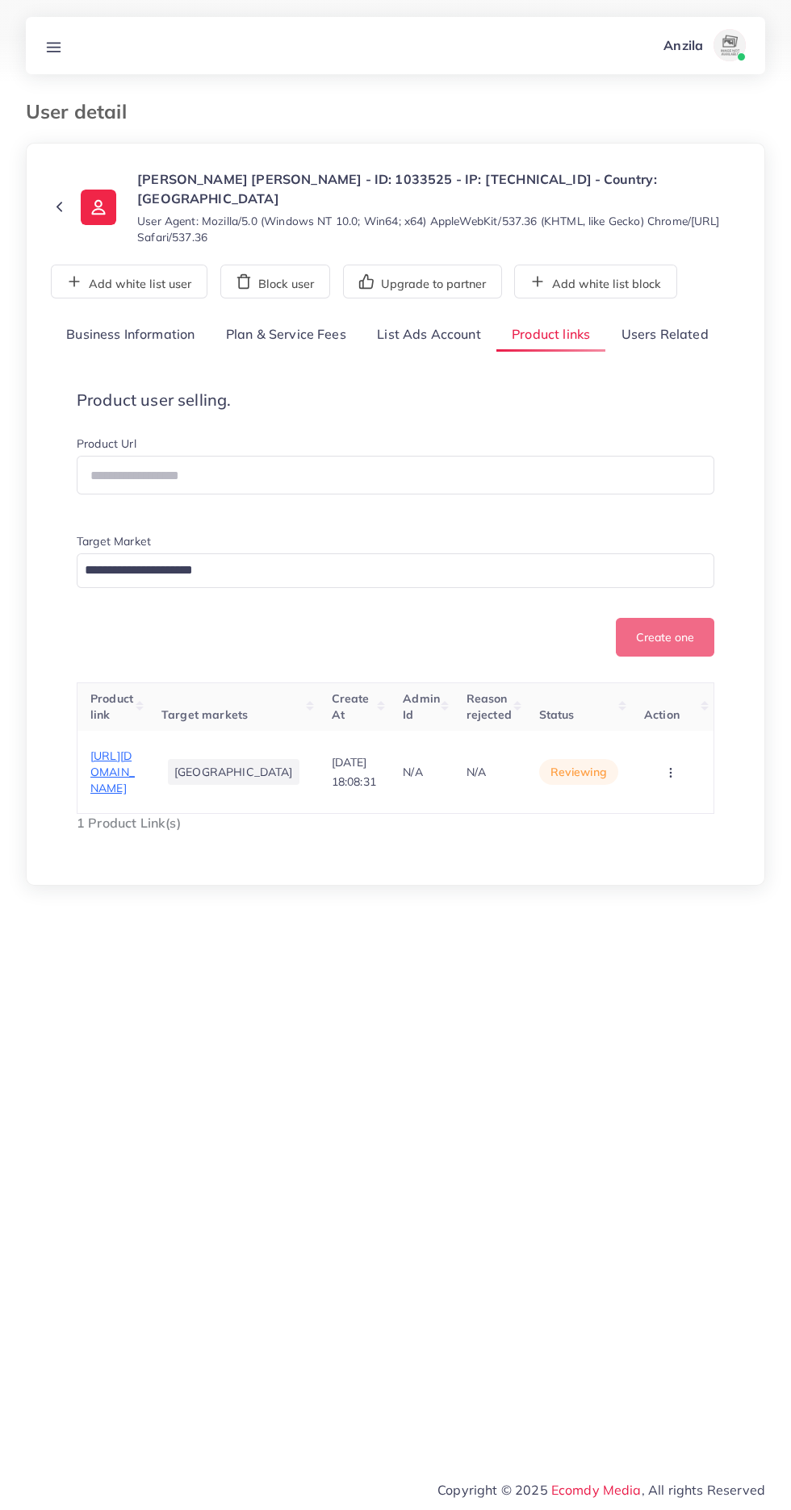
click at [135, 774] on span "https://badam.live/collections/badam-drsses" at bounding box center [112, 773] width 44 height 48
click at [668, 790] on button "button" at bounding box center [672, 771] width 56 height 36
click at [670, 770] on circle "button" at bounding box center [670, 769] width 1 height 1
click at [661, 790] on button "button" at bounding box center [672, 771] width 56 height 36
click at [676, 753] on link "Reject" at bounding box center [645, 737] width 127 height 35
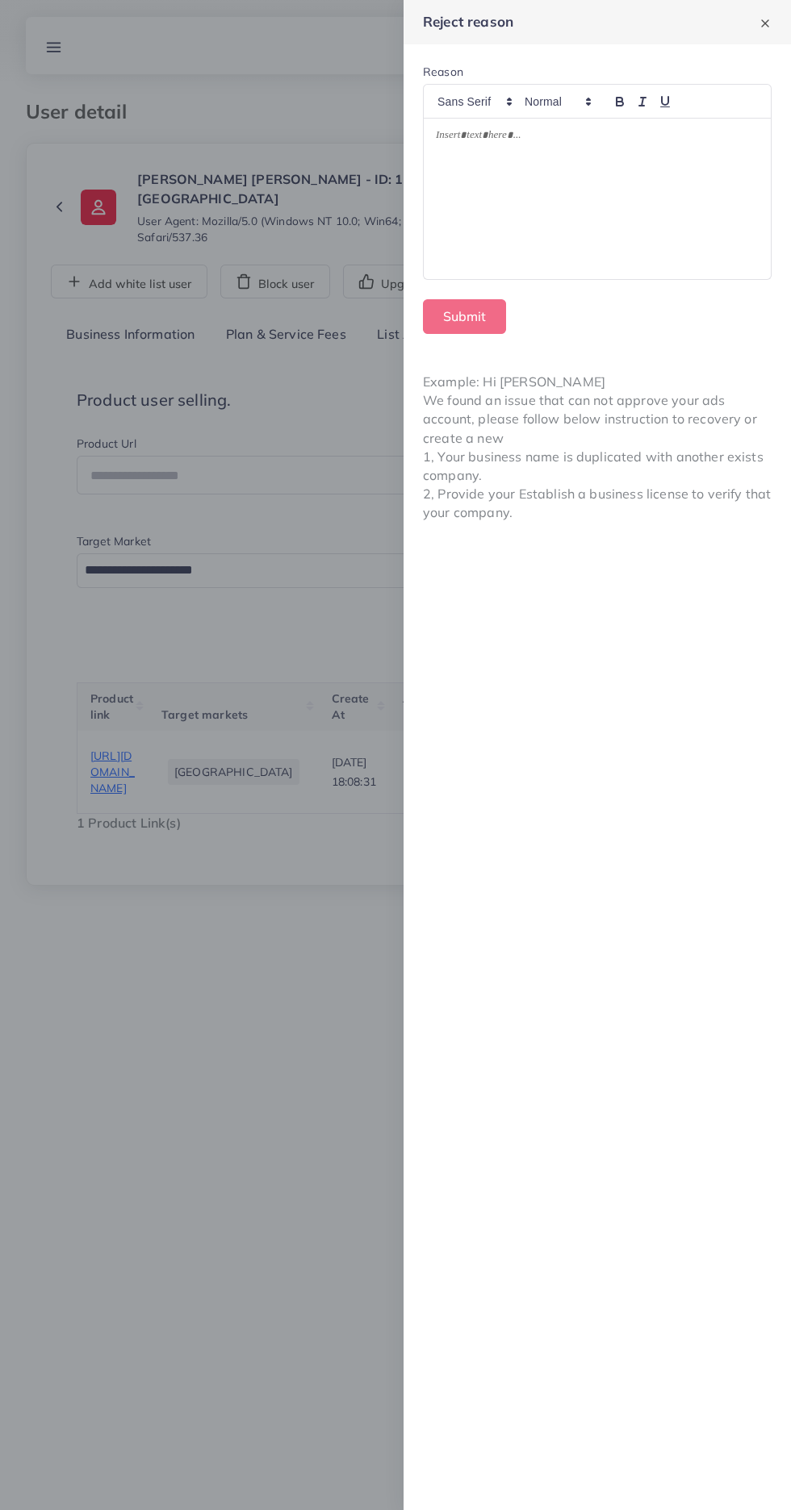
click at [476, 180] on div at bounding box center [596, 199] width 347 height 161
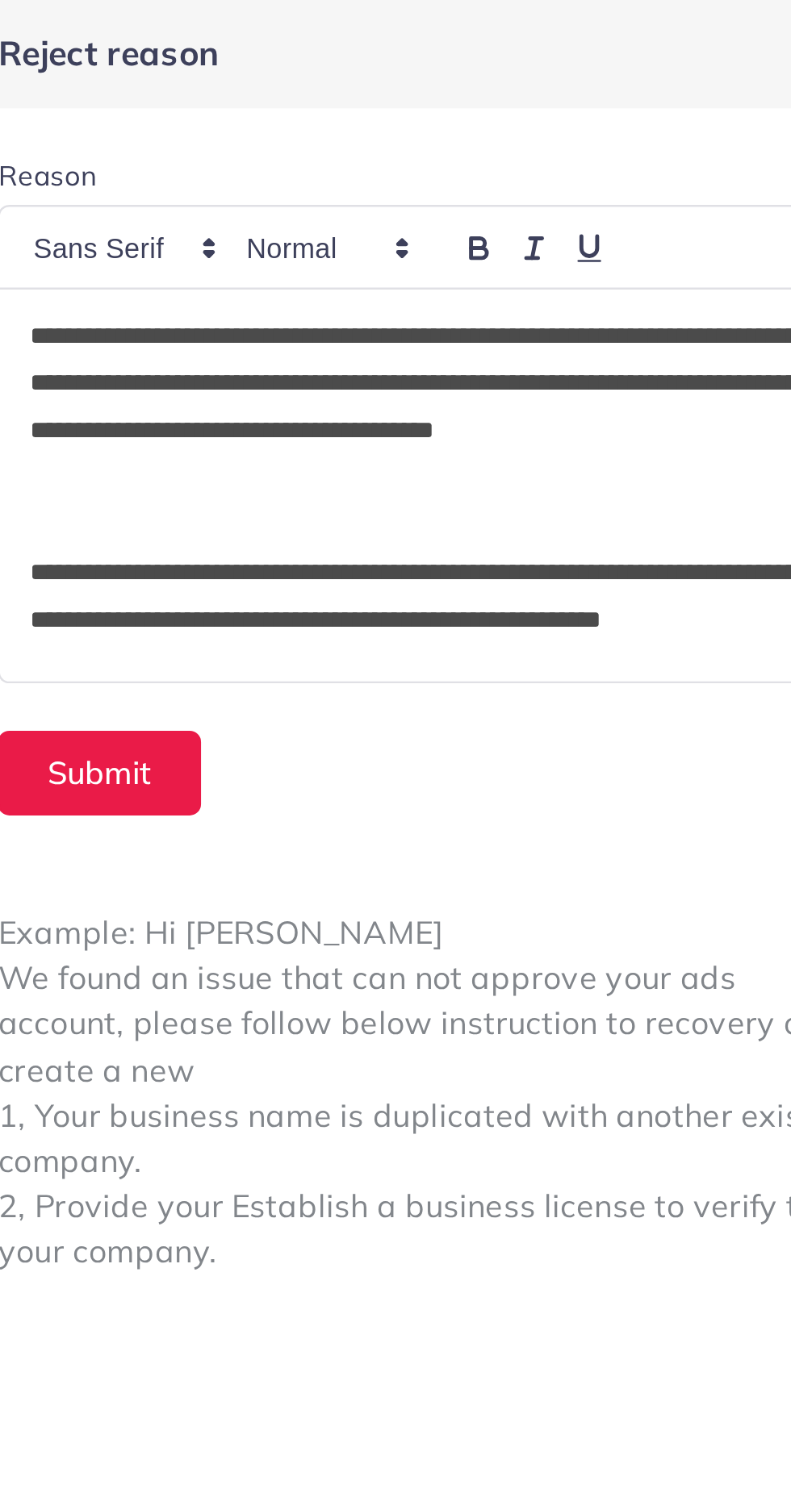
click at [435, 132] on div "**********" at bounding box center [596, 199] width 347 height 161
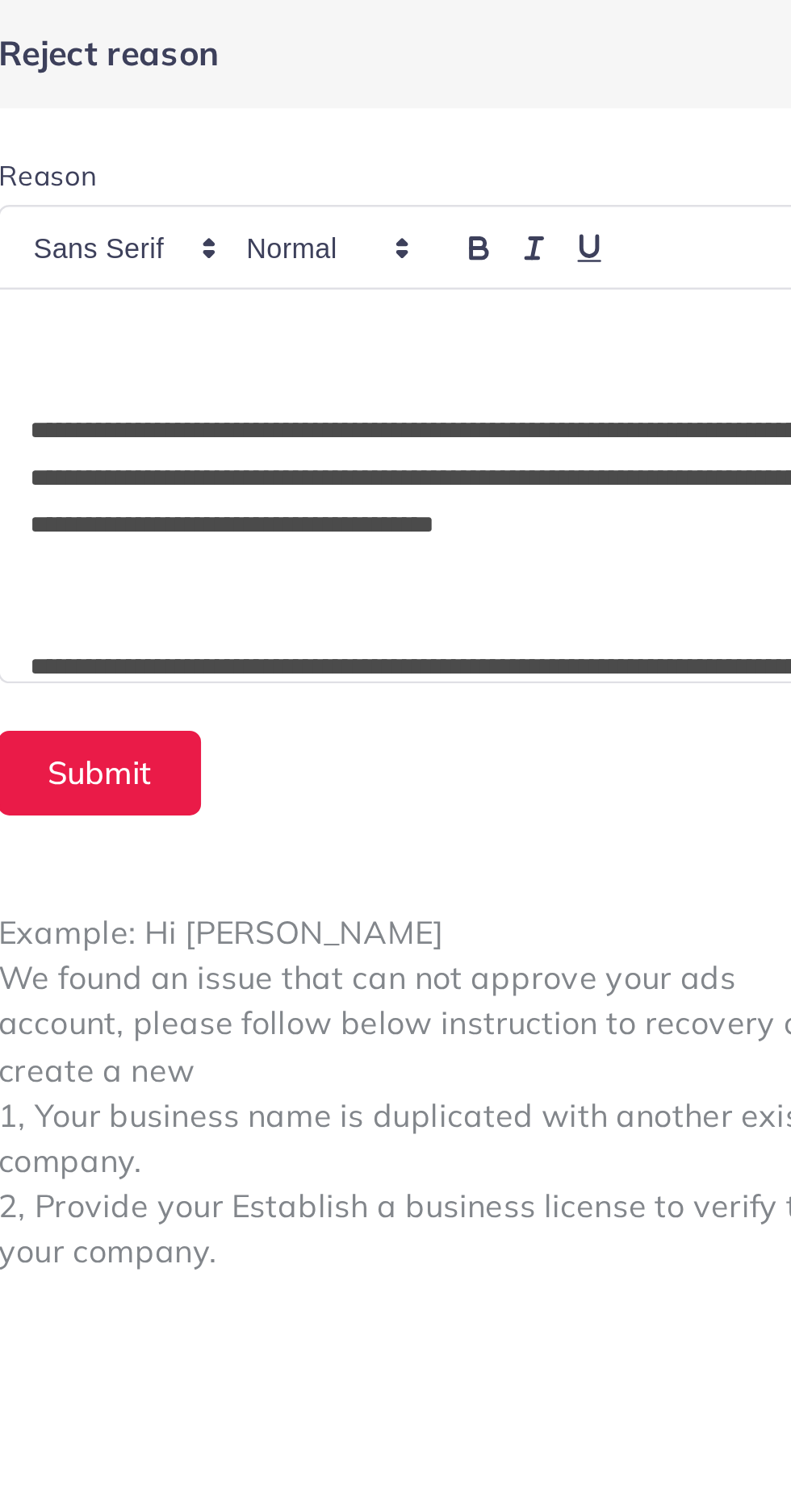
click at [440, 137] on p at bounding box center [597, 137] width 323 height 19
click at [476, 141] on p "*" at bounding box center [597, 137] width 323 height 19
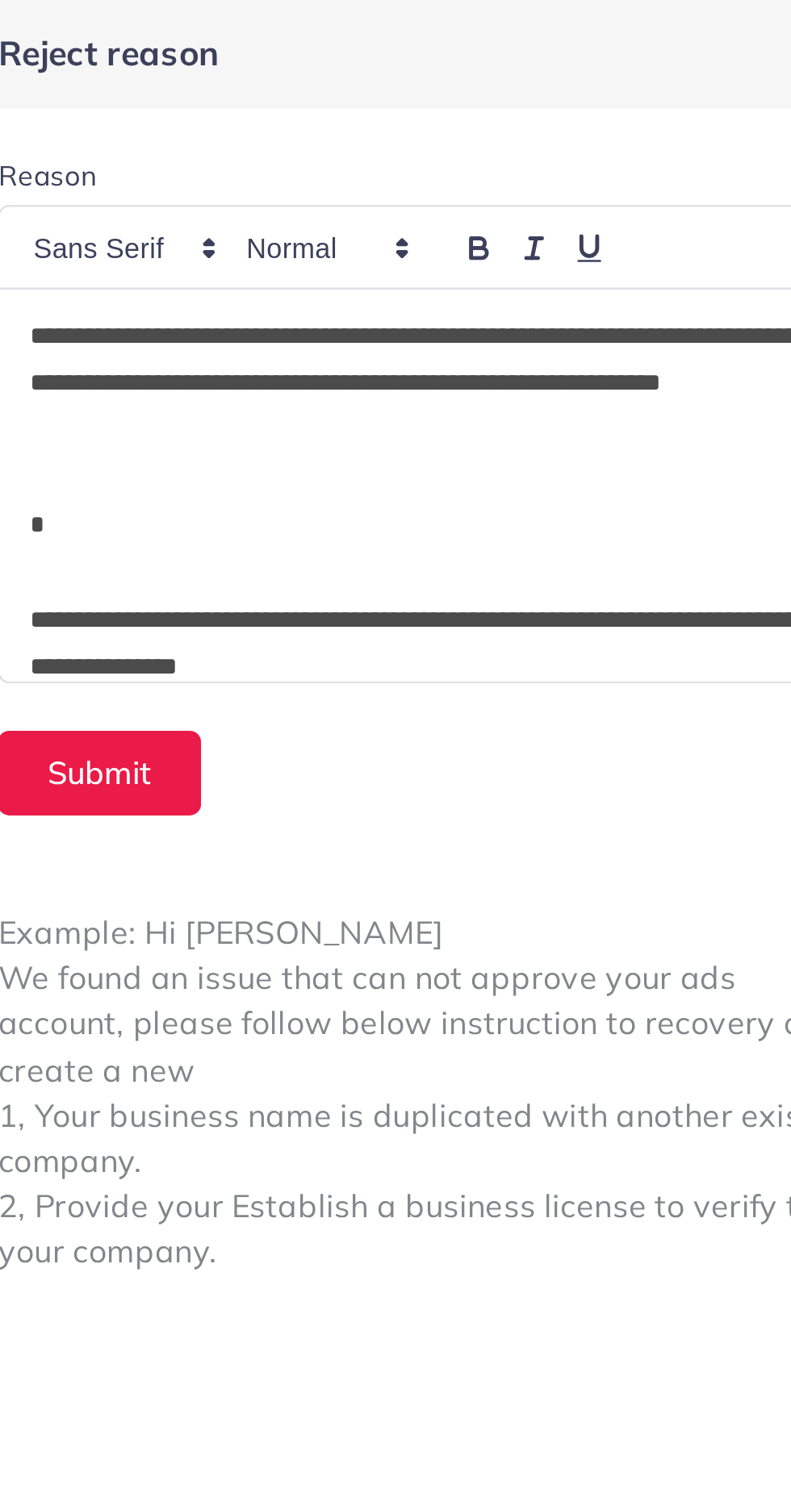
scroll to position [194, 0]
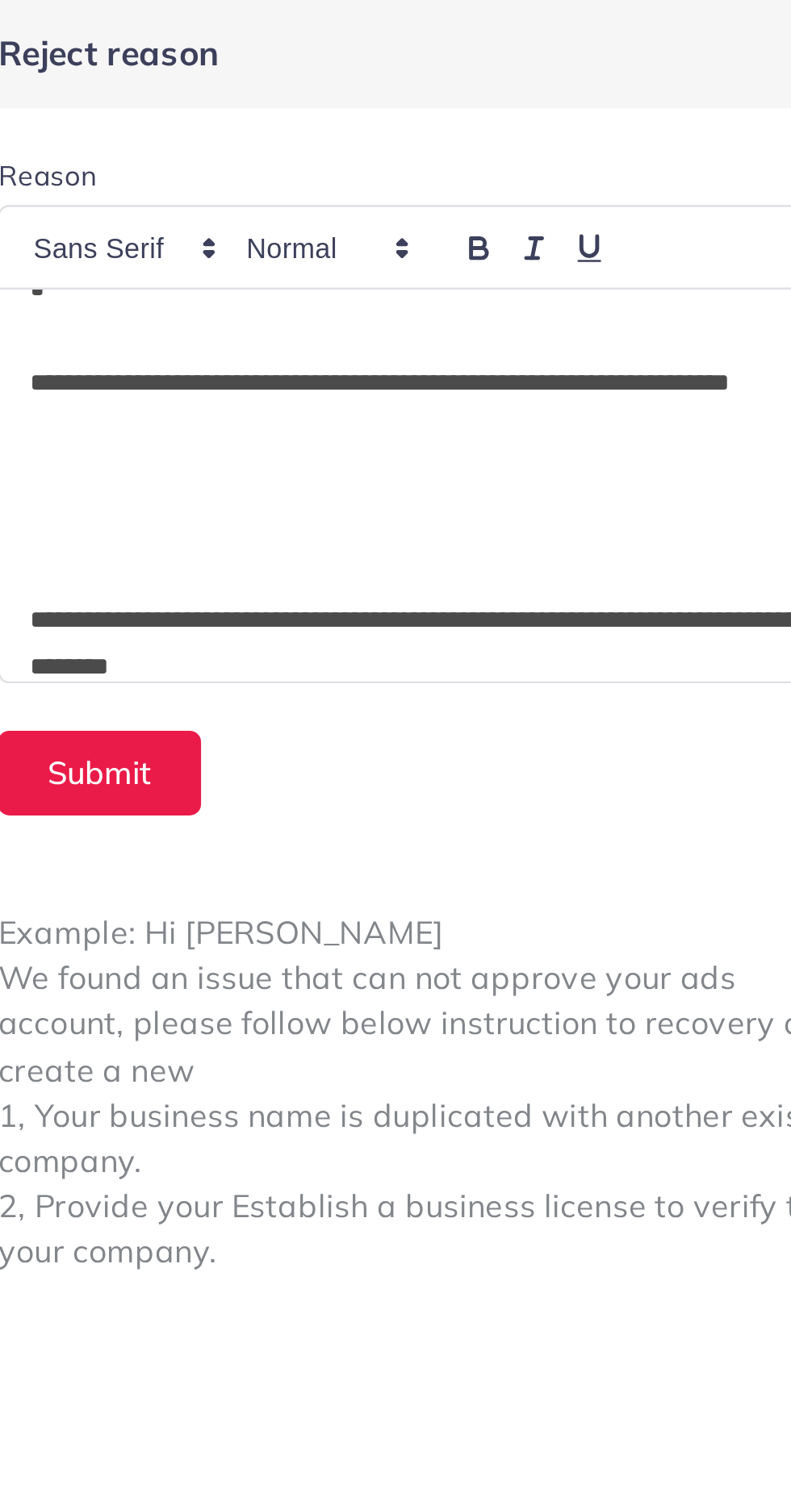
click at [567, 263] on p "**********" at bounding box center [597, 263] width 323 height 39
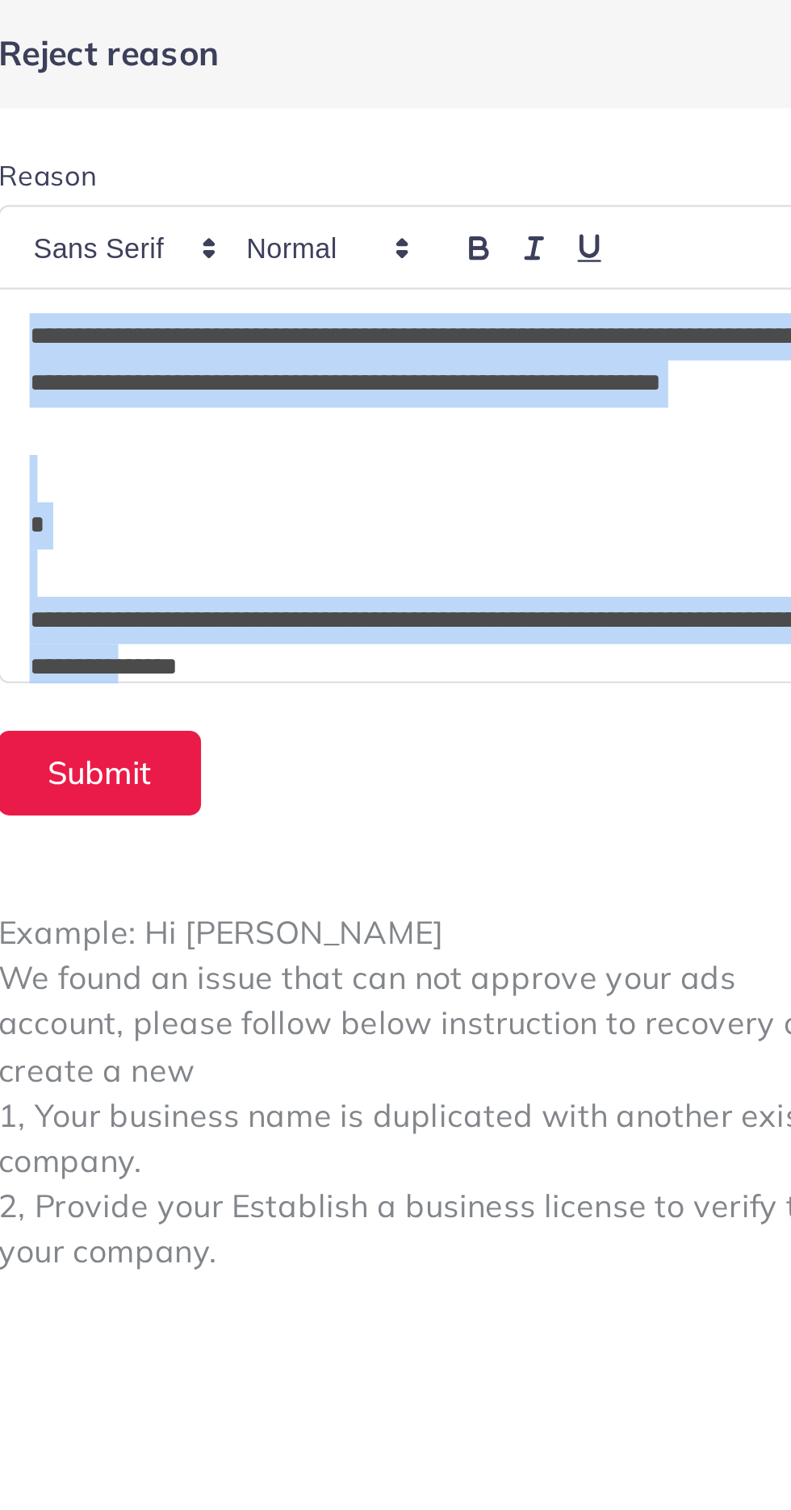
scroll to position [407, 0]
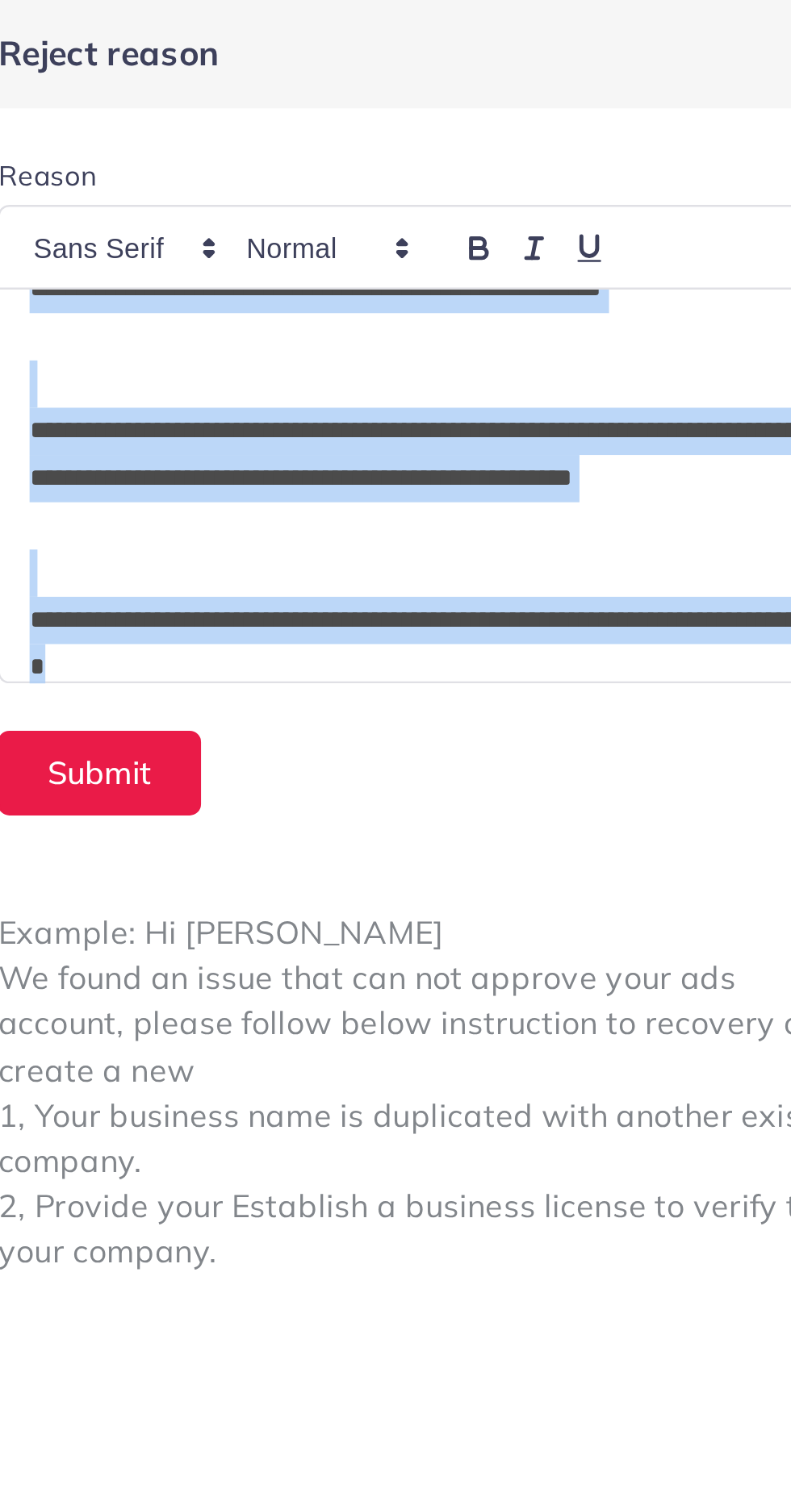
copy div "**********"
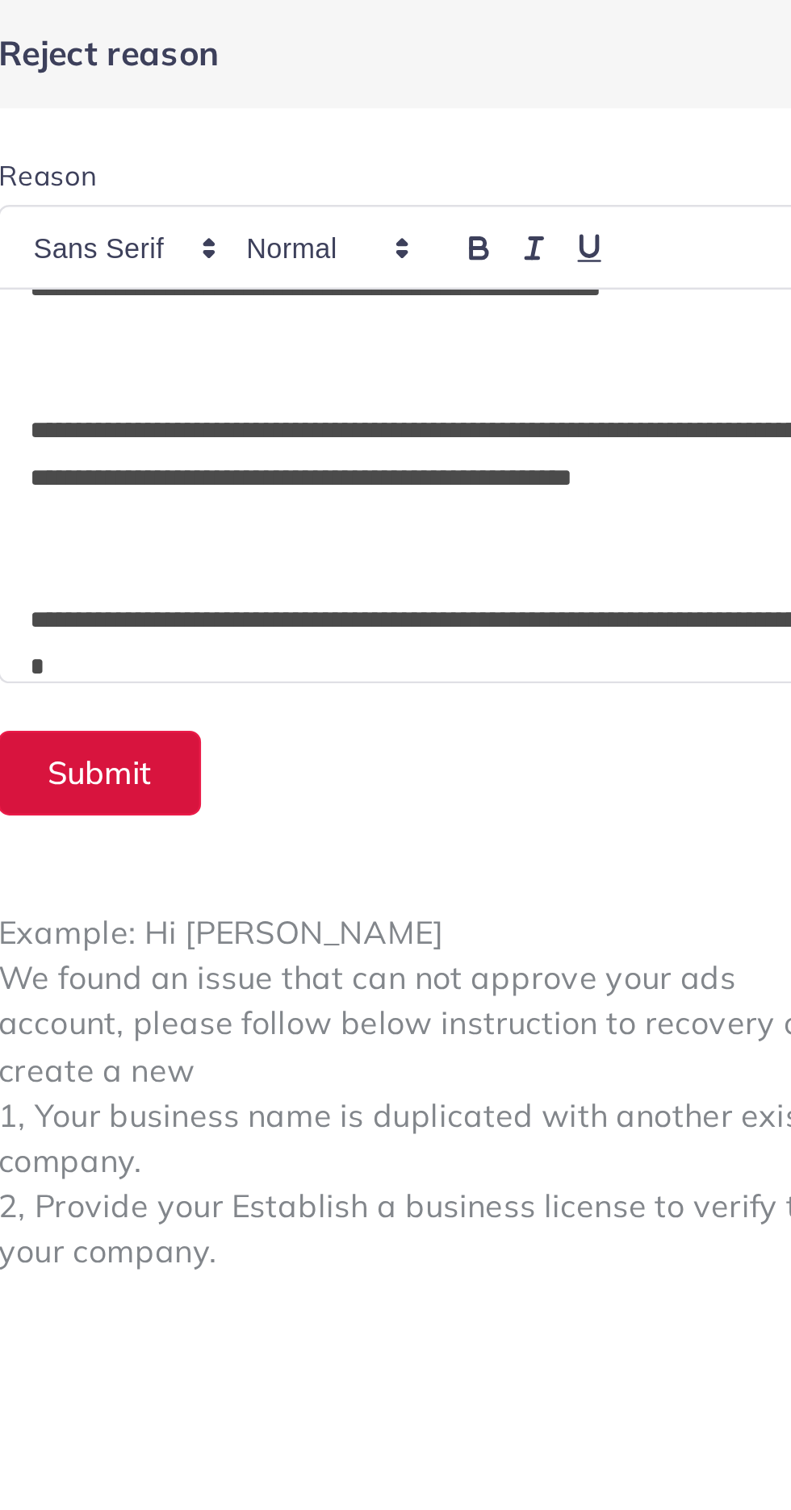
click at [478, 311] on button "Submit" at bounding box center [464, 316] width 83 height 35
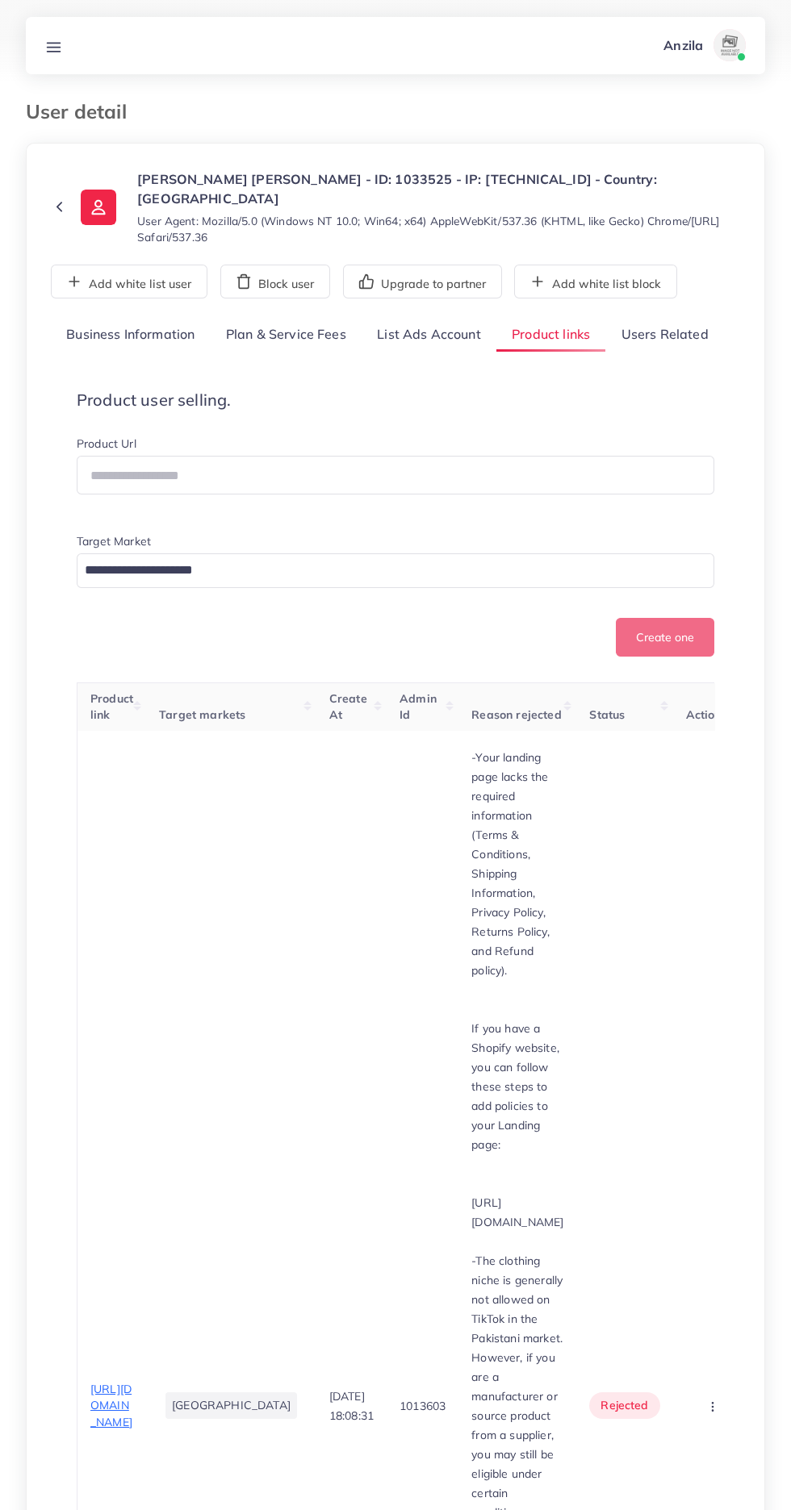
click at [679, 333] on link "Users Related" at bounding box center [664, 335] width 118 height 35
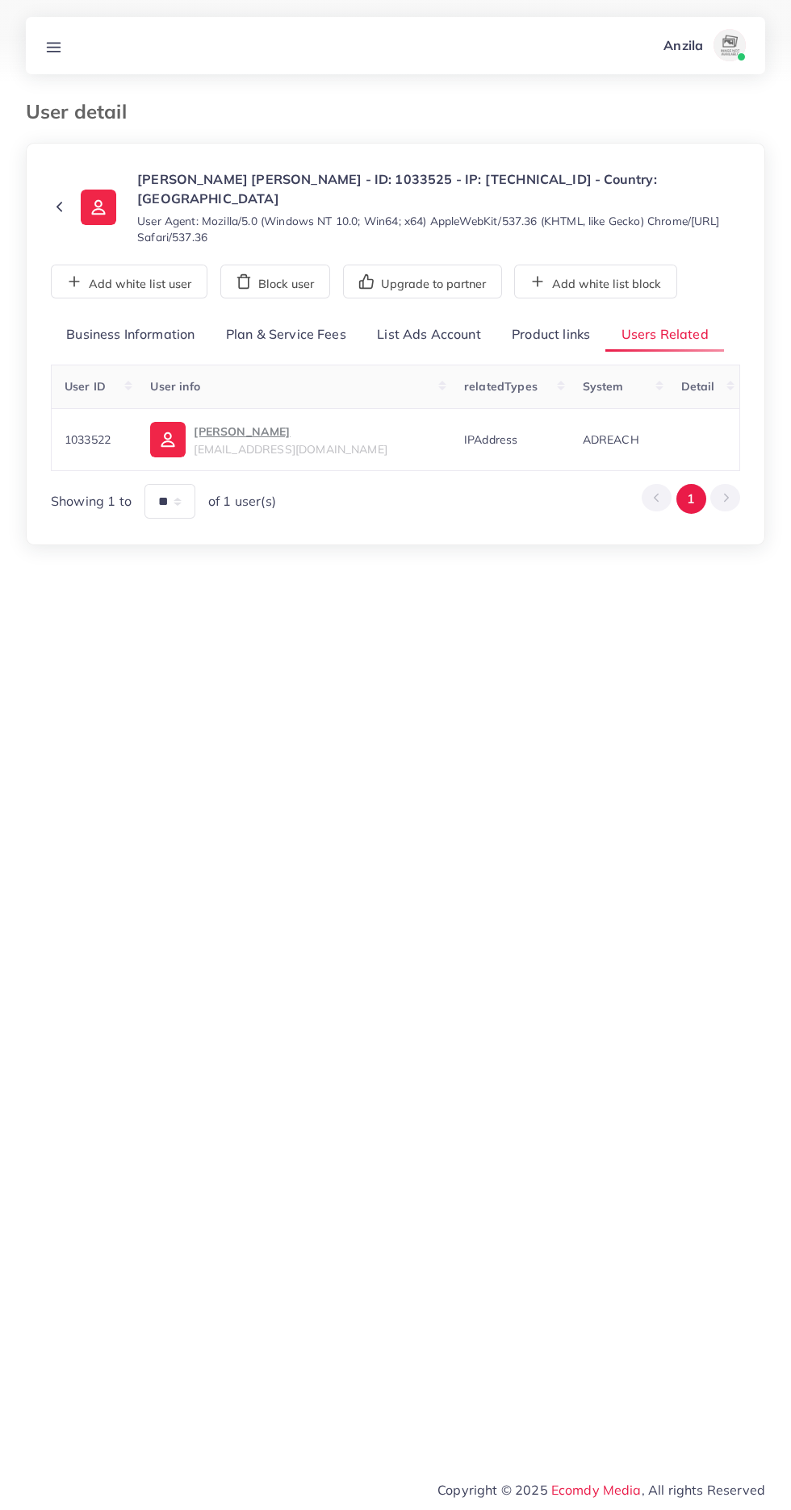
click at [547, 335] on link "Product links" at bounding box center [550, 335] width 109 height 35
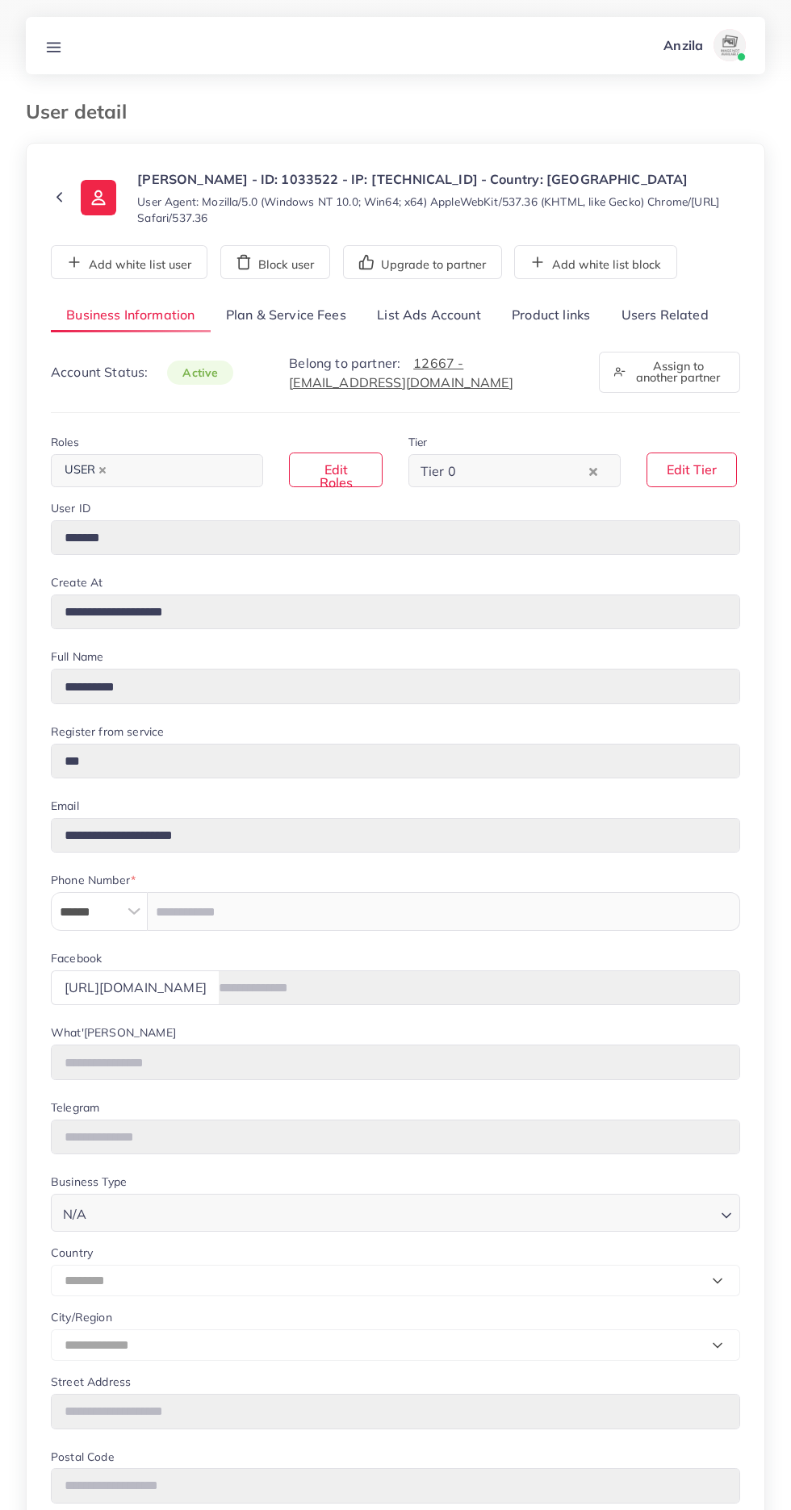
select select "********"
click at [438, 264] on button "Upgrade to partner" at bounding box center [422, 262] width 159 height 34
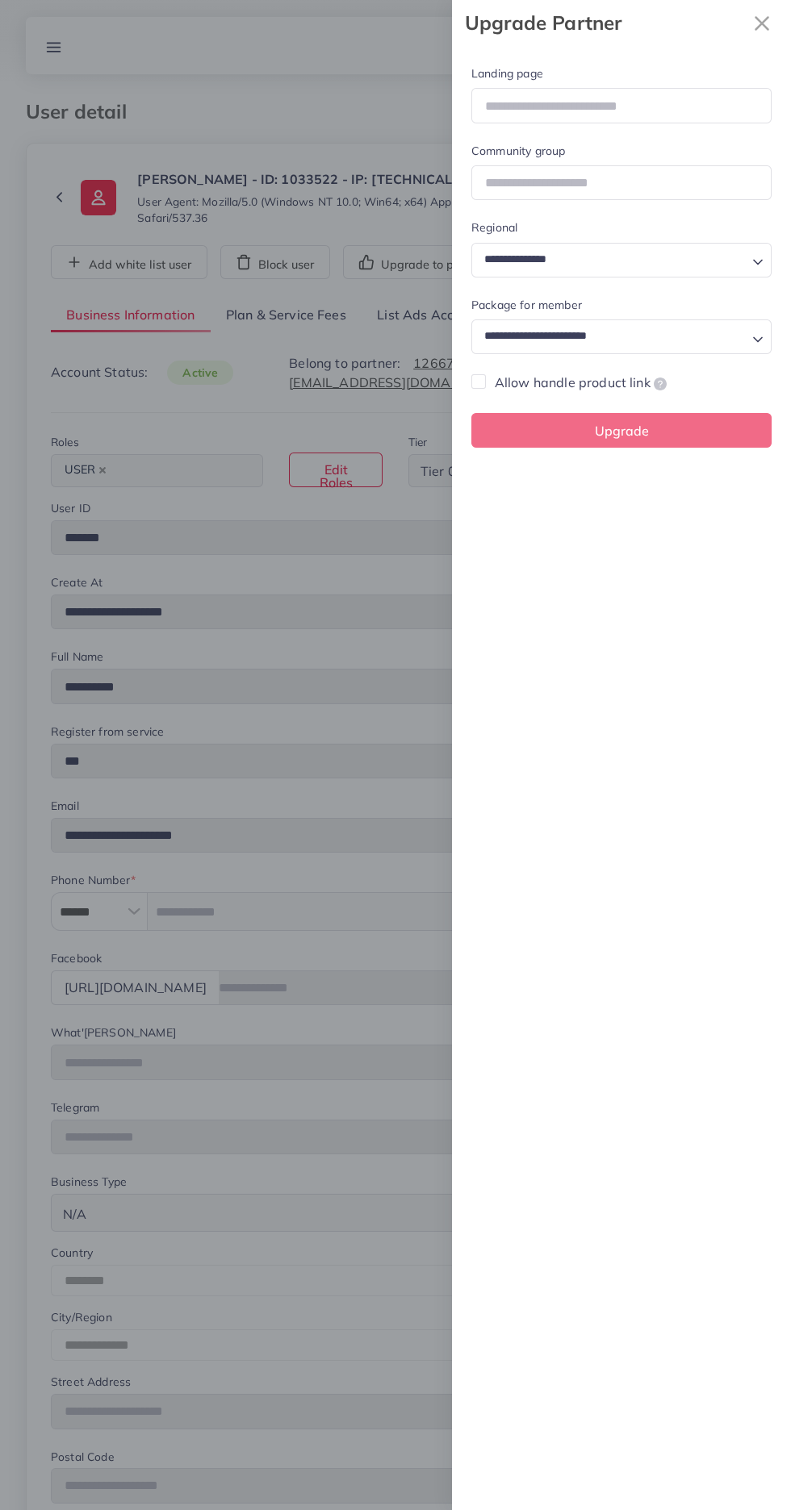
click at [318, 544] on div at bounding box center [395, 755] width 791 height 1510
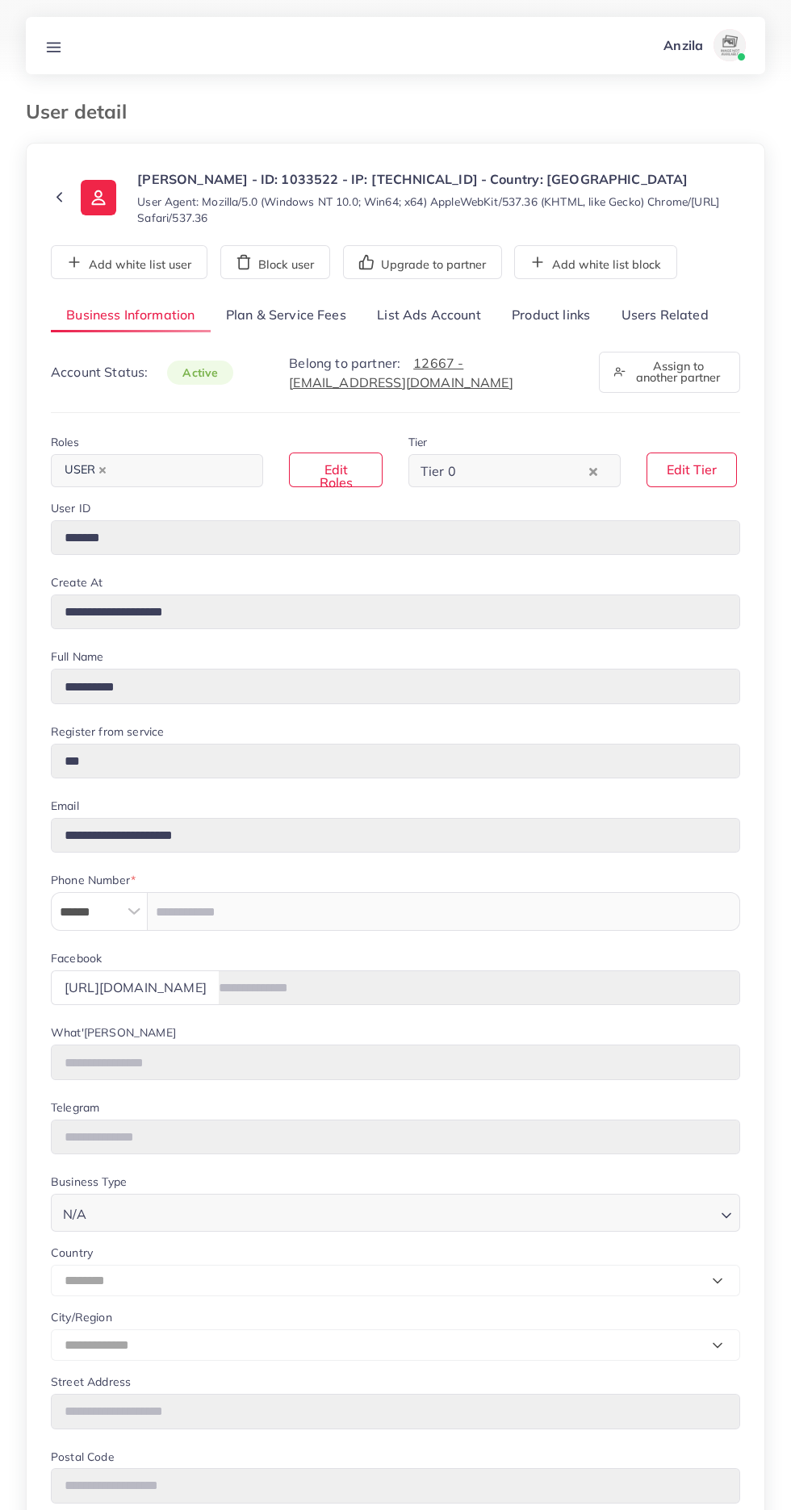
click at [414, 312] on link "List Ads Account" at bounding box center [428, 315] width 135 height 35
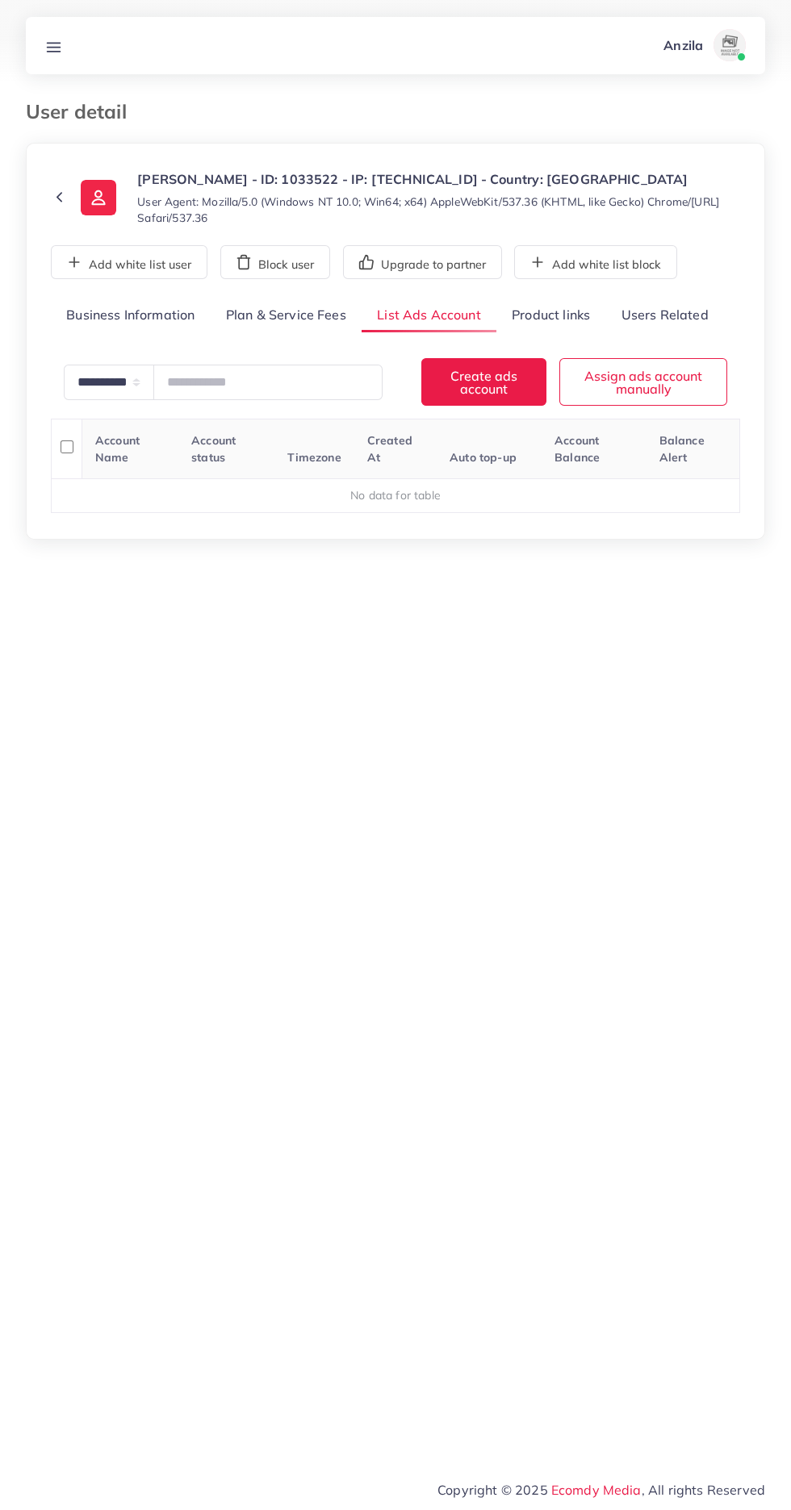
click at [561, 315] on link "Product links" at bounding box center [550, 315] width 109 height 35
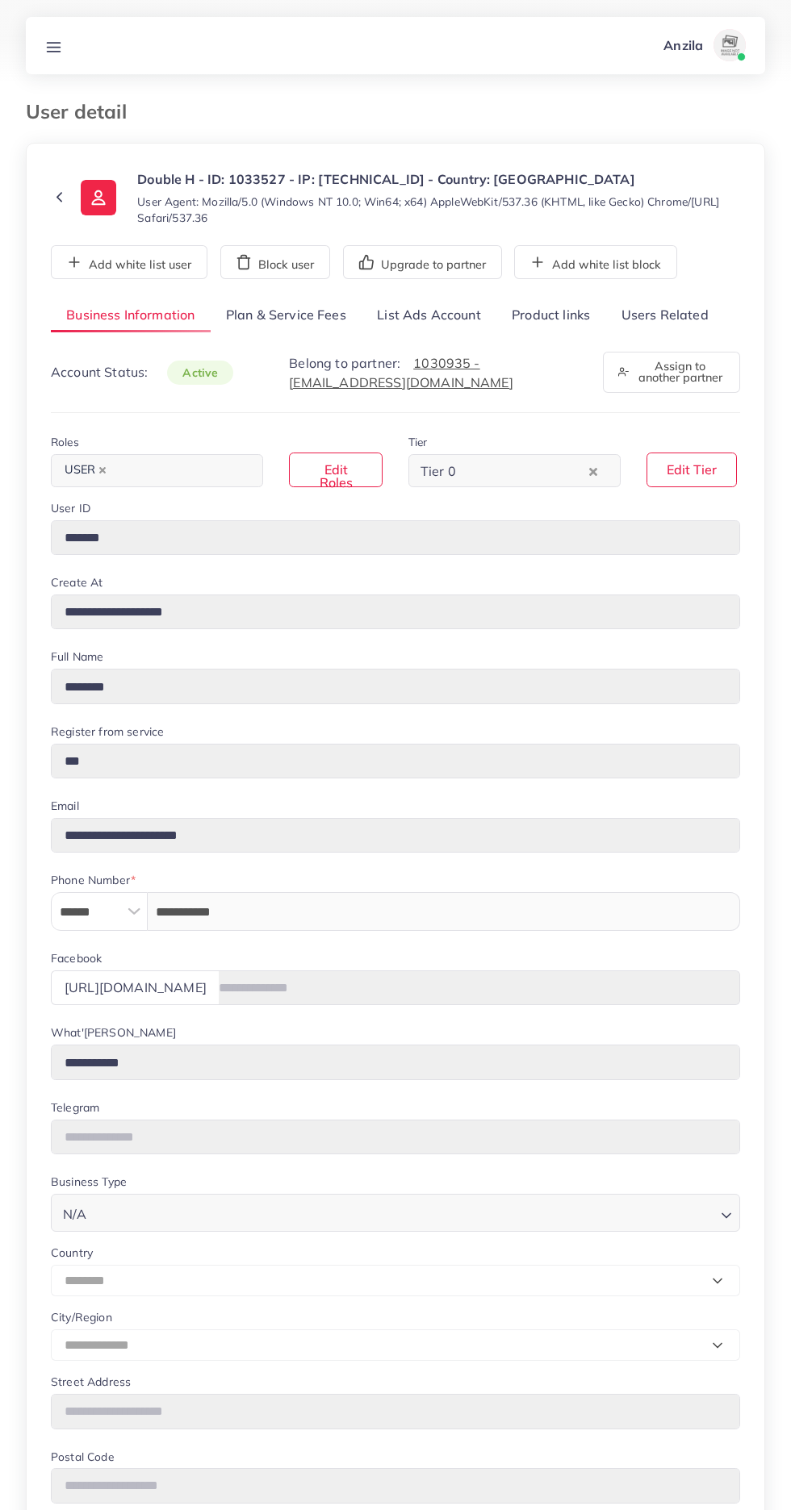
select select "********"
click at [678, 310] on link "Users Related" at bounding box center [664, 315] width 118 height 35
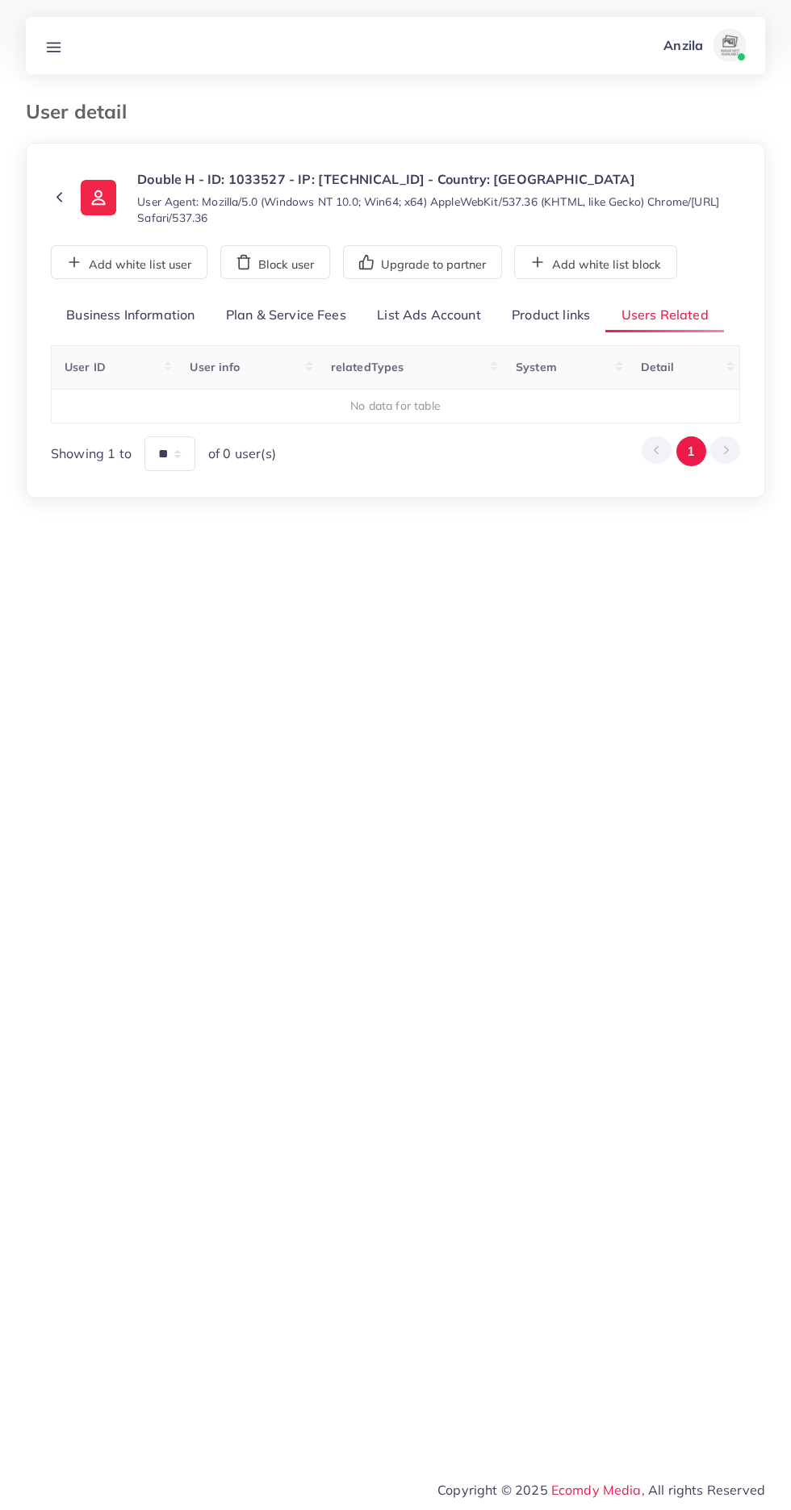
click at [550, 316] on link "Product links" at bounding box center [550, 315] width 109 height 35
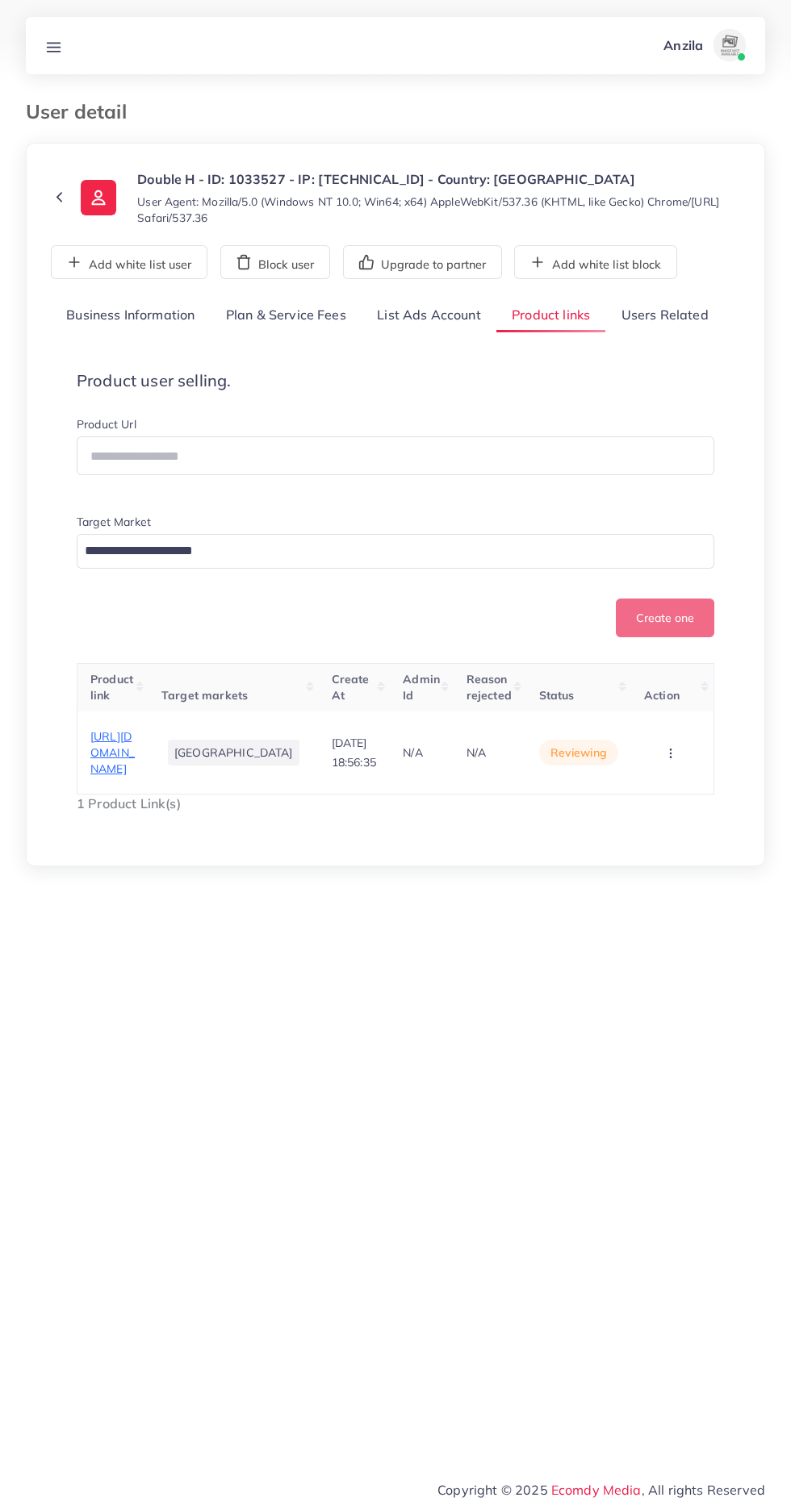
click at [135, 777] on span "[URL][DOMAIN_NAME]" at bounding box center [112, 753] width 44 height 48
click at [663, 770] on button "button" at bounding box center [672, 752] width 56 height 36
click at [645, 720] on link "Reject" at bounding box center [645, 702] width 127 height 35
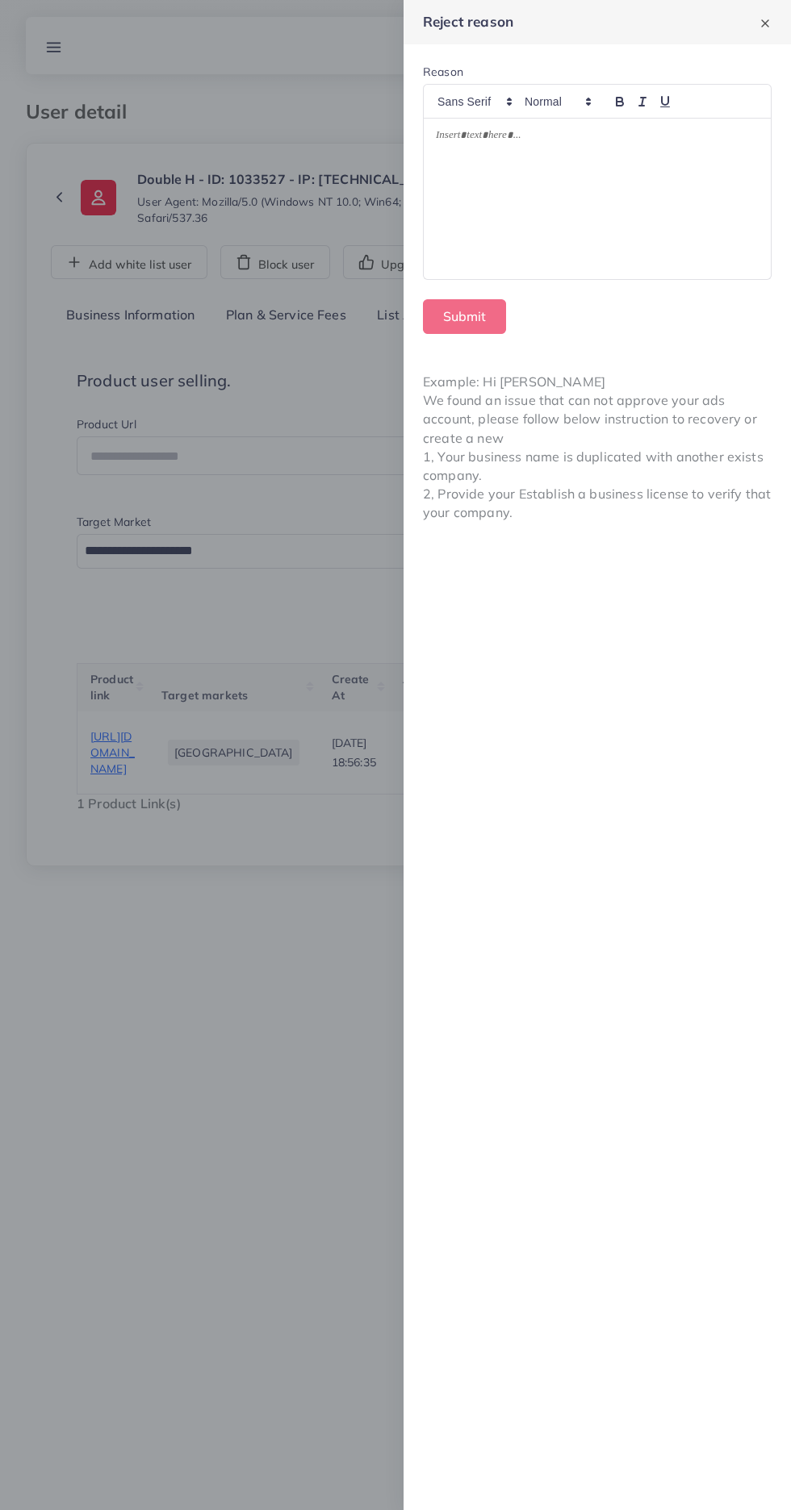
click at [508, 206] on div at bounding box center [596, 199] width 347 height 161
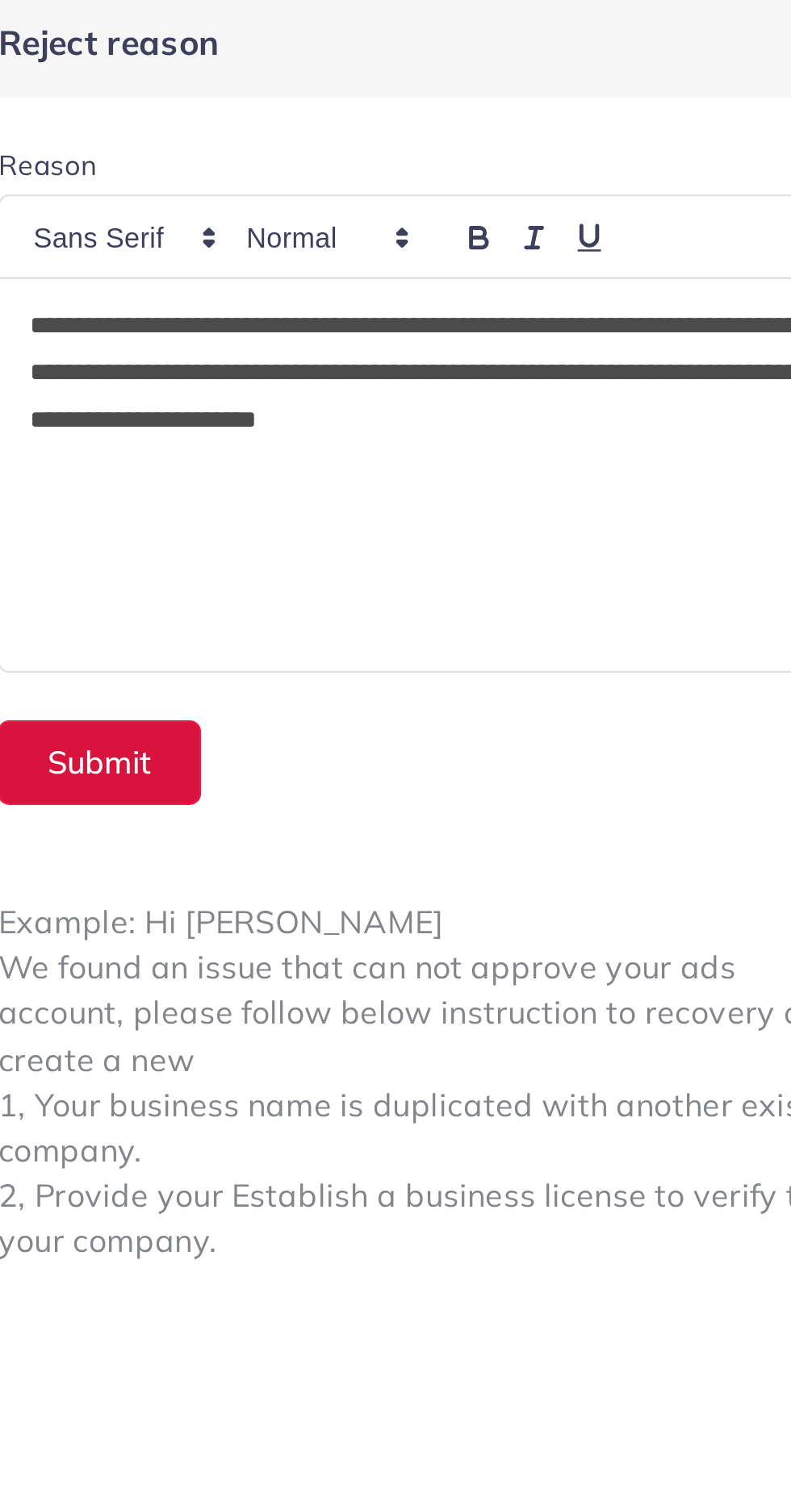
click at [465, 299] on button "Submit" at bounding box center [464, 316] width 83 height 35
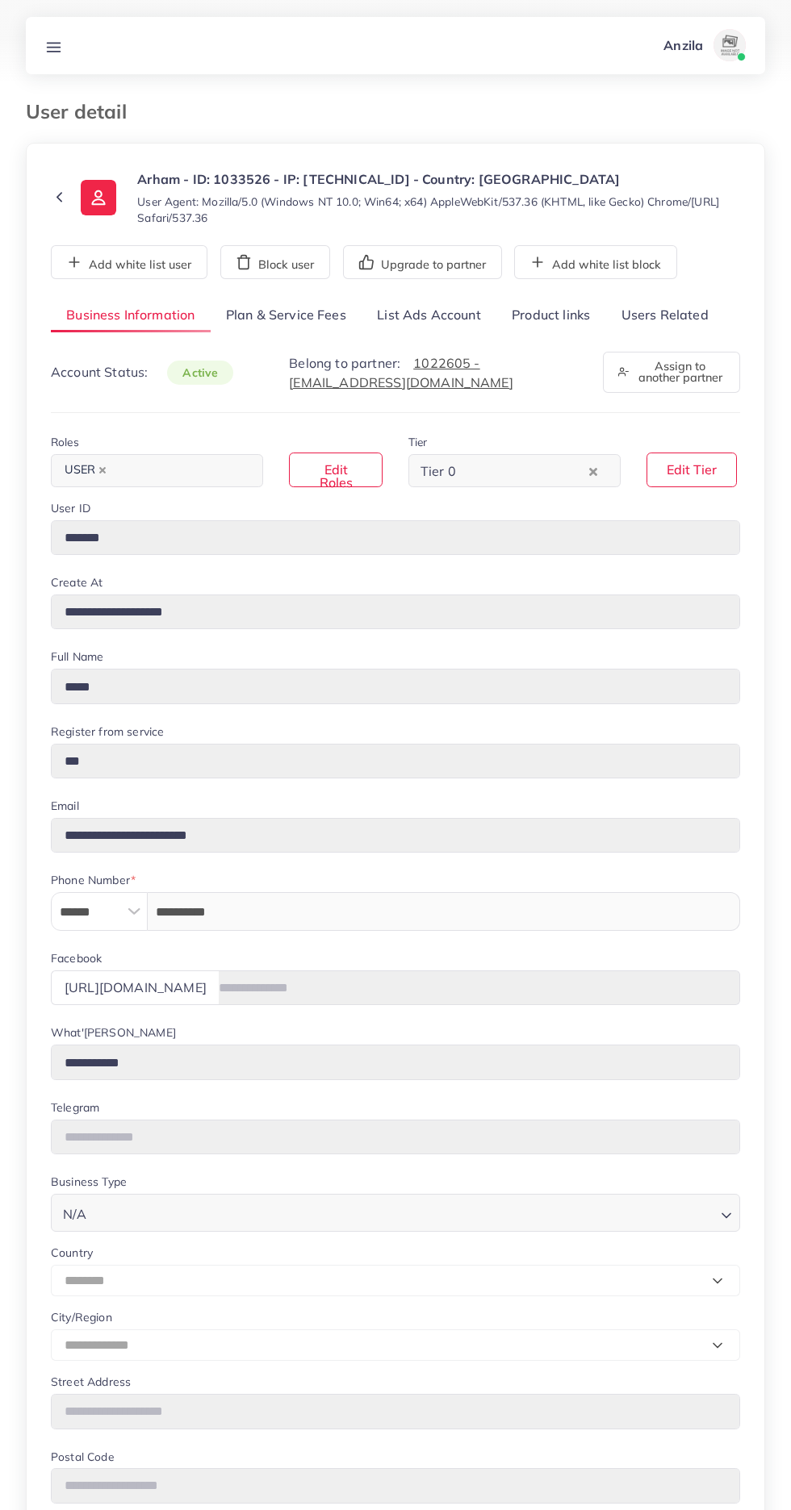
select select "********"
click at [683, 315] on link "Users Related" at bounding box center [664, 315] width 118 height 35
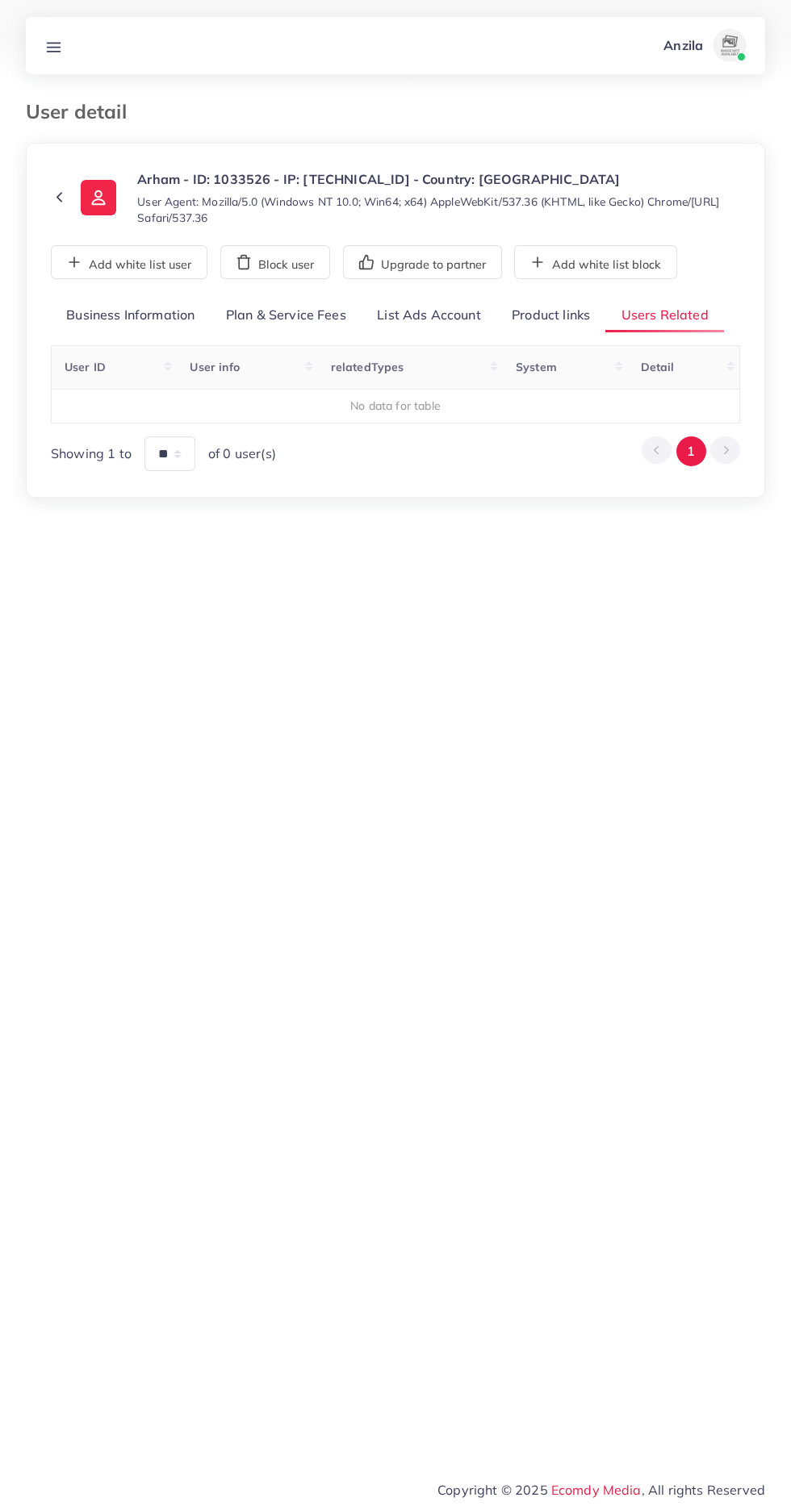
click at [555, 322] on link "Product links" at bounding box center [550, 315] width 109 height 35
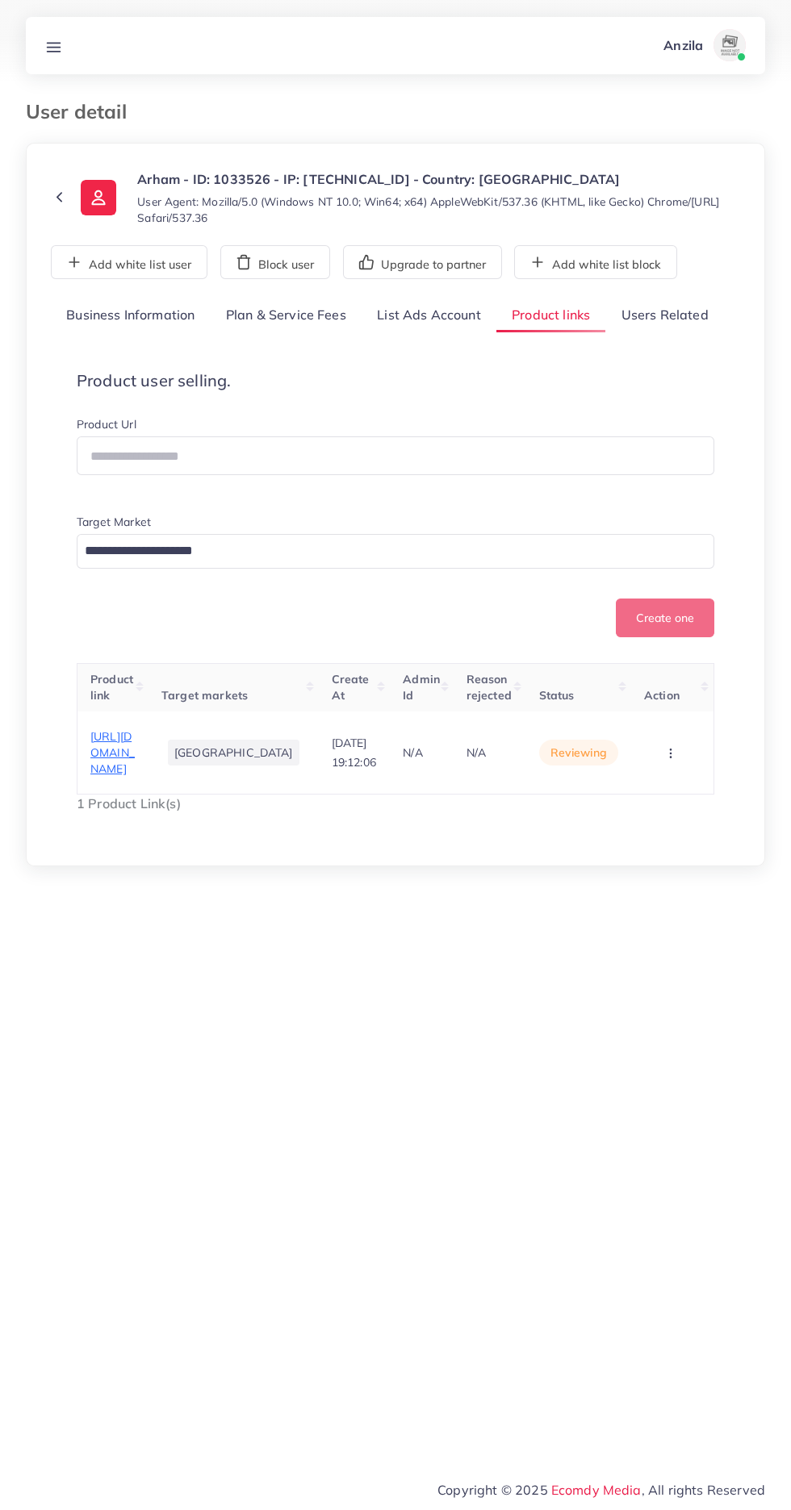
click at [111, 752] on span "https://www.turzup.com/collections/all-shirts" at bounding box center [112, 753] width 44 height 48
click at [670, 753] on circle "button" at bounding box center [670, 753] width 1 height 1
click at [661, 687] on span "Approve" at bounding box center [641, 683] width 53 height 16
click at [678, 335] on div "**********" at bounding box center [395, 568] width 689 height 541
click at [665, 335] on div "**********" at bounding box center [395, 568] width 689 height 541
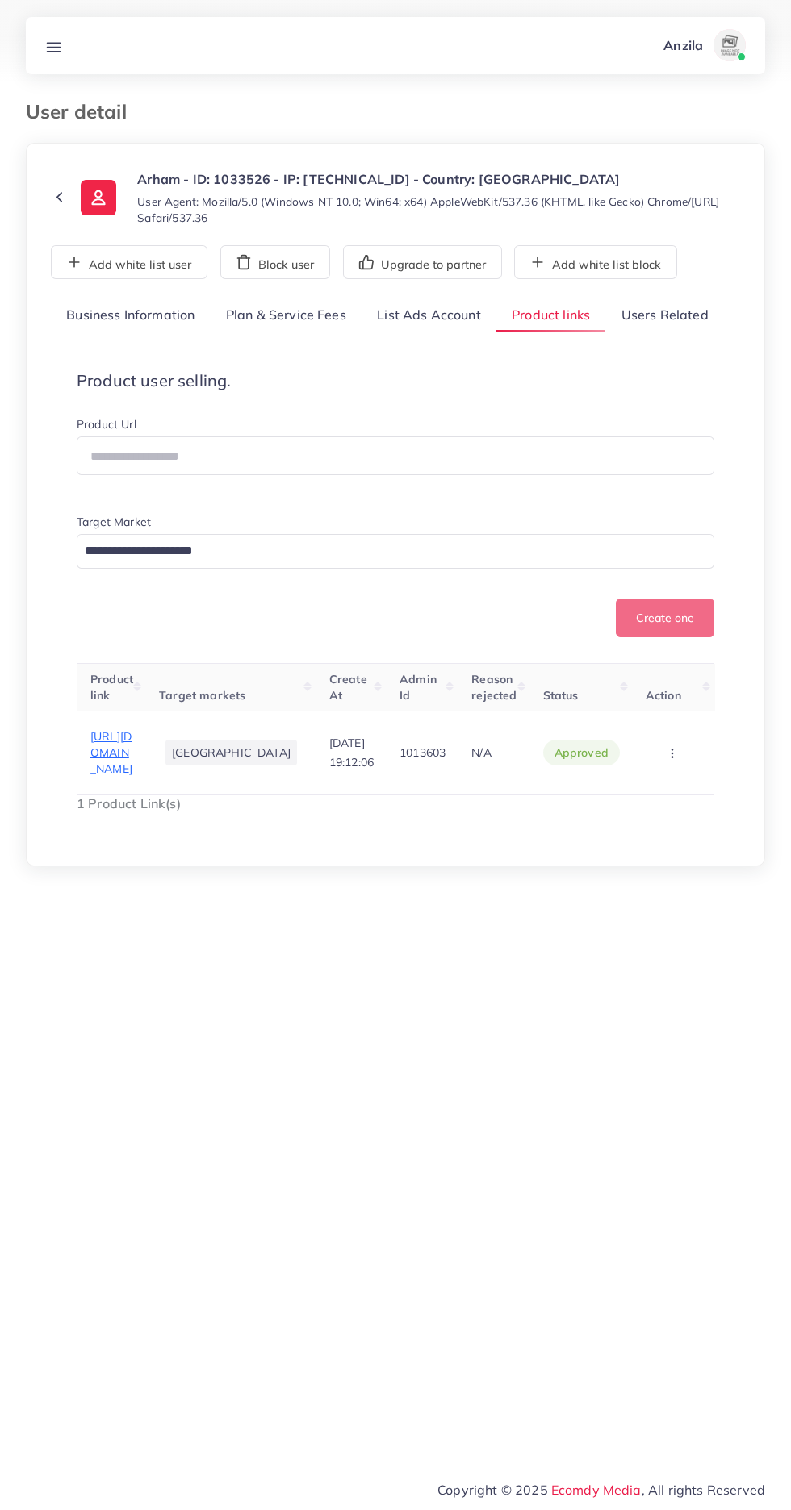
click at [657, 315] on link "Users Related" at bounding box center [664, 315] width 118 height 35
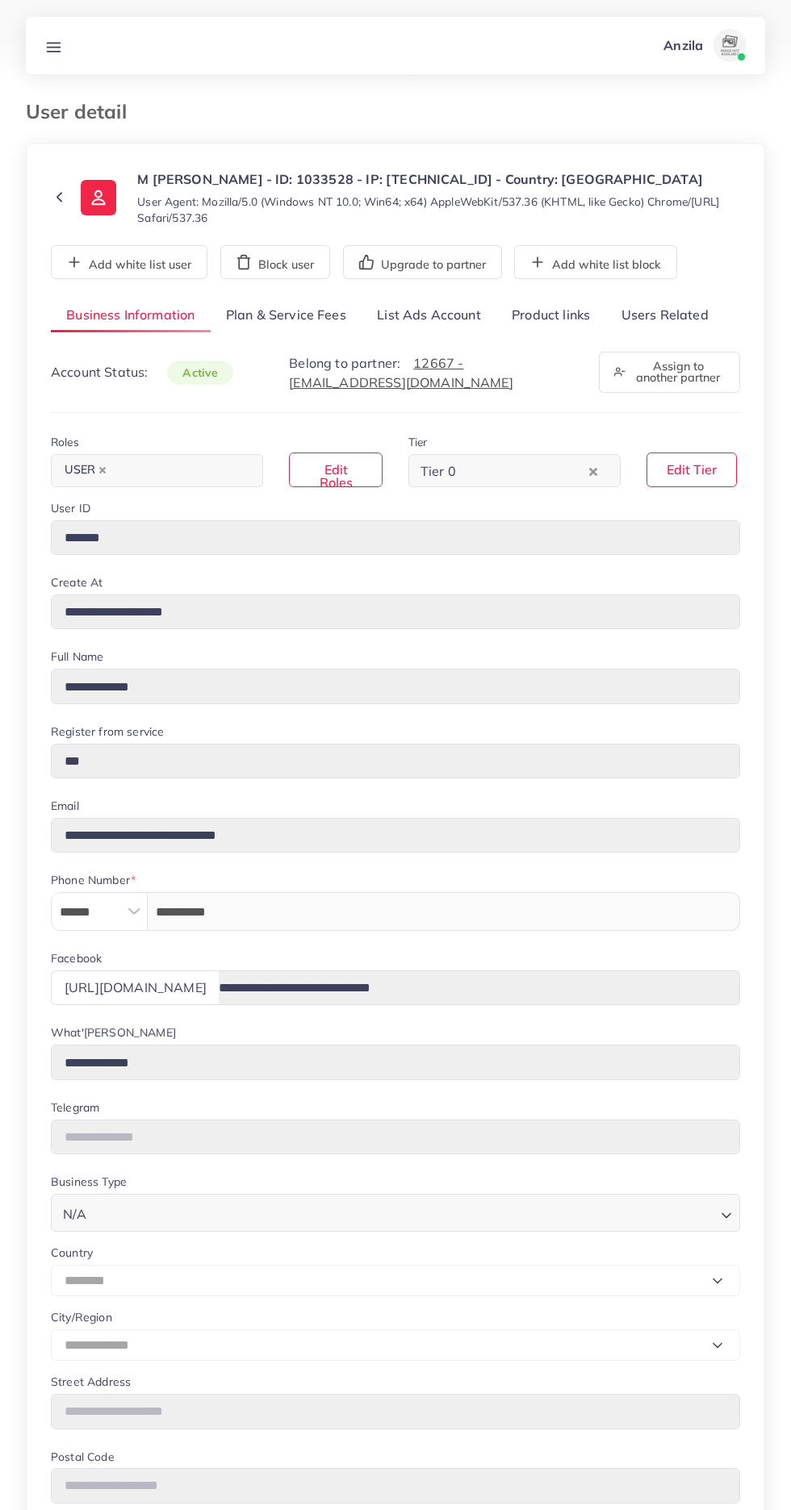
select select "********"
click at [690, 316] on link "Users Related" at bounding box center [664, 315] width 118 height 35
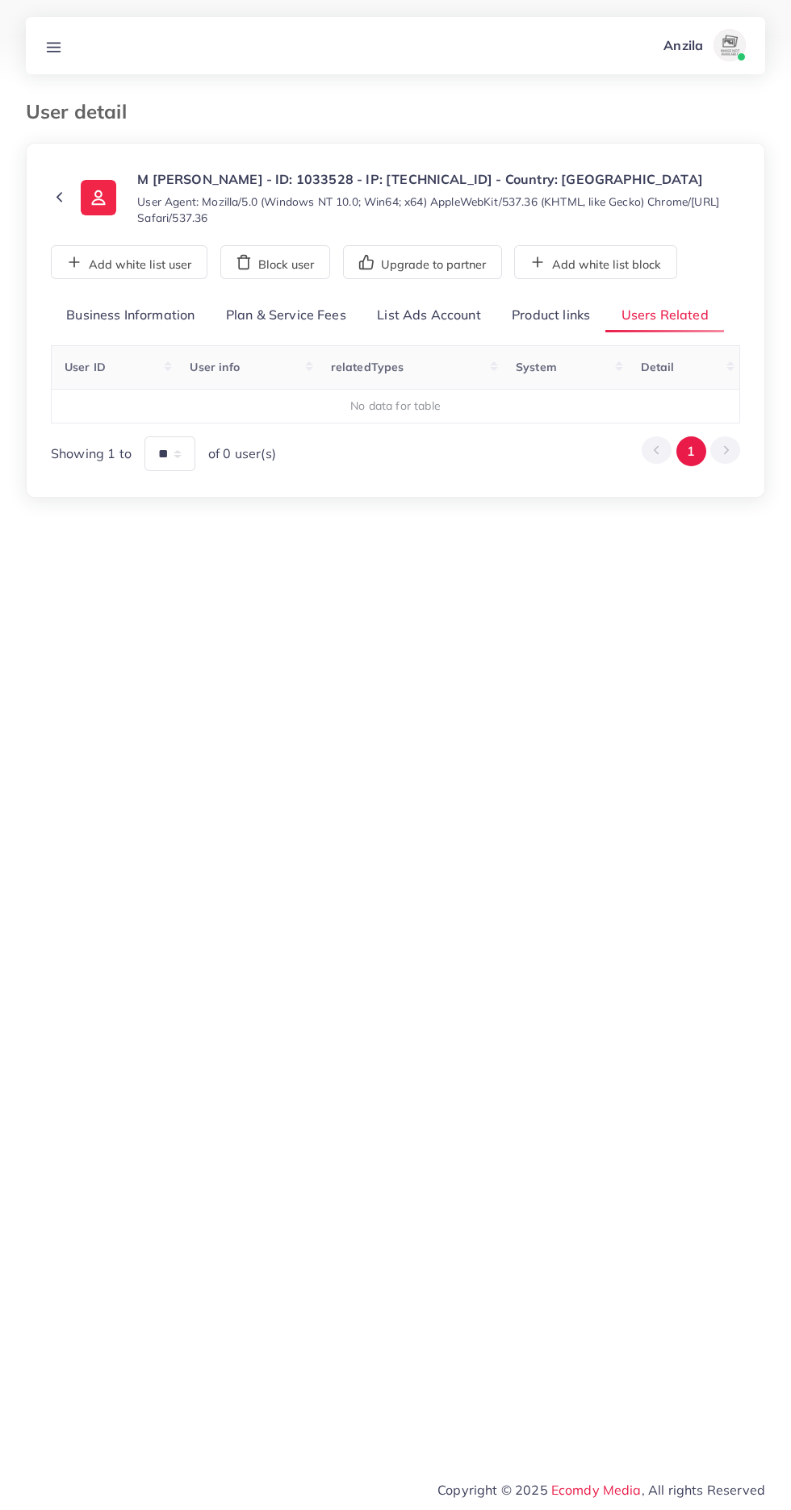
click at [564, 315] on link "Product links" at bounding box center [550, 315] width 109 height 35
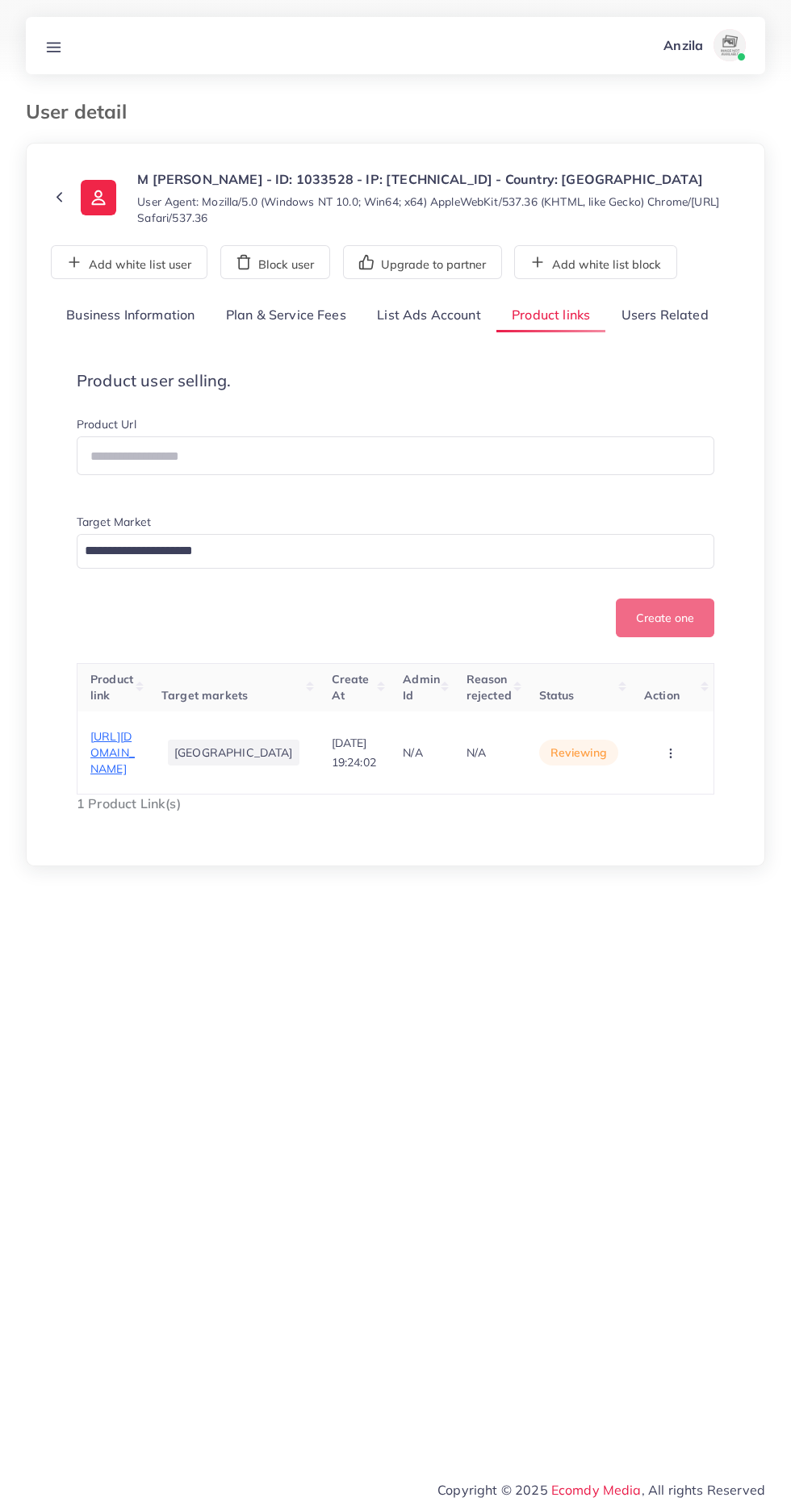
click at [119, 777] on span "[URL][DOMAIN_NAME]" at bounding box center [112, 753] width 44 height 48
click at [670, 753] on circle "button" at bounding box center [670, 753] width 1 height 1
click at [650, 719] on span "Reject" at bounding box center [634, 711] width 39 height 16
